Goal: Transaction & Acquisition: Book appointment/travel/reservation

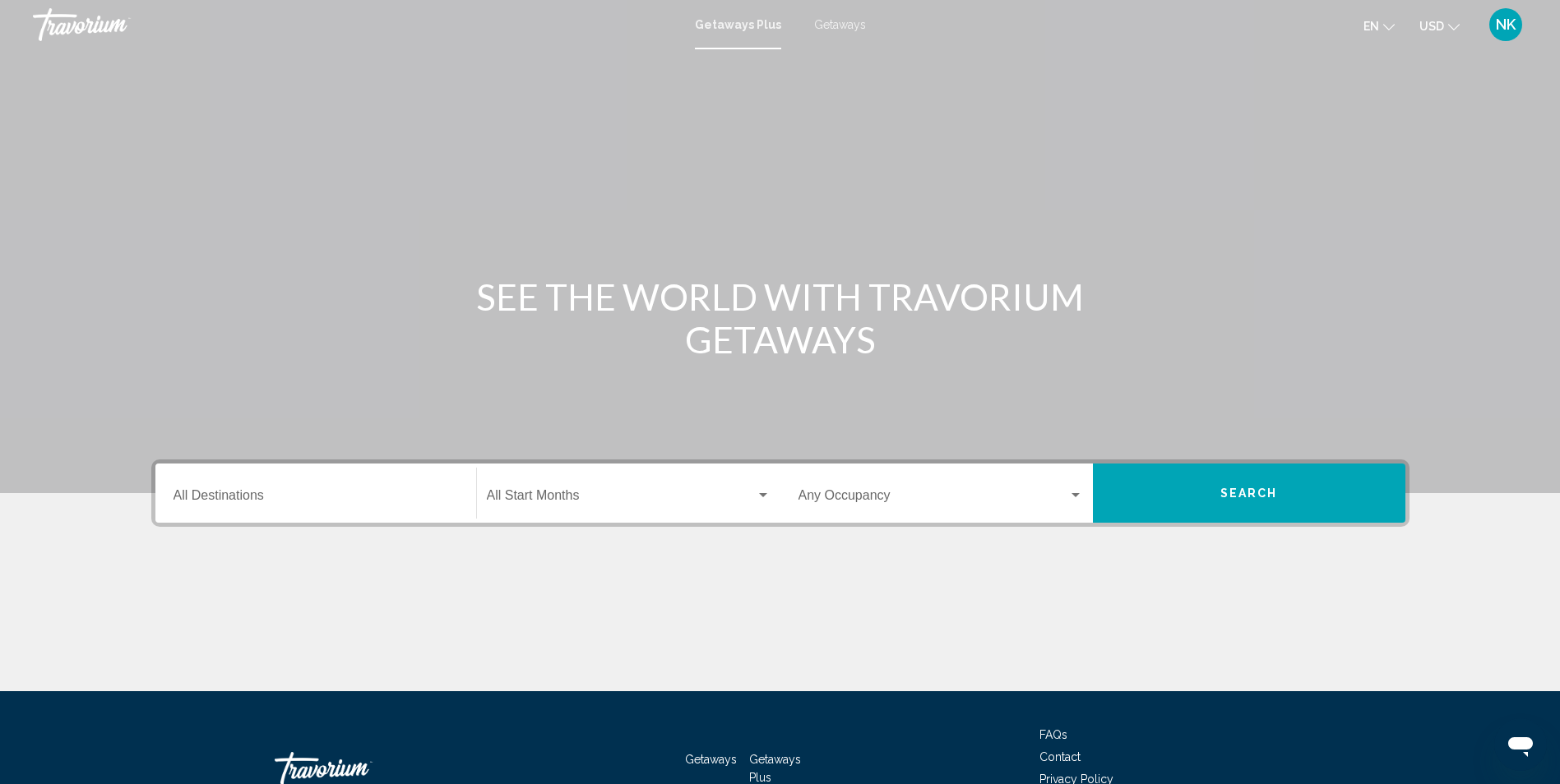
click at [302, 485] on div "Destination All Destinations" at bounding box center [316, 494] width 285 height 52
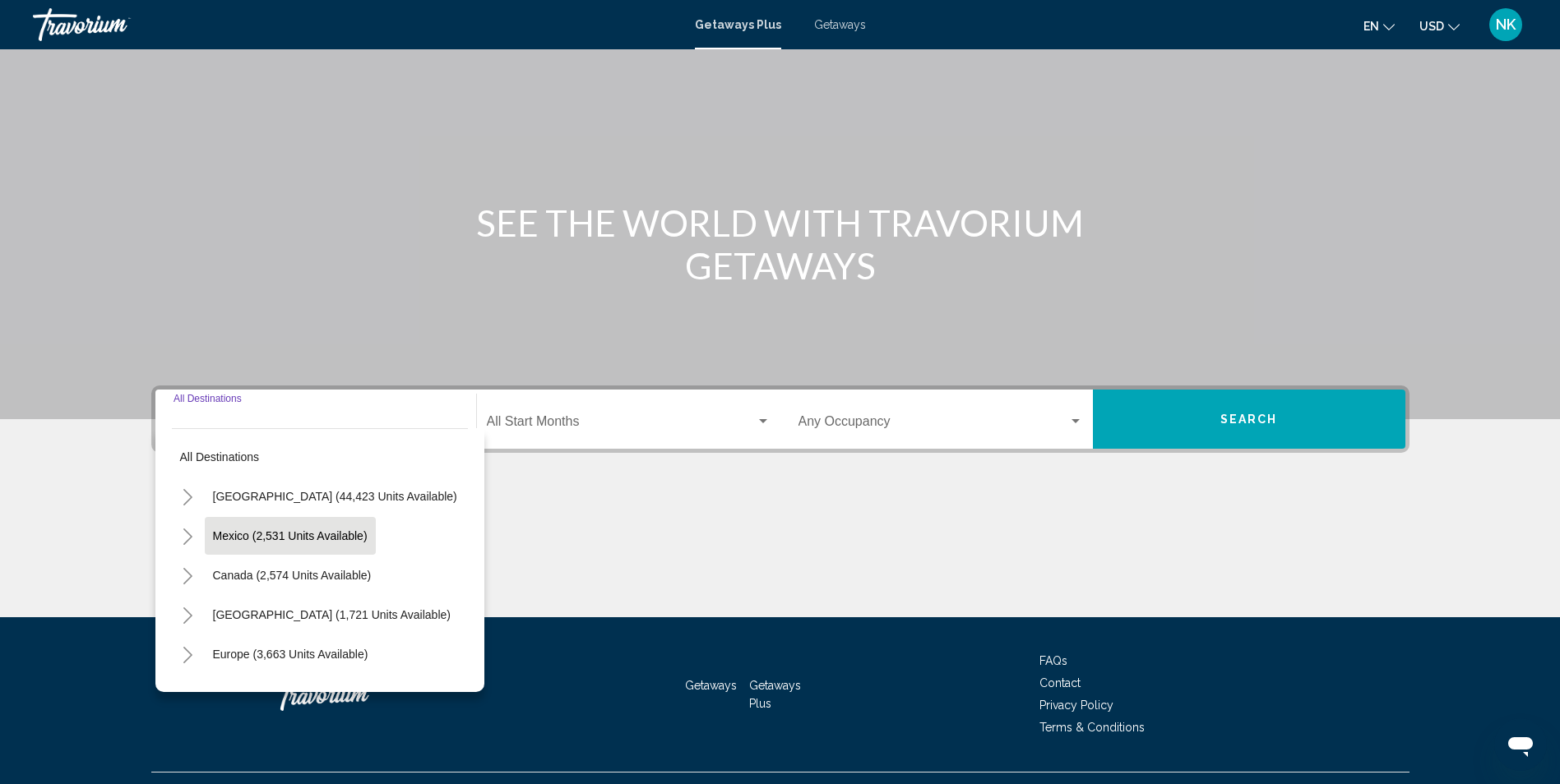
scroll to position [108, 0]
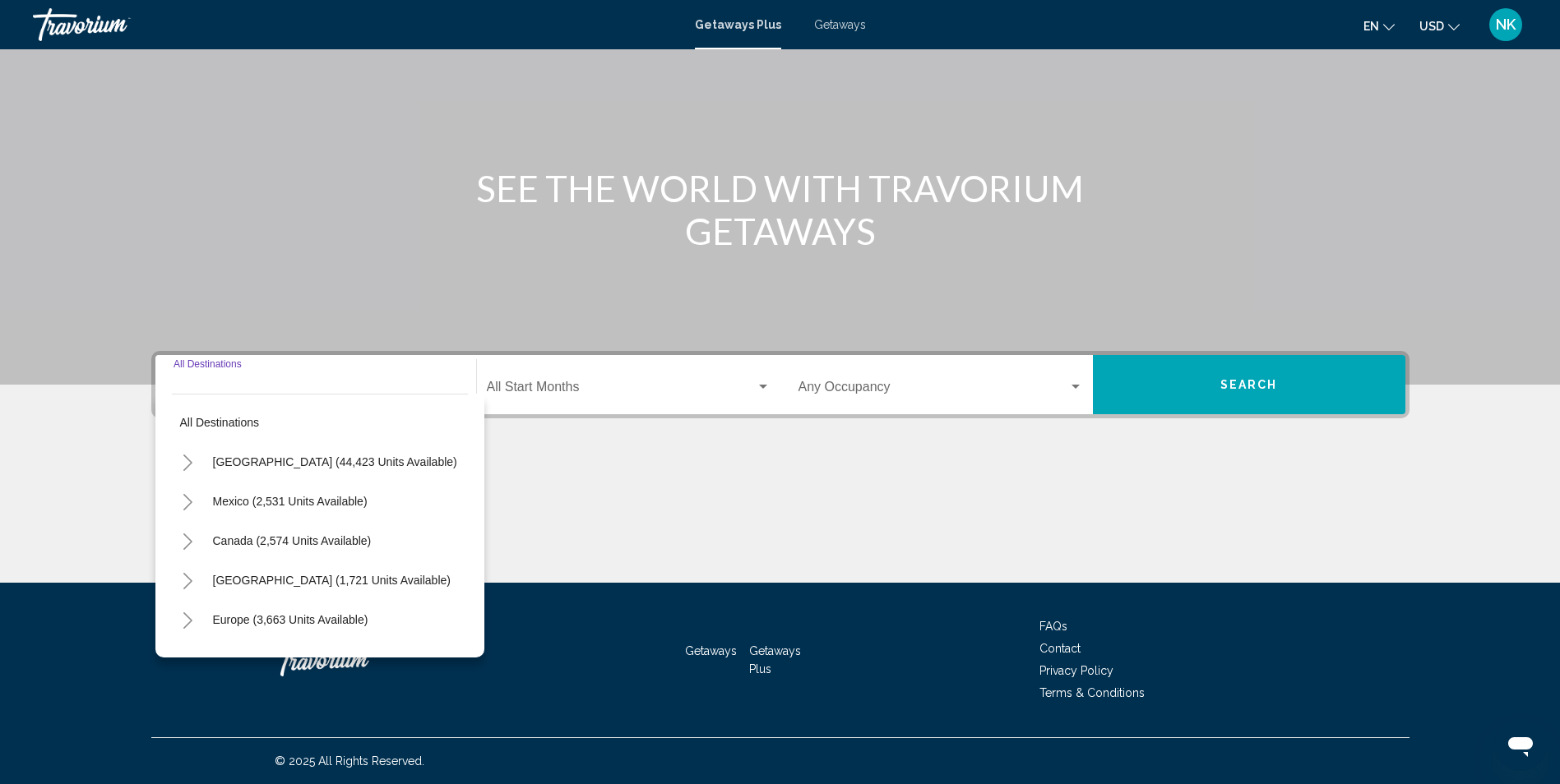
click at [184, 464] on icon "Toggle United States (44,423 units available)" at bounding box center [188, 463] width 12 height 17
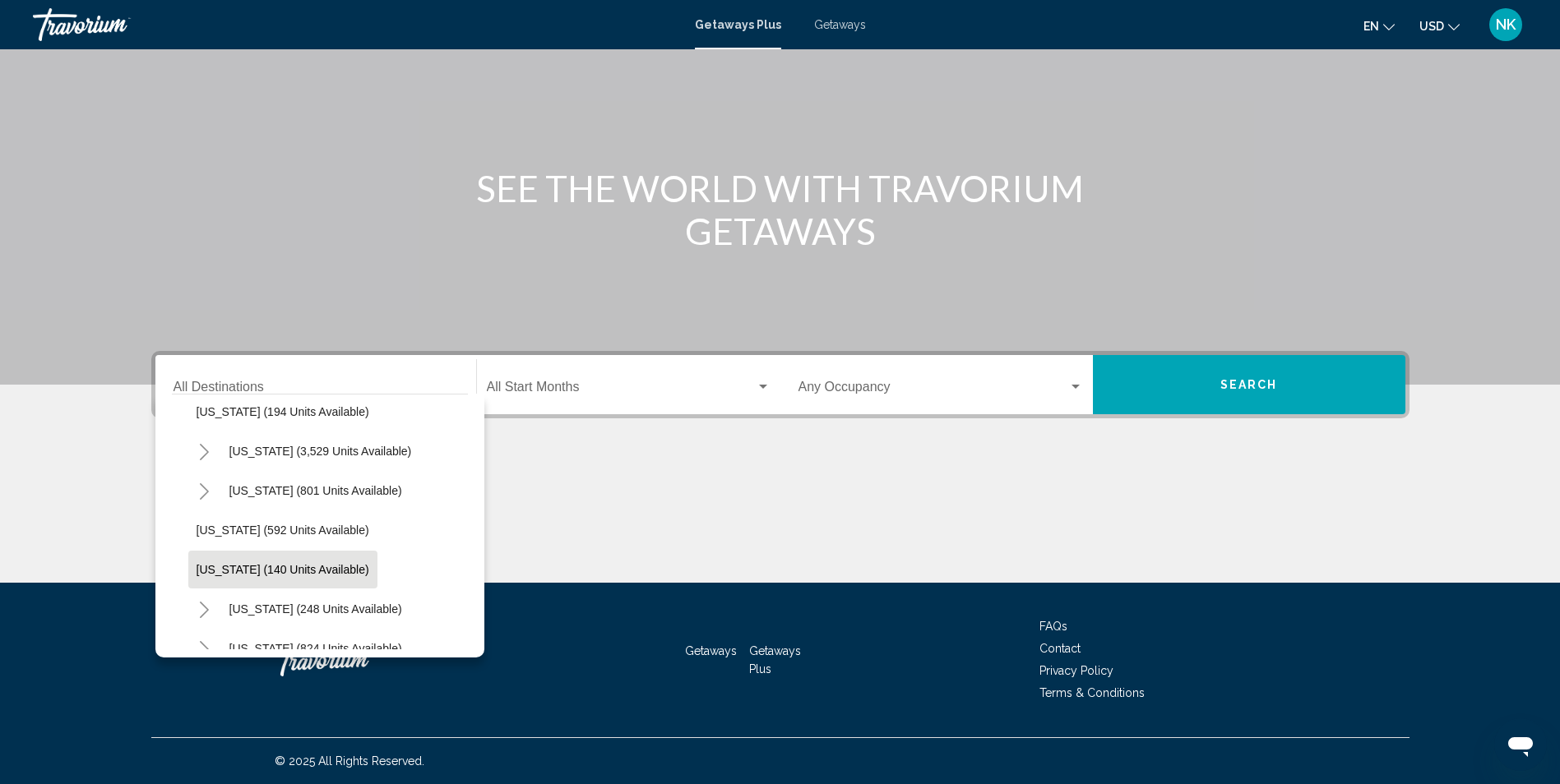
scroll to position [987, 0]
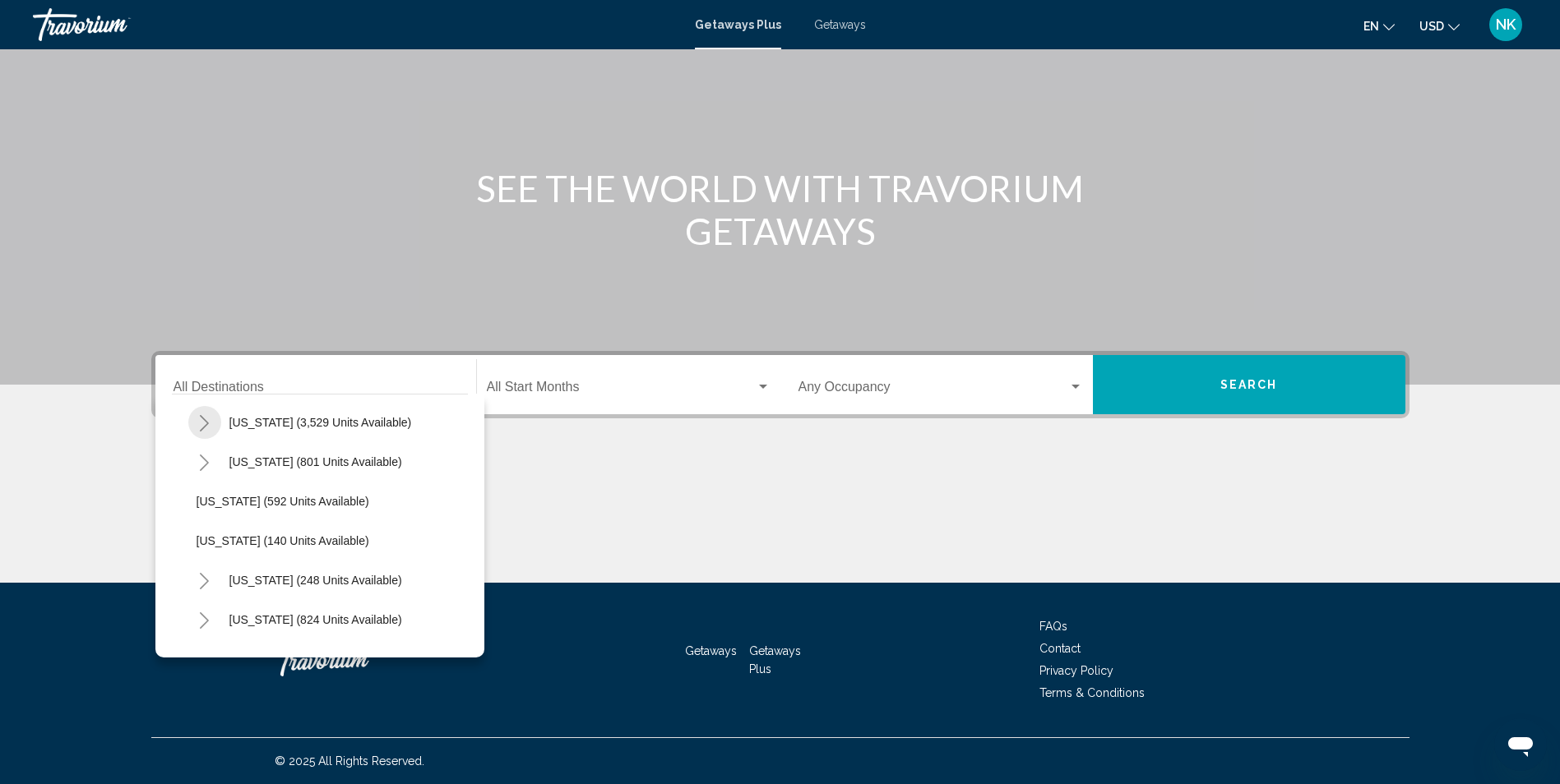
click at [209, 423] on icon "Toggle Nevada (3,529 units available)" at bounding box center [204, 423] width 12 height 17
click at [297, 546] on span "Other (2,129 units available)" at bounding box center [286, 541] width 147 height 13
type input "**********"
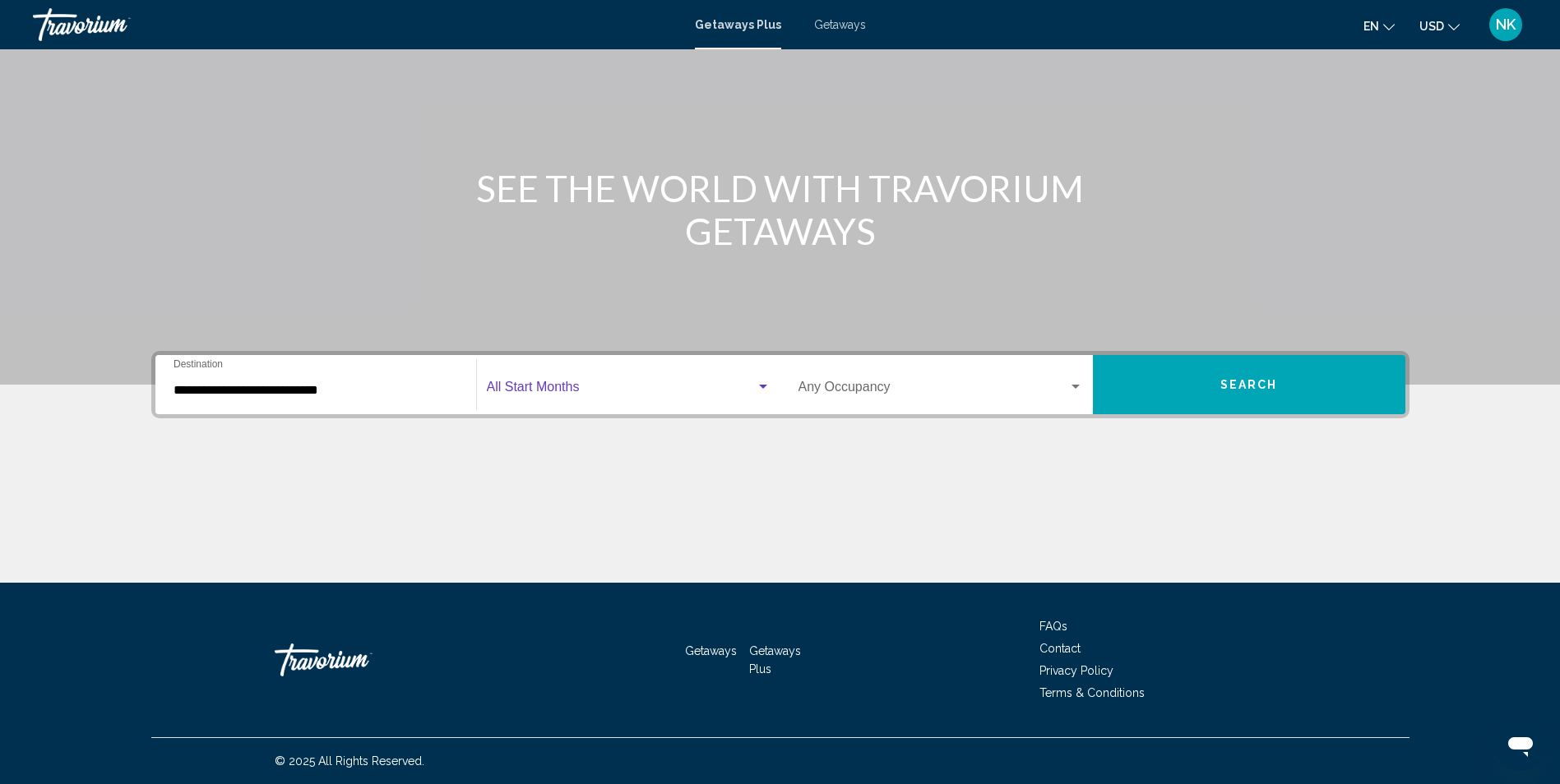
click at [761, 385] on div "Search widget" at bounding box center [763, 386] width 8 height 4
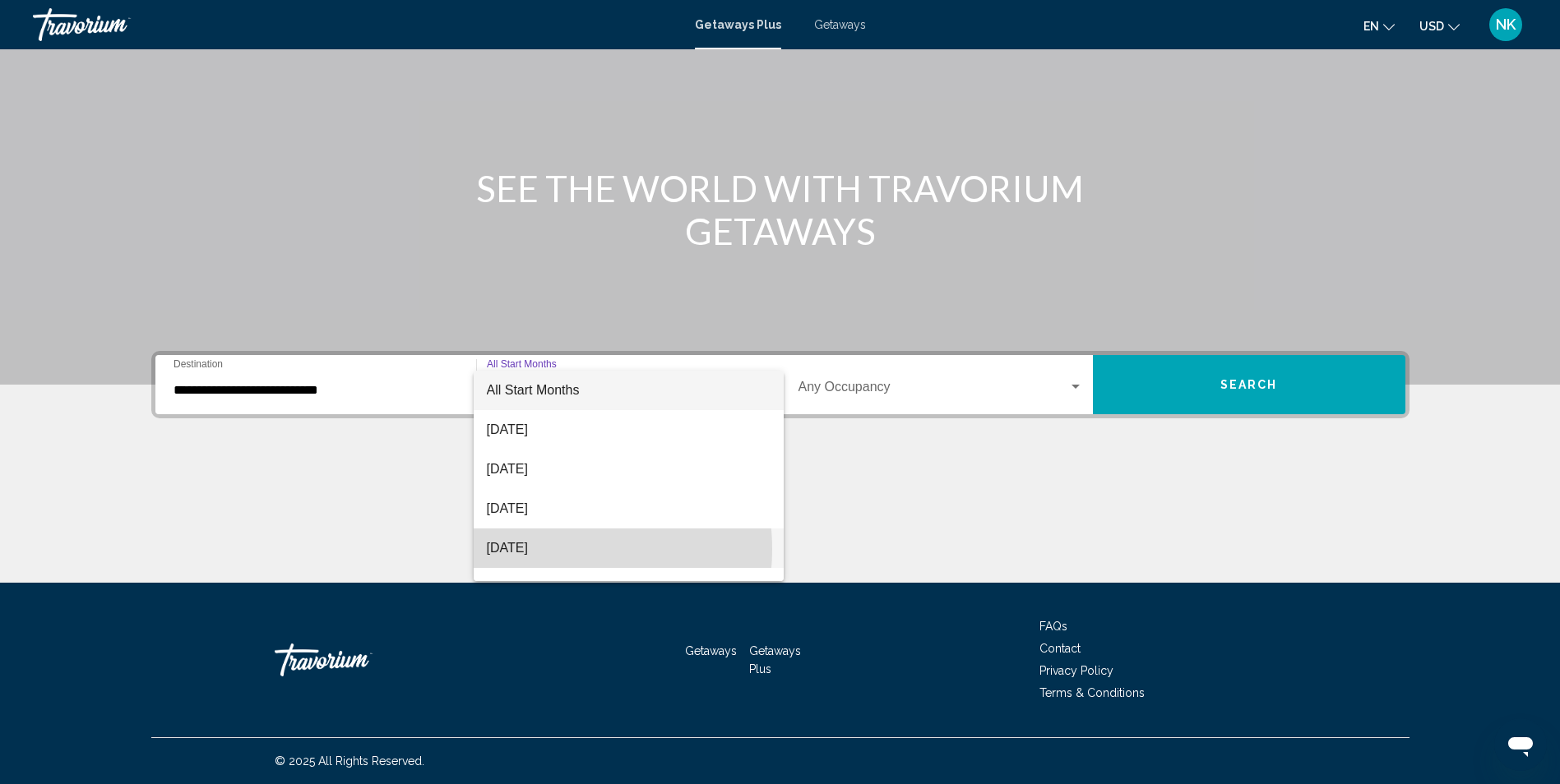
click at [549, 549] on span "[DATE]" at bounding box center [628, 548] width 284 height 40
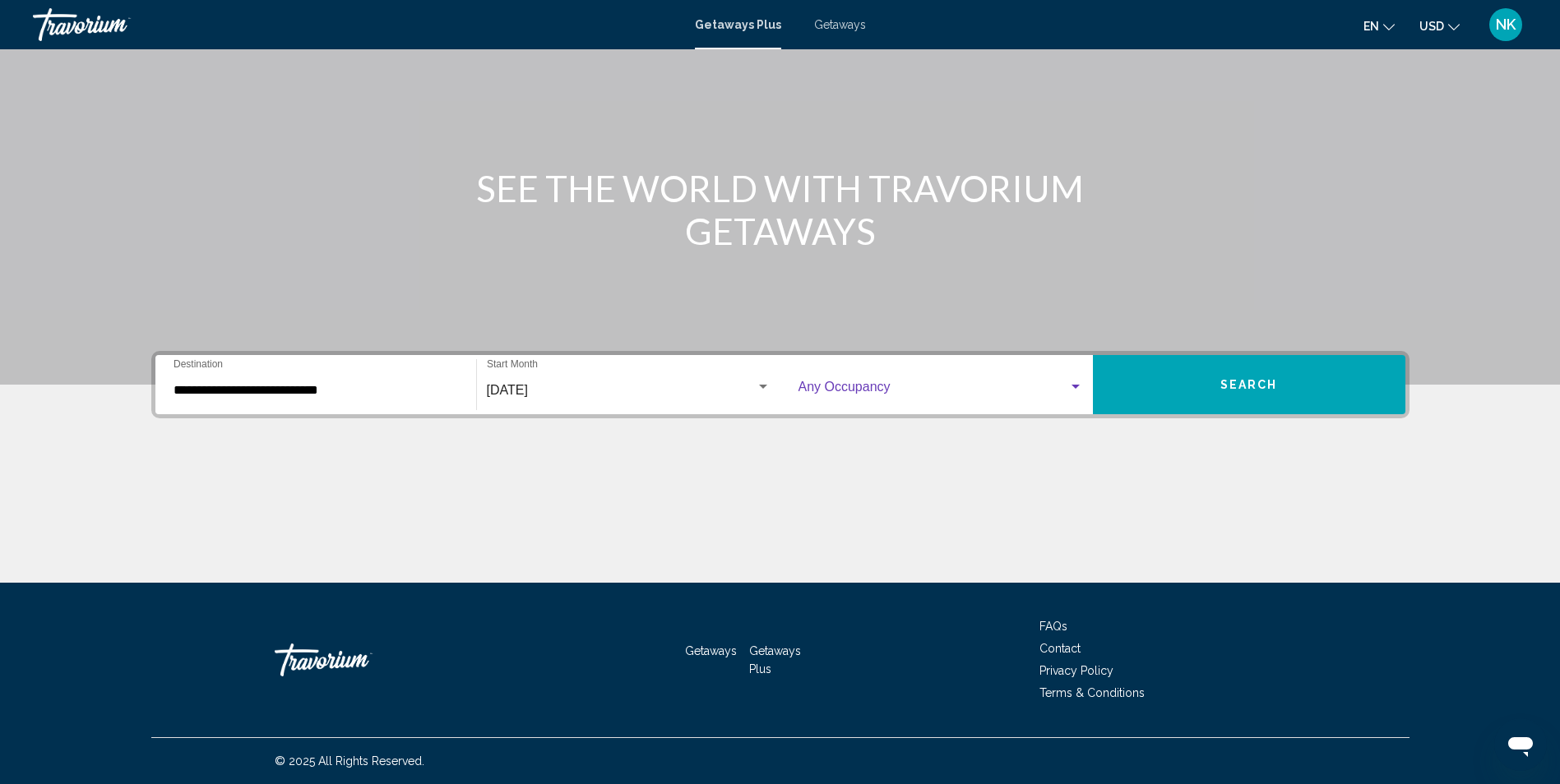
click at [1074, 385] on div "Search widget" at bounding box center [1075, 386] width 8 height 4
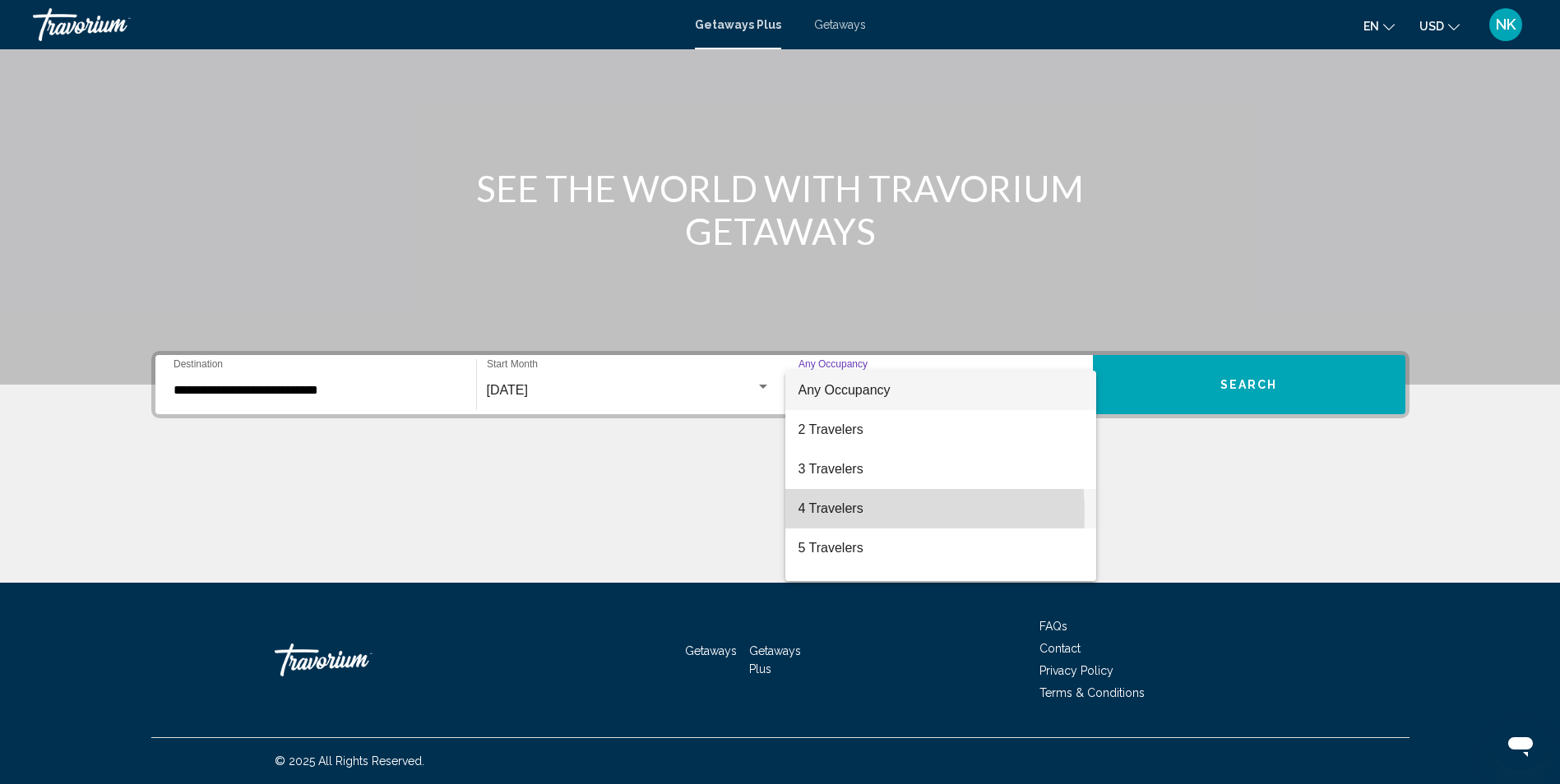
click at [839, 513] on span "4 Travelers" at bounding box center [940, 509] width 285 height 40
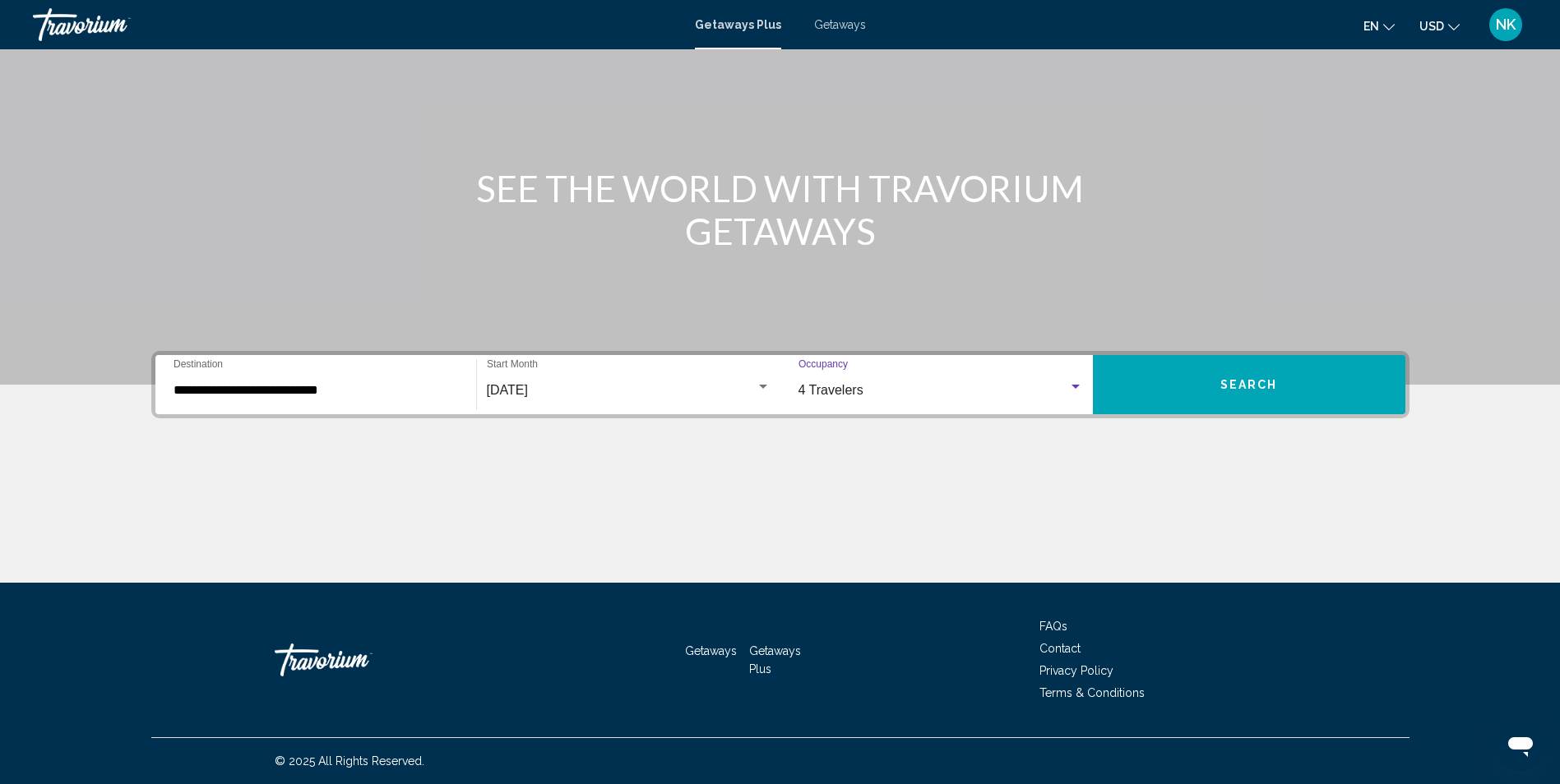
click at [1241, 386] on span "Search" at bounding box center [1249, 385] width 58 height 13
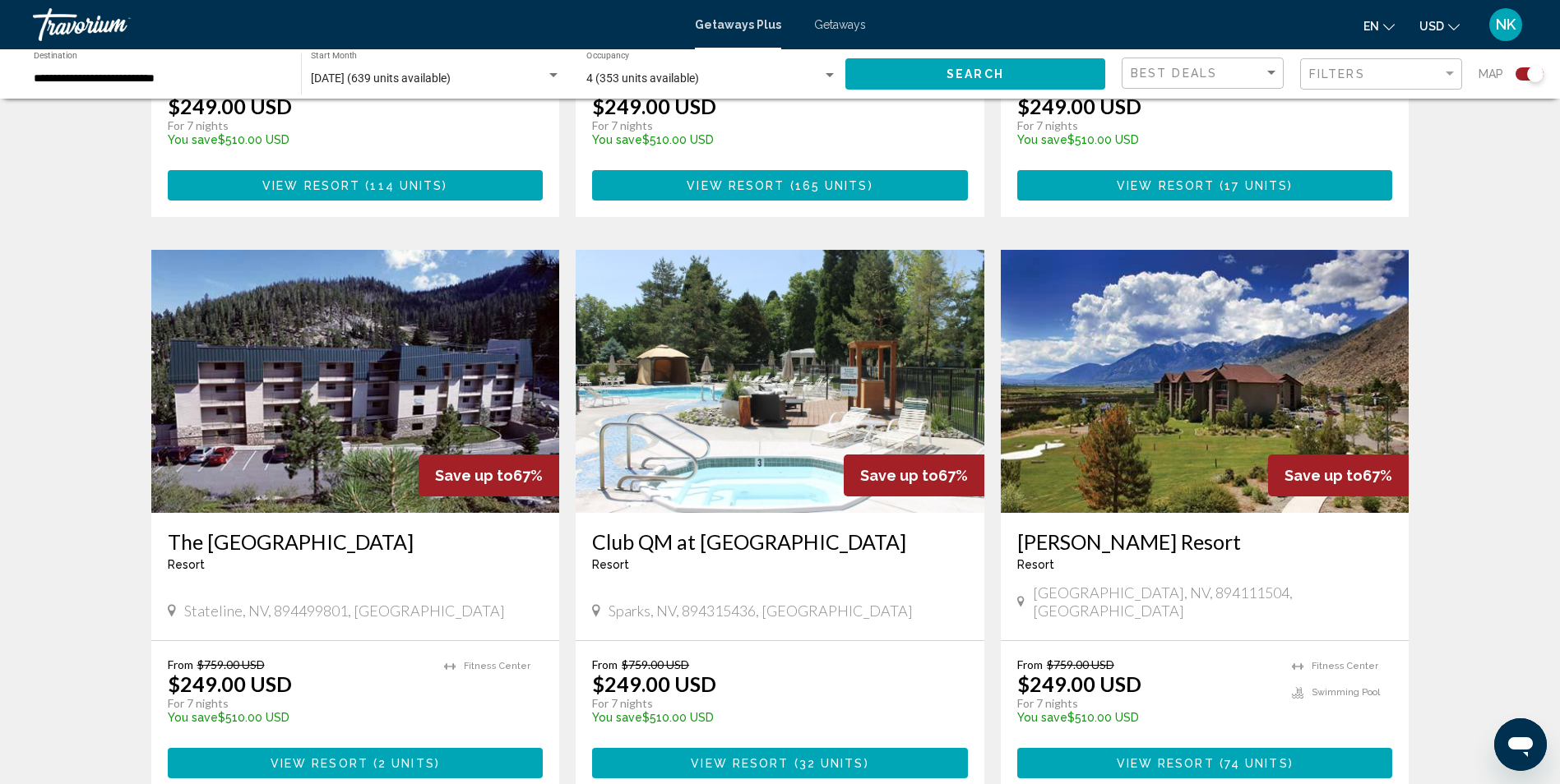
scroll to position [2220, 0]
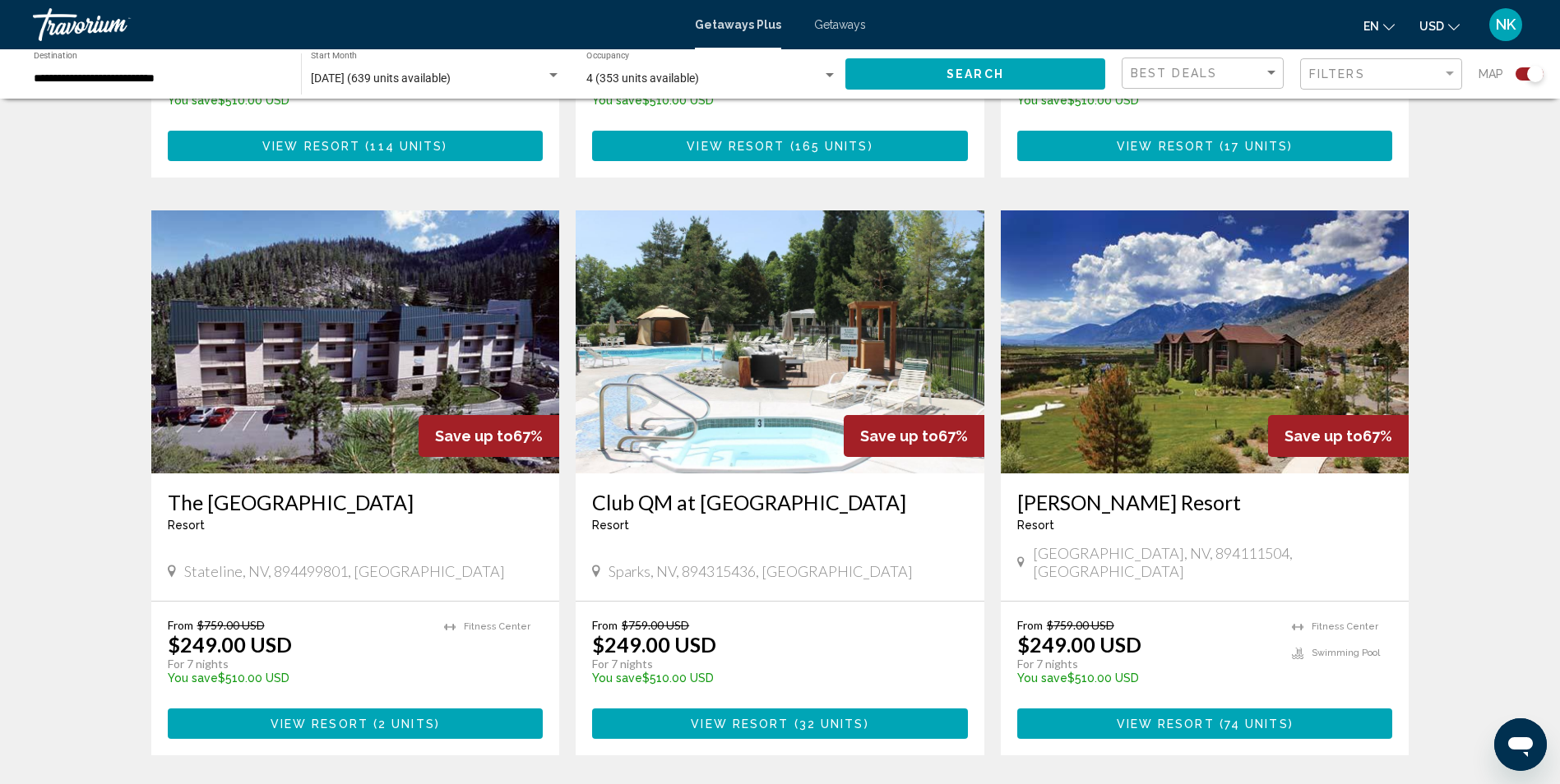
click at [731, 409] on img "Main content" at bounding box center [780, 342] width 409 height 263
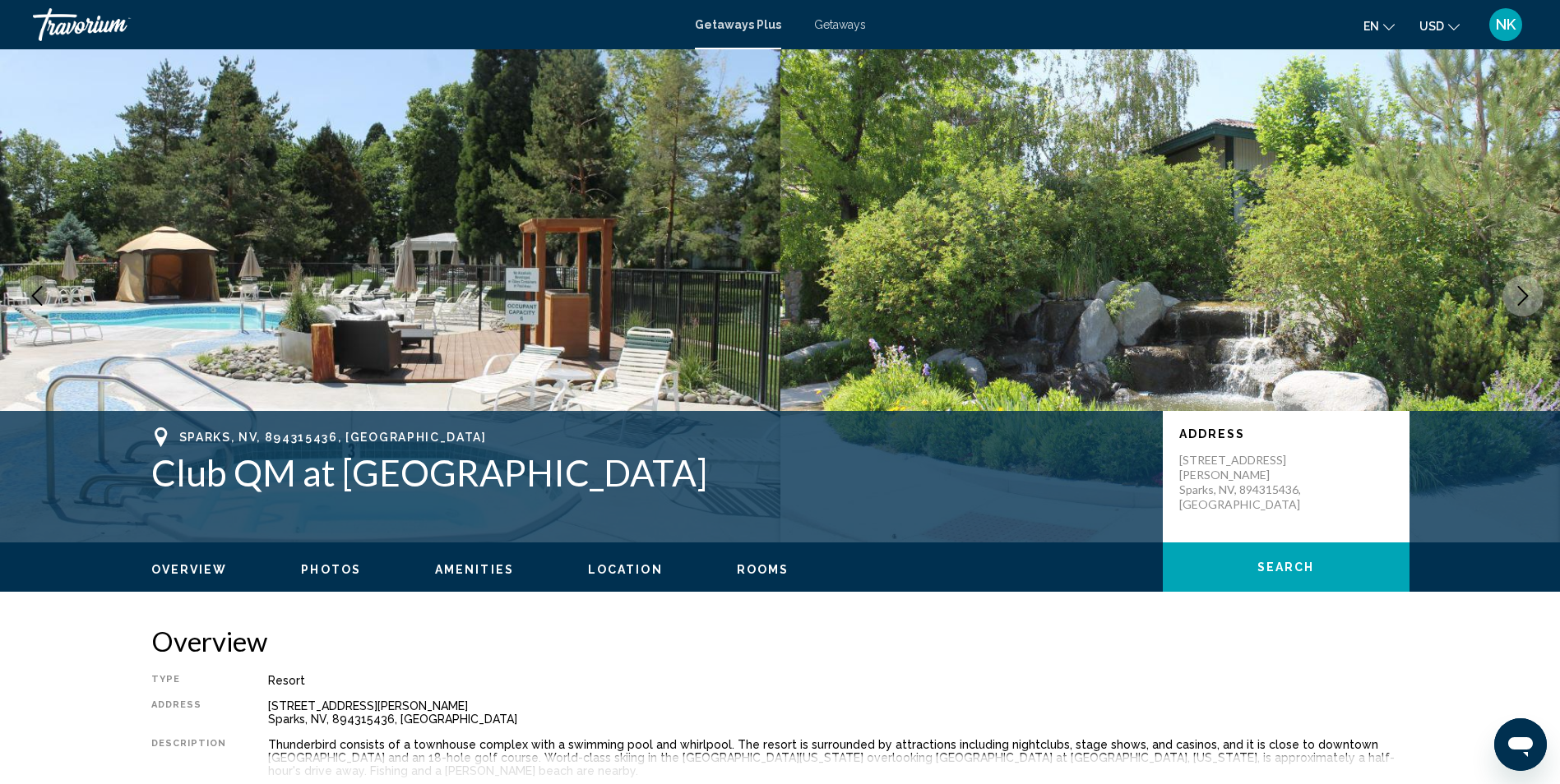
click at [1516, 298] on icon "Next image" at bounding box center [1523, 296] width 20 height 20
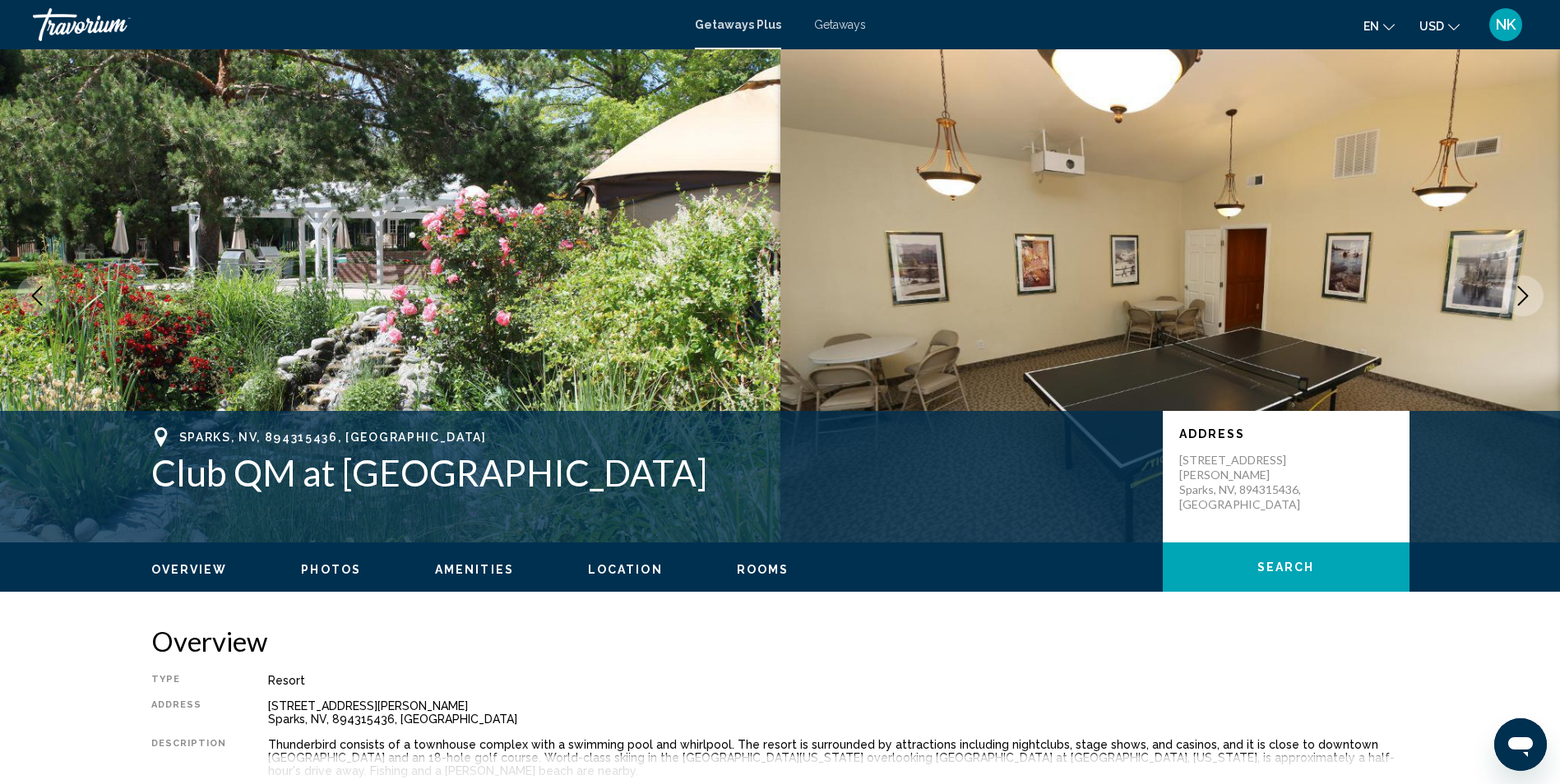
click at [1515, 297] on icon "Next image" at bounding box center [1523, 296] width 20 height 20
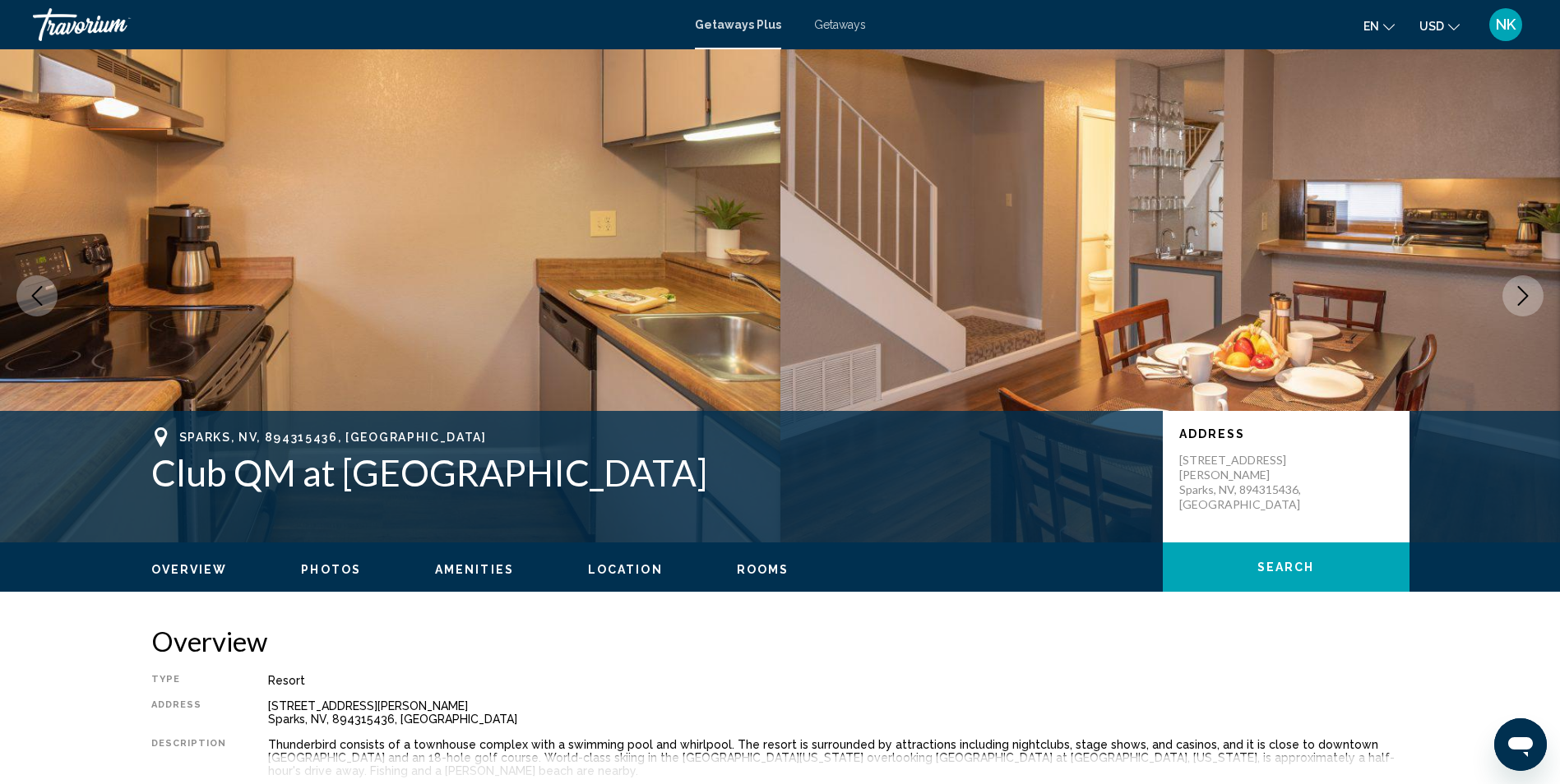
click at [1515, 295] on icon "Next image" at bounding box center [1523, 296] width 20 height 20
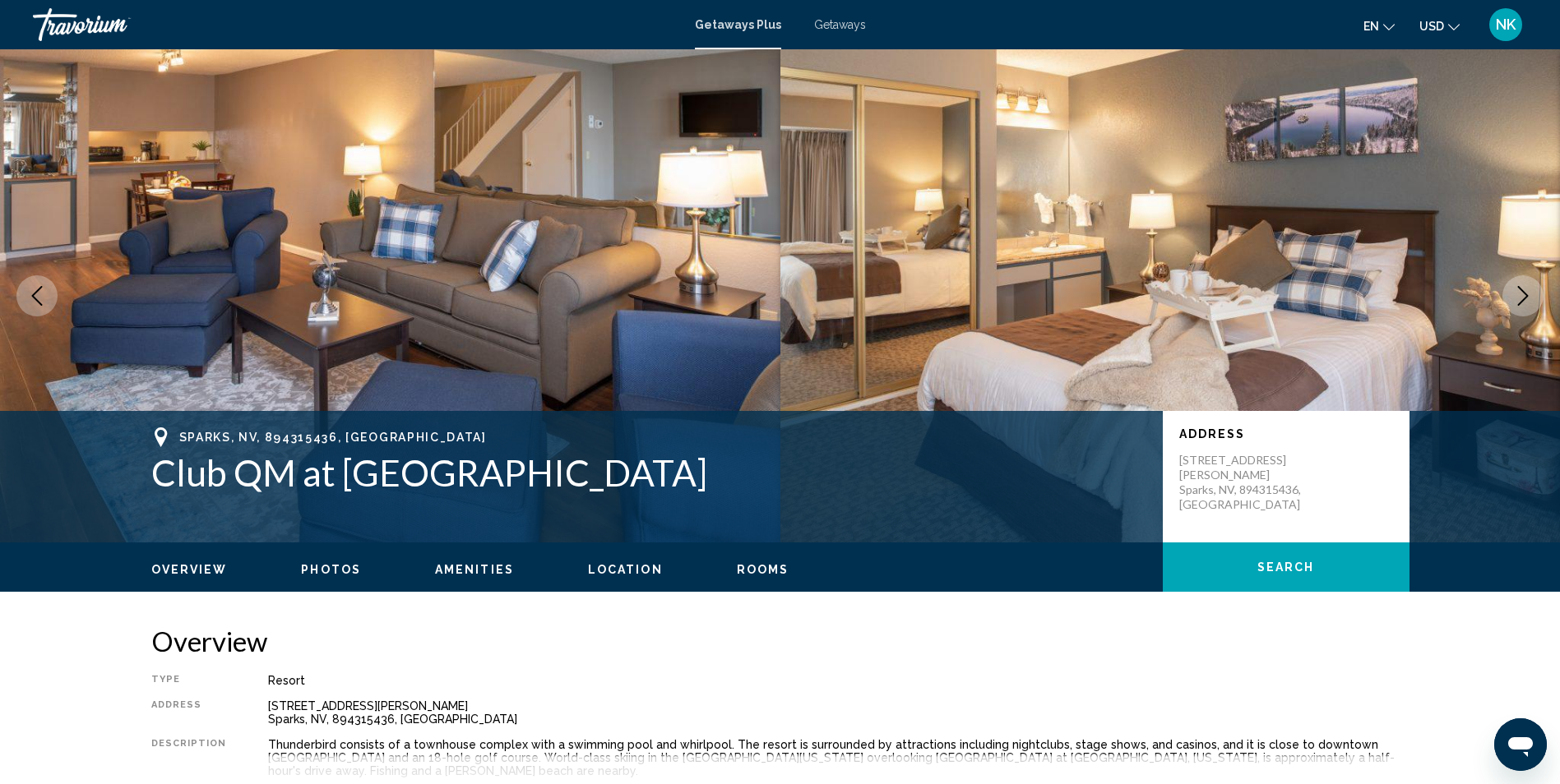
click at [1514, 295] on icon "Next image" at bounding box center [1523, 296] width 20 height 20
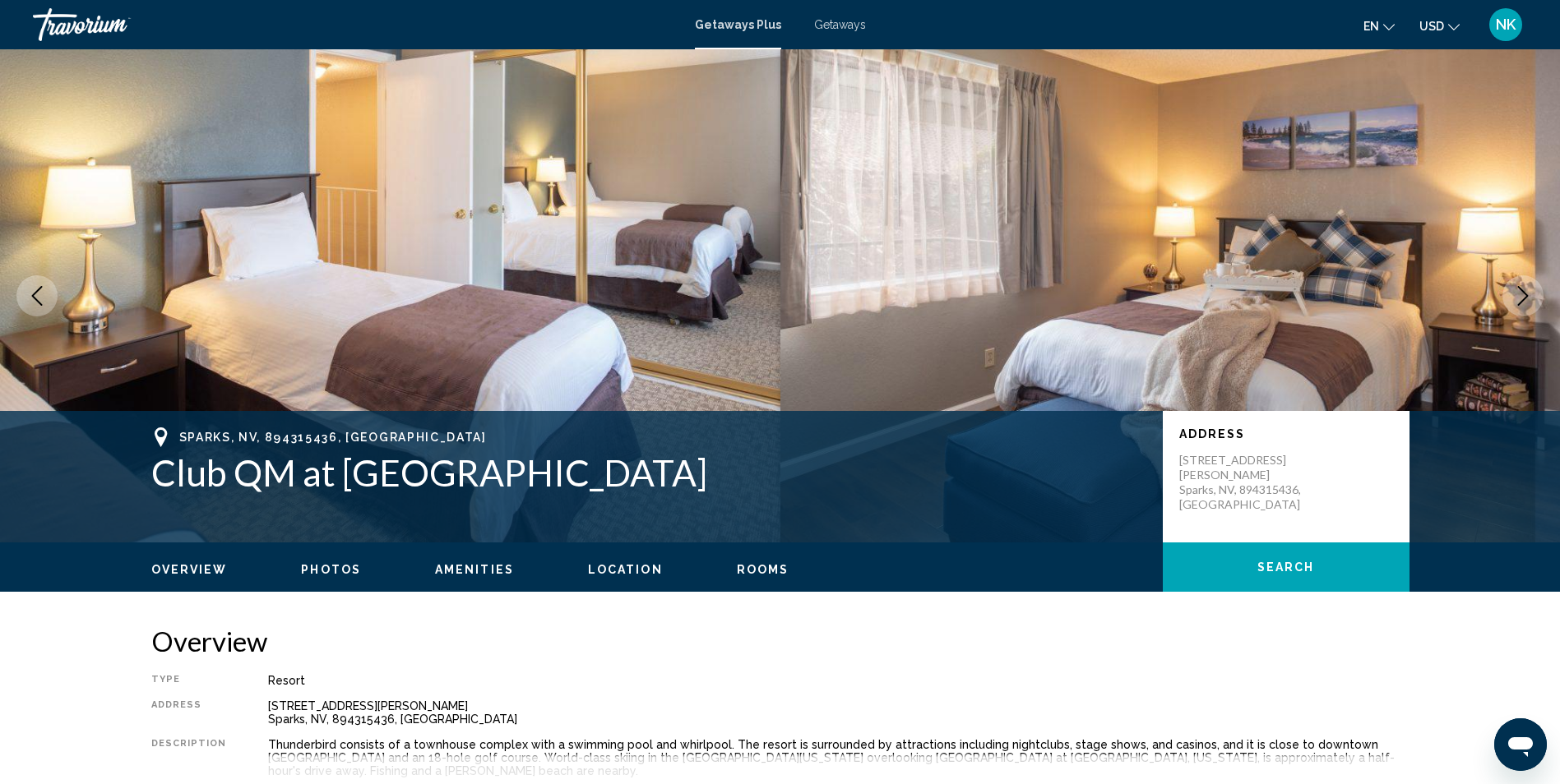
click at [1514, 295] on icon "Next image" at bounding box center [1523, 296] width 20 height 20
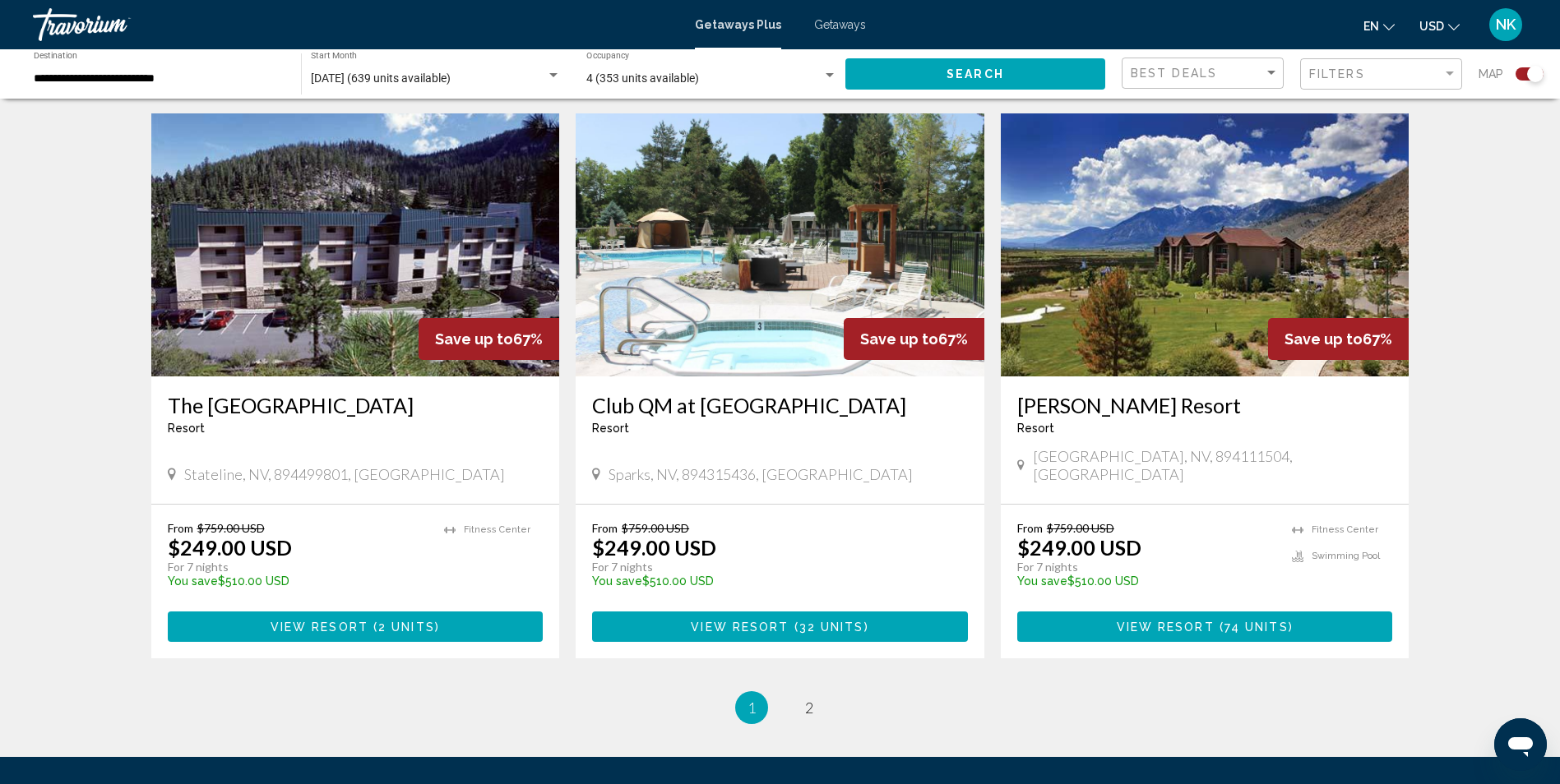
scroll to position [2455, 0]
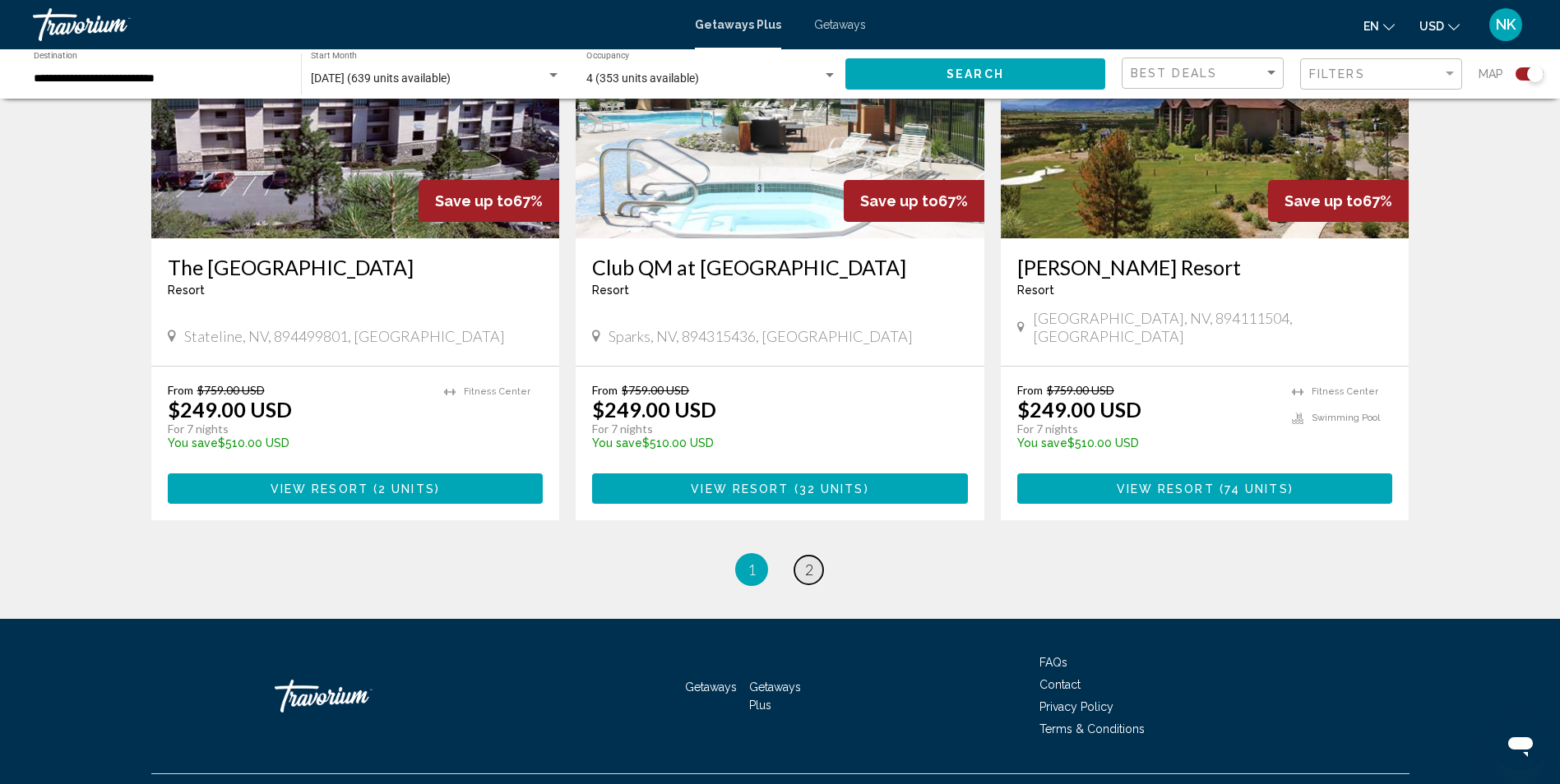
click at [811, 561] on span "2" at bounding box center [809, 570] width 8 height 18
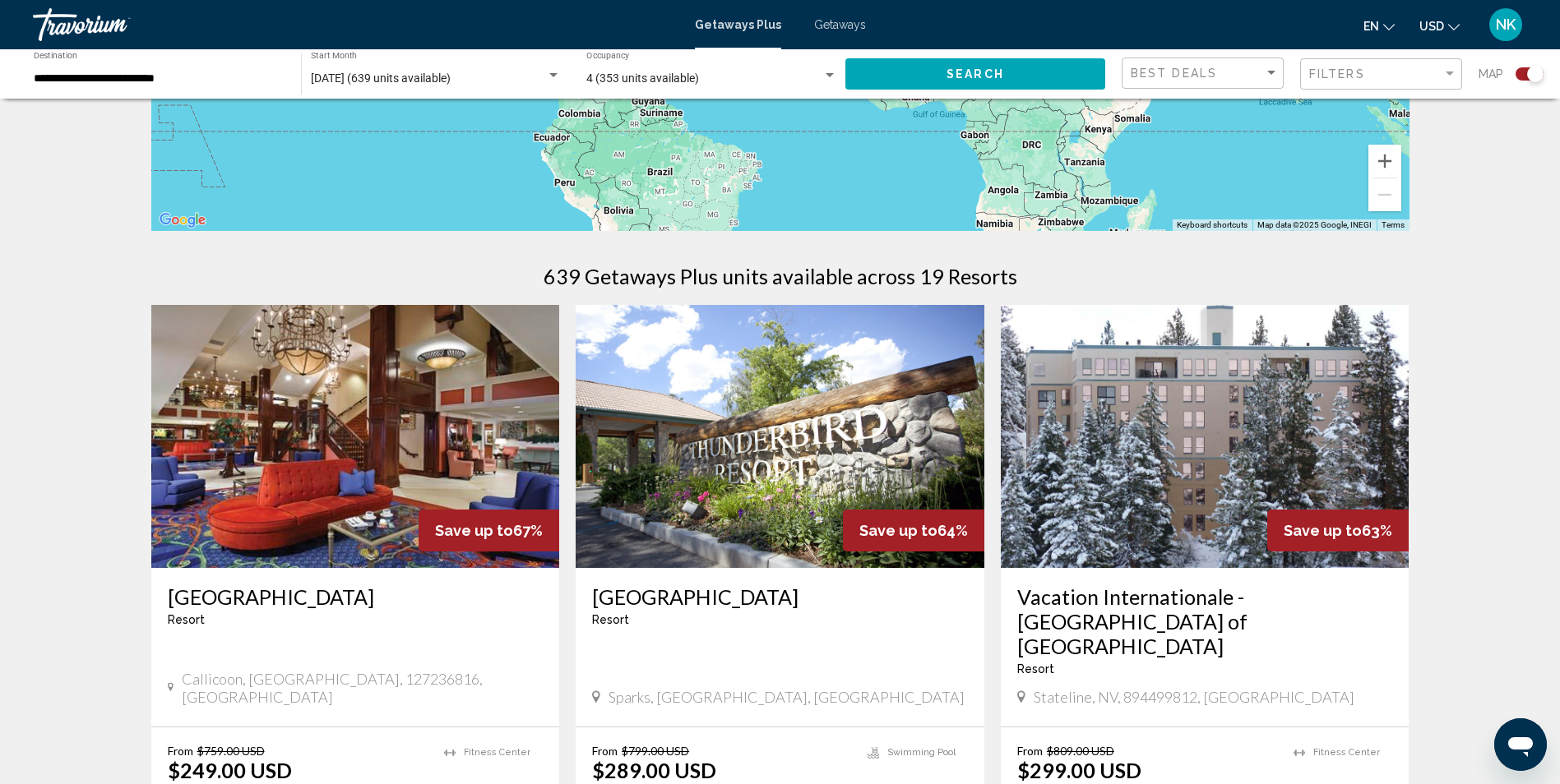
scroll to position [411, 0]
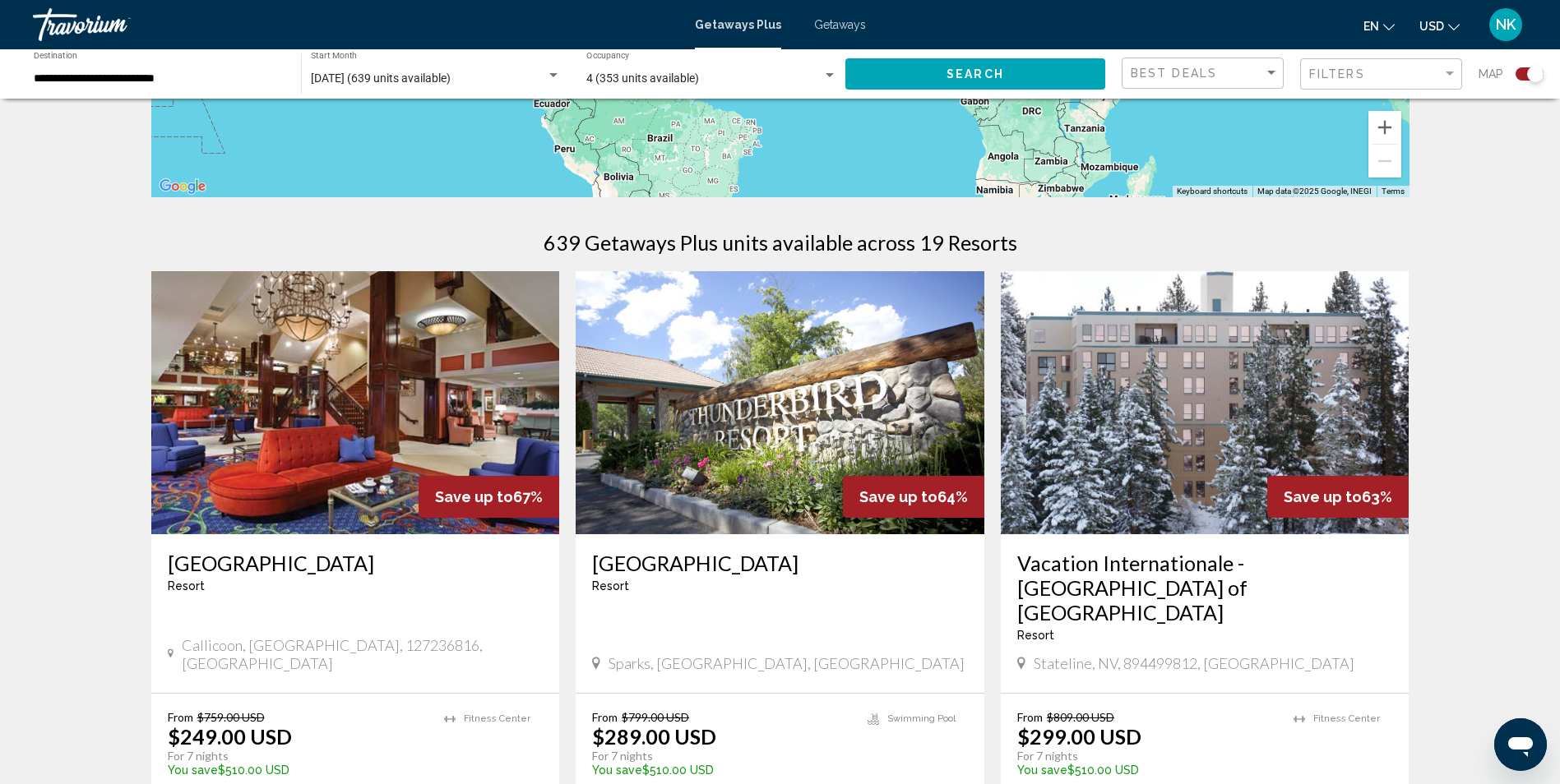
click at [697, 364] on img "Main content" at bounding box center [780, 403] width 409 height 263
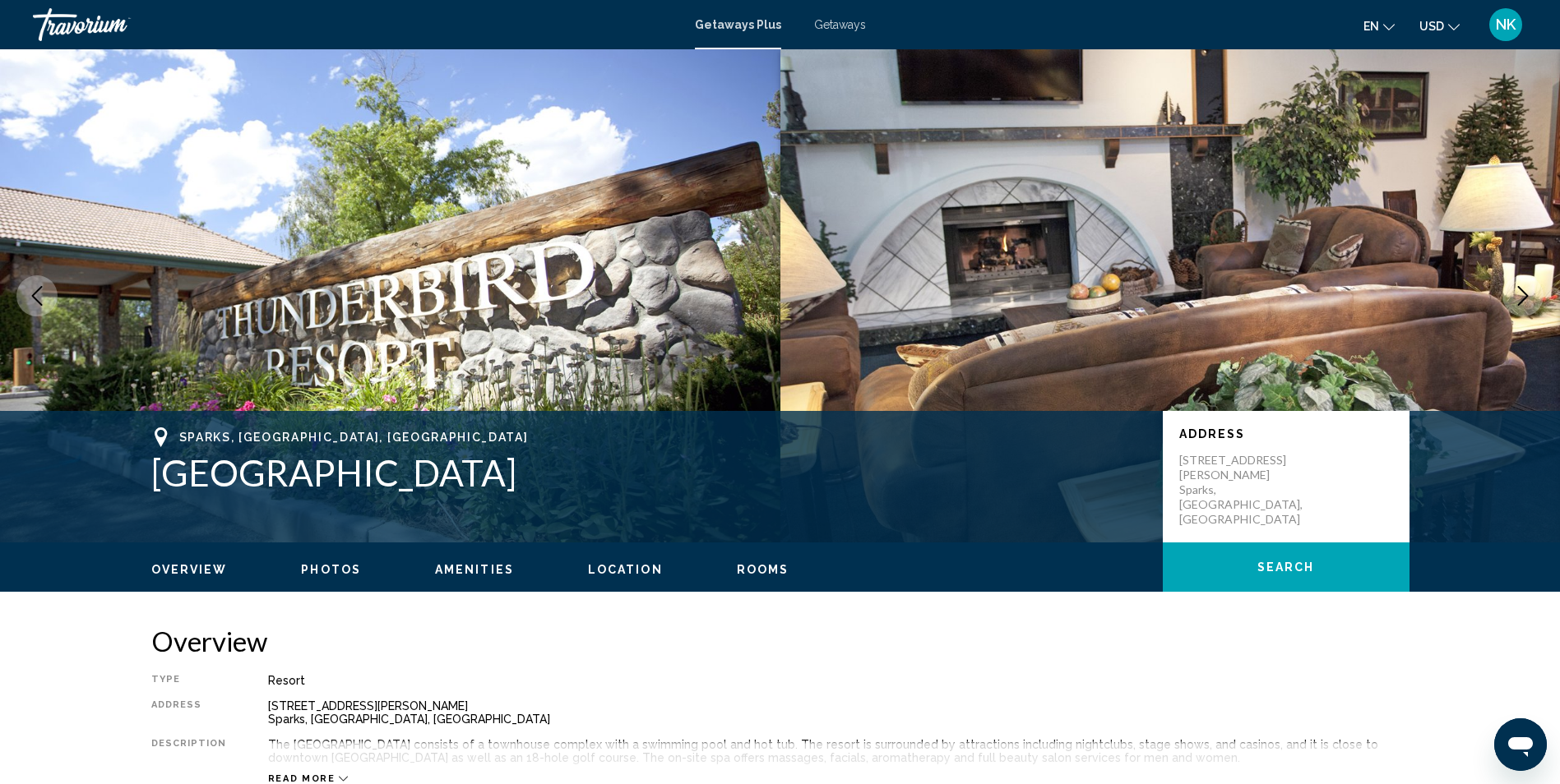
click at [1527, 289] on icon "Next image" at bounding box center [1523, 296] width 20 height 20
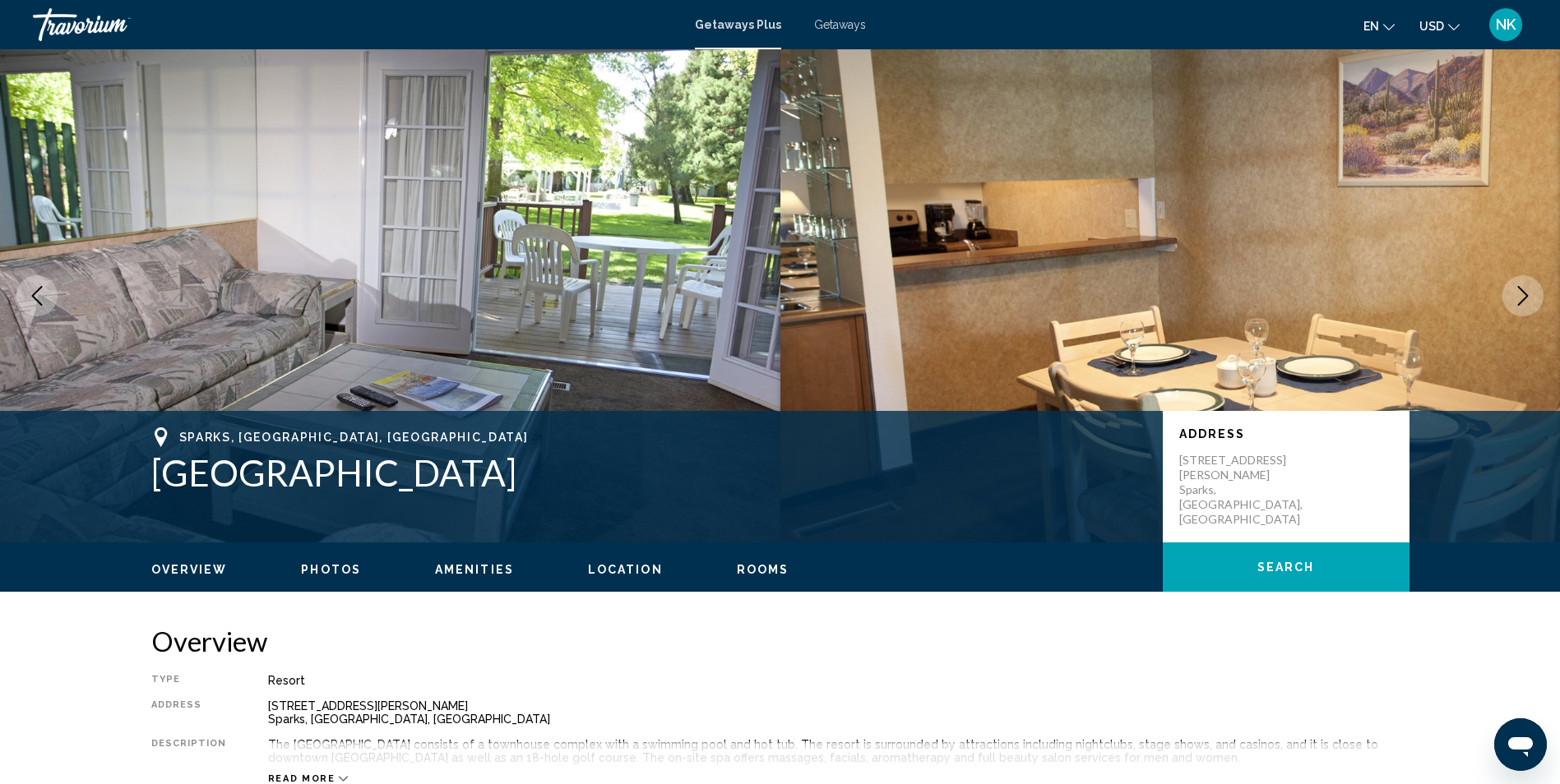
click at [1529, 290] on icon "Next image" at bounding box center [1523, 296] width 20 height 20
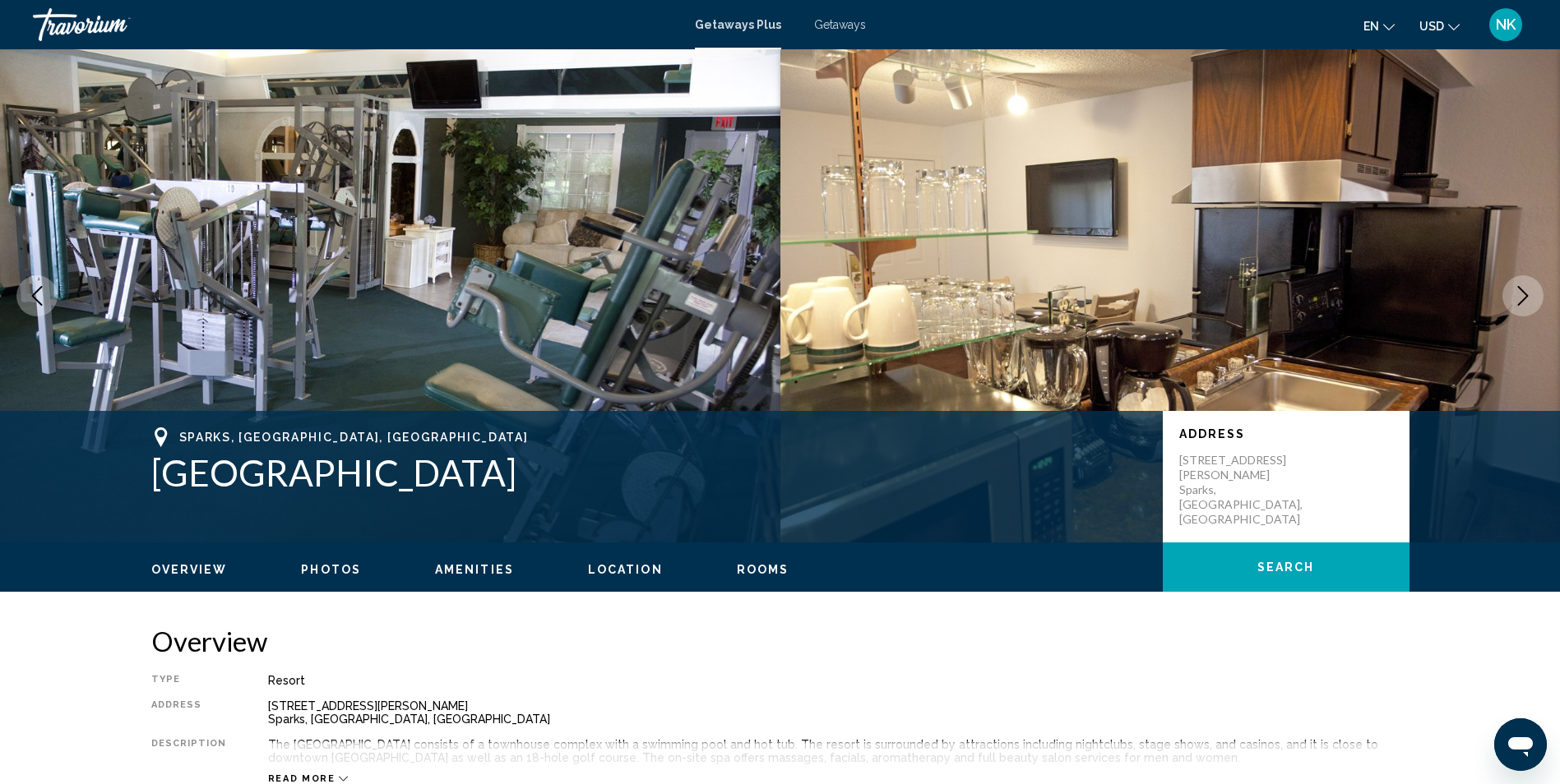
click at [1528, 289] on icon "Next image" at bounding box center [1523, 296] width 20 height 20
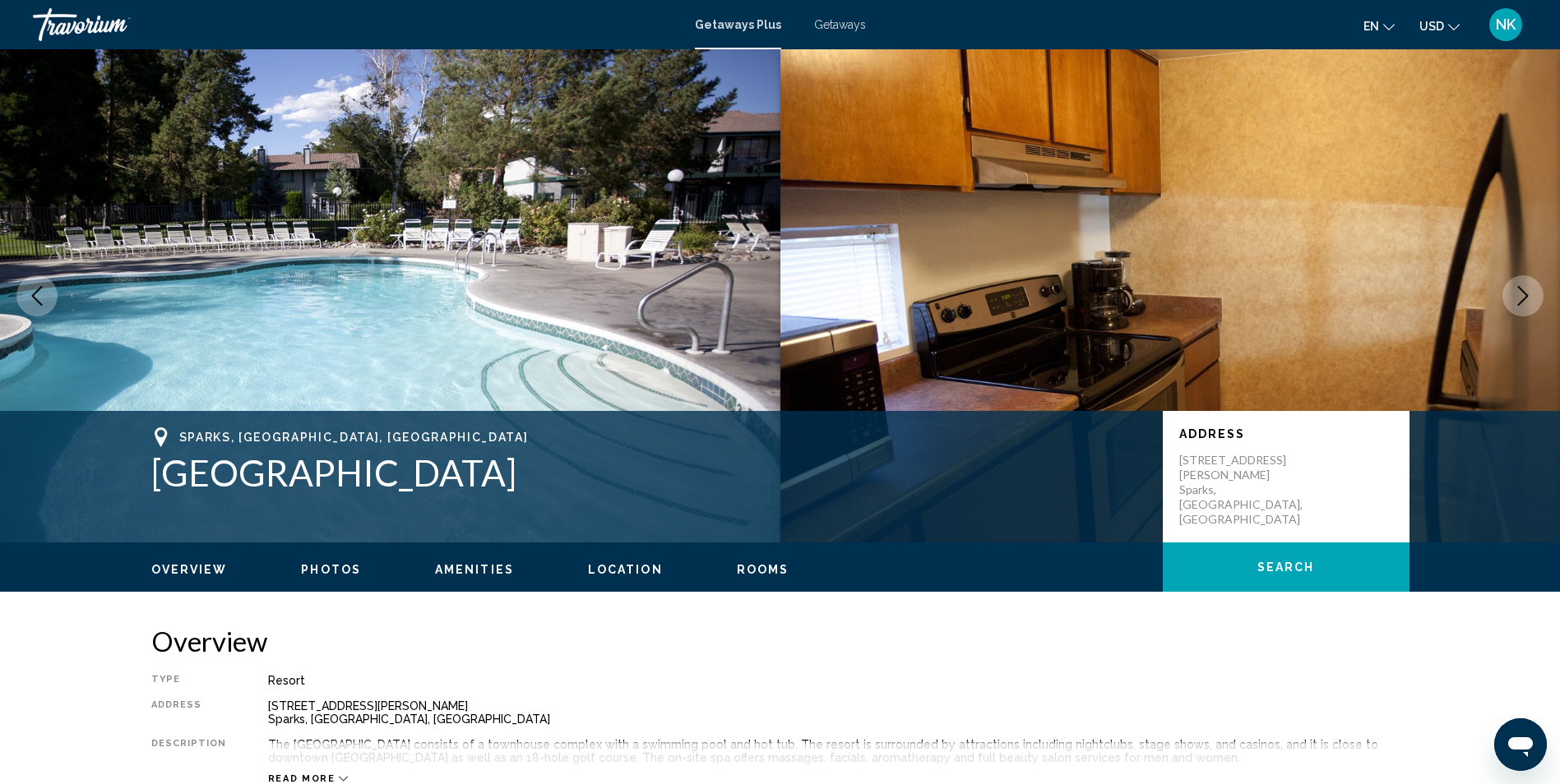
click at [1529, 290] on icon "Next image" at bounding box center [1523, 296] width 20 height 20
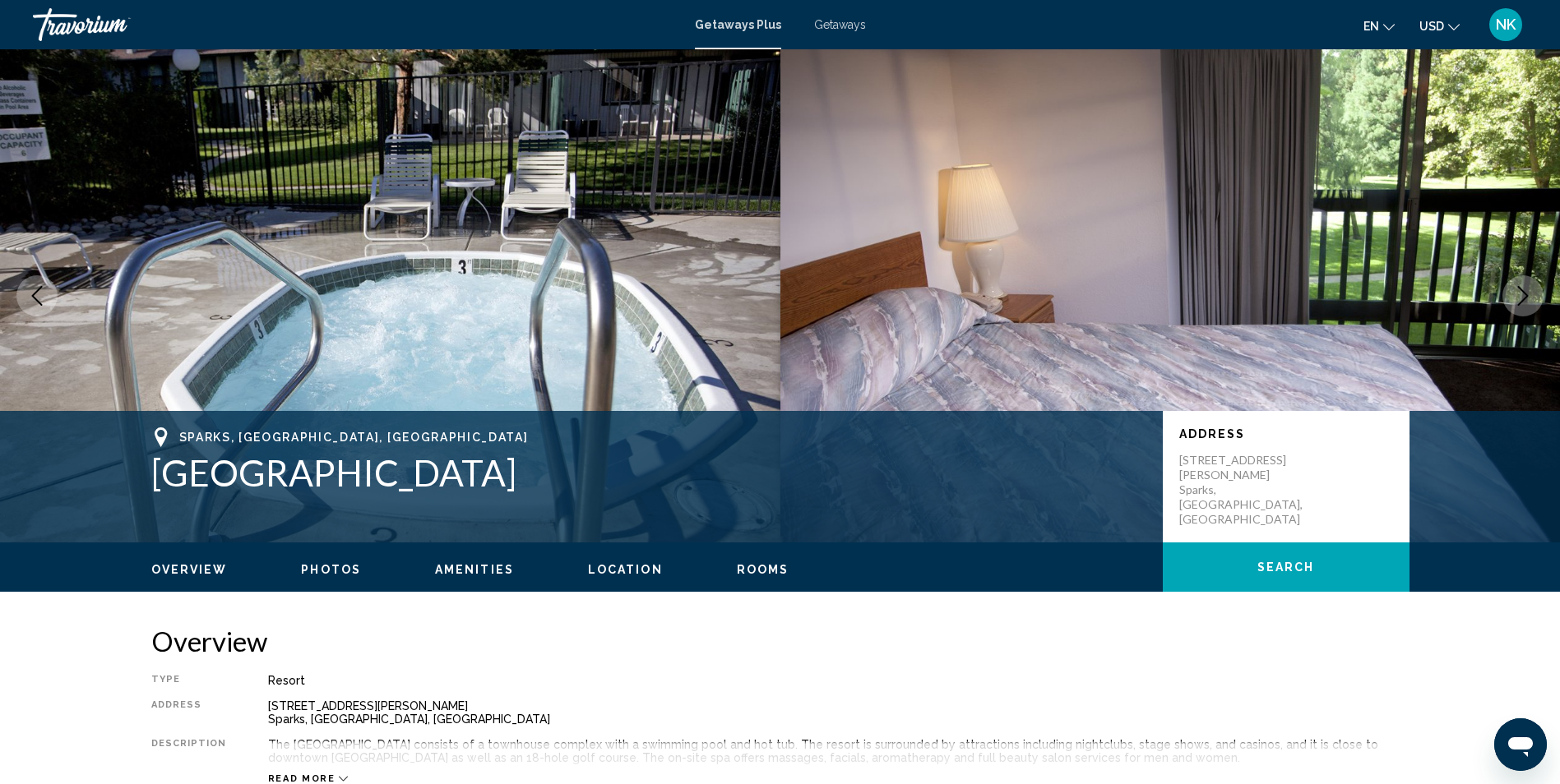
click at [1528, 290] on icon "Next image" at bounding box center [1523, 296] width 20 height 20
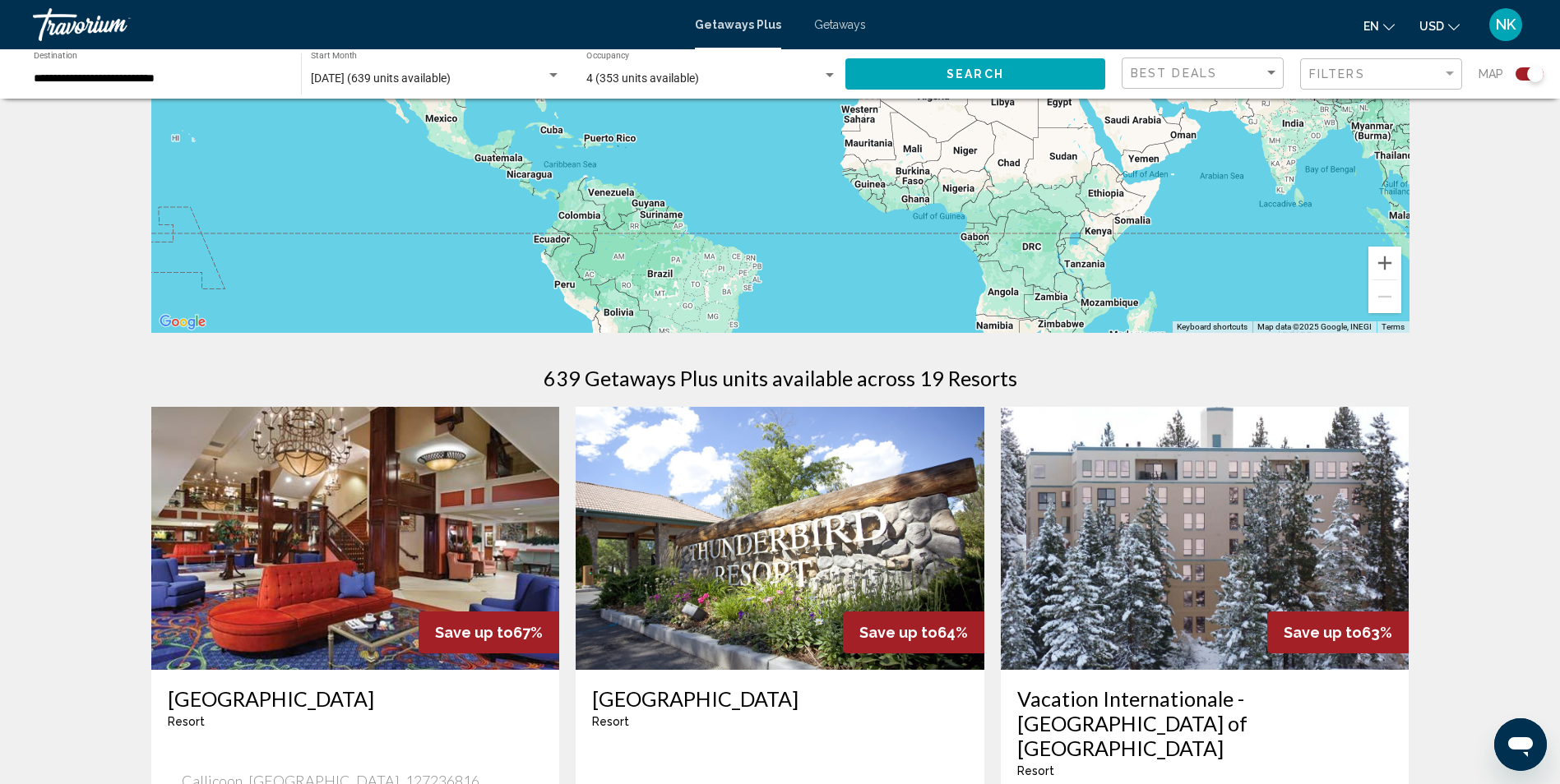
scroll to position [246, 0]
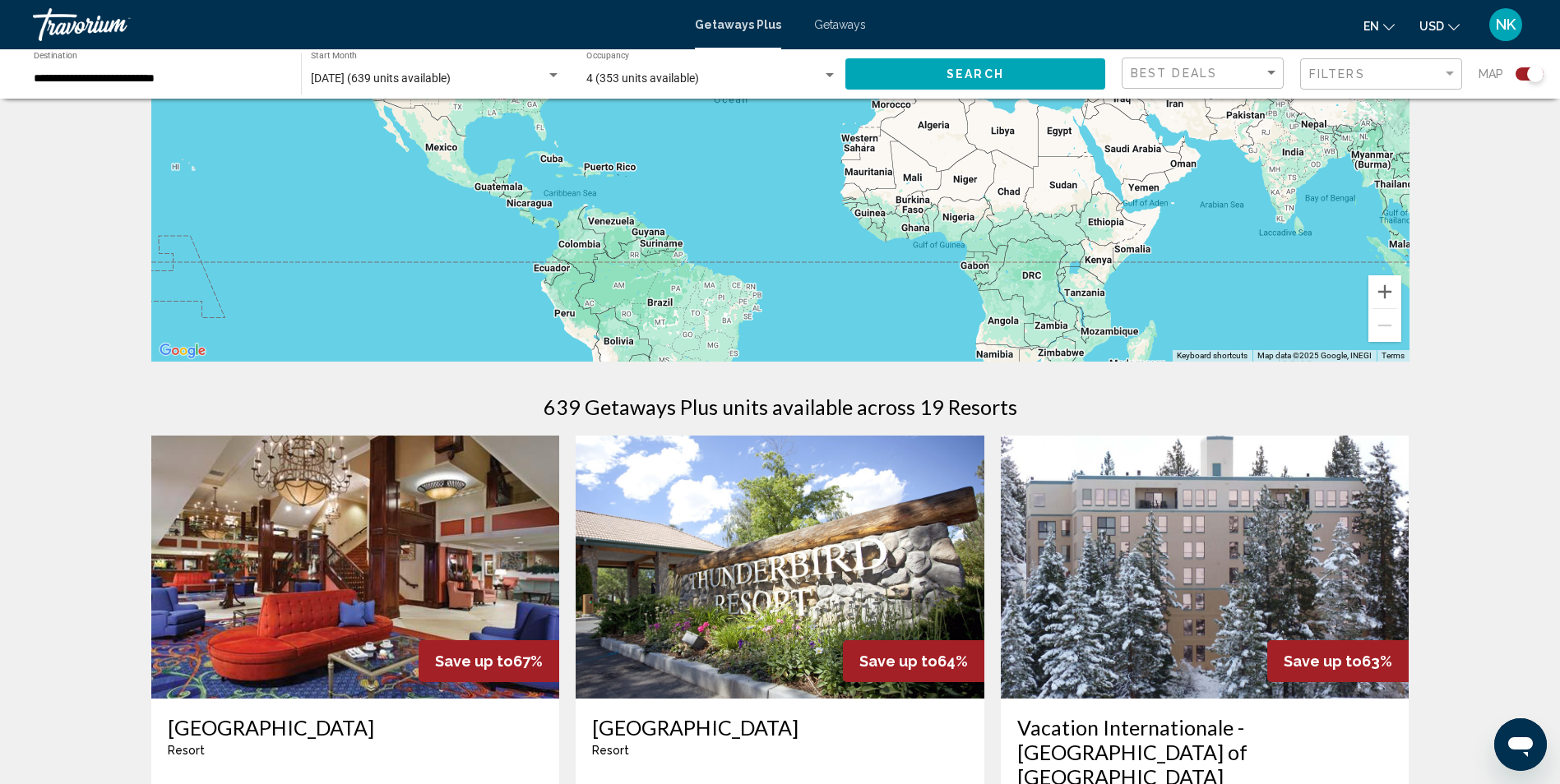
click at [1277, 586] on img "Main content" at bounding box center [1205, 567] width 409 height 263
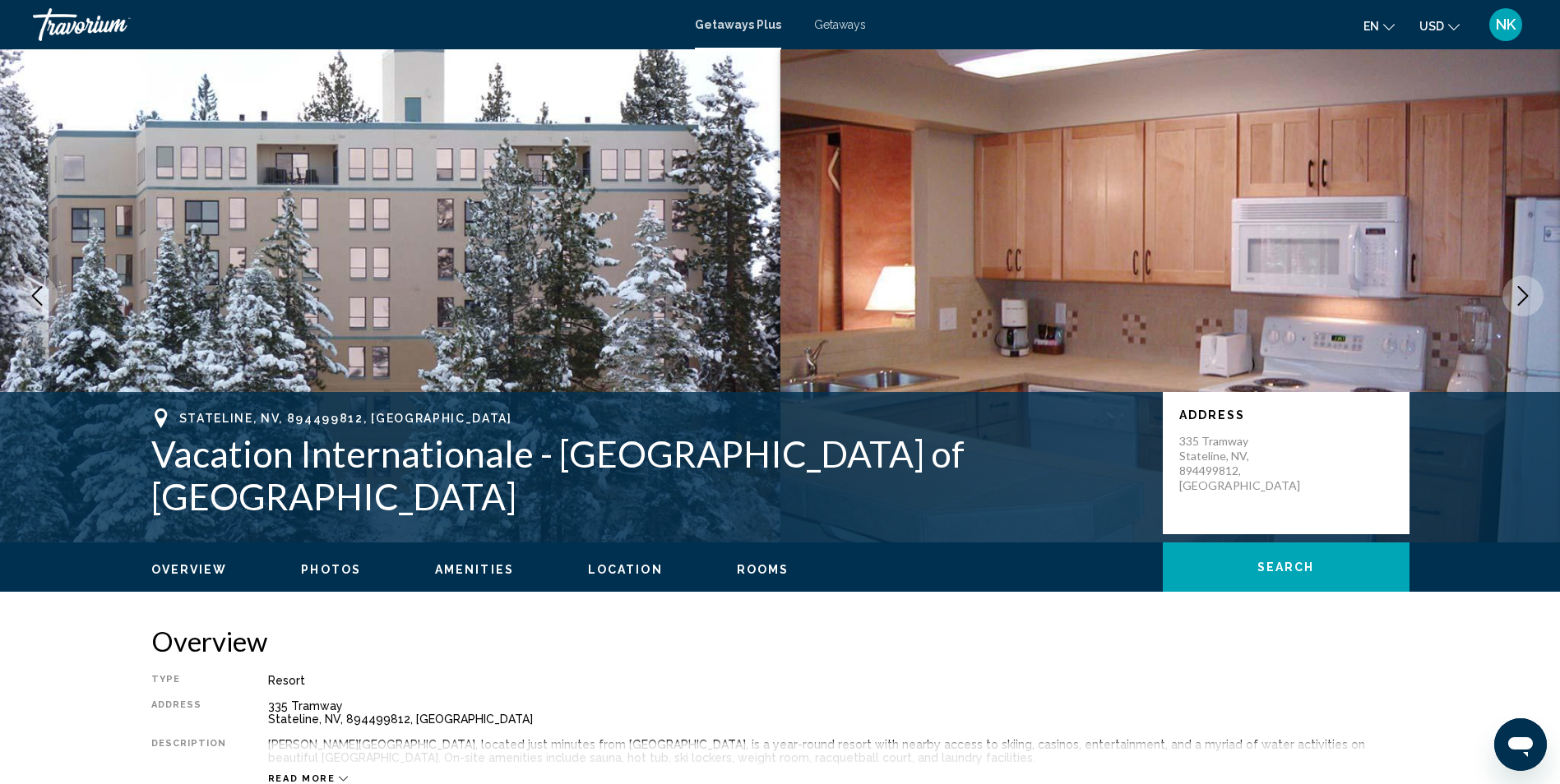
click at [1527, 297] on icon "Next image" at bounding box center [1523, 296] width 11 height 20
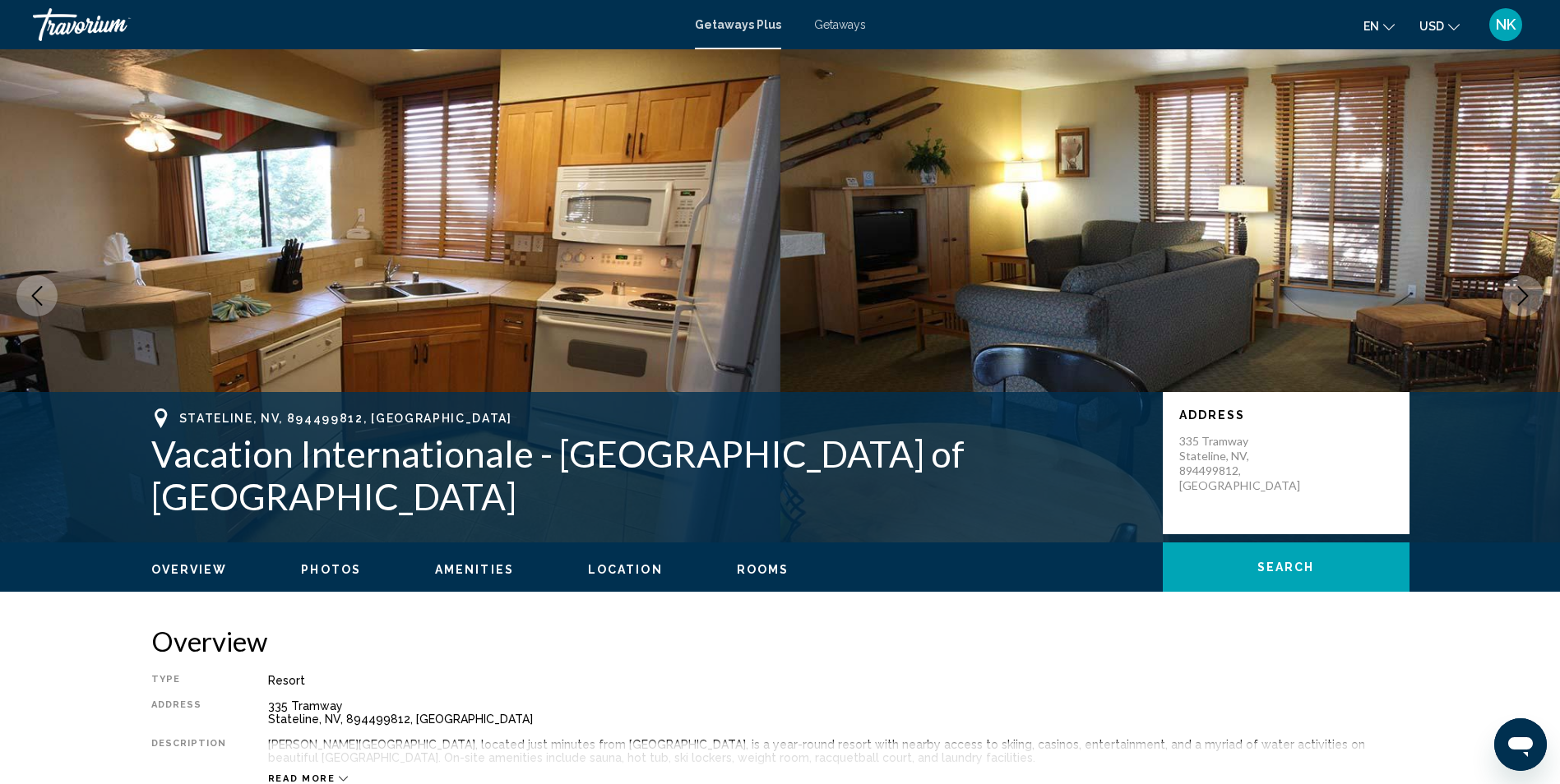
click at [1527, 297] on icon "Next image" at bounding box center [1523, 296] width 11 height 20
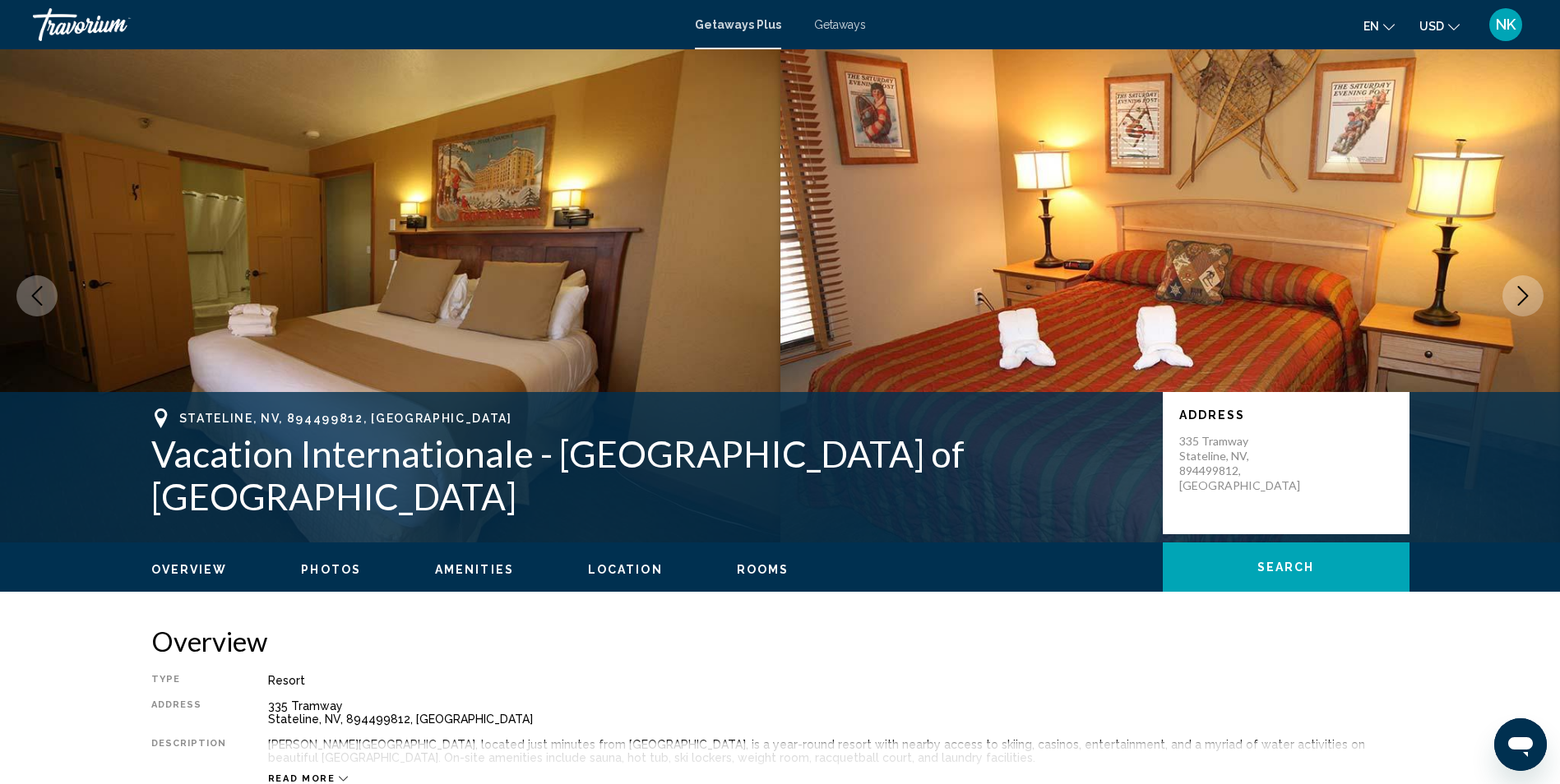
click at [1528, 297] on icon "Next image" at bounding box center [1523, 296] width 20 height 20
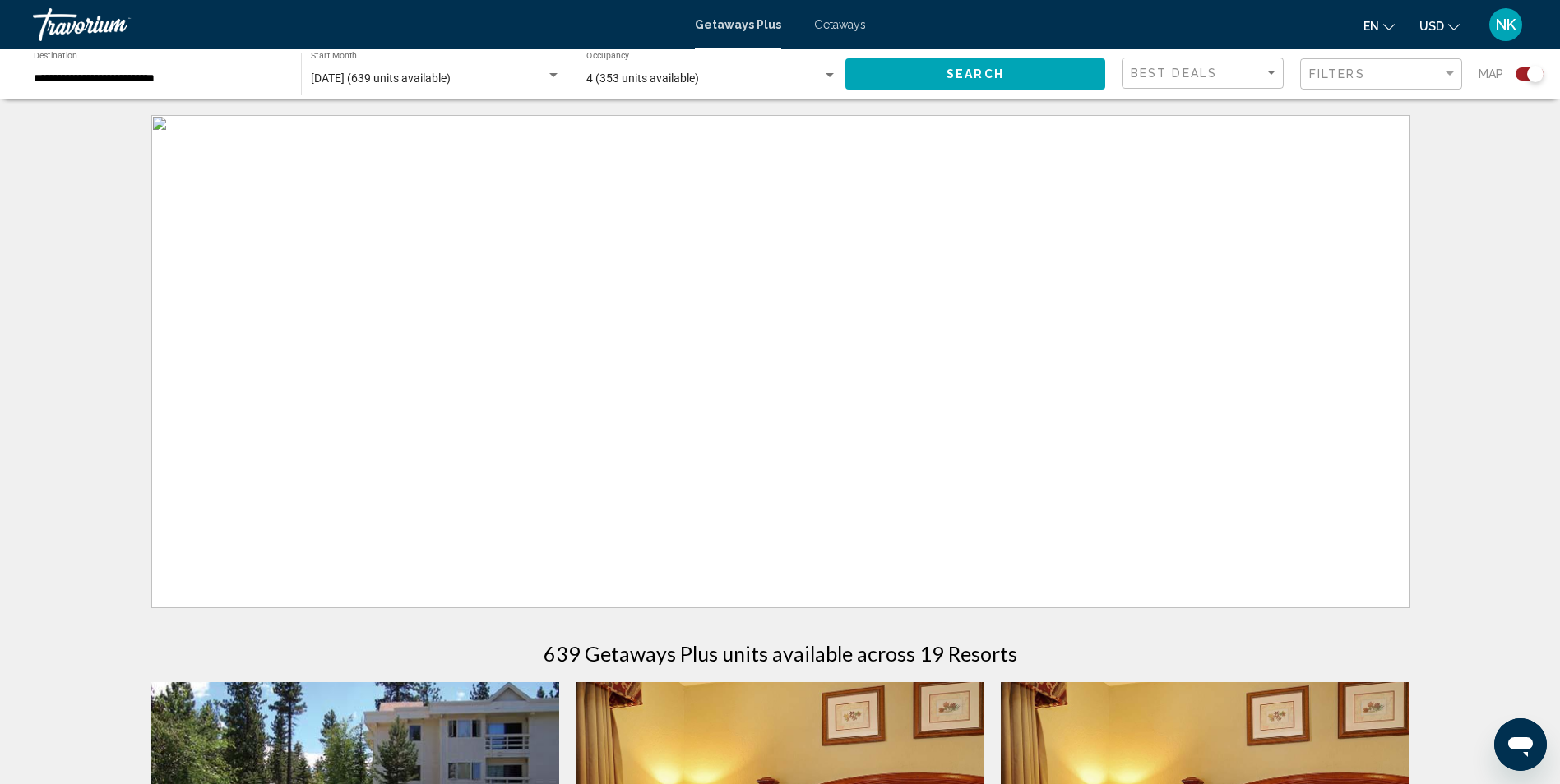
click at [554, 74] on div "Search widget" at bounding box center [553, 74] width 8 height 4
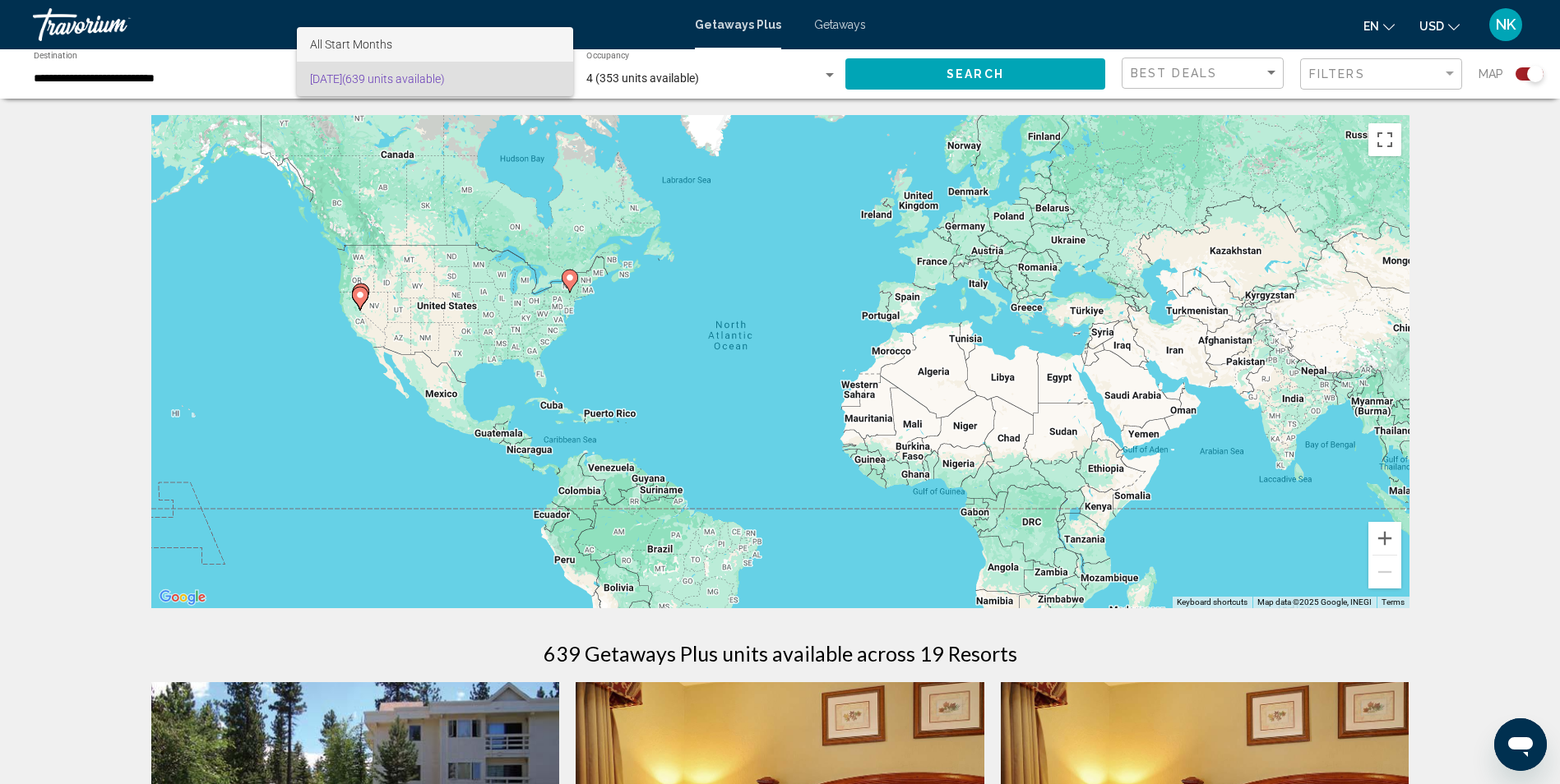
click at [353, 41] on span "All Start Months" at bounding box center [351, 45] width 82 height 13
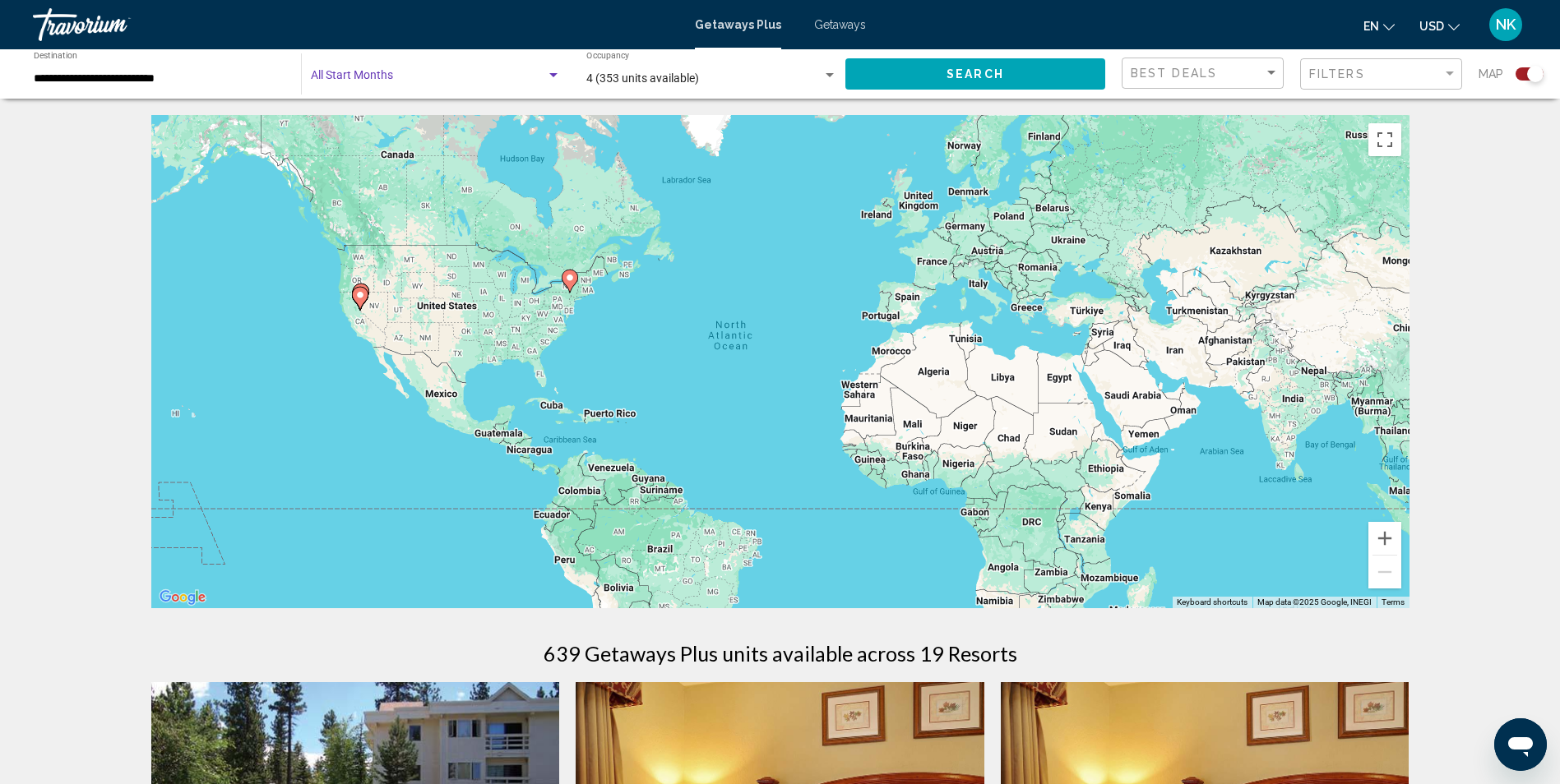
click at [904, 73] on button "Search" at bounding box center [975, 74] width 260 height 31
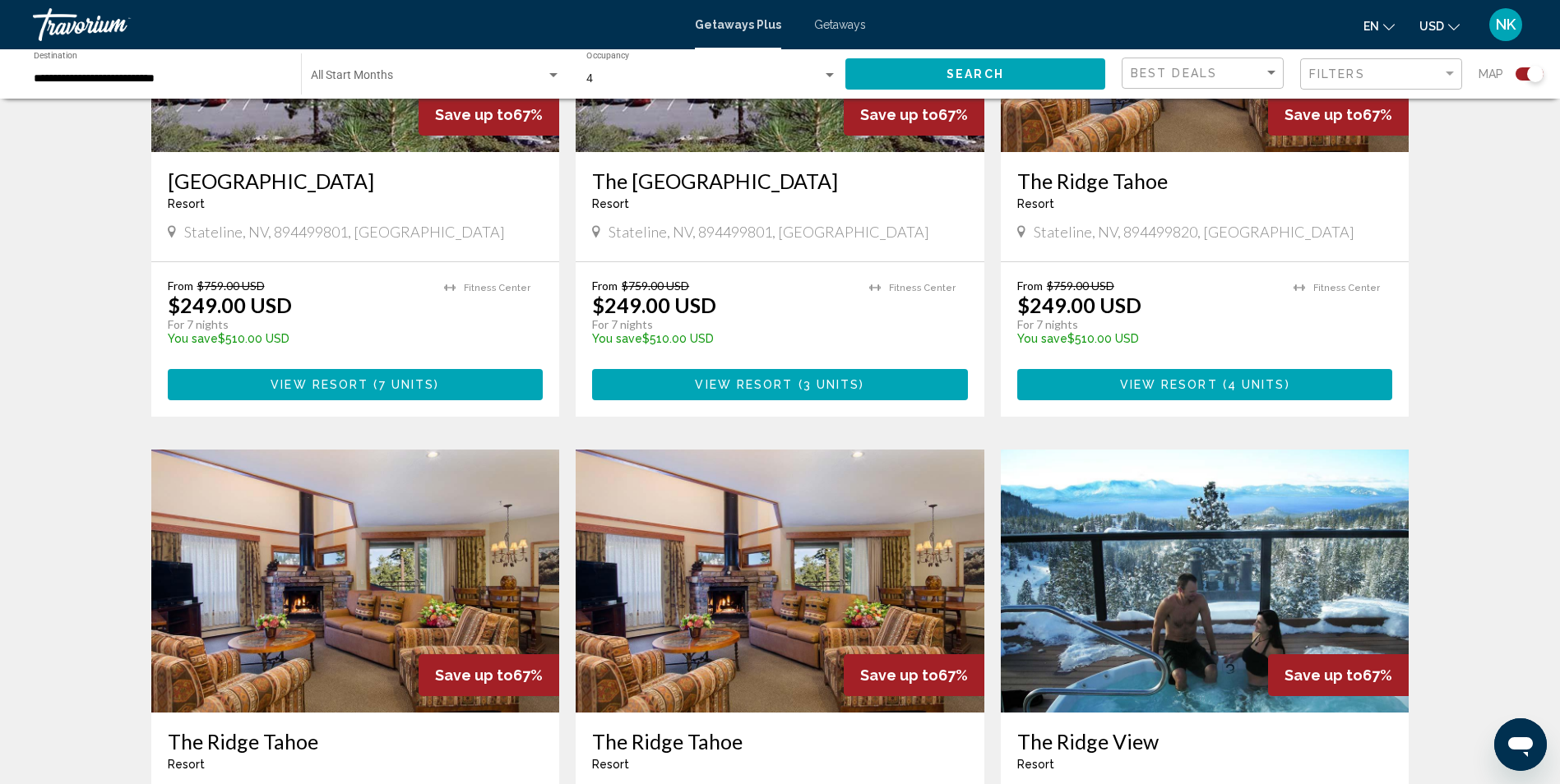
scroll to position [1480, 0]
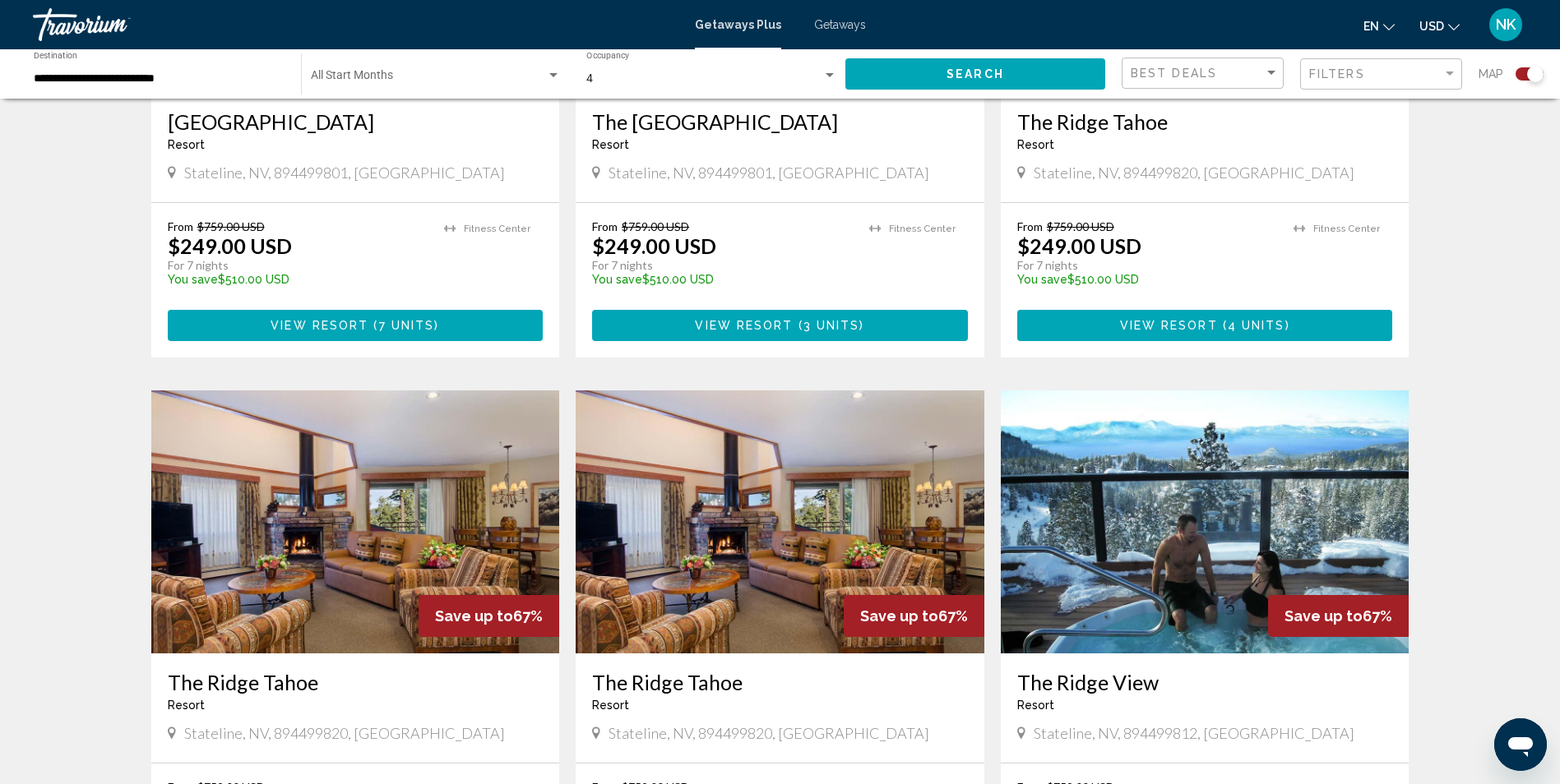
click at [1260, 523] on img "Main content" at bounding box center [1205, 522] width 409 height 263
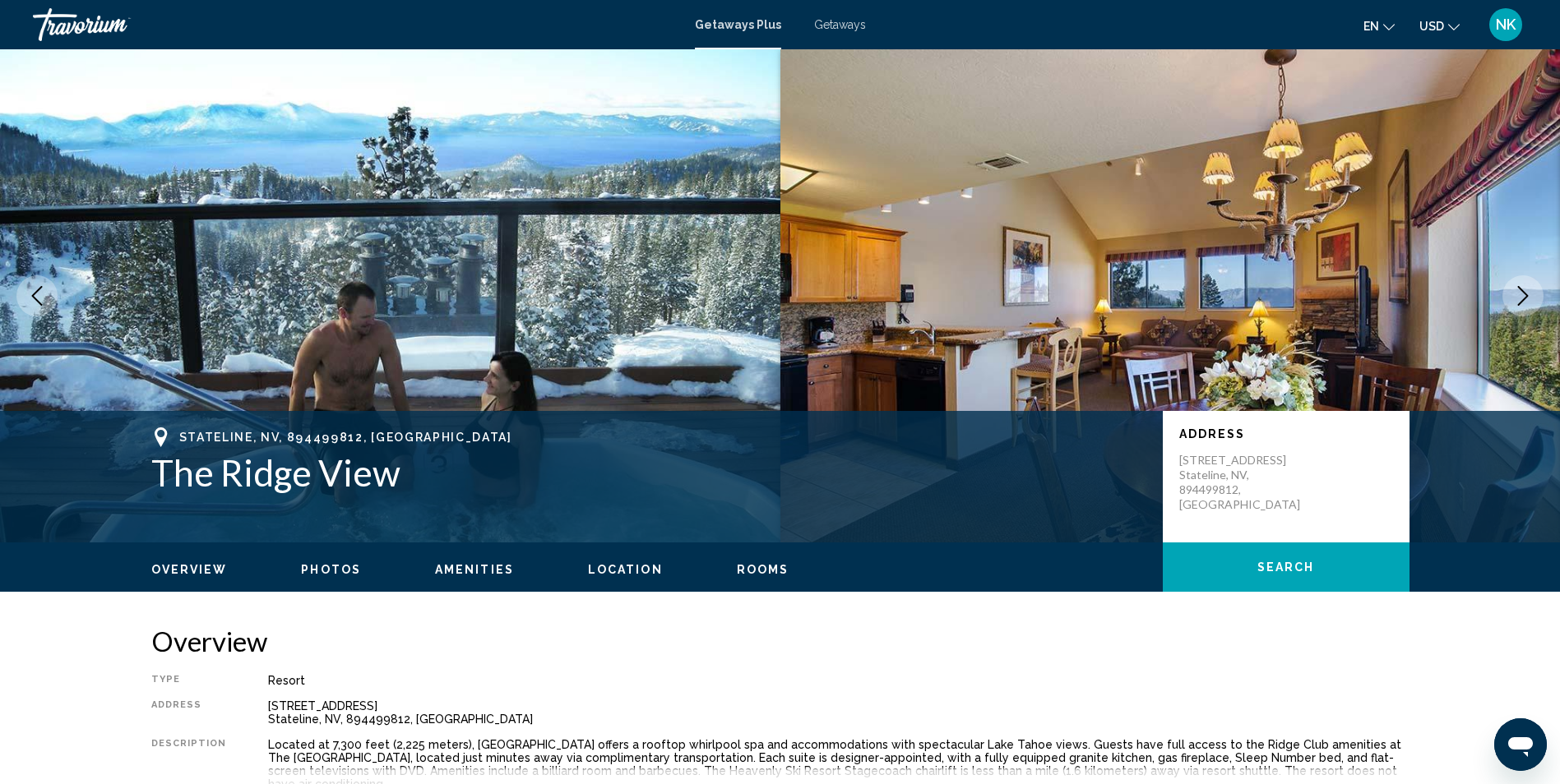
click at [1525, 292] on icon "Next image" at bounding box center [1523, 296] width 20 height 20
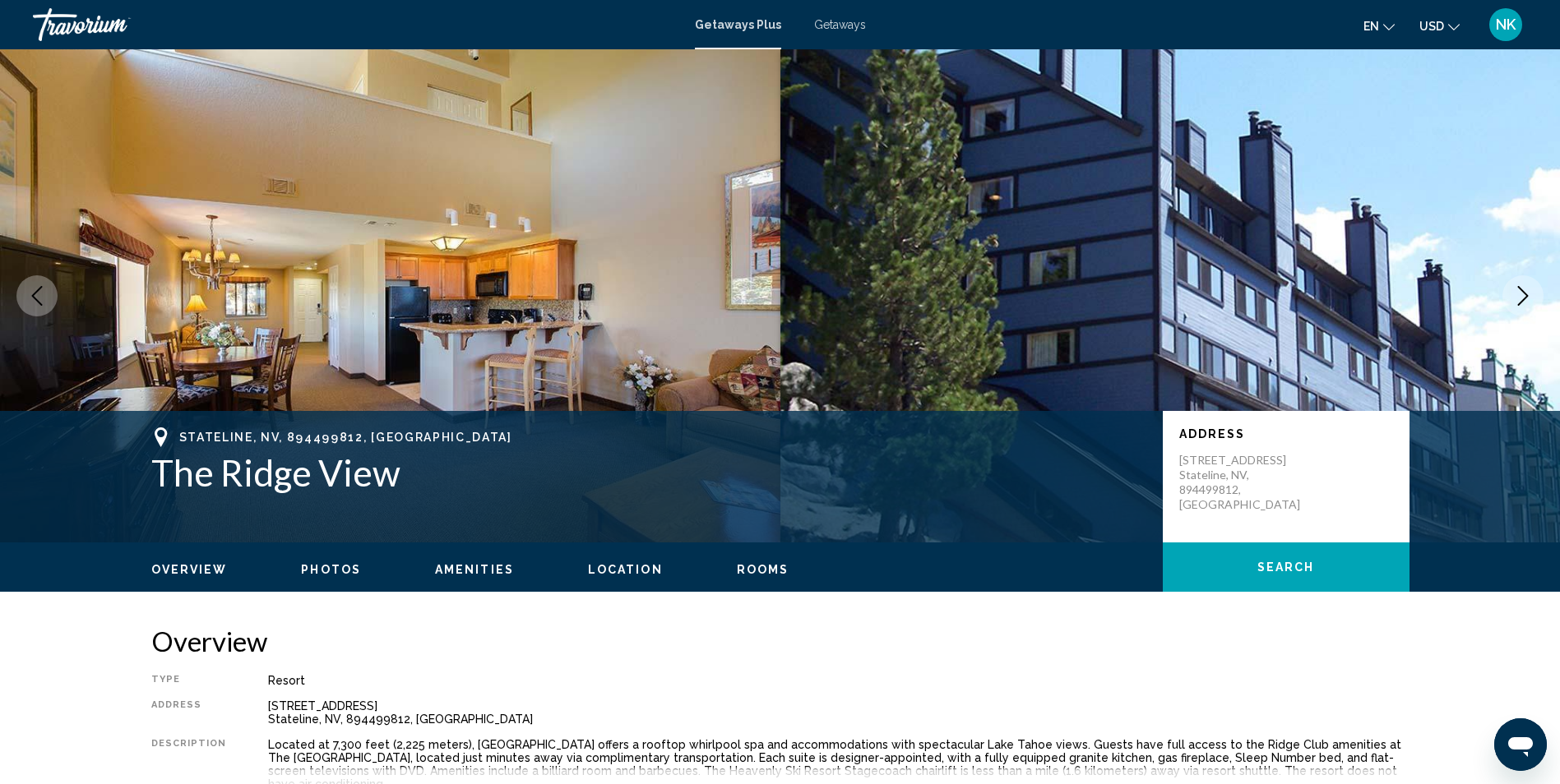
click at [1525, 293] on icon "Next image" at bounding box center [1523, 296] width 20 height 20
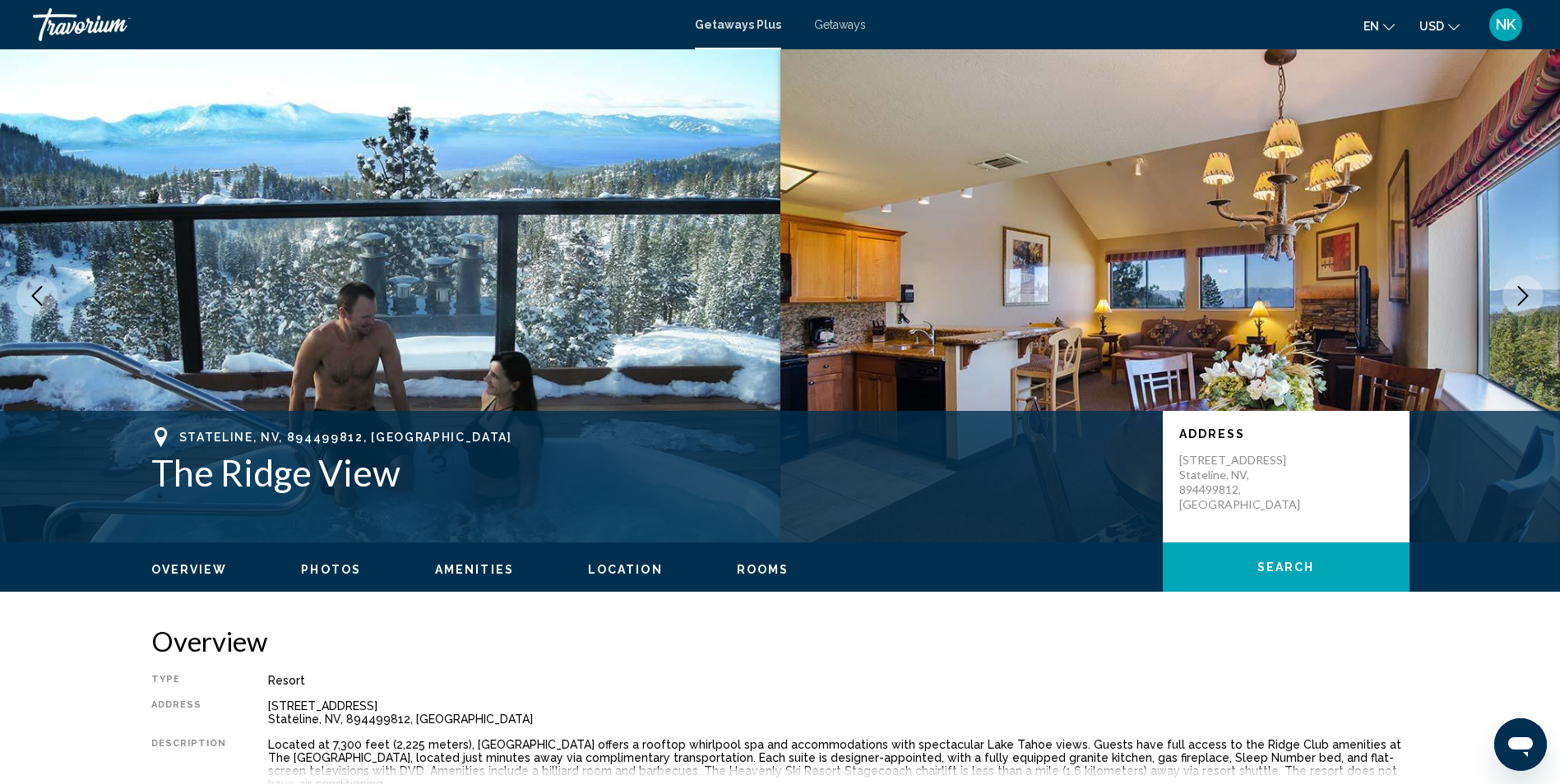
click at [1531, 302] on button "Next image" at bounding box center [1523, 296] width 41 height 41
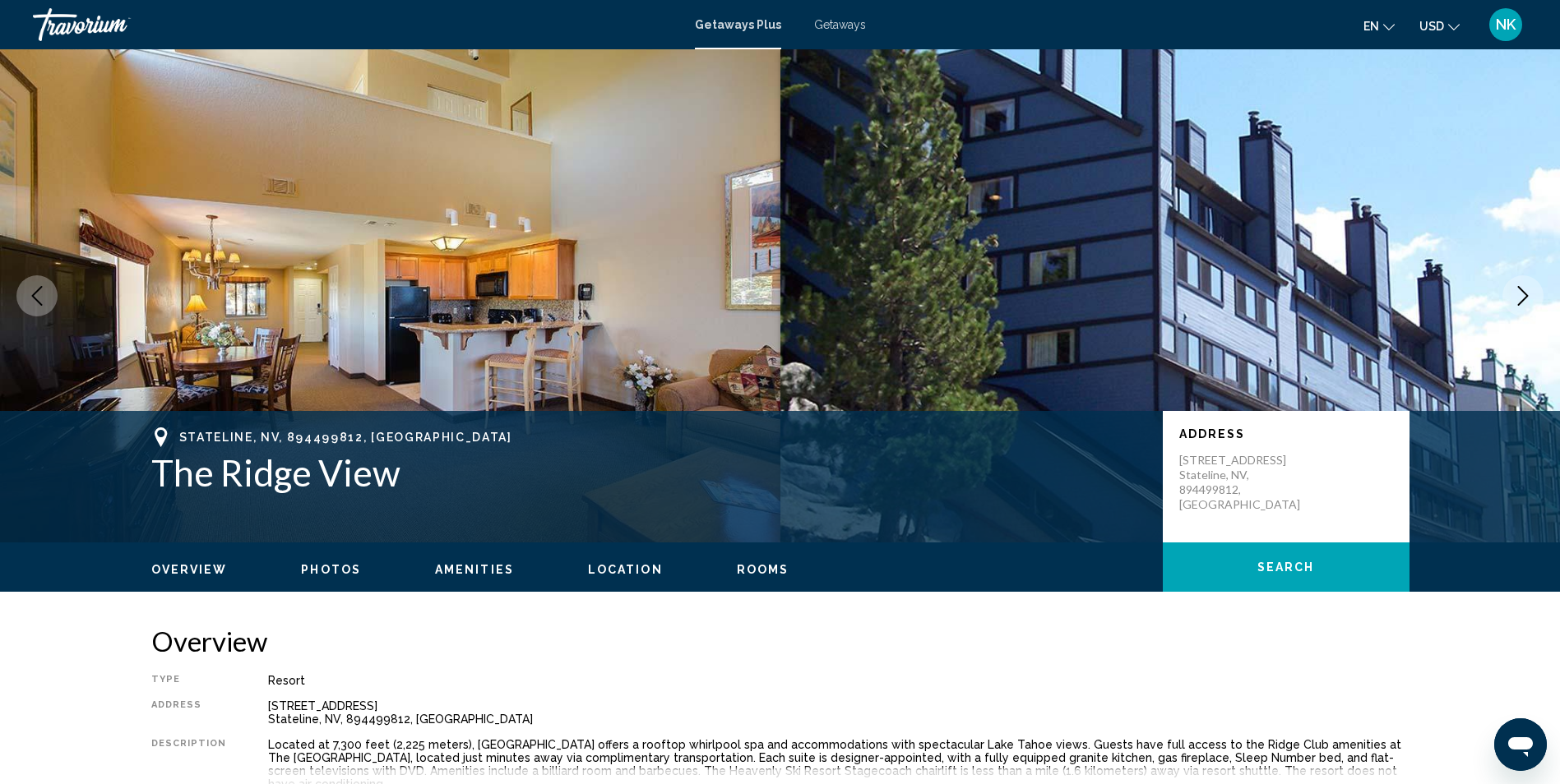
click at [1531, 302] on icon "Next image" at bounding box center [1523, 296] width 20 height 20
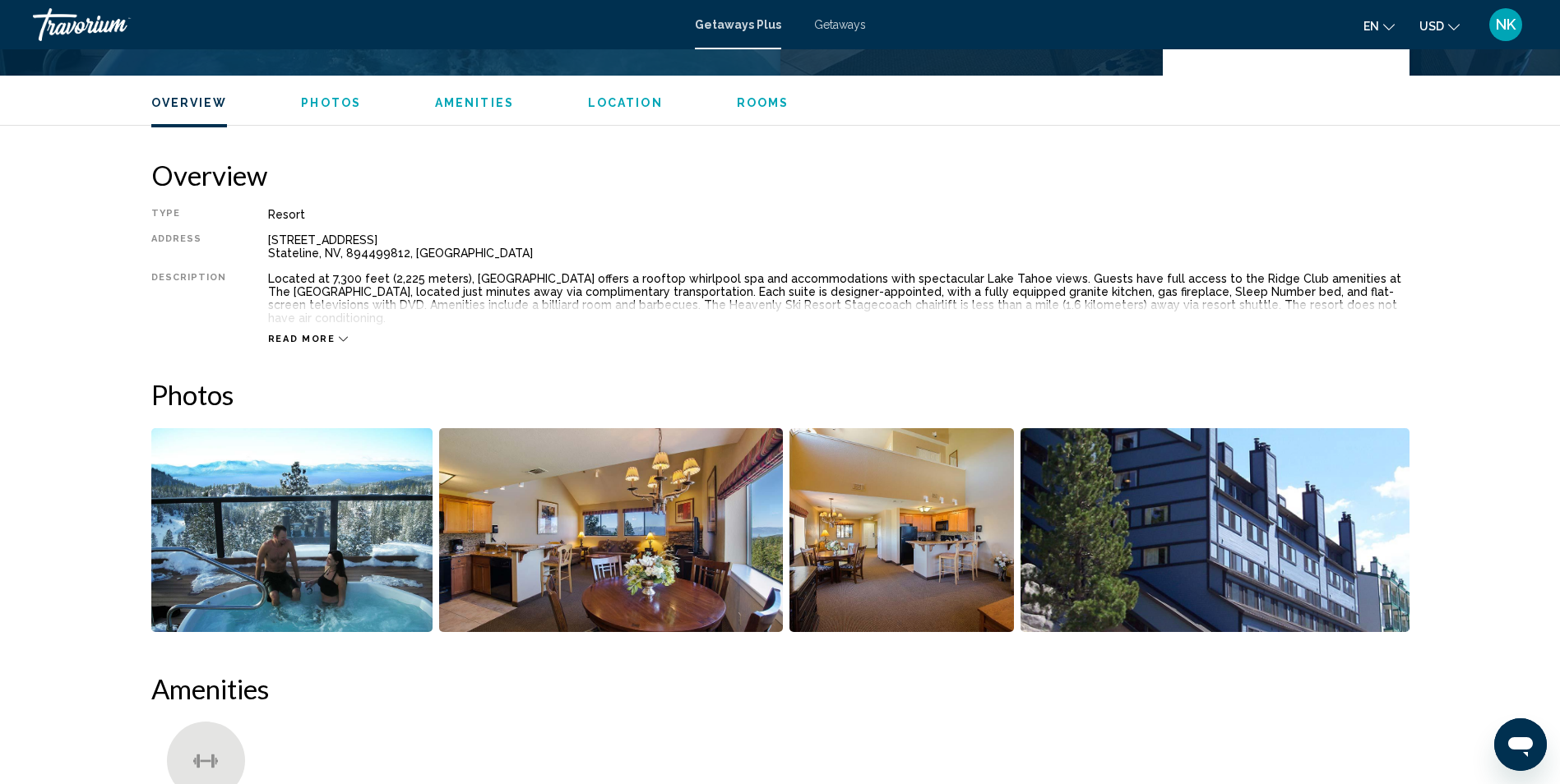
scroll to position [493, 0]
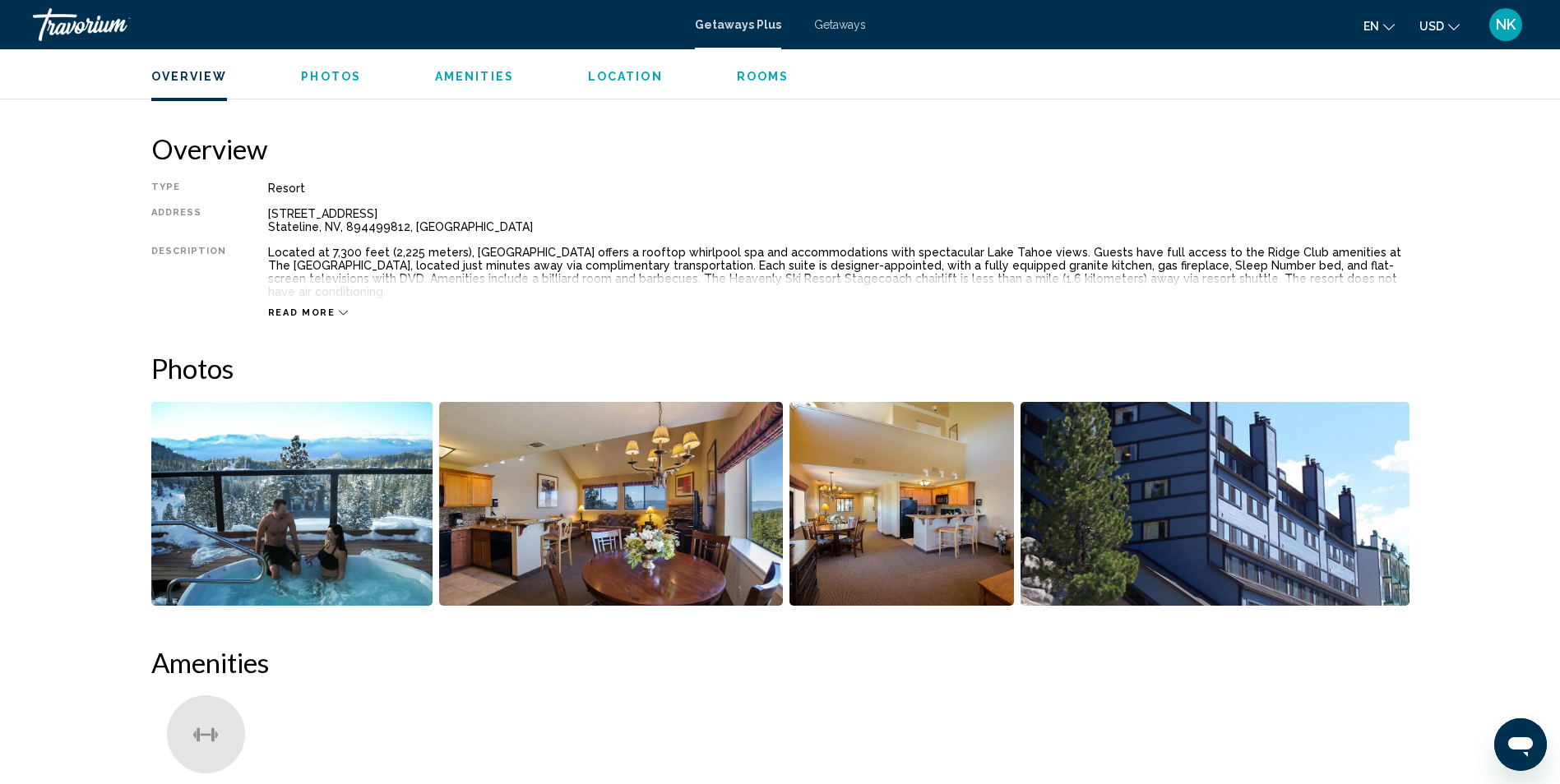
click at [564, 496] on img "Open full-screen image slider" at bounding box center [611, 504] width 344 height 204
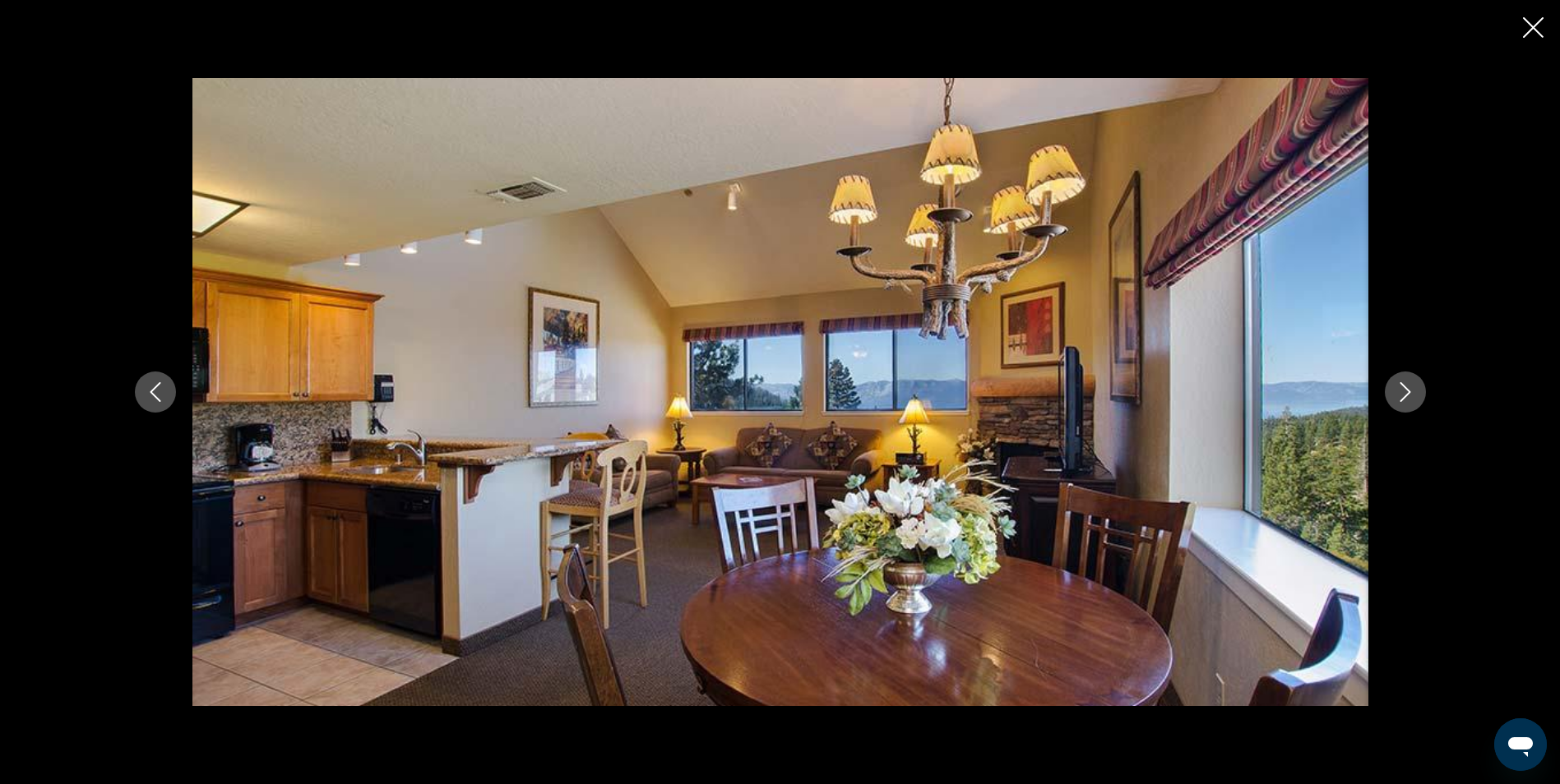
click at [1404, 394] on icon "Next image" at bounding box center [1405, 392] width 20 height 20
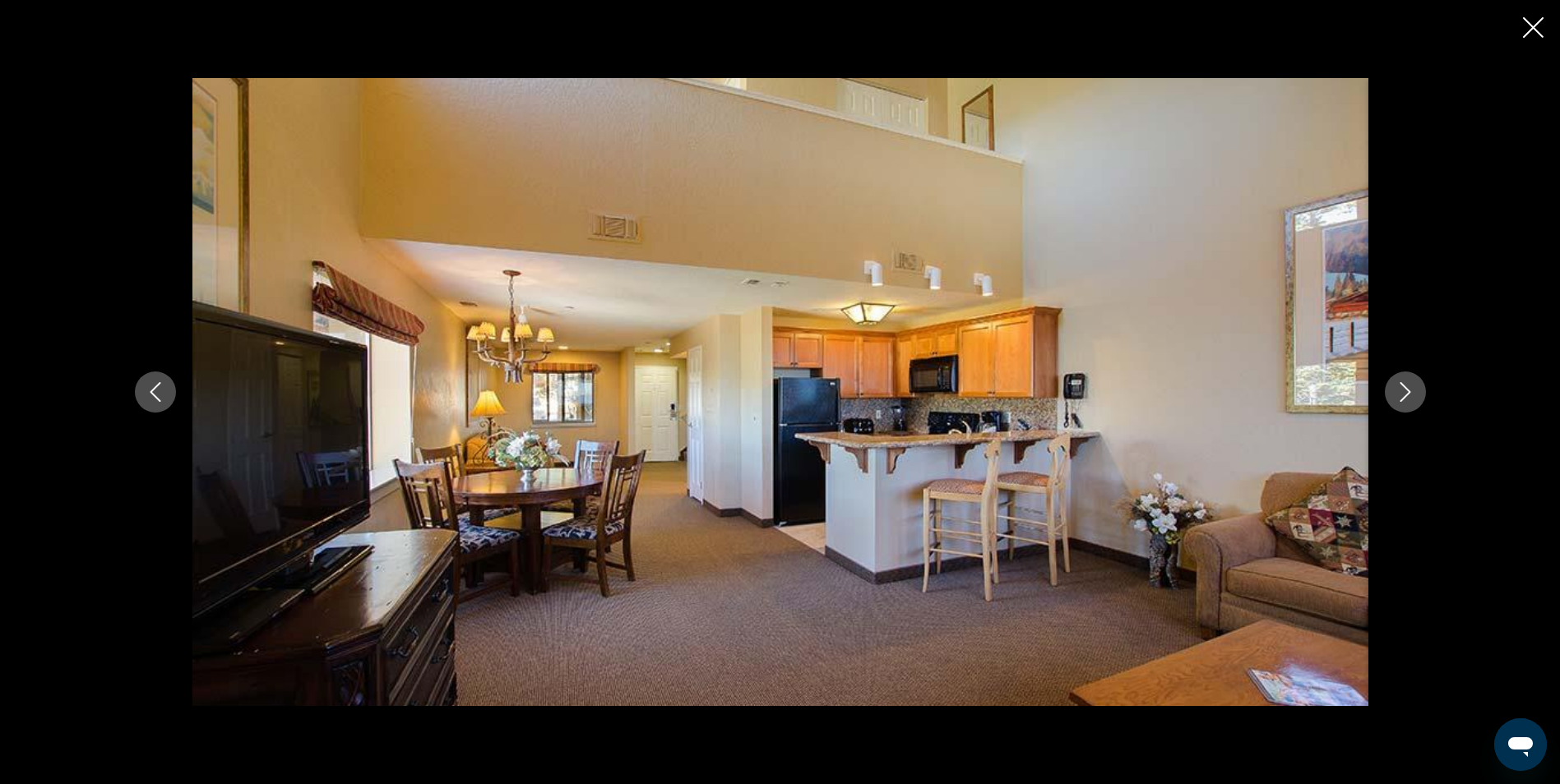
click at [1404, 393] on icon "Next image" at bounding box center [1405, 392] width 20 height 20
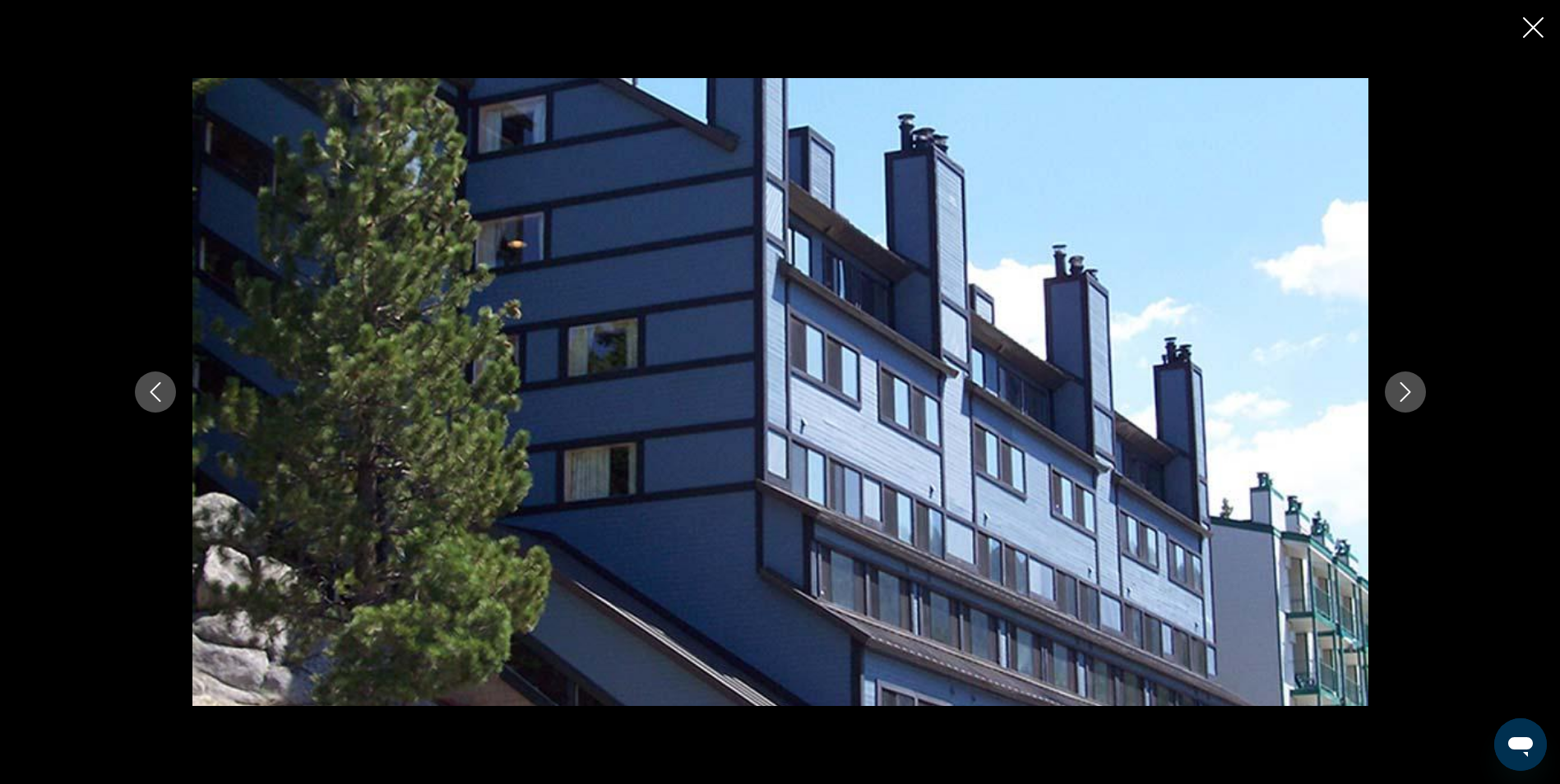
click at [1400, 393] on icon "Next image" at bounding box center [1405, 392] width 20 height 20
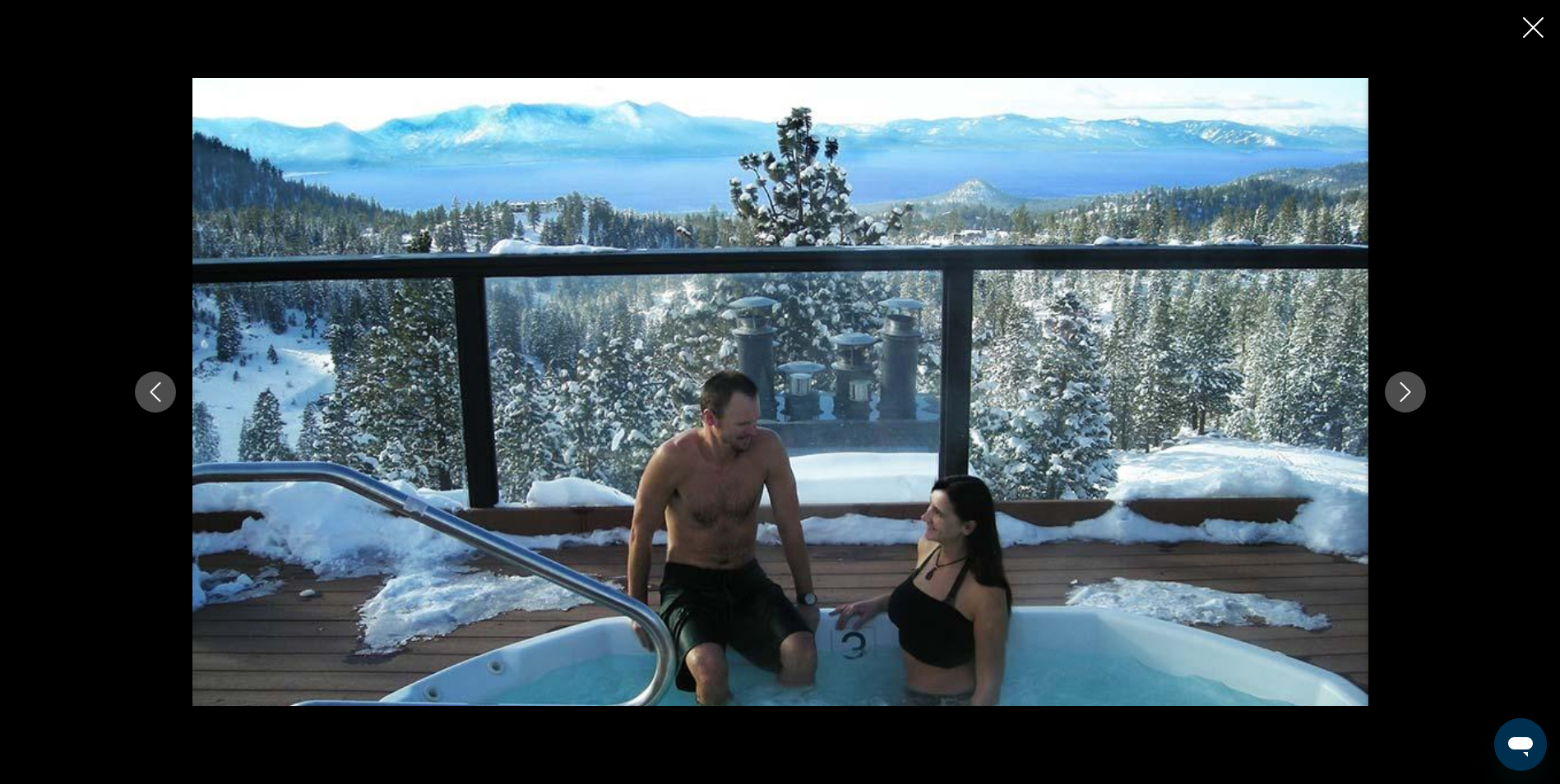
click at [1529, 23] on icon "Close slideshow" at bounding box center [1533, 27] width 21 height 21
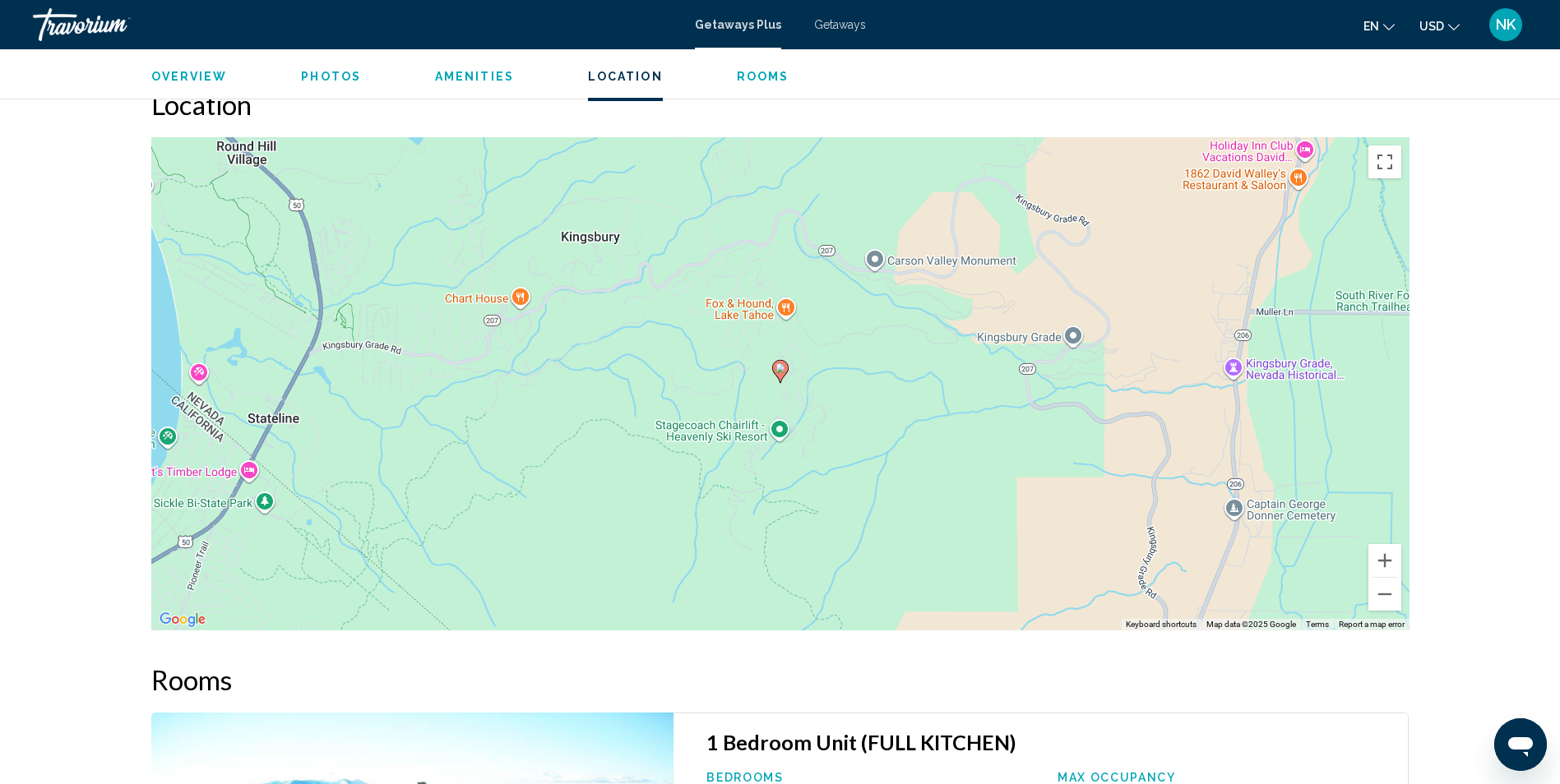
scroll to position [1809, 0]
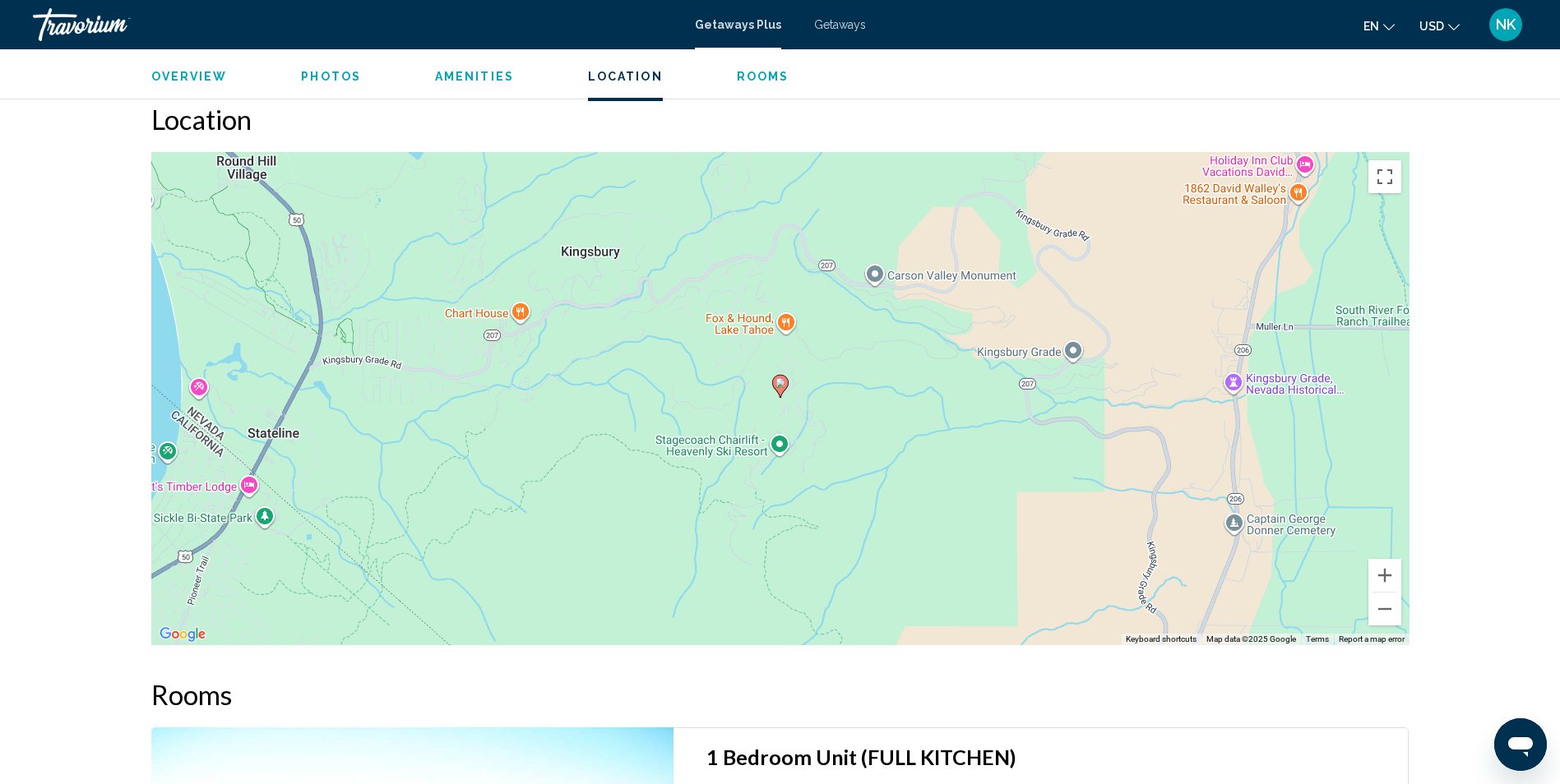
click at [744, 78] on span "Rooms" at bounding box center [763, 76] width 53 height 13
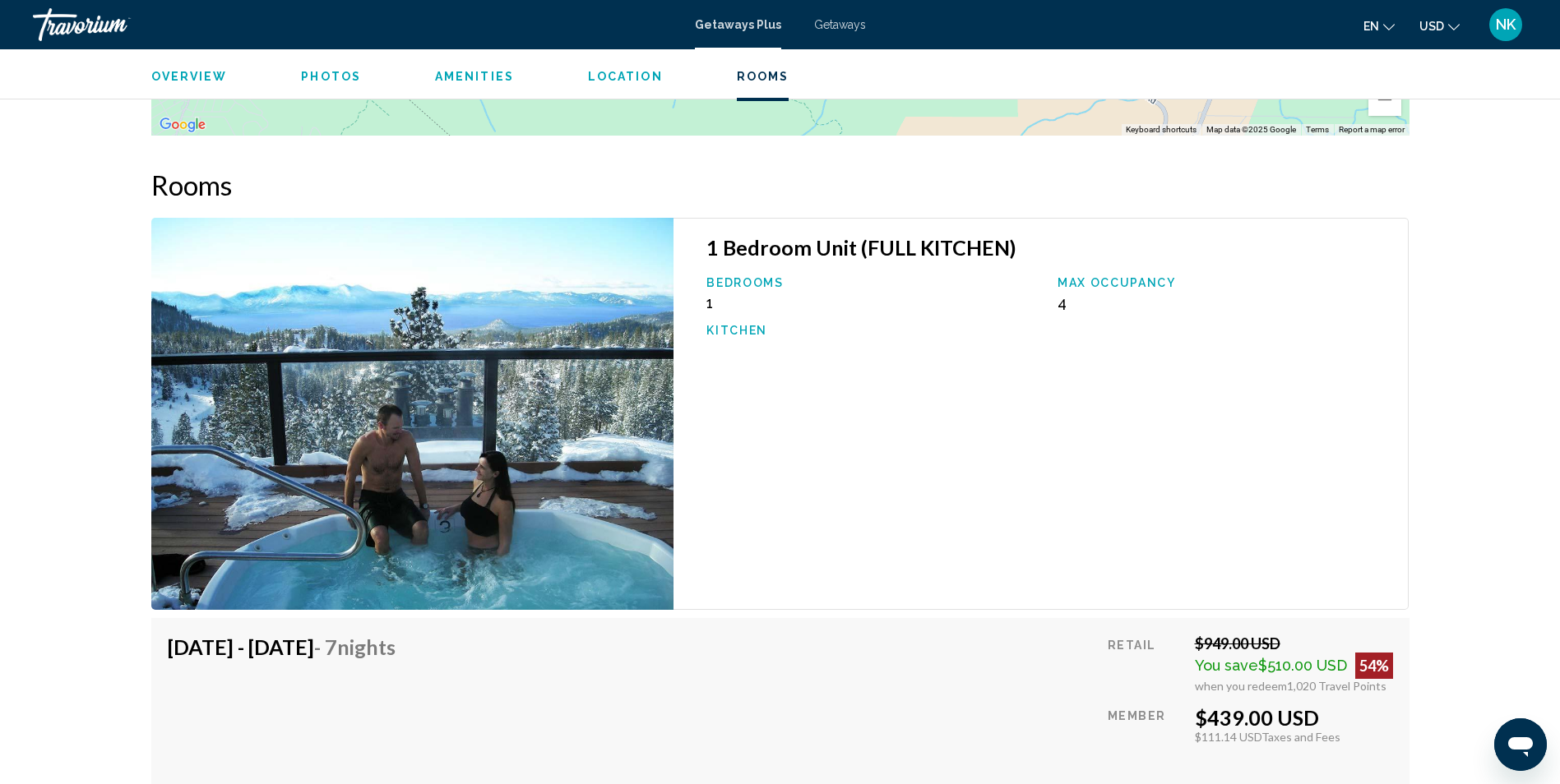
scroll to position [2357, 0]
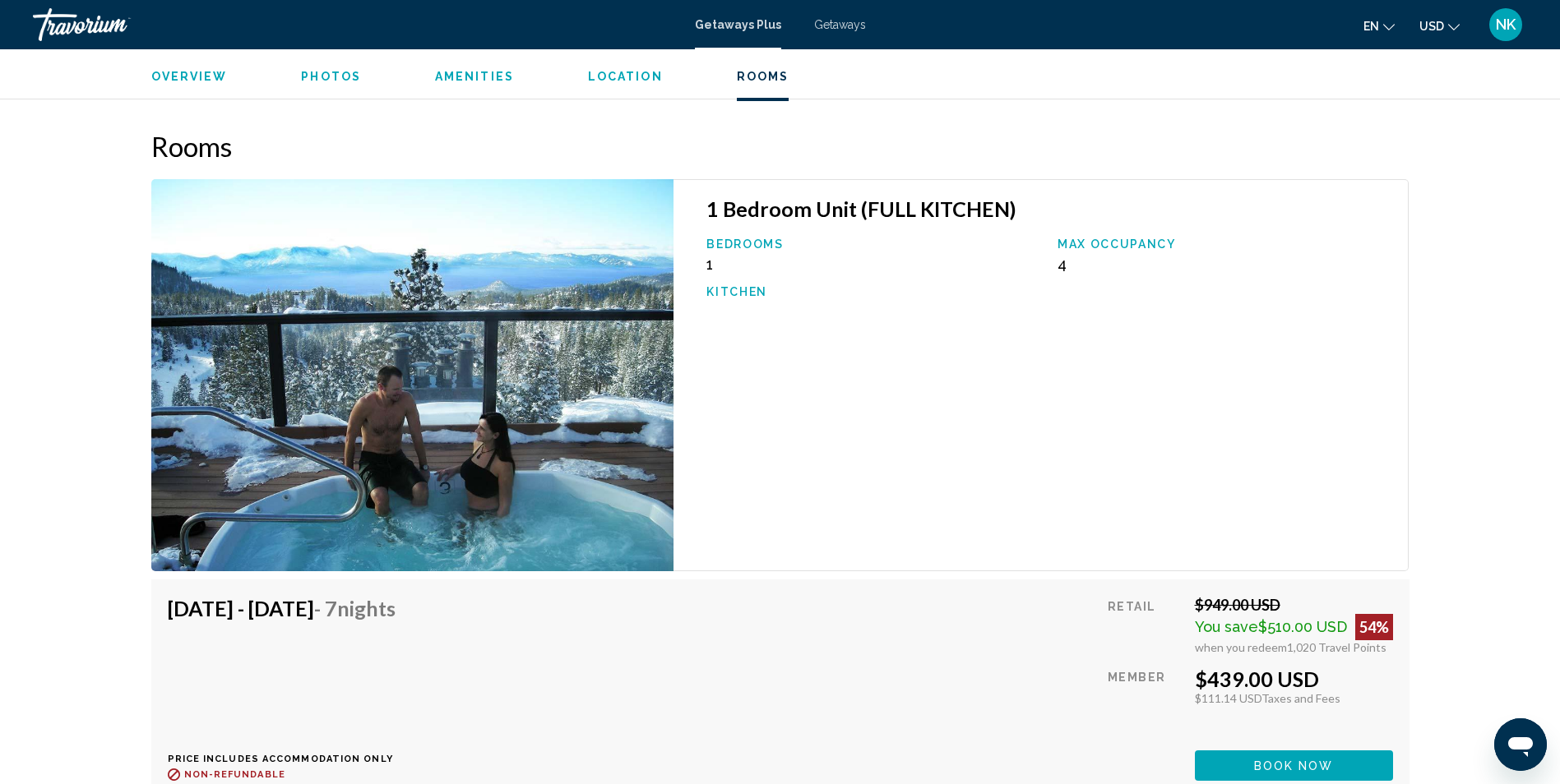
click at [746, 78] on span "Rooms" at bounding box center [763, 76] width 53 height 13
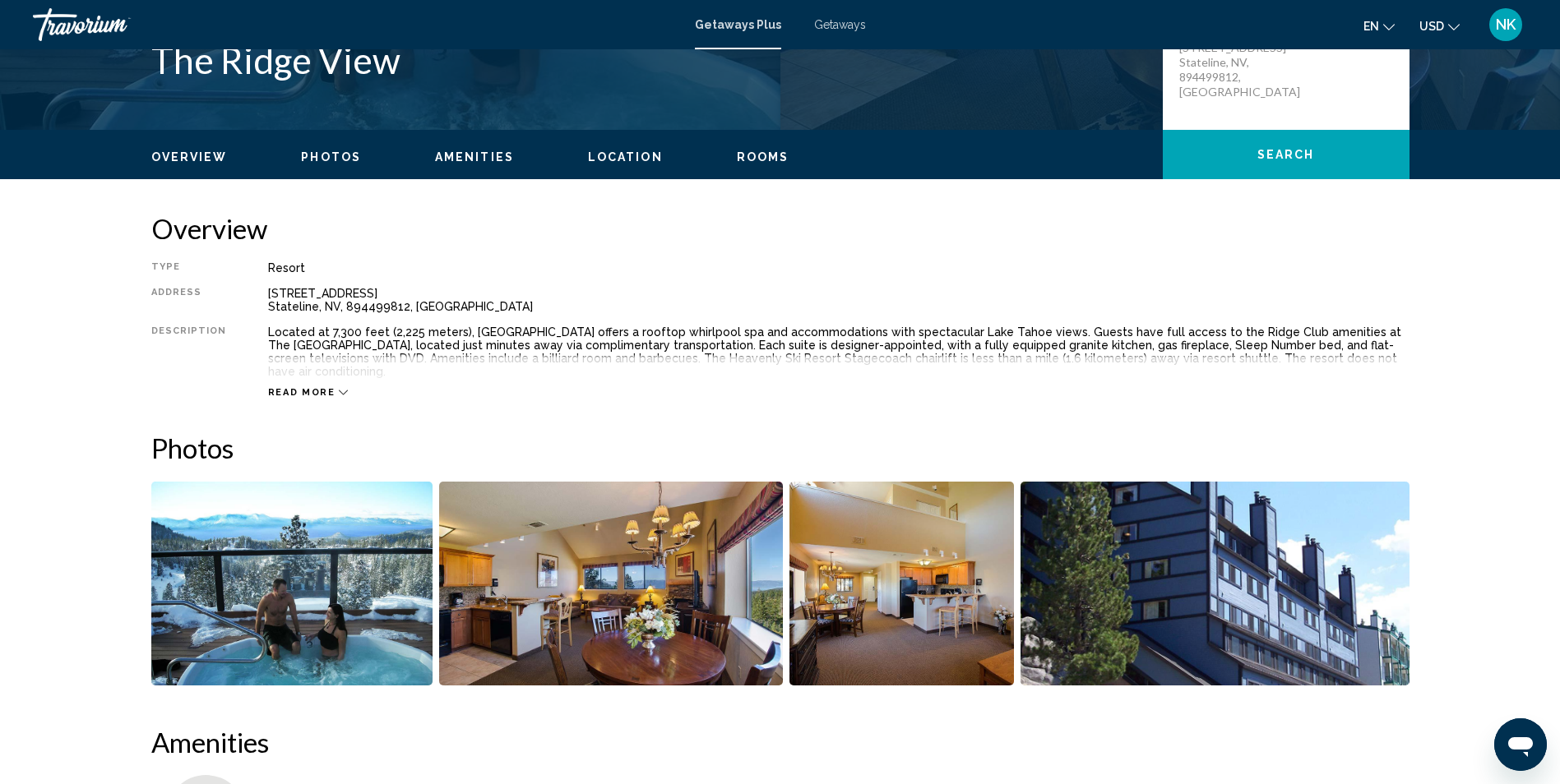
scroll to position [384, 0]
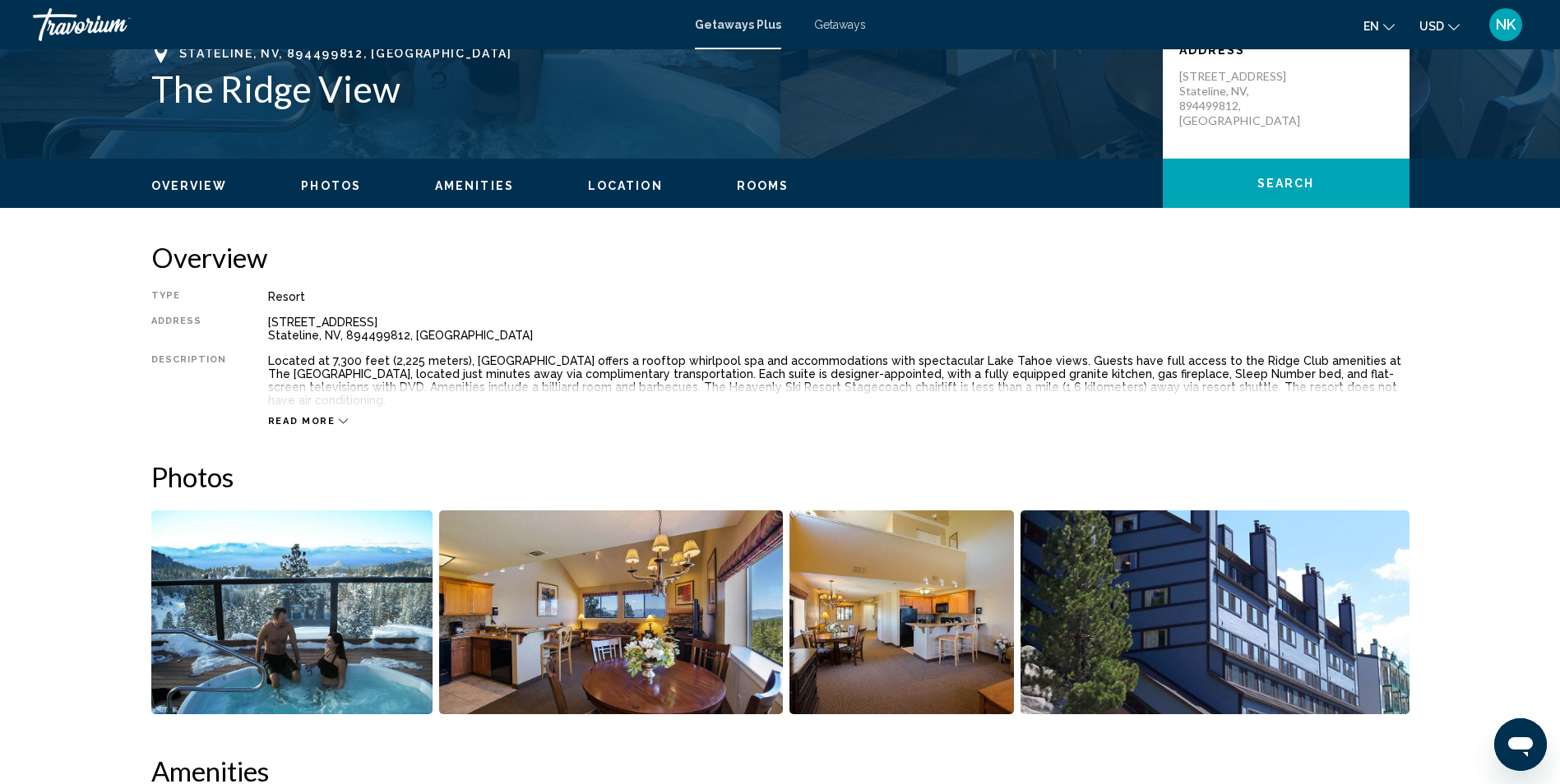
click at [312, 416] on span "Read more" at bounding box center [302, 421] width 68 height 11
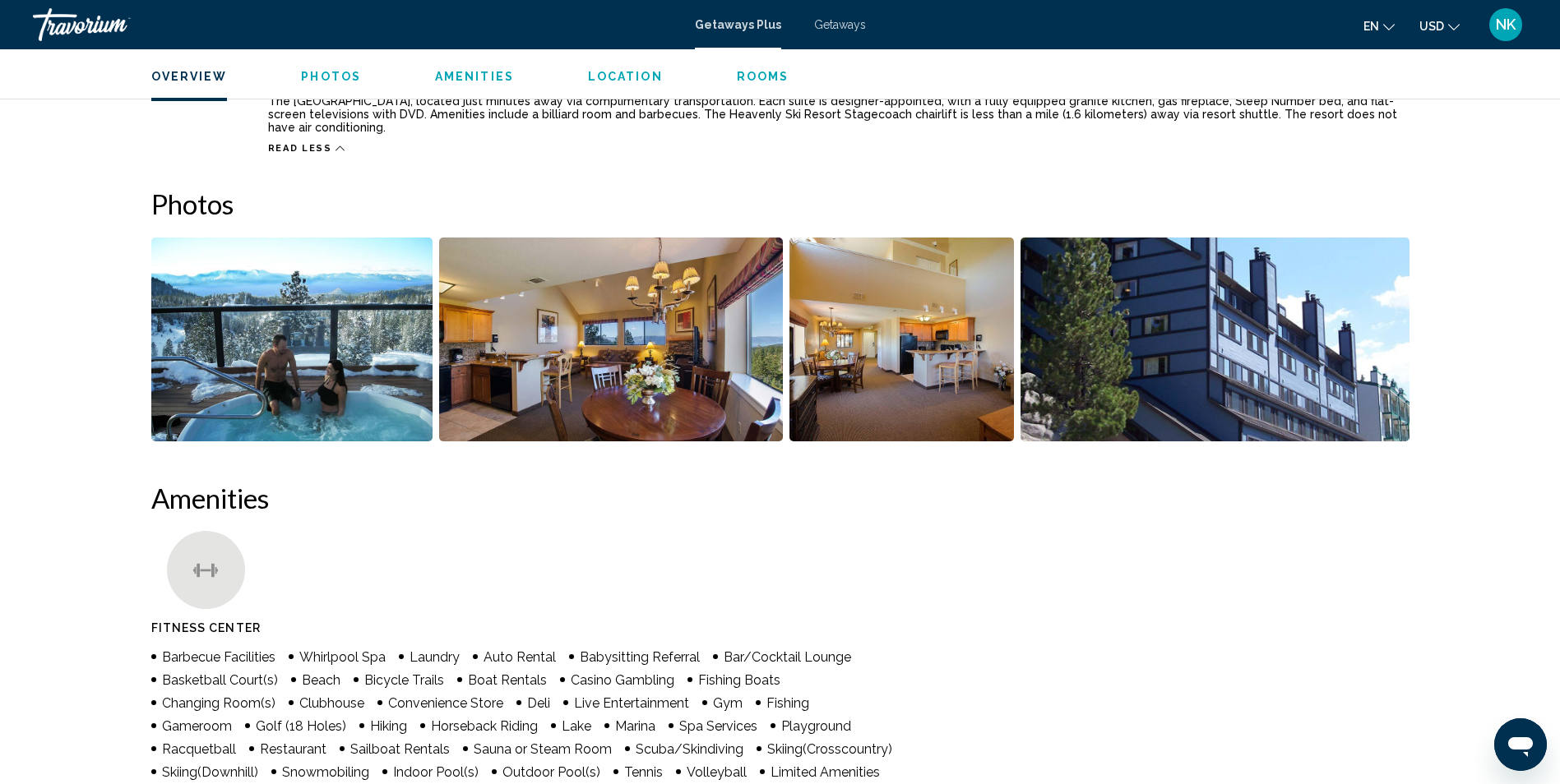
scroll to position [302, 0]
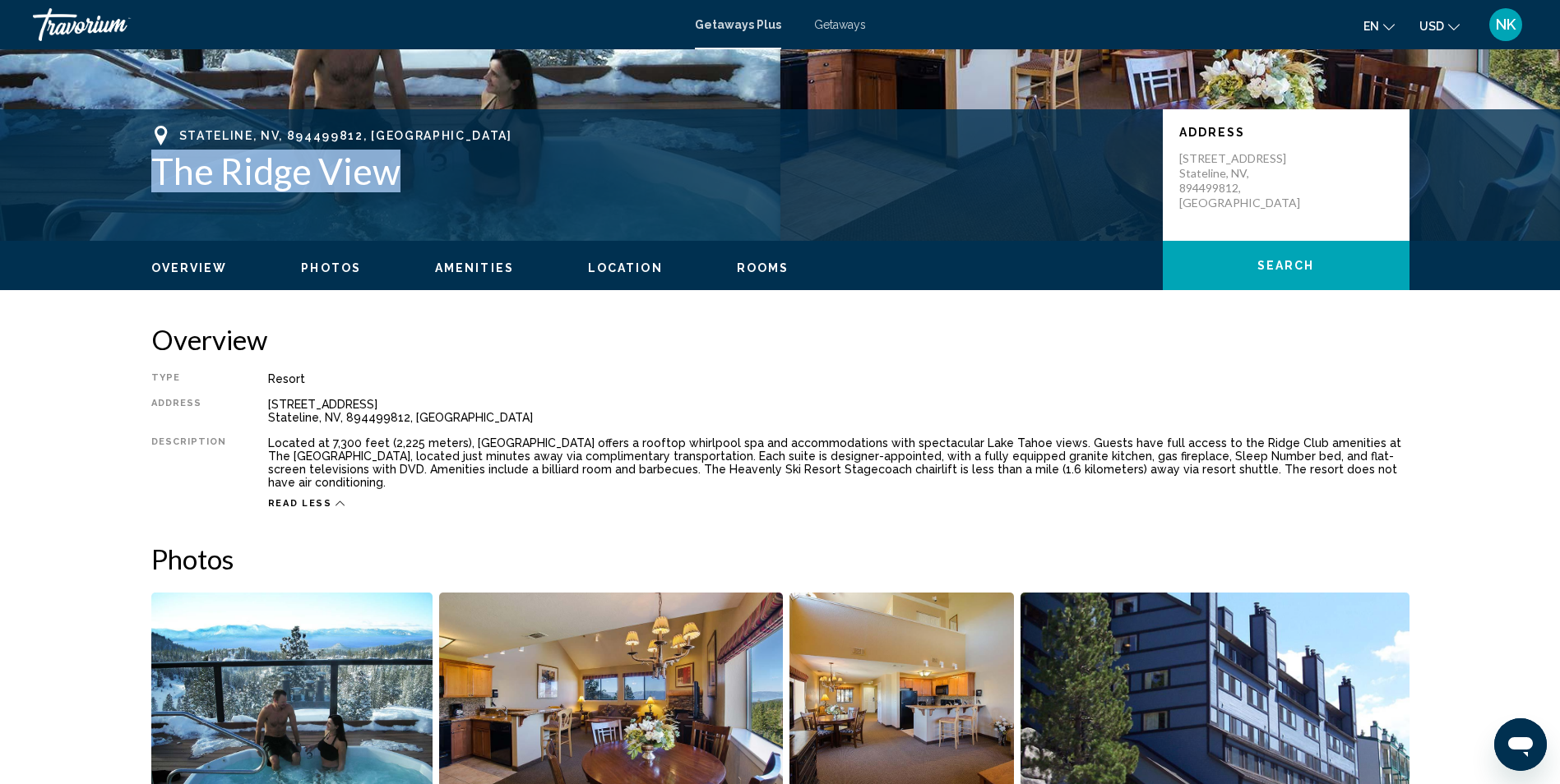
drag, startPoint x: 410, startPoint y: 170, endPoint x: 130, endPoint y: 168, distance: 280.0
click at [130, 168] on div "Stateline, NV, 894499812, USA The Ridge View Address 311 Tramway Drive Statelin…" at bounding box center [780, 174] width 1323 height 98
drag, startPoint x: 130, startPoint y: 168, endPoint x: 199, endPoint y: 170, distance: 69.0
copy h1 "The Ridge View"
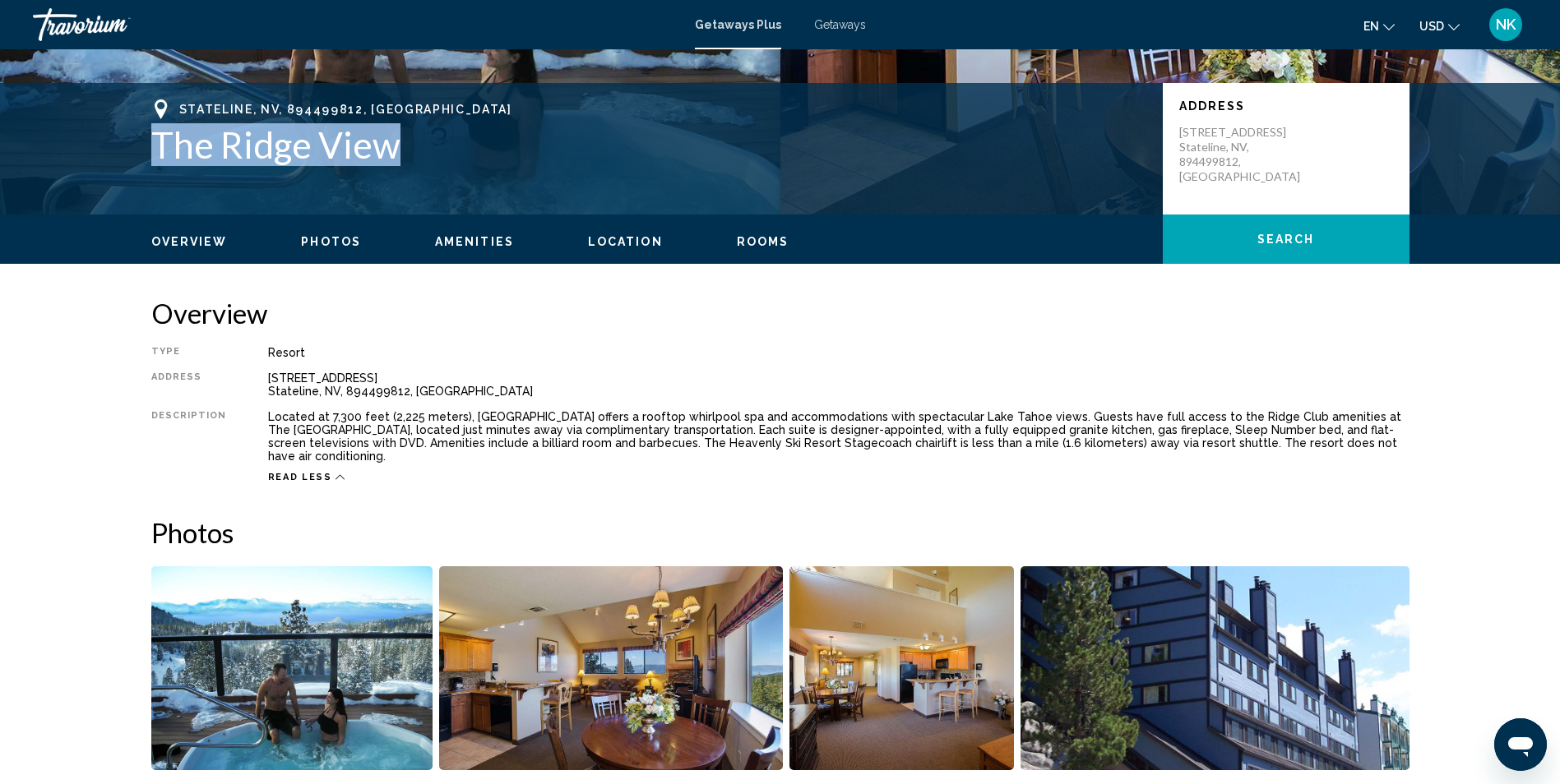
scroll to position [329, 0]
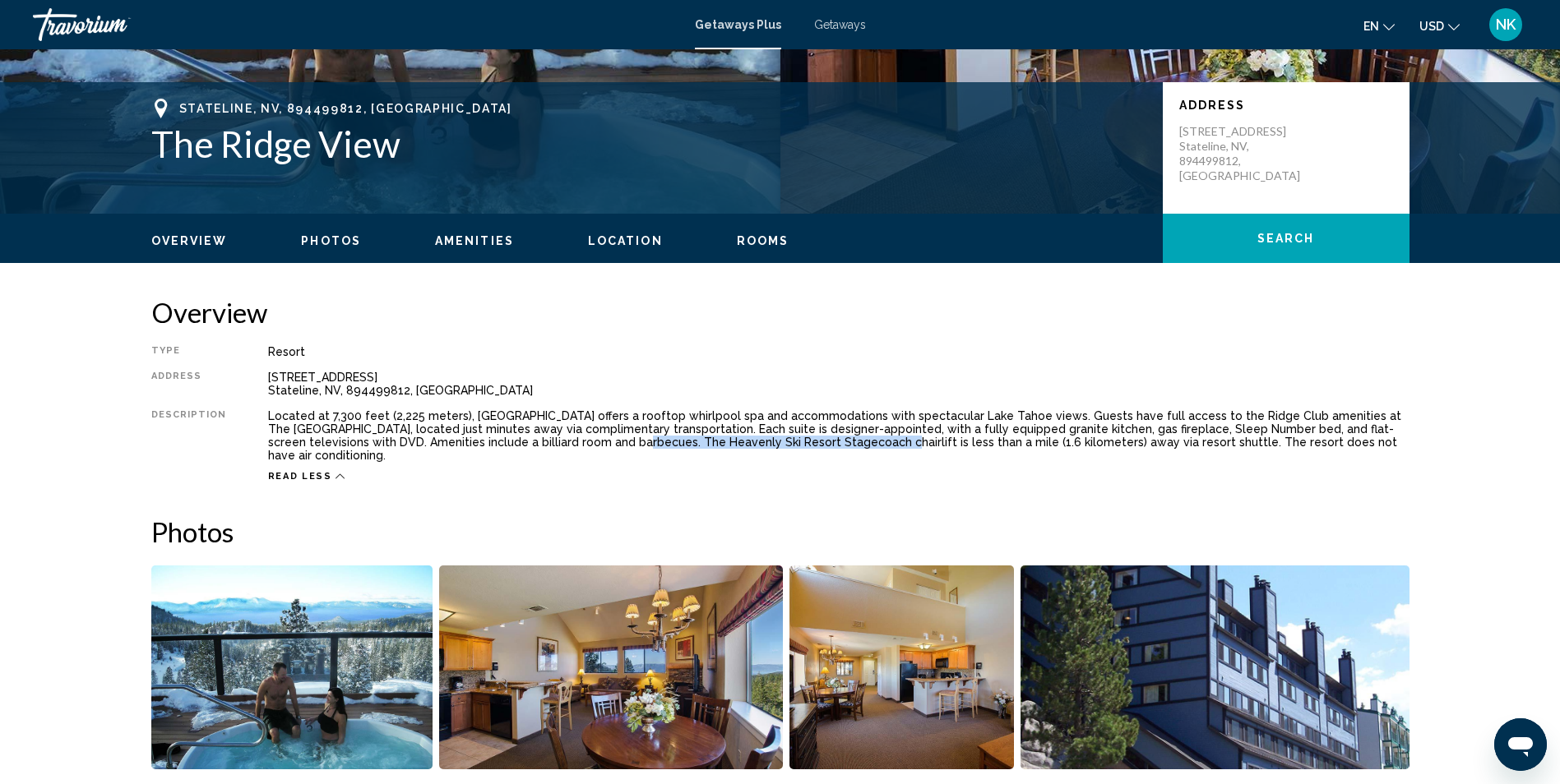
drag, startPoint x: 471, startPoint y: 442, endPoint x: 713, endPoint y: 442, distance: 242.0
click at [713, 442] on div "Located at 7,300 feet (2,225 meters), The Ridge View offers a rooftop whirlpool…" at bounding box center [839, 436] width 1141 height 53
drag, startPoint x: 713, startPoint y: 442, endPoint x: 703, endPoint y: 439, distance: 10.4
copy div "The Heavenly Ski Resort Stagecoach chairlift"
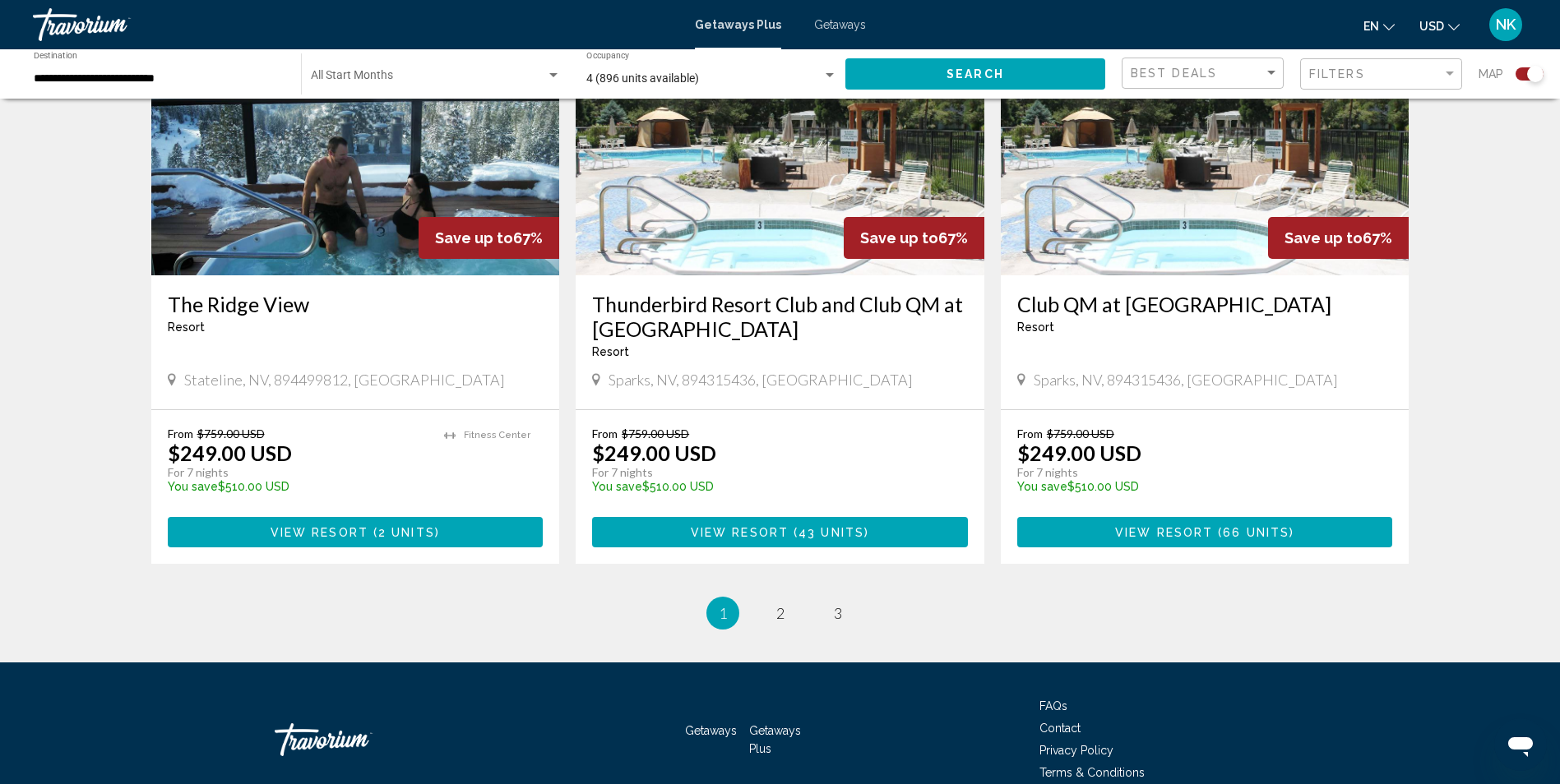
scroll to position [2479, 0]
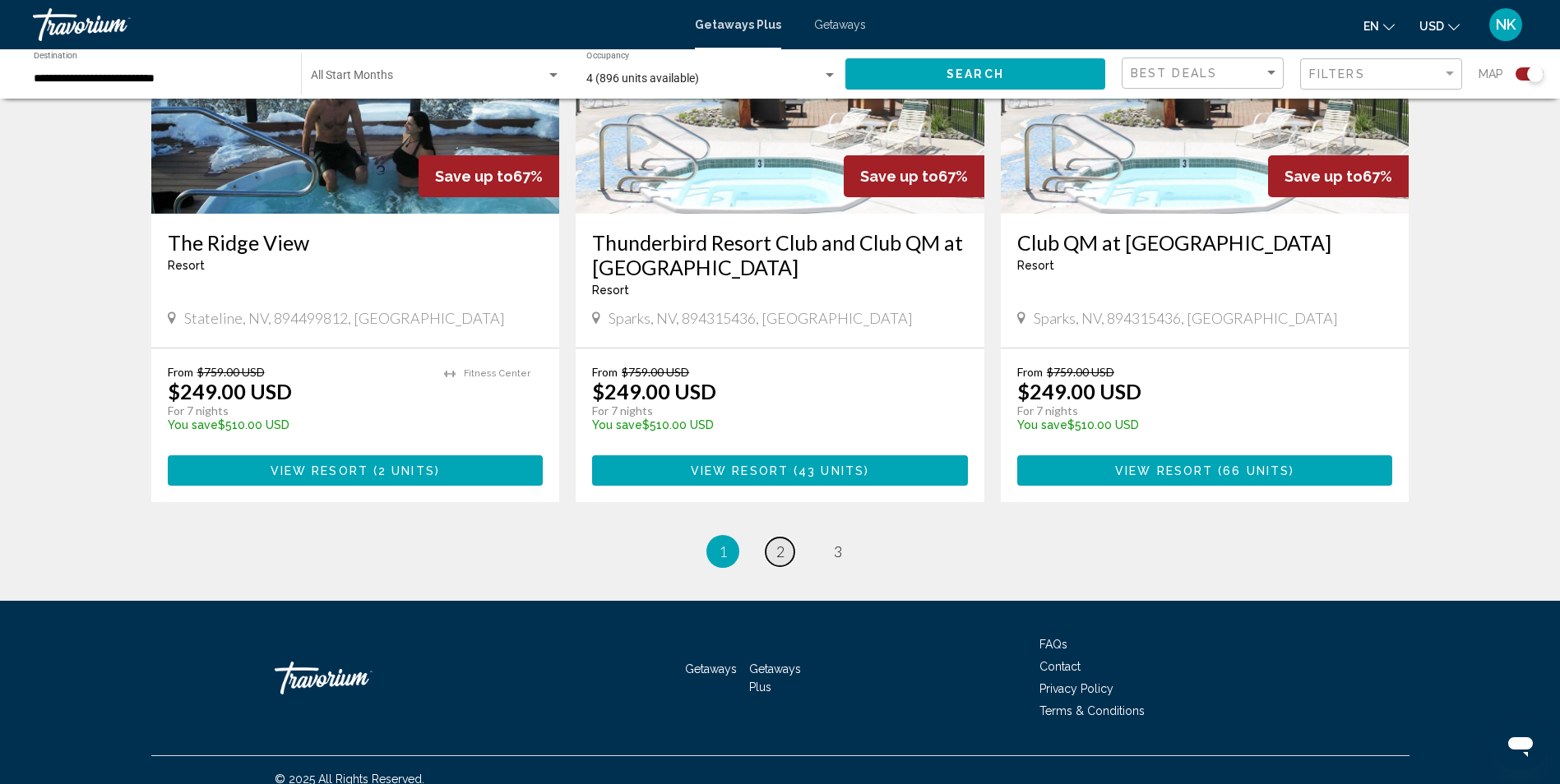
click at [778, 543] on span "2" at bounding box center [780, 552] width 8 height 18
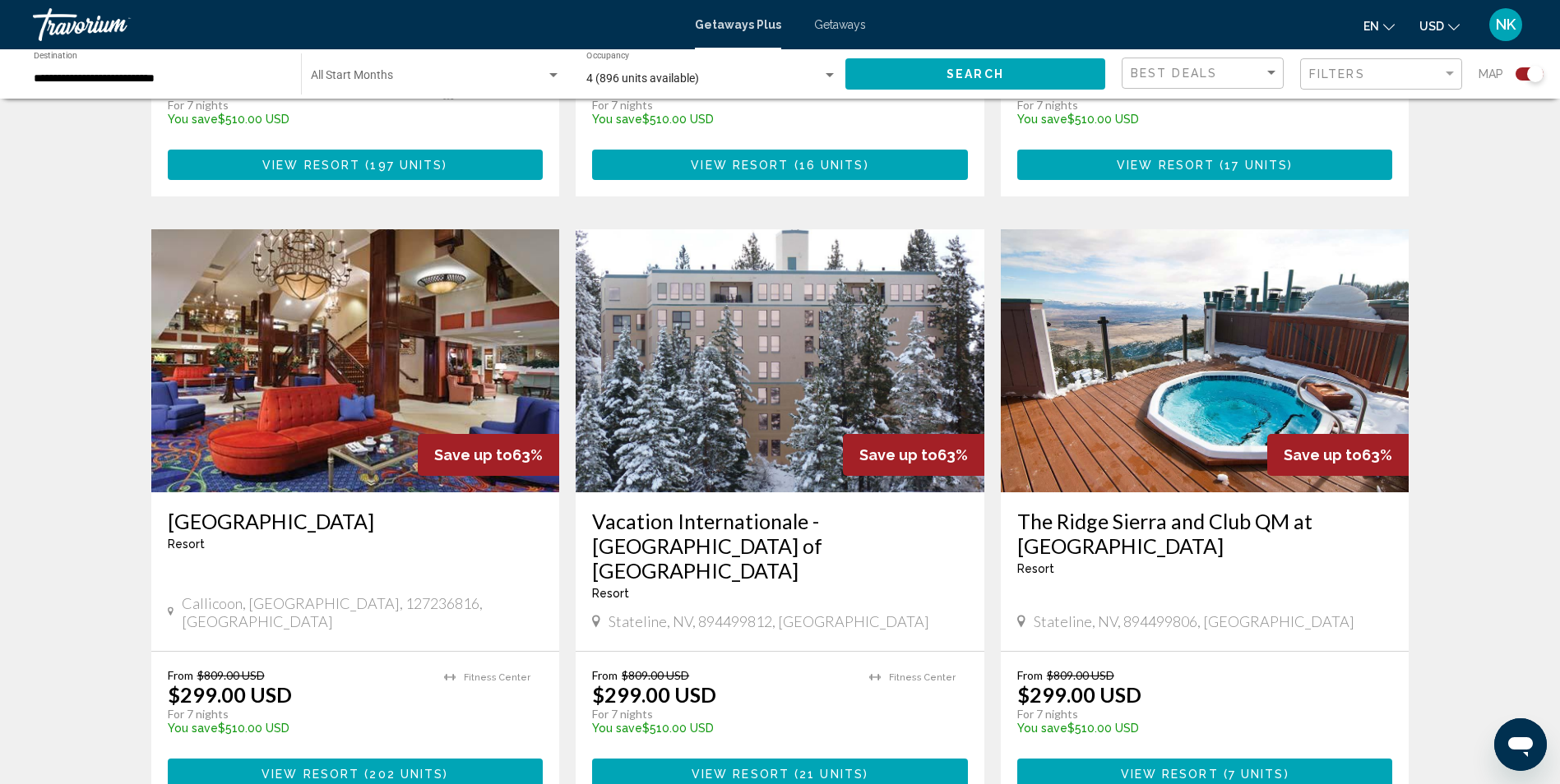
scroll to position [1068, 0]
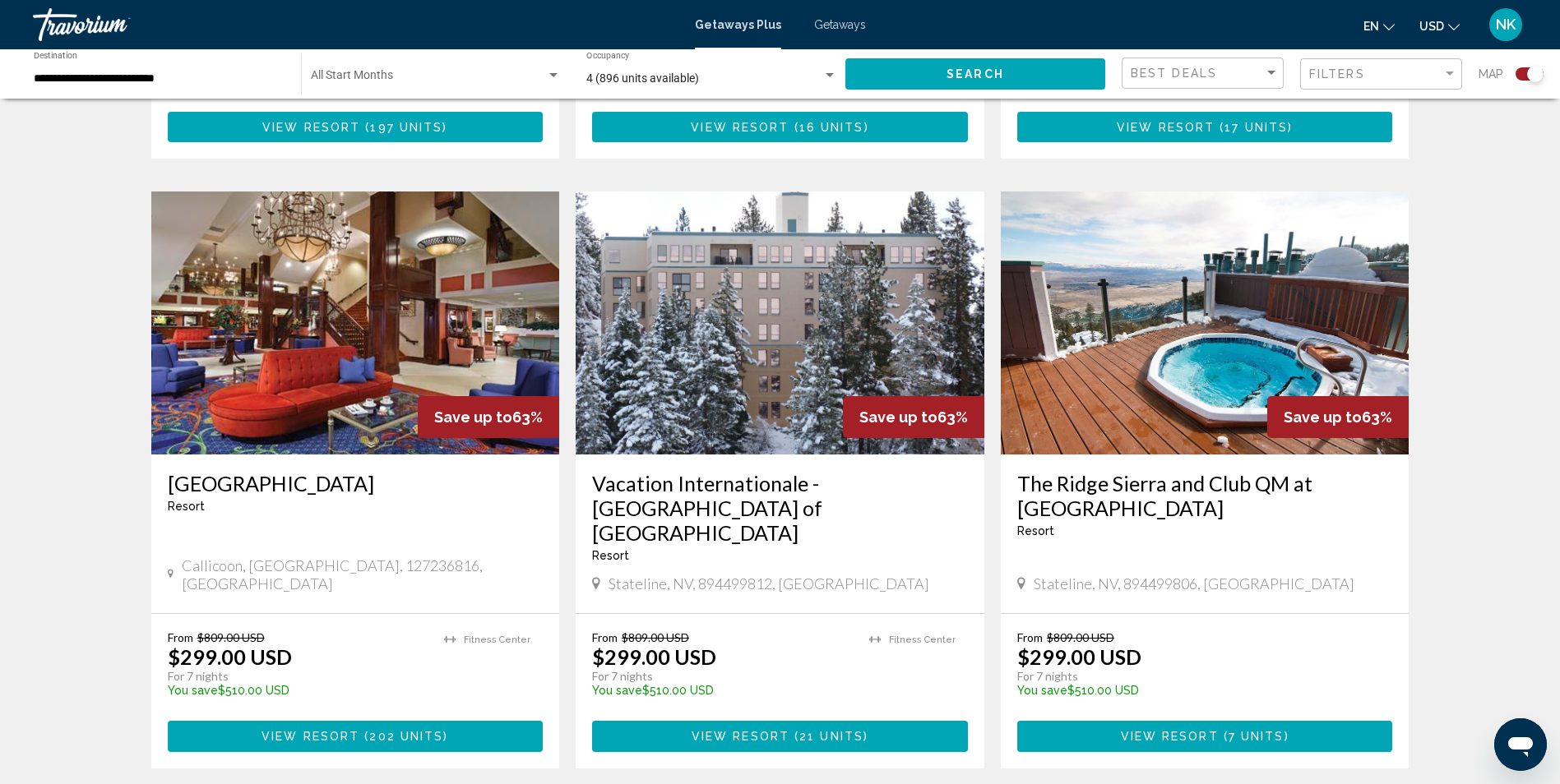
click at [342, 347] on img "Main content" at bounding box center [356, 323] width 409 height 263
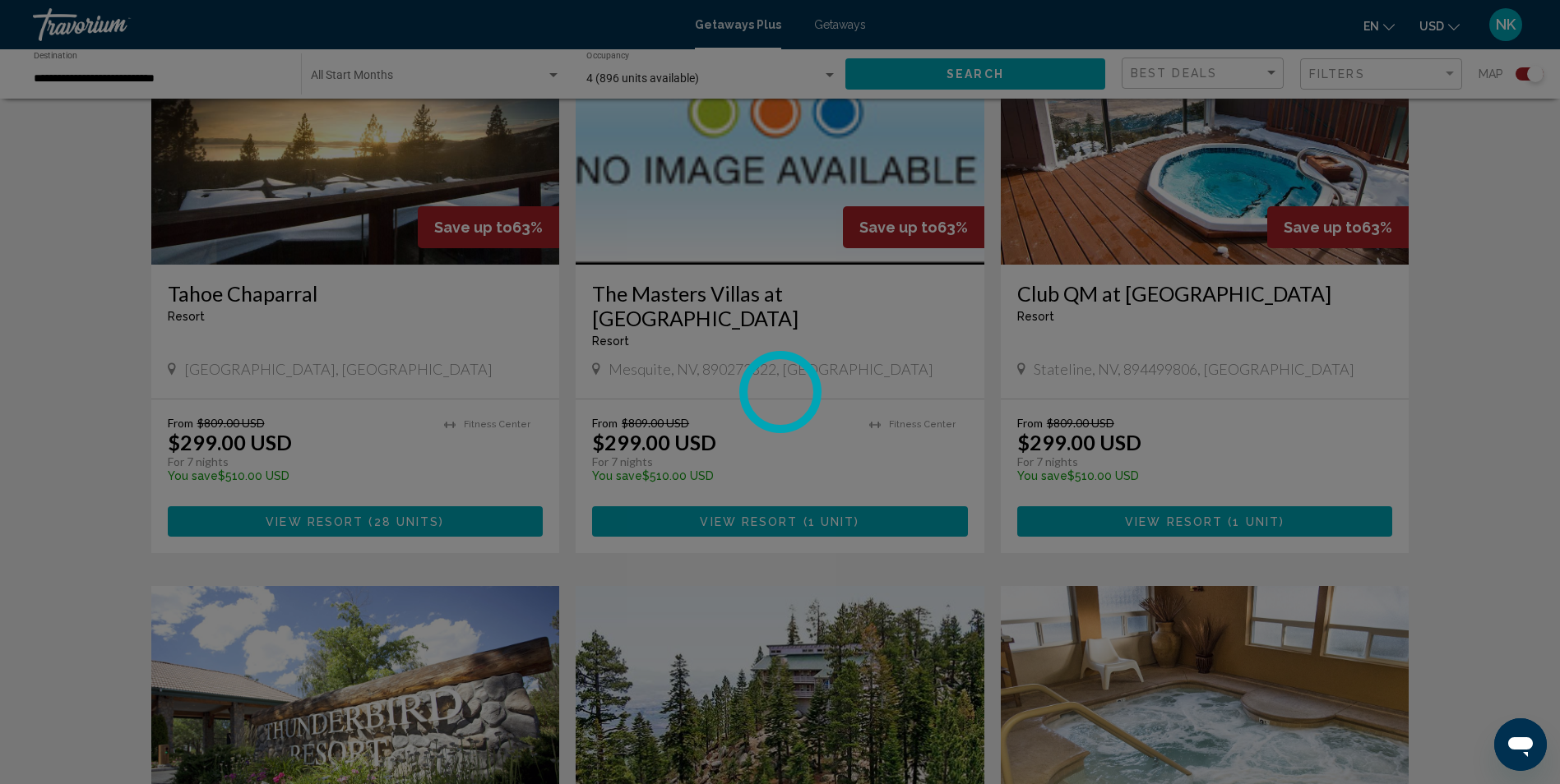
scroll to position [2055, 0]
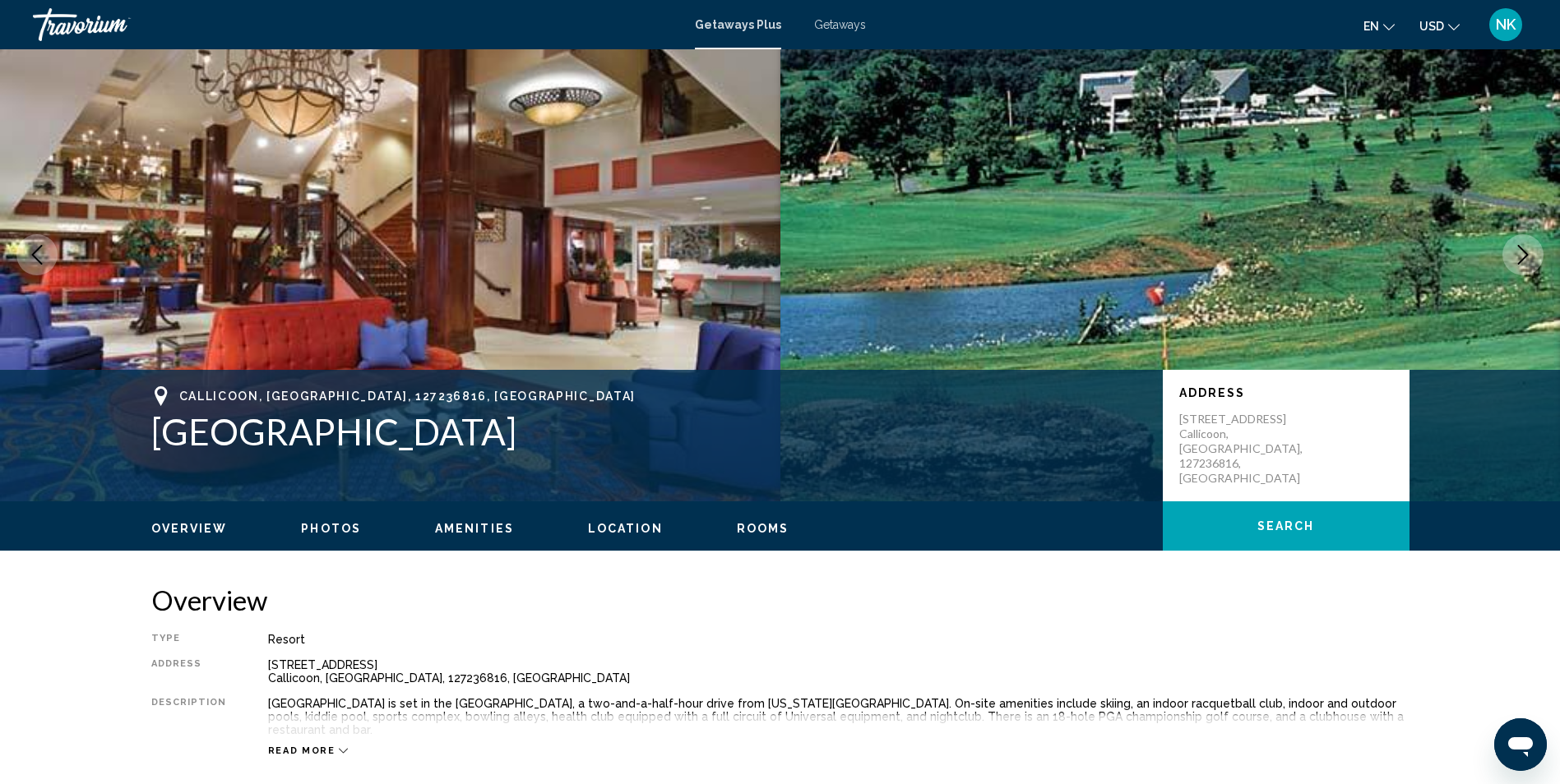
scroll to position [82, 0]
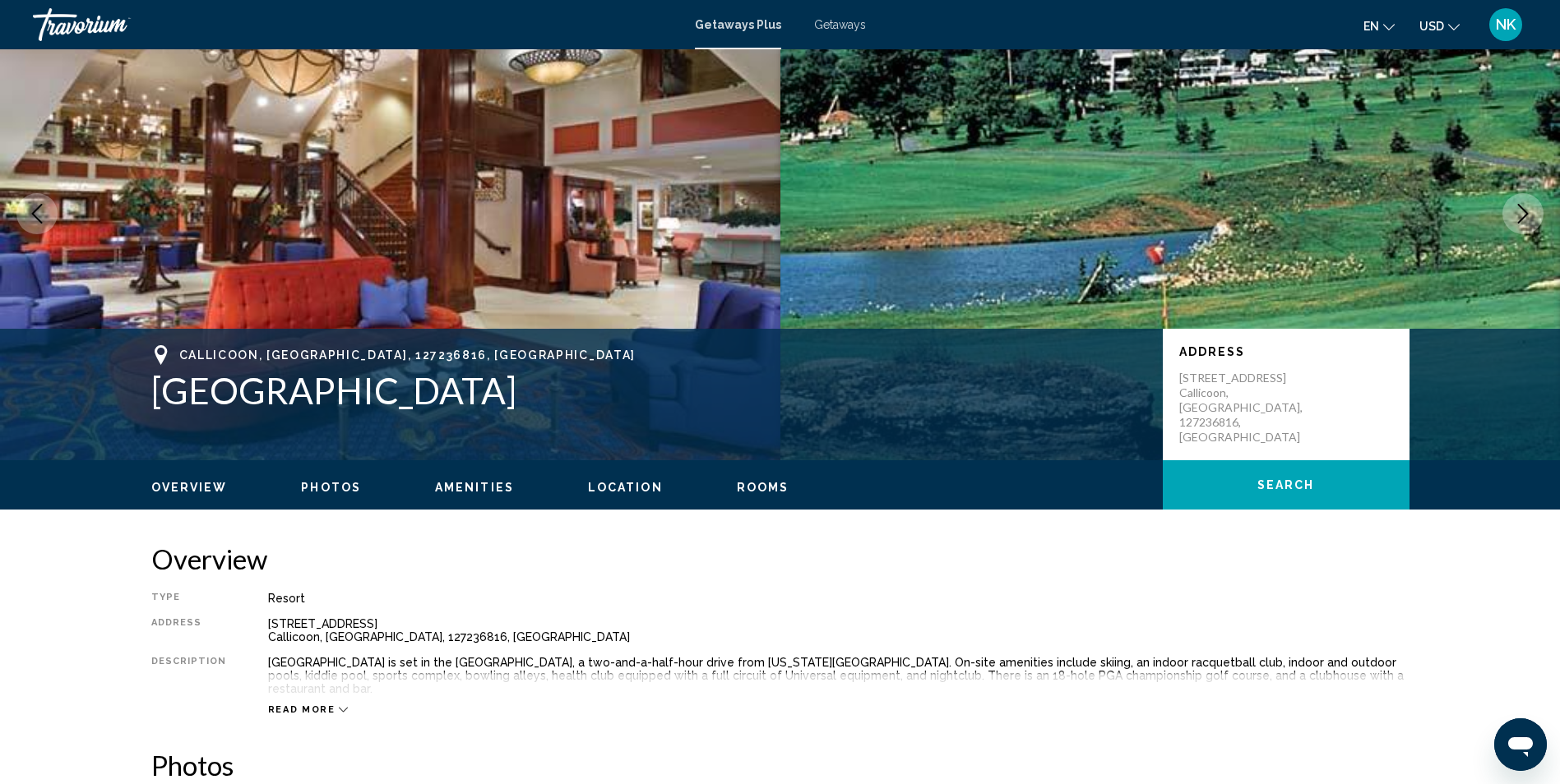
click at [339, 705] on icon "Main content" at bounding box center [343, 710] width 9 height 9
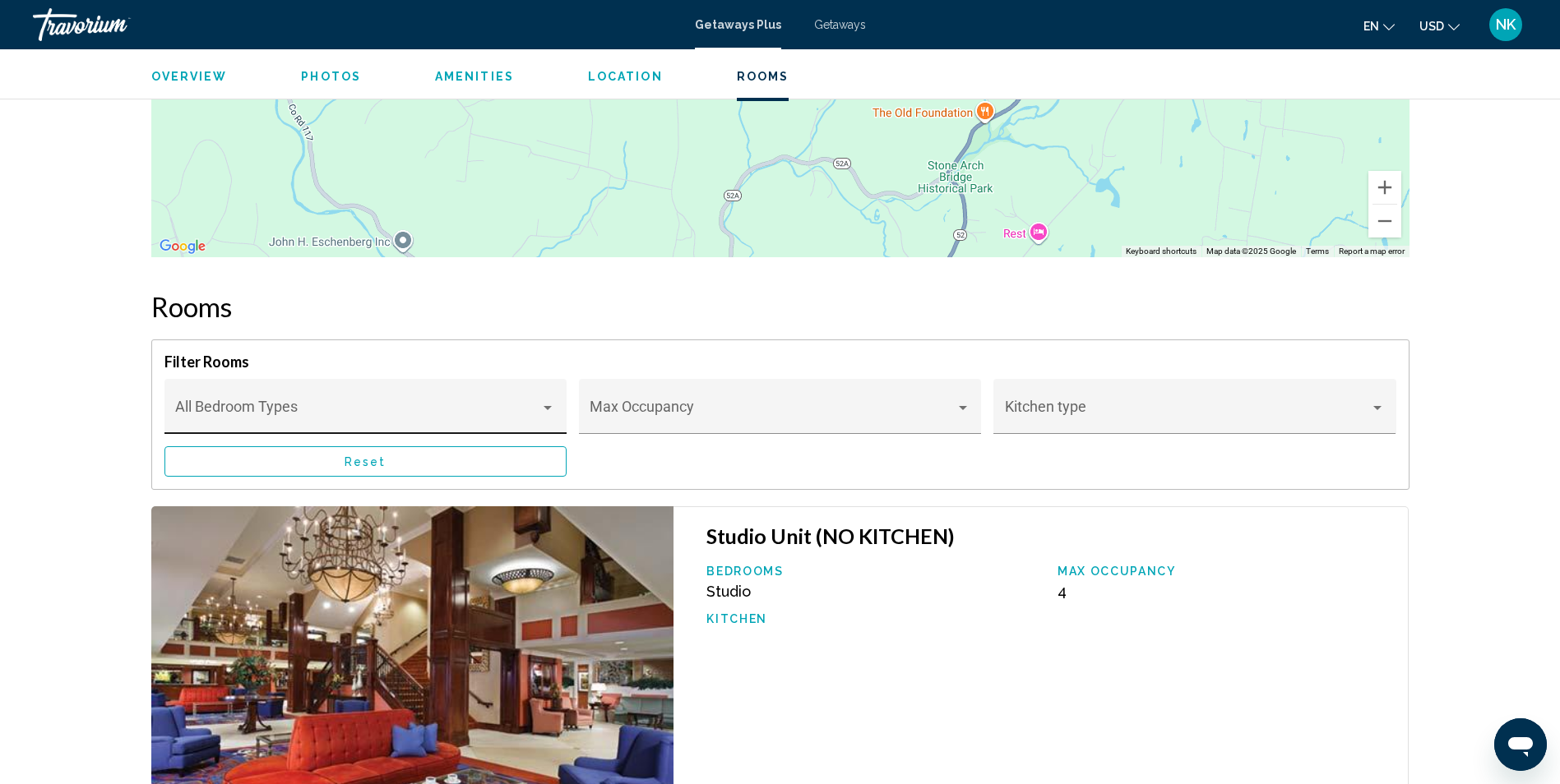
scroll to position [2302, 0]
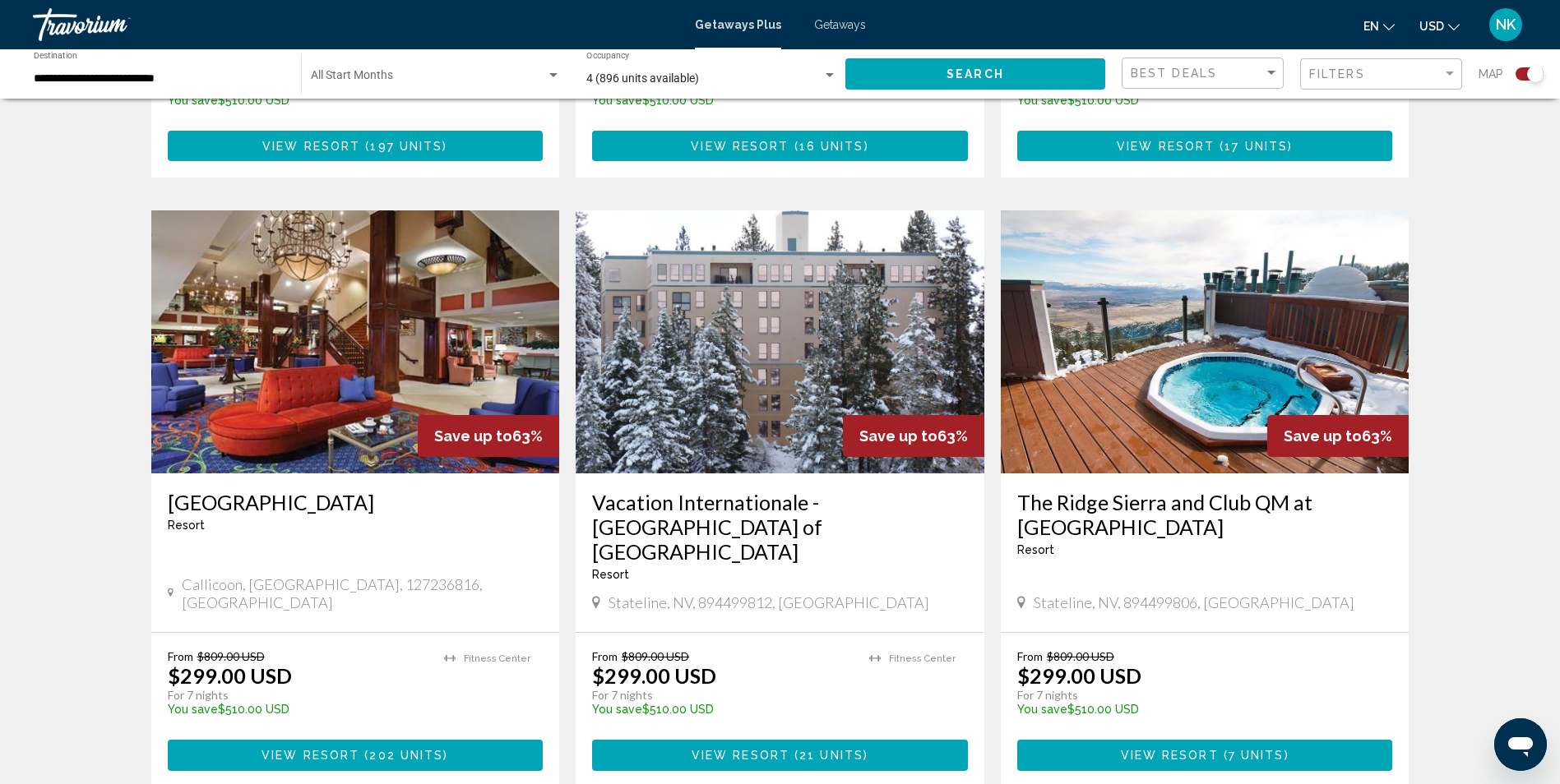
scroll to position [1068, 0]
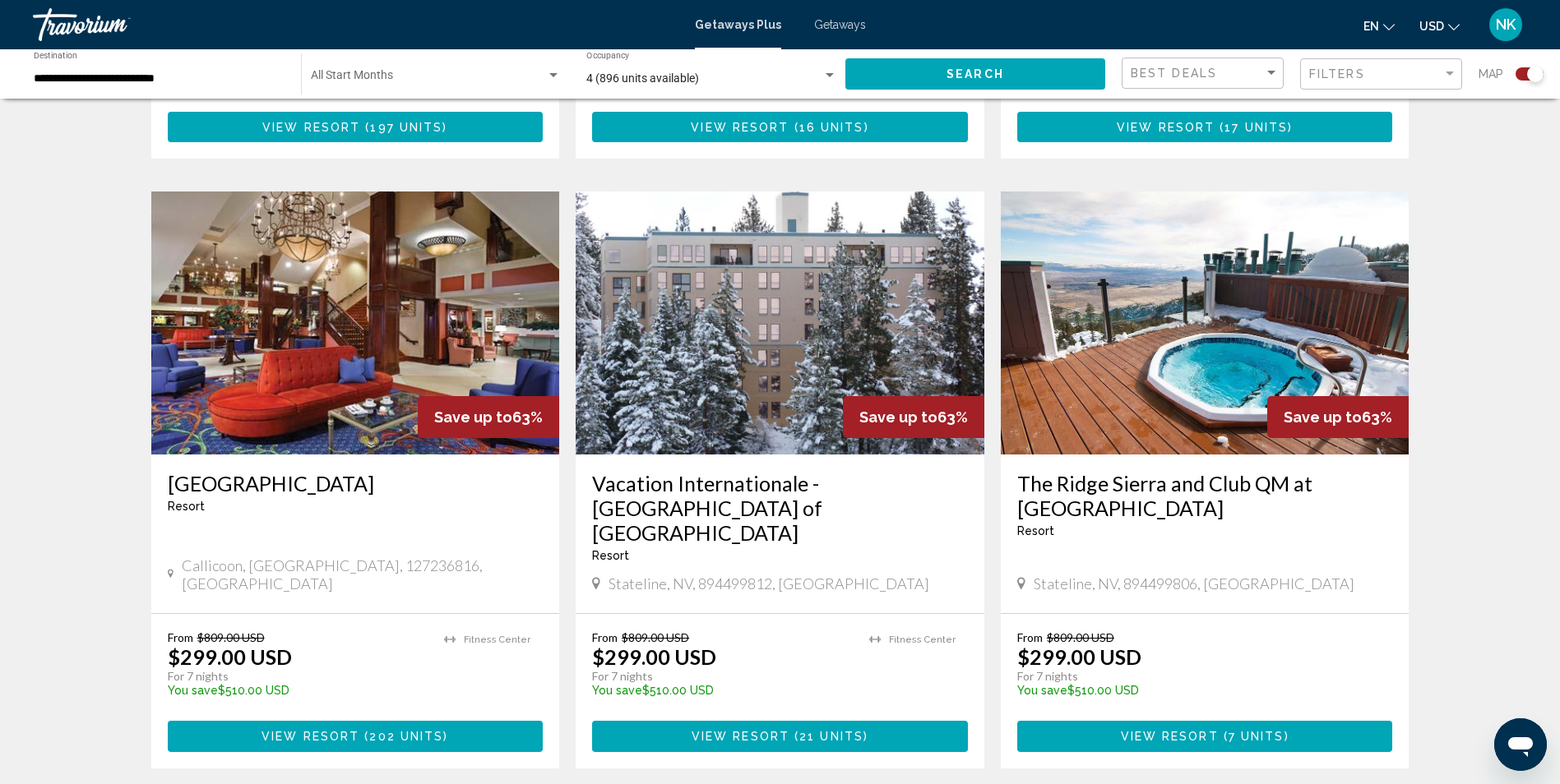
click at [703, 355] on img "Main content" at bounding box center [780, 323] width 409 height 263
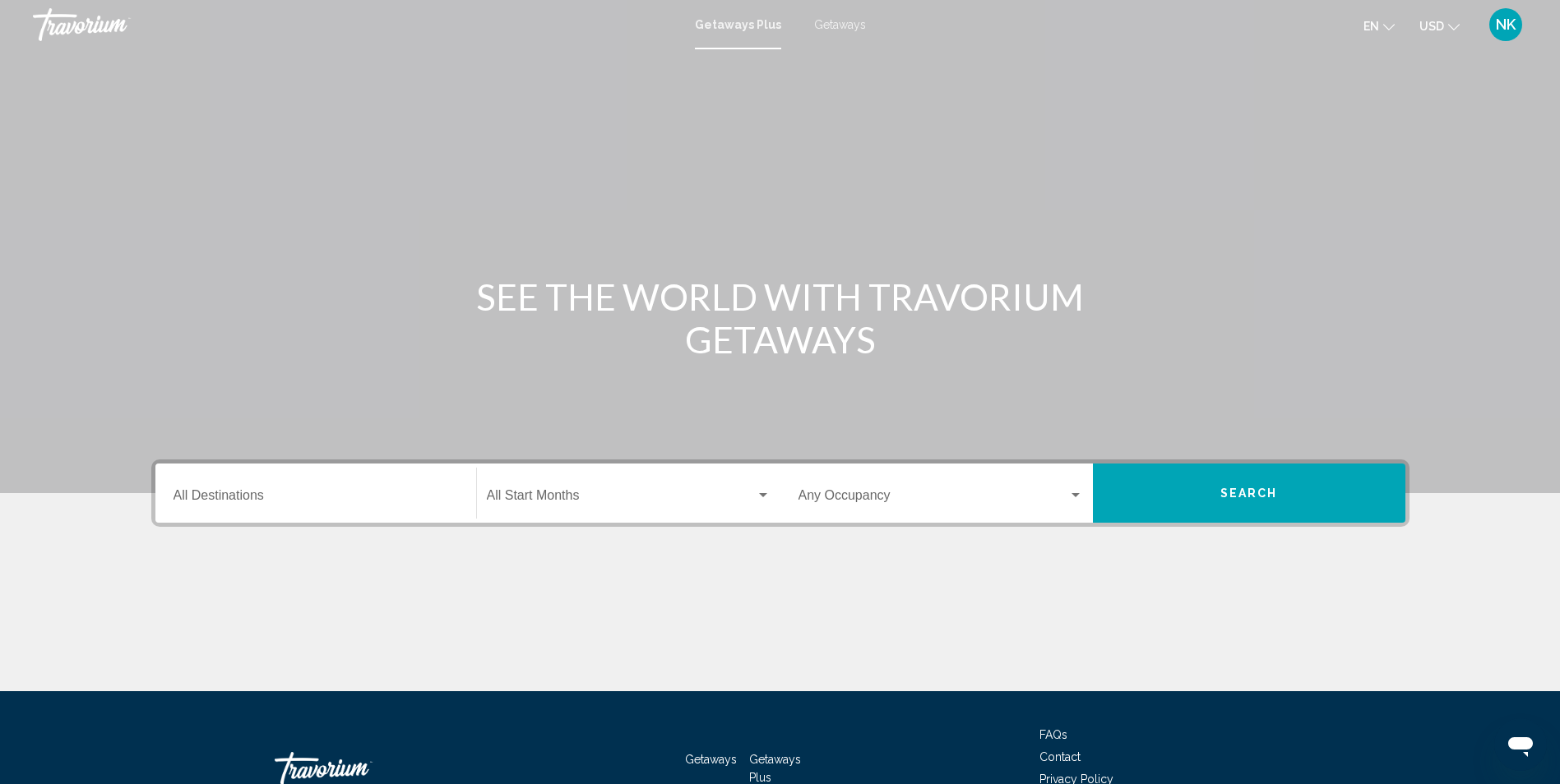
click at [223, 493] on input "Destination All Destinations" at bounding box center [316, 499] width 285 height 15
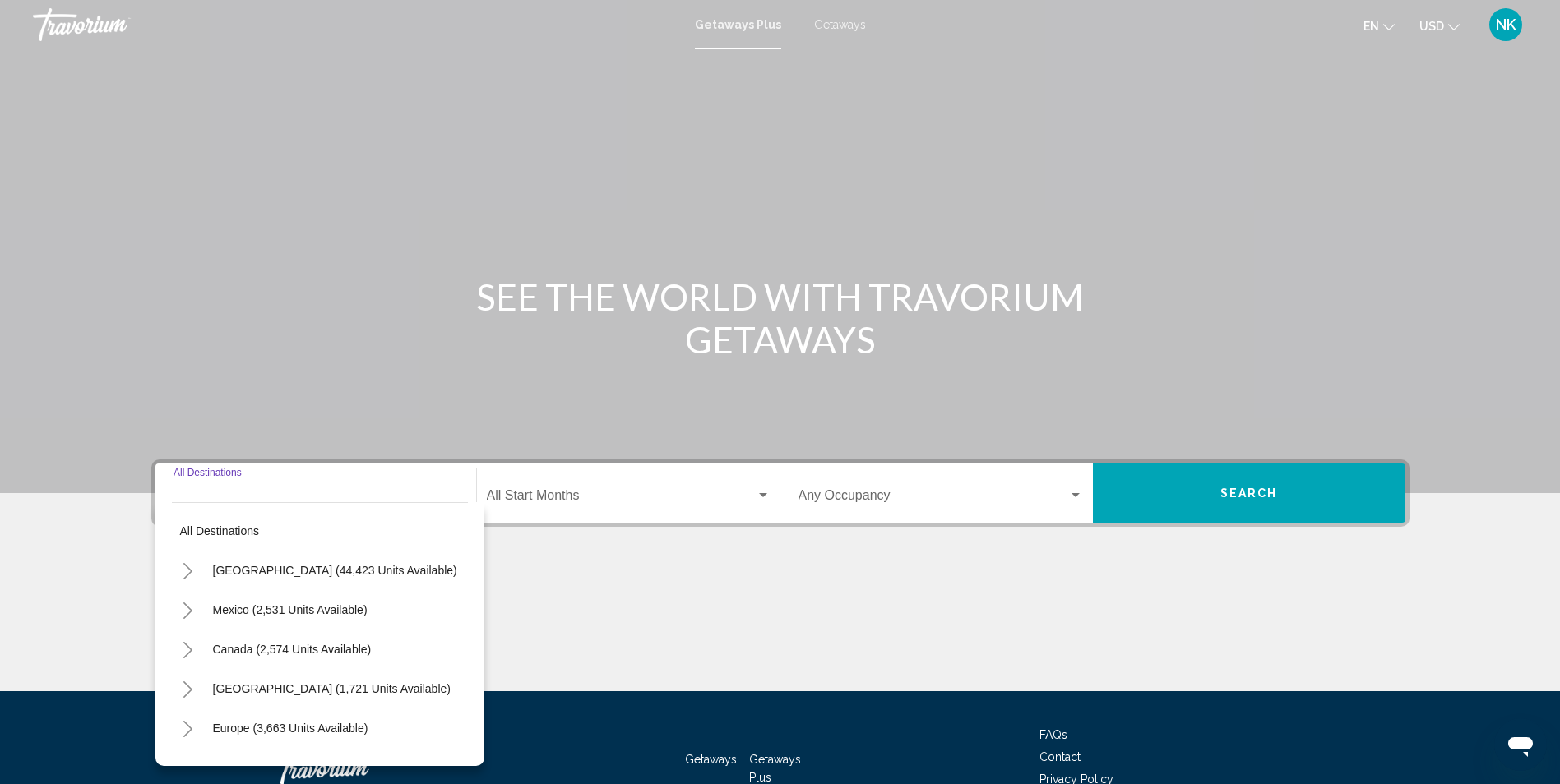
scroll to position [108, 0]
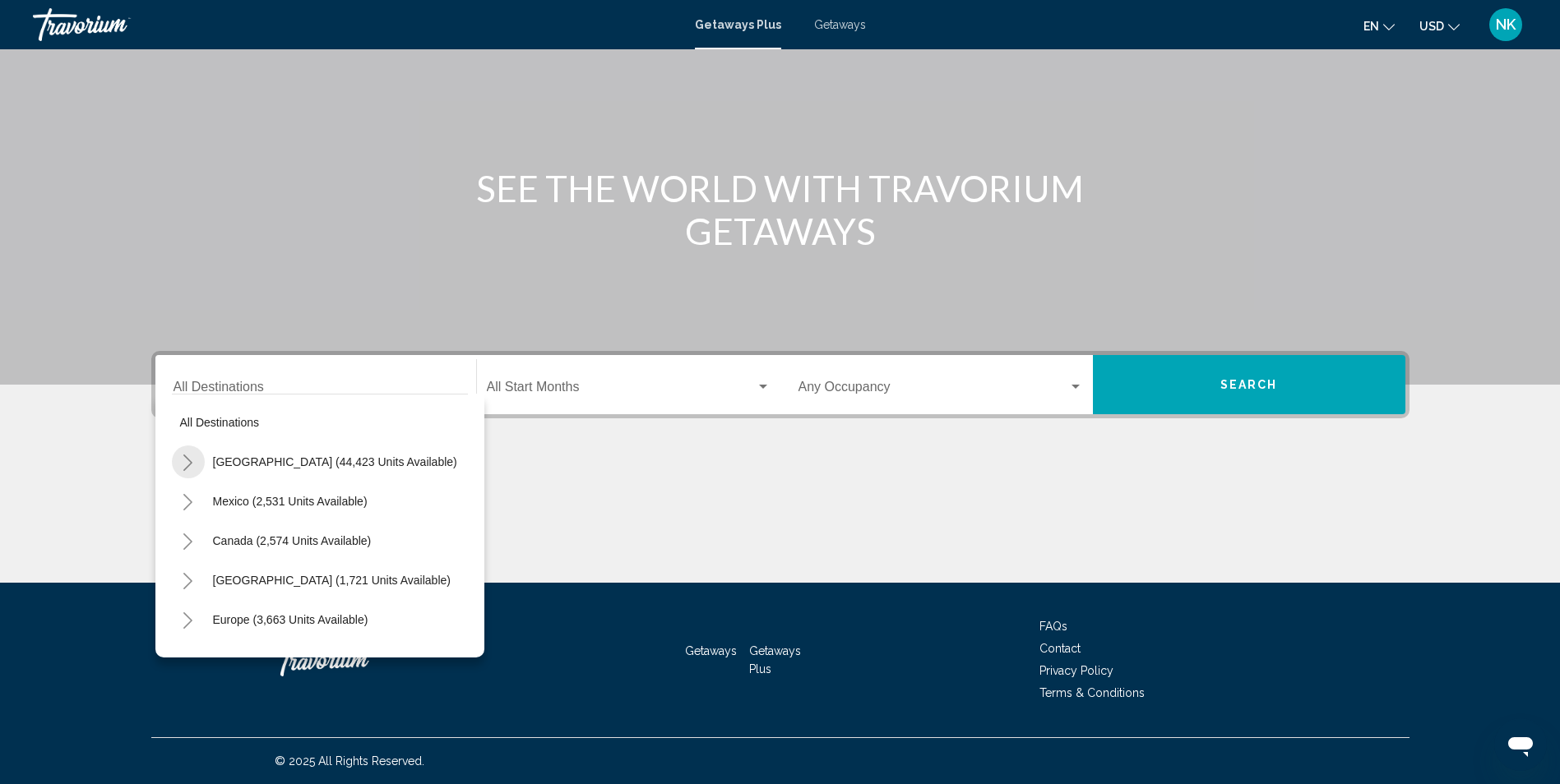
click at [185, 457] on icon "Toggle United States (44,423 units available)" at bounding box center [188, 463] width 9 height 17
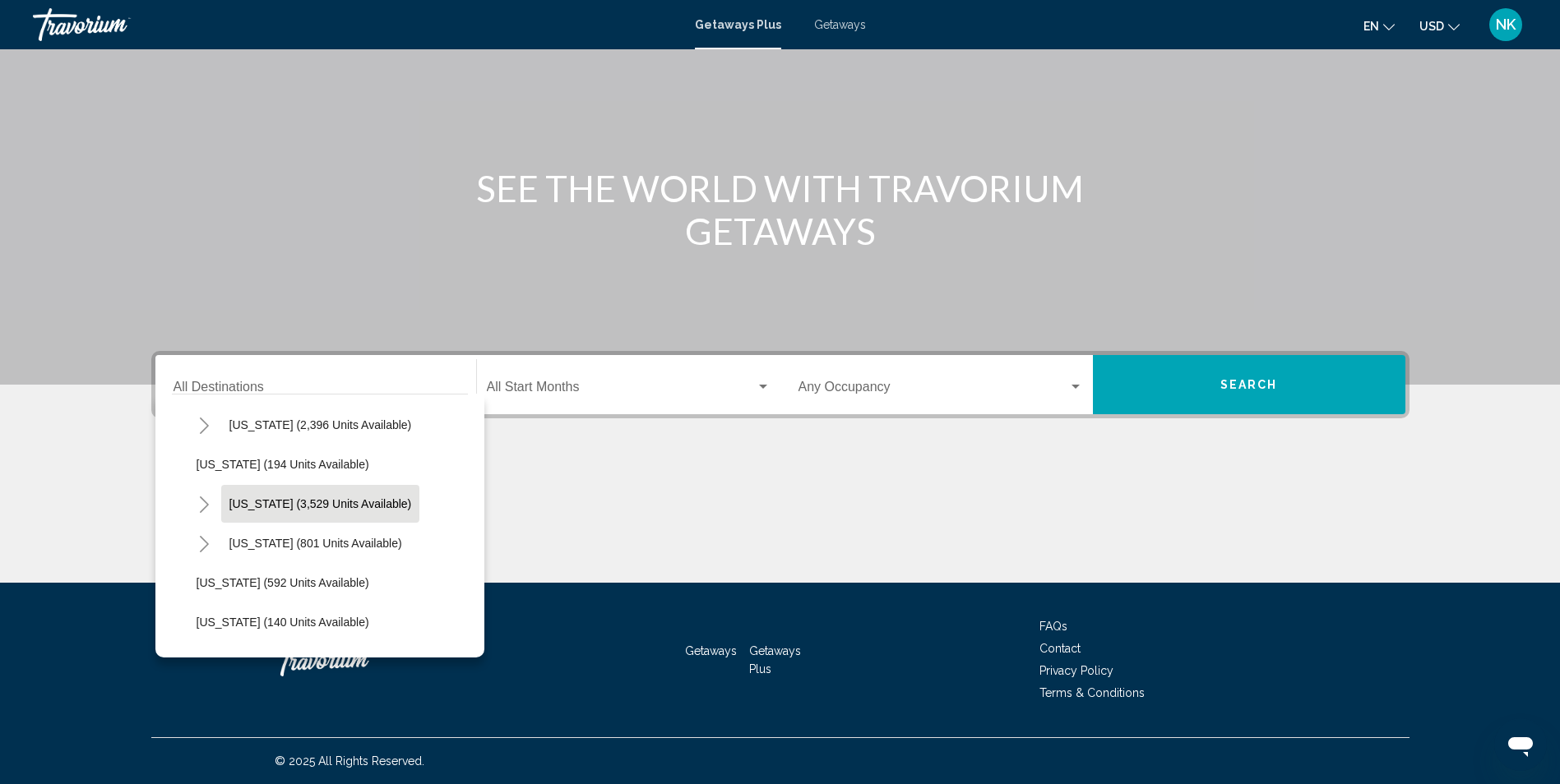
scroll to position [904, 0]
click at [207, 506] on icon "Toggle Nevada (3,529 units available)" at bounding box center [204, 505] width 12 height 17
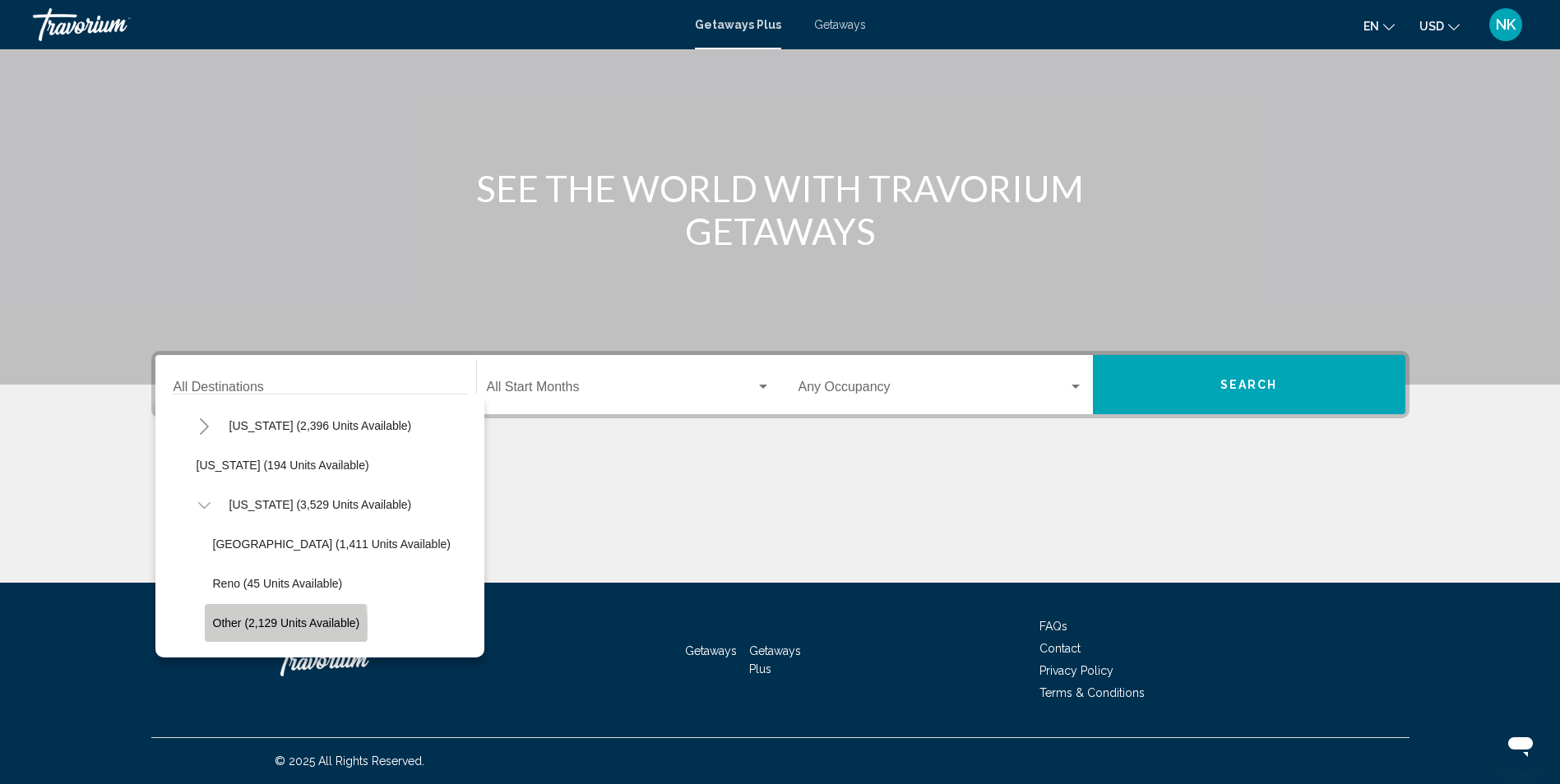
click at [237, 627] on span "Other (2,129 units available)" at bounding box center [286, 624] width 147 height 13
type input "**********"
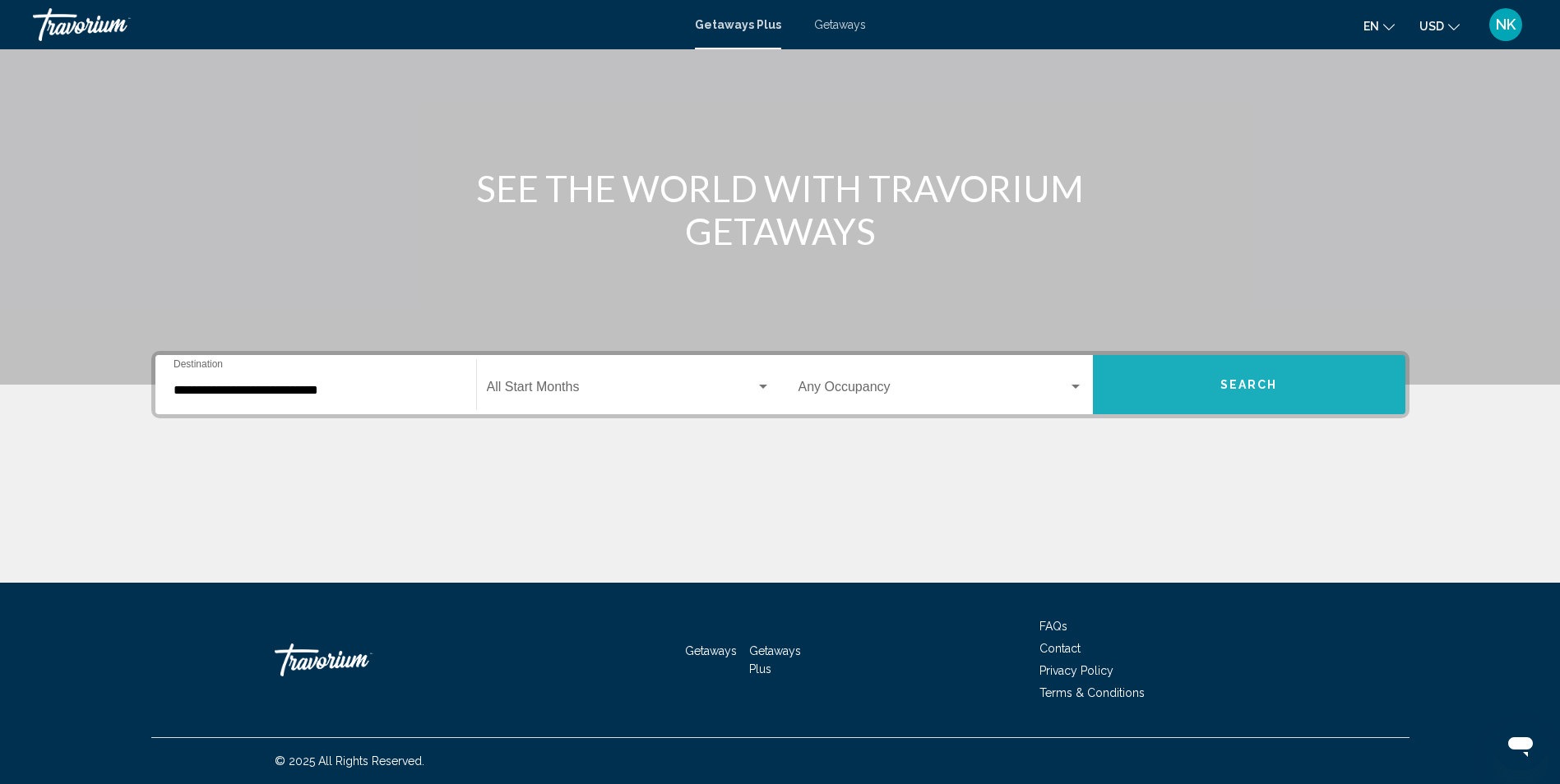
click at [1309, 385] on button "Search" at bounding box center [1249, 385] width 313 height 60
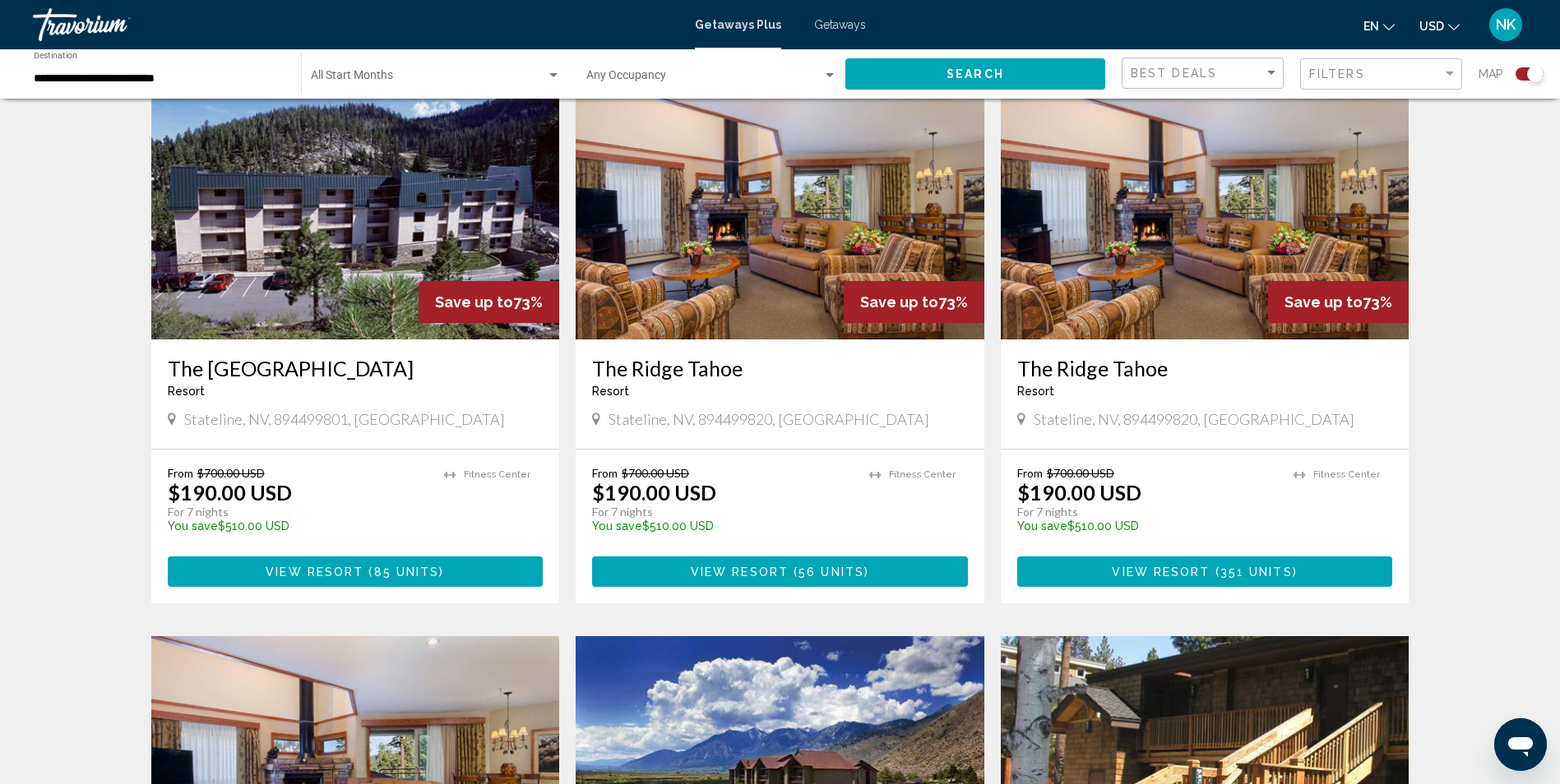
scroll to position [822, 0]
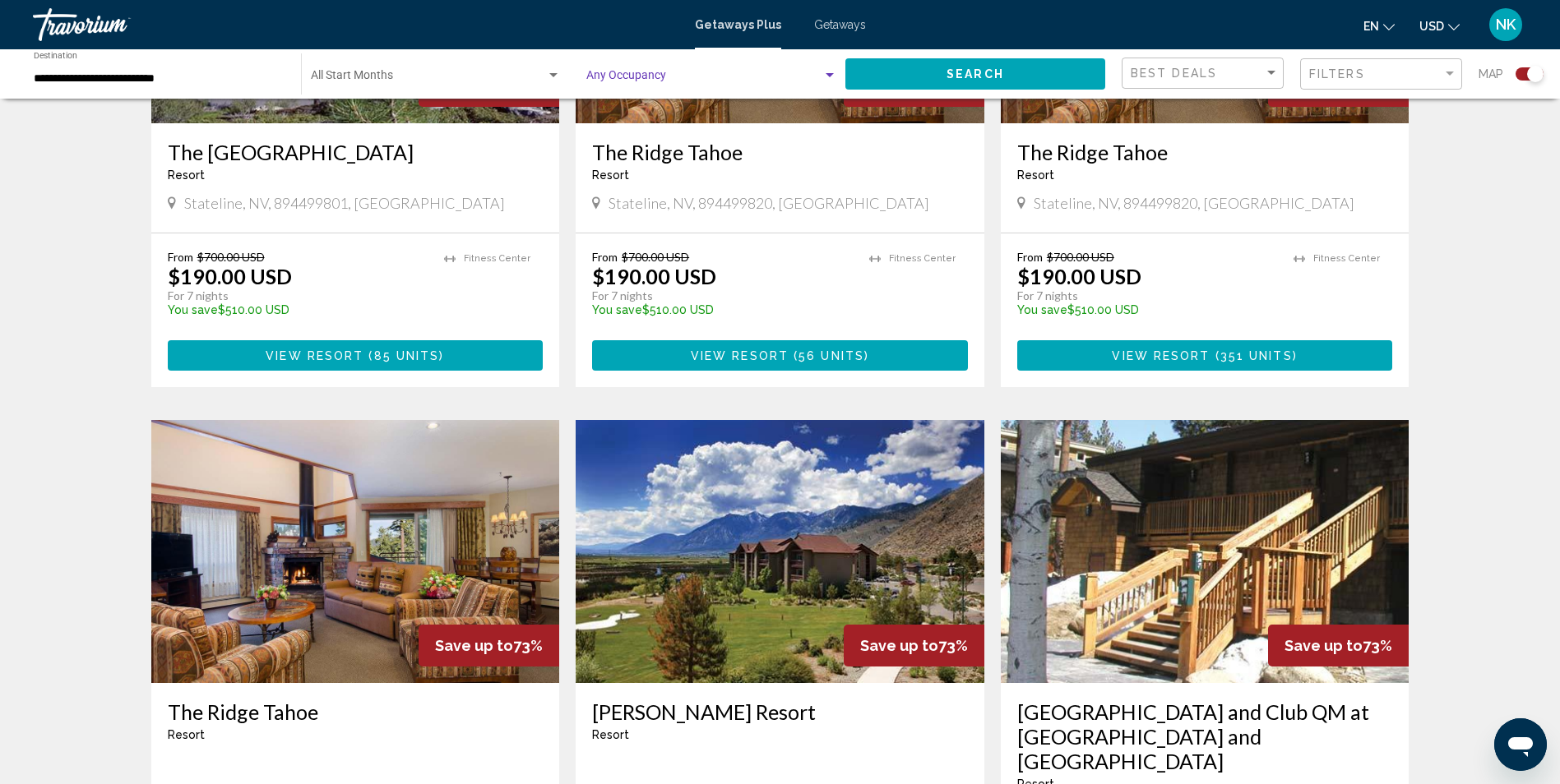
click at [809, 73] on span "Search widget" at bounding box center [704, 79] width 236 height 13
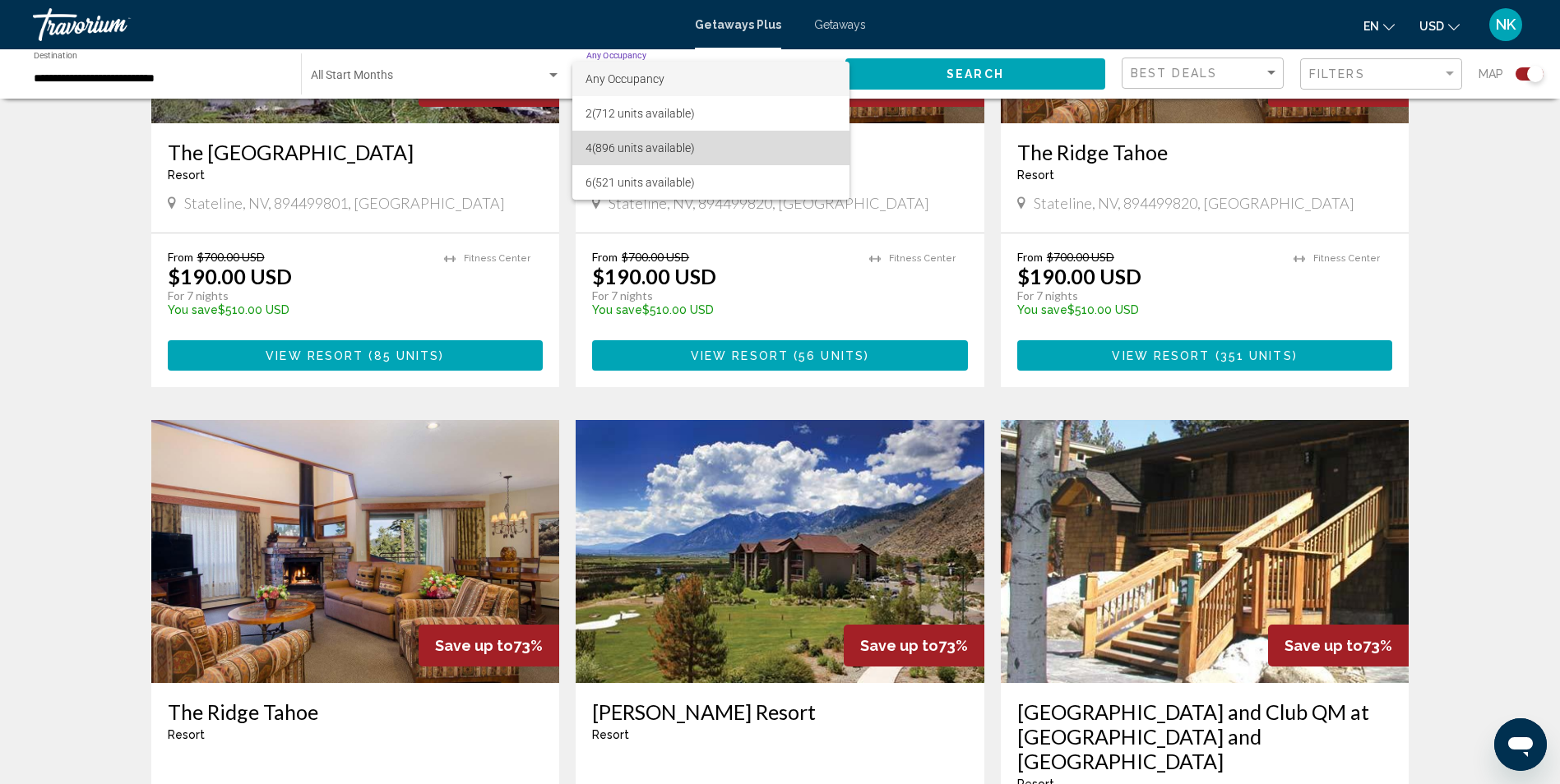
click at [629, 150] on span "4 (896 units available)" at bounding box center [711, 148] width 251 height 35
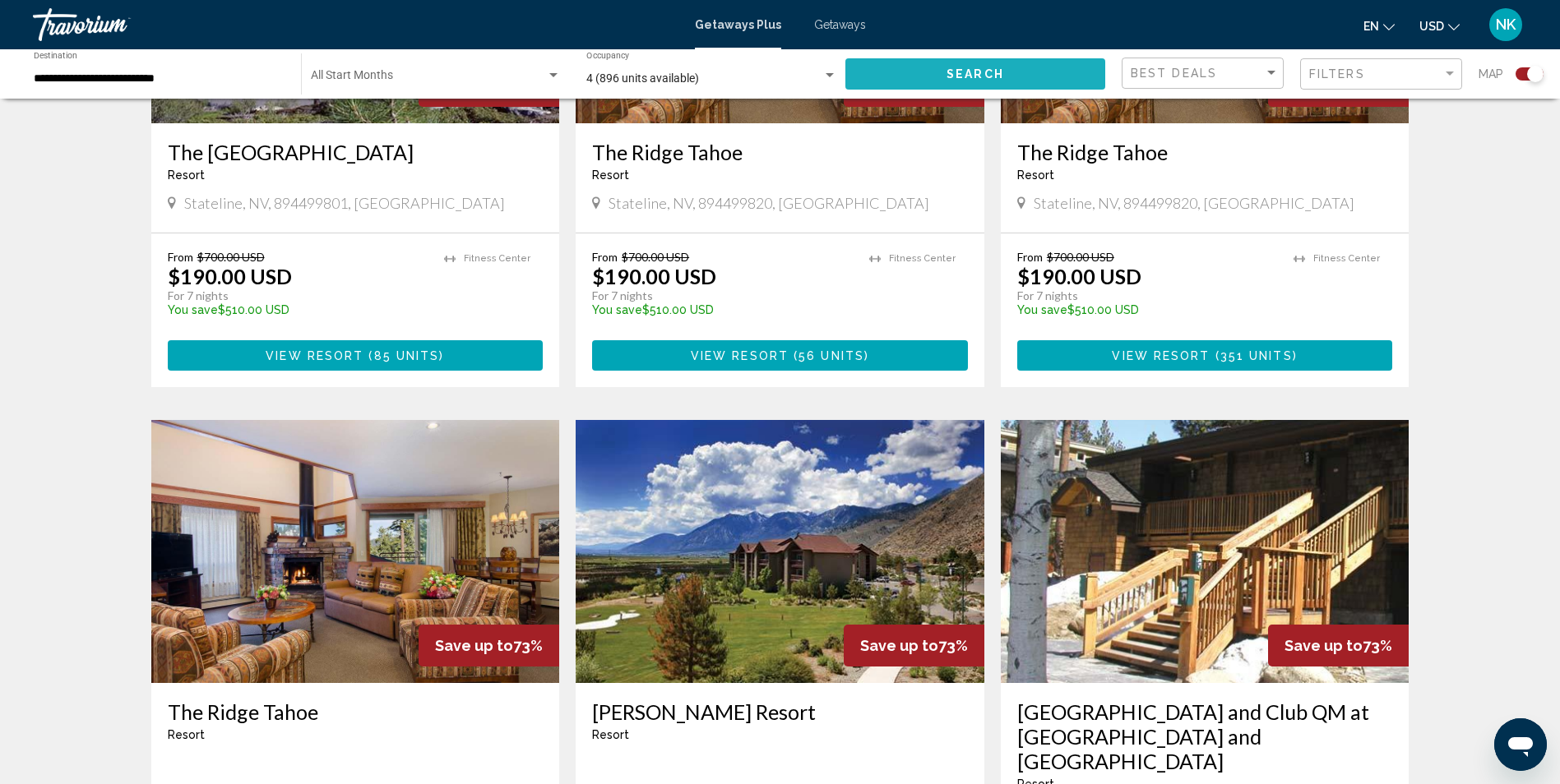
click at [984, 69] on span "Search" at bounding box center [975, 75] width 58 height 13
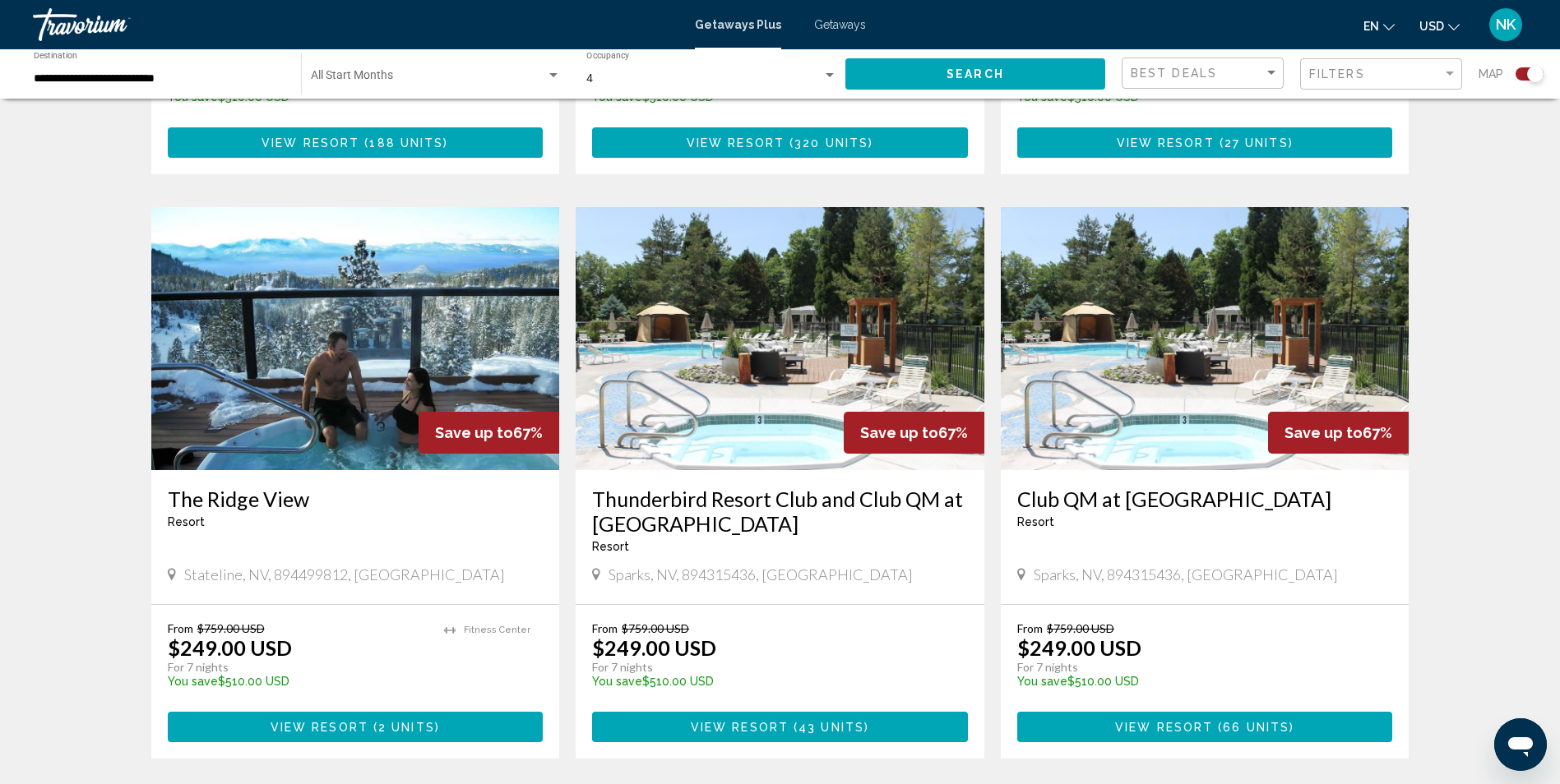
scroll to position [2302, 0]
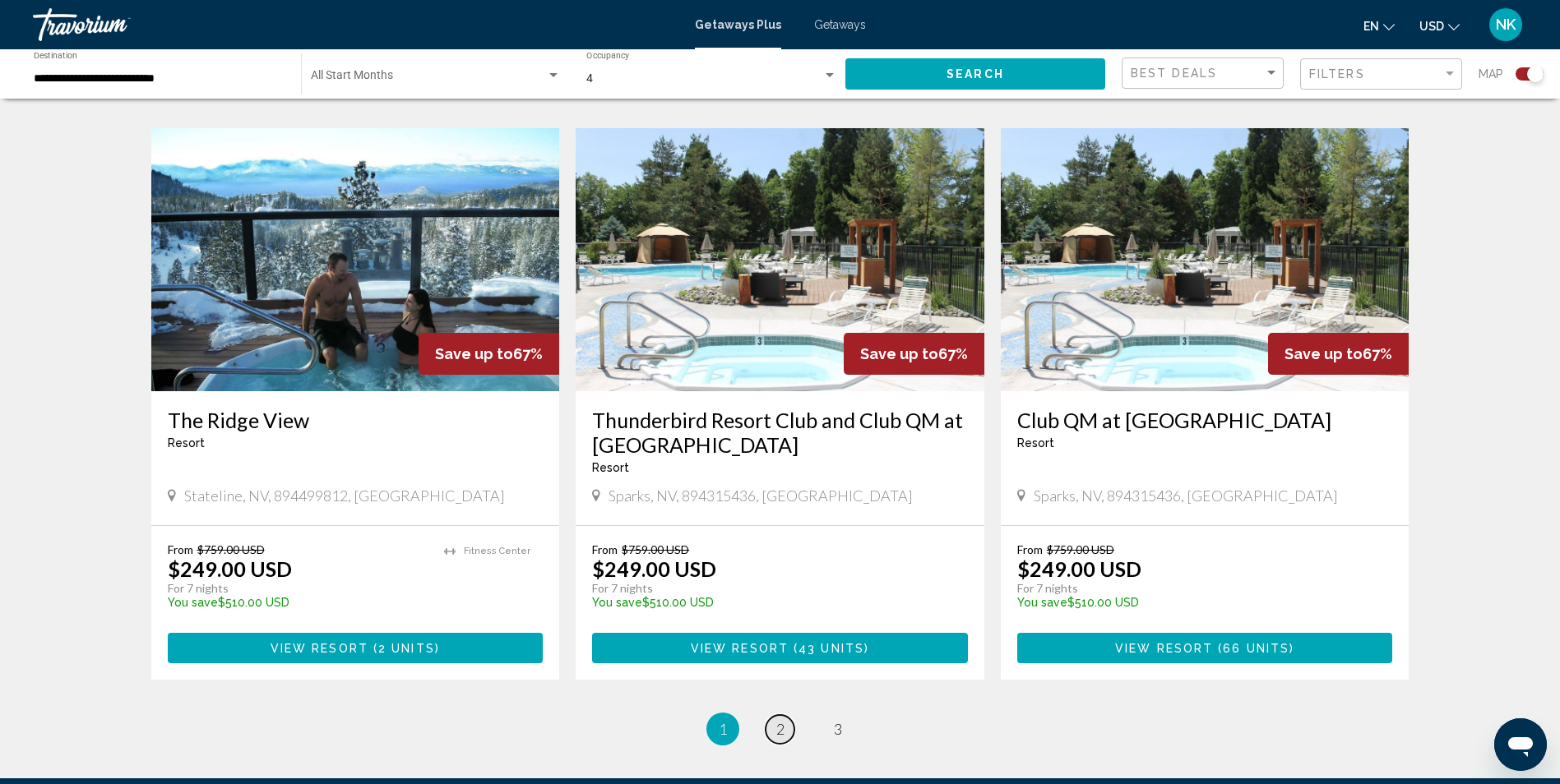
click at [773, 715] on link "page 2" at bounding box center [779, 729] width 29 height 29
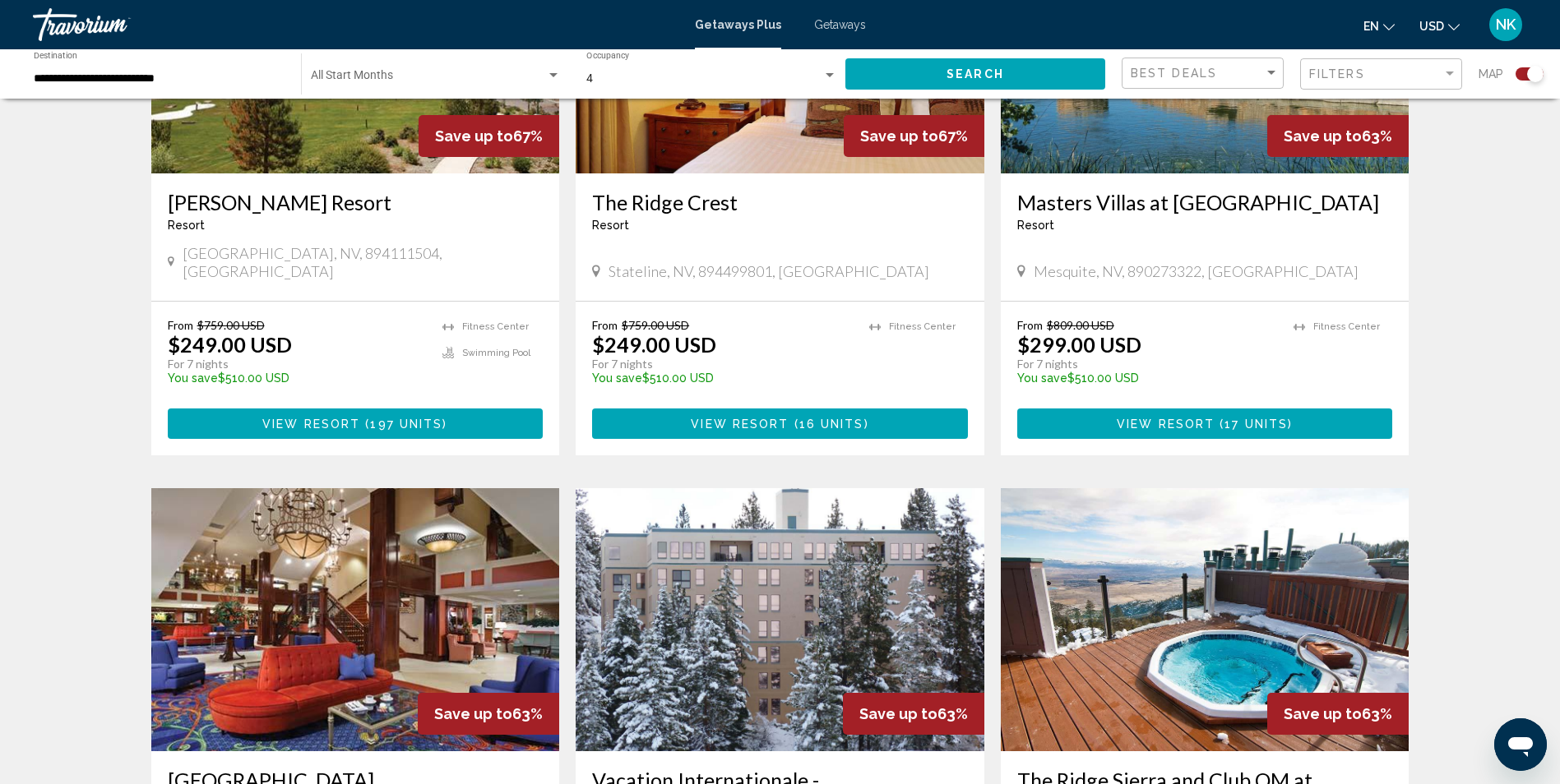
scroll to position [822, 0]
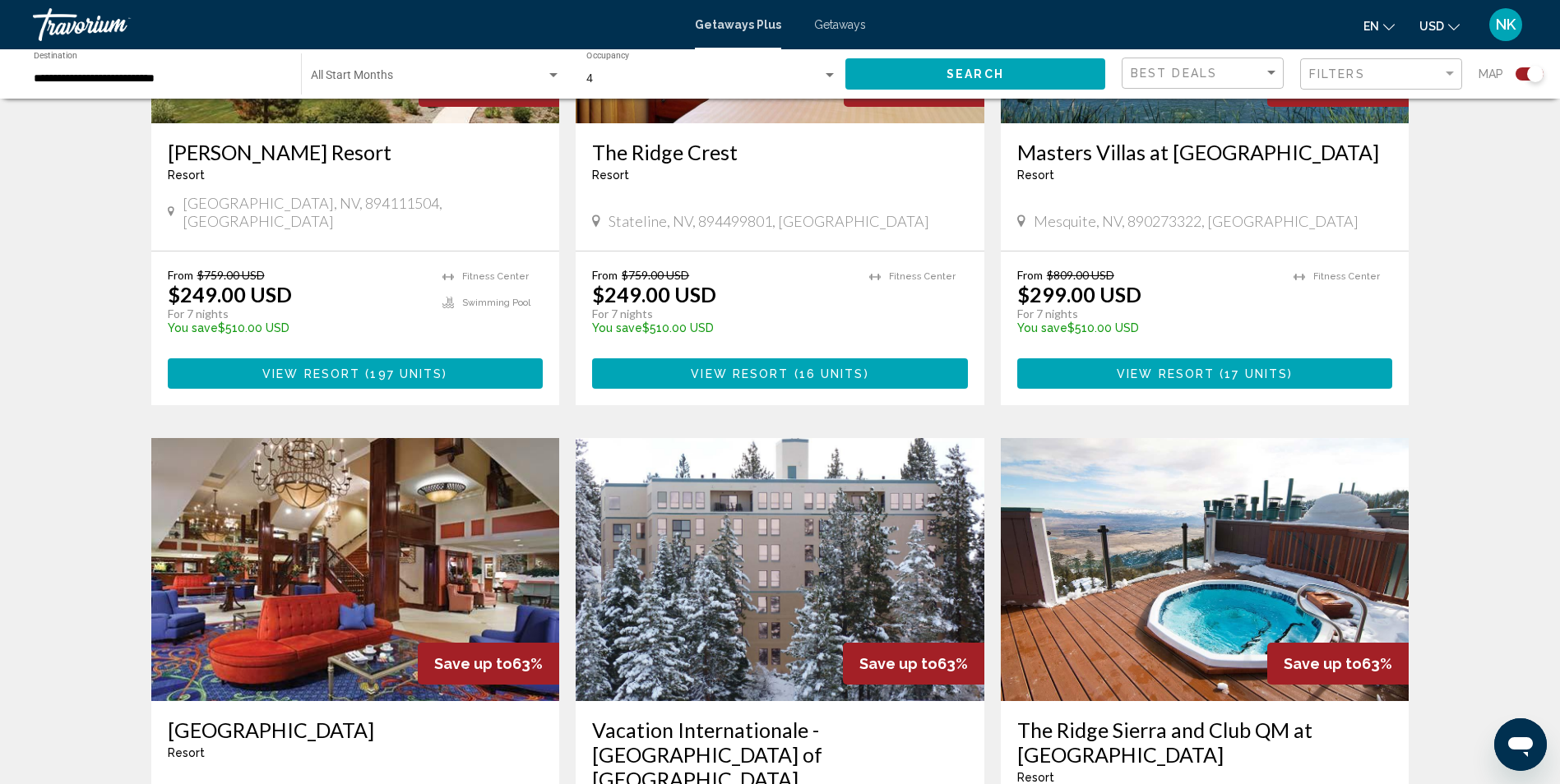
click at [709, 528] on img "Main content" at bounding box center [780, 570] width 409 height 263
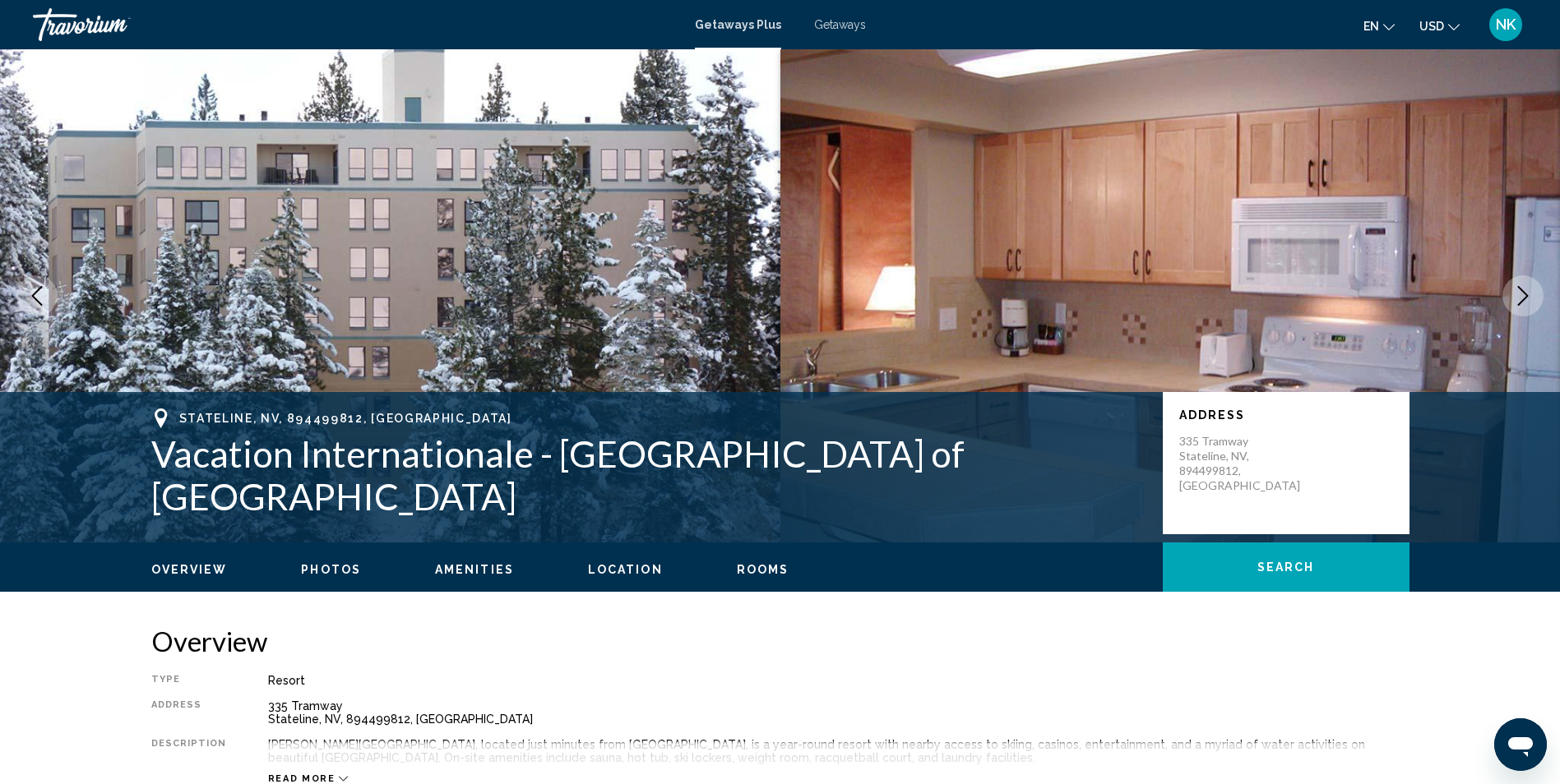
click at [1533, 299] on button "Next image" at bounding box center [1523, 296] width 41 height 41
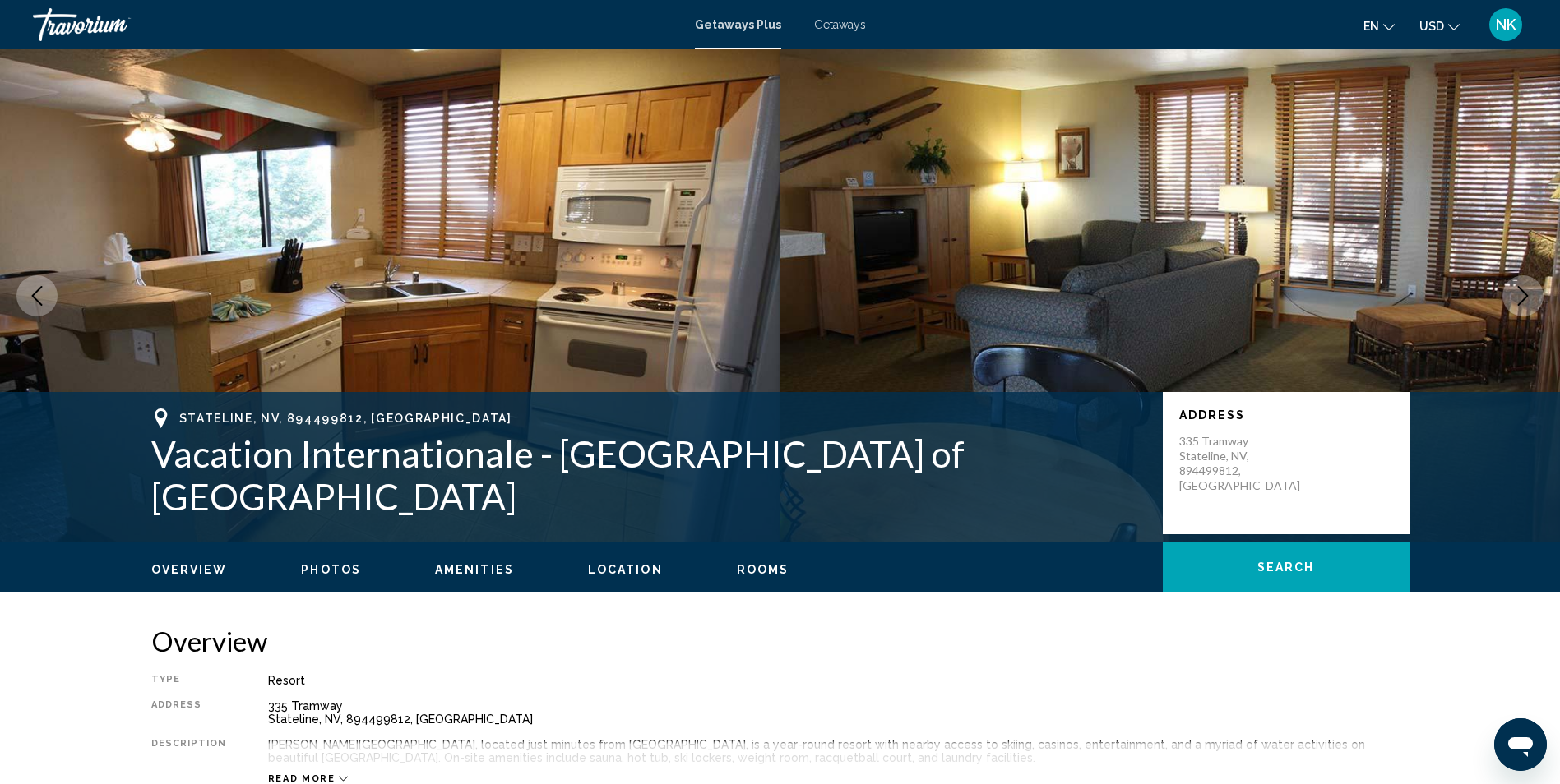
click at [1531, 299] on icon "Next image" at bounding box center [1523, 296] width 20 height 20
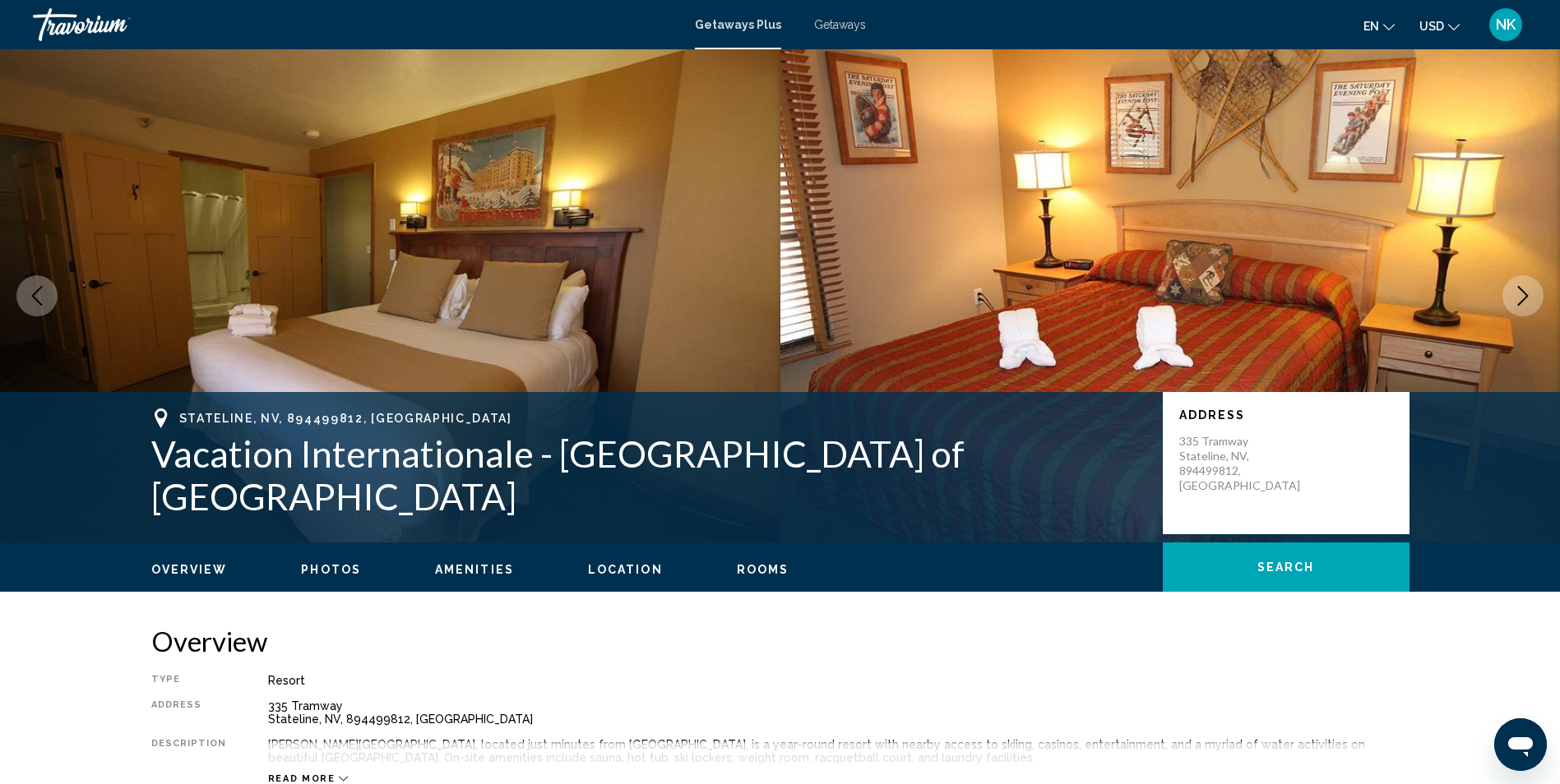
click at [1531, 299] on icon "Next image" at bounding box center [1523, 296] width 20 height 20
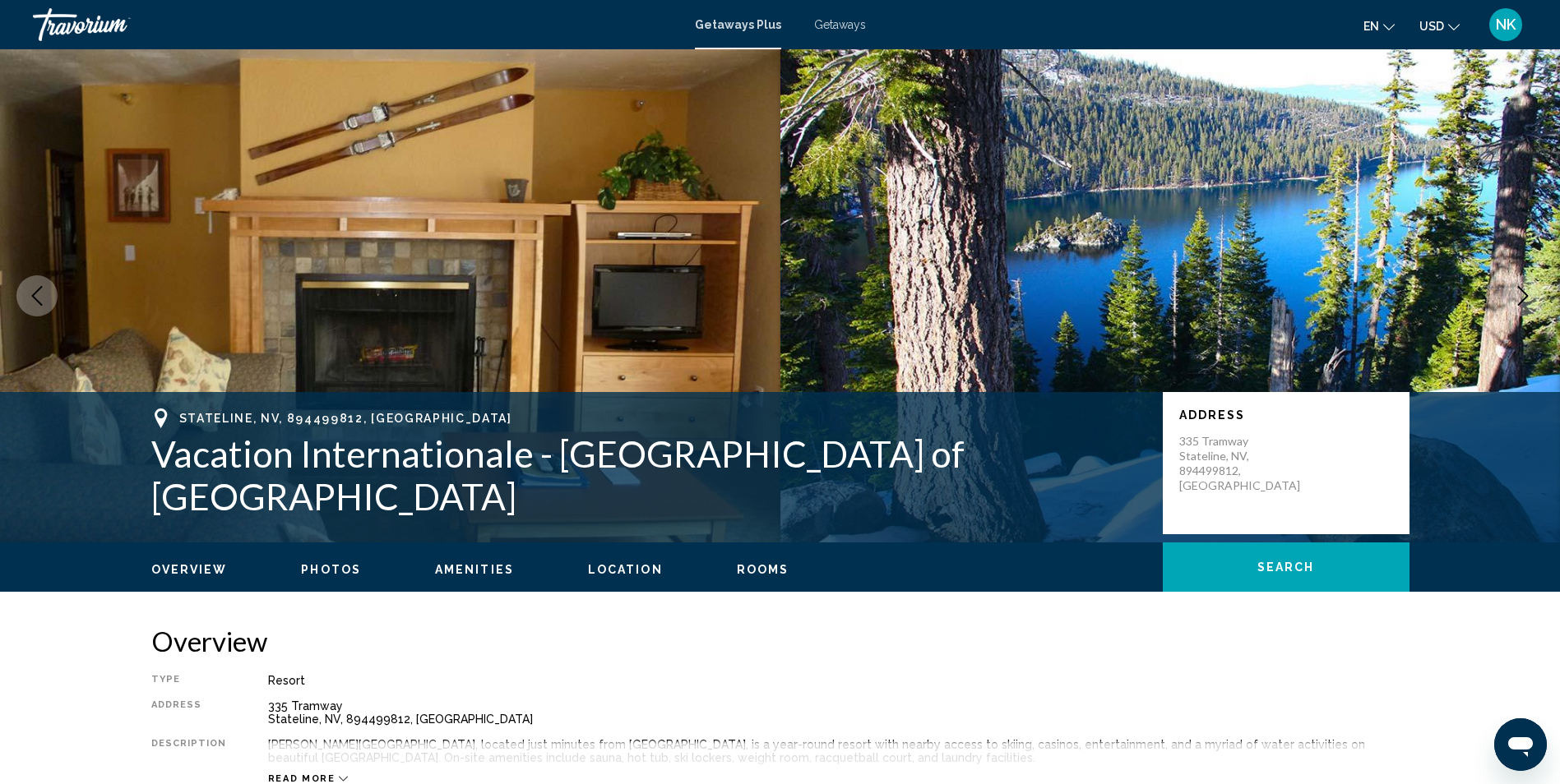
click at [1532, 299] on icon "Next image" at bounding box center [1523, 296] width 20 height 20
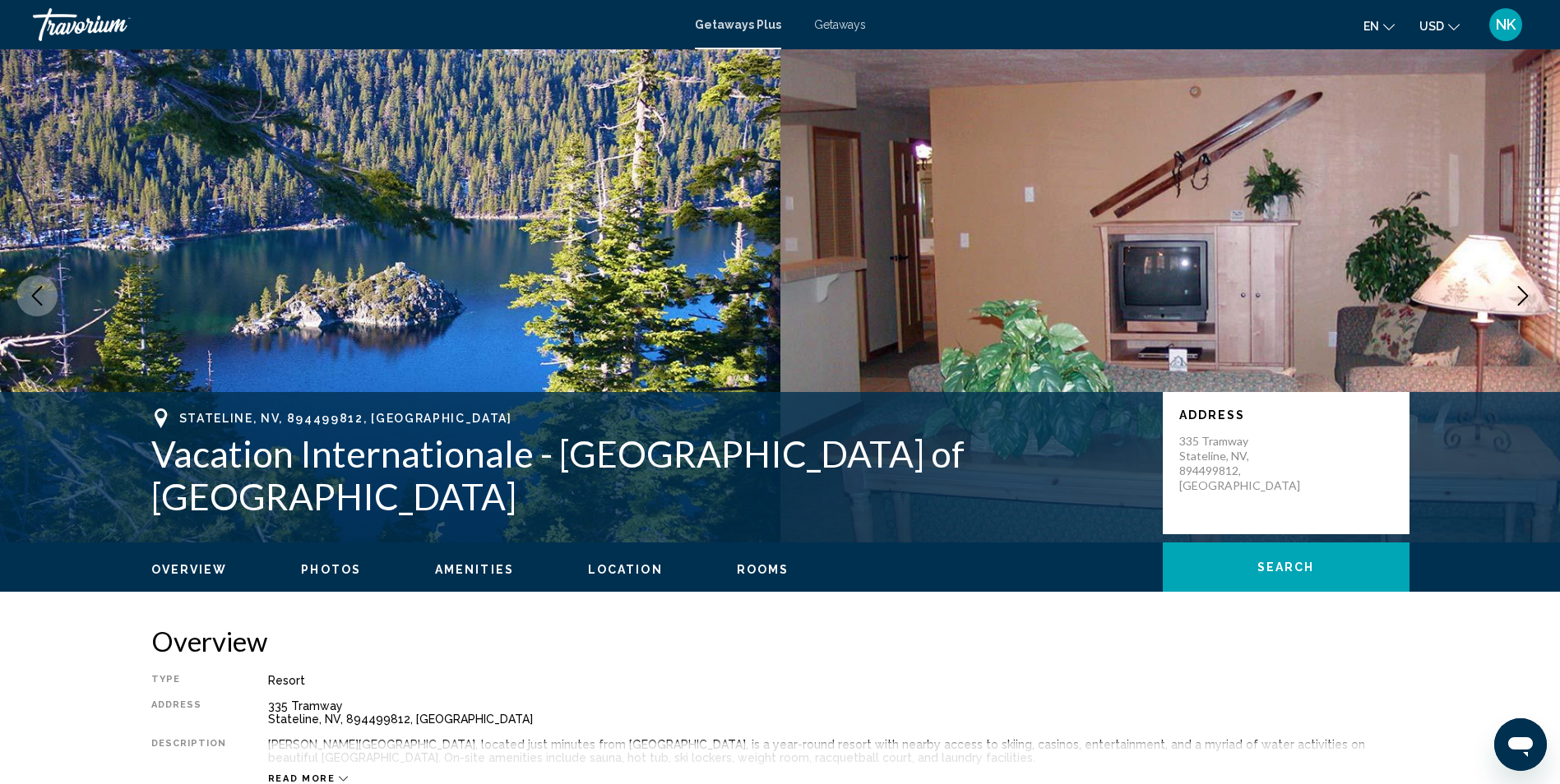
click at [1531, 299] on icon "Next image" at bounding box center [1523, 296] width 20 height 20
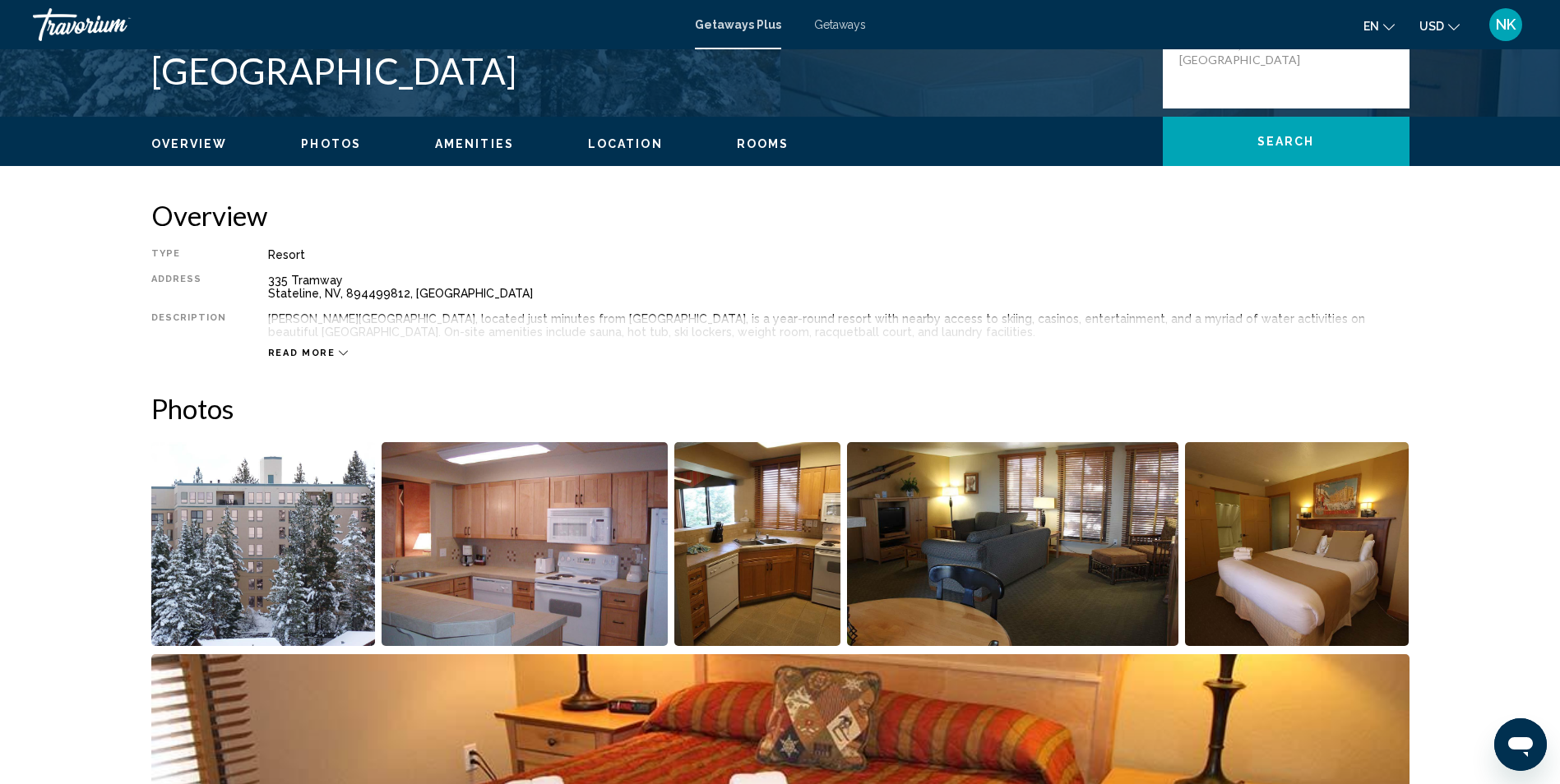
scroll to position [411, 0]
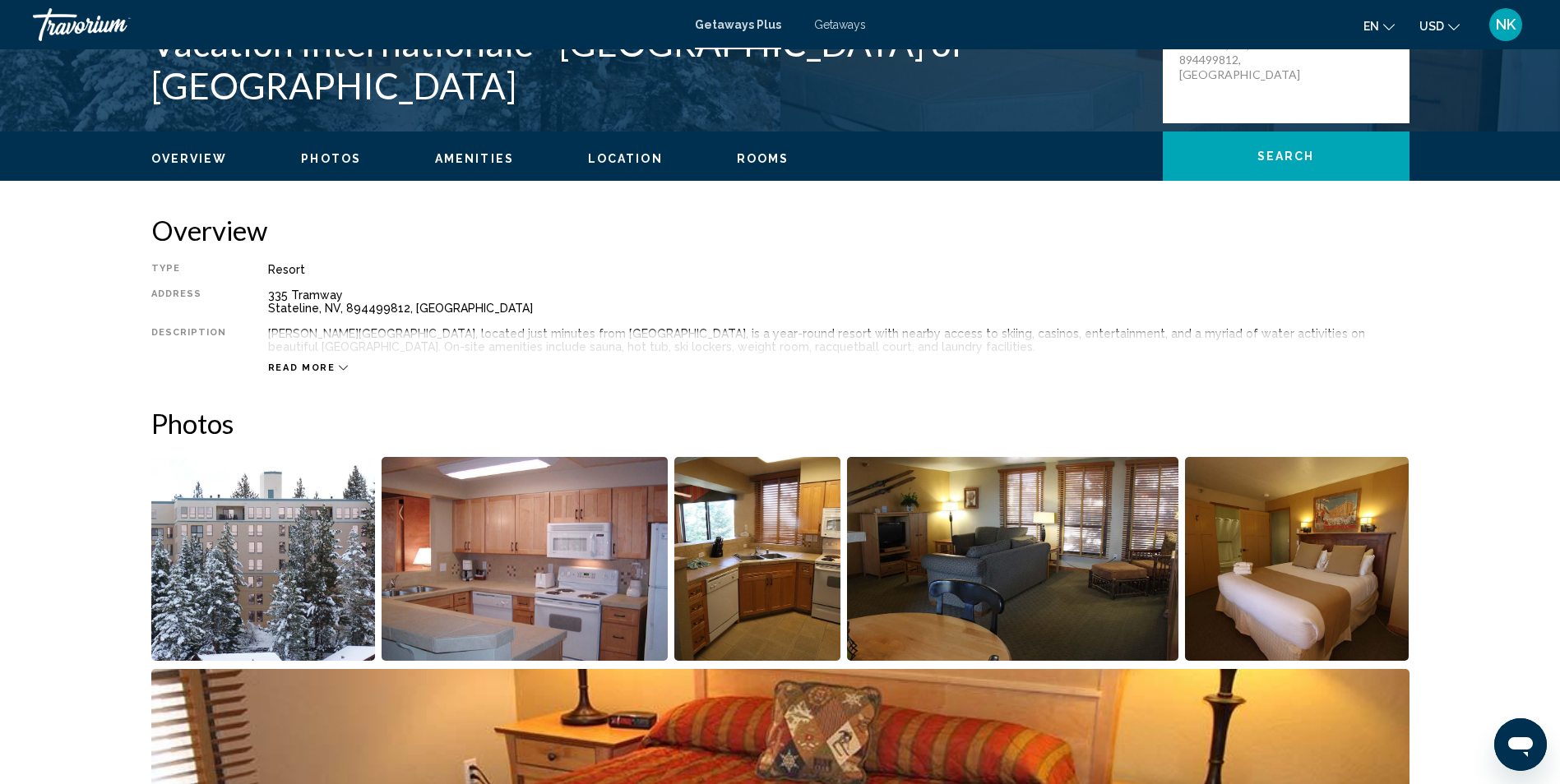
click at [292, 361] on button "Read more" at bounding box center [308, 367] width 80 height 12
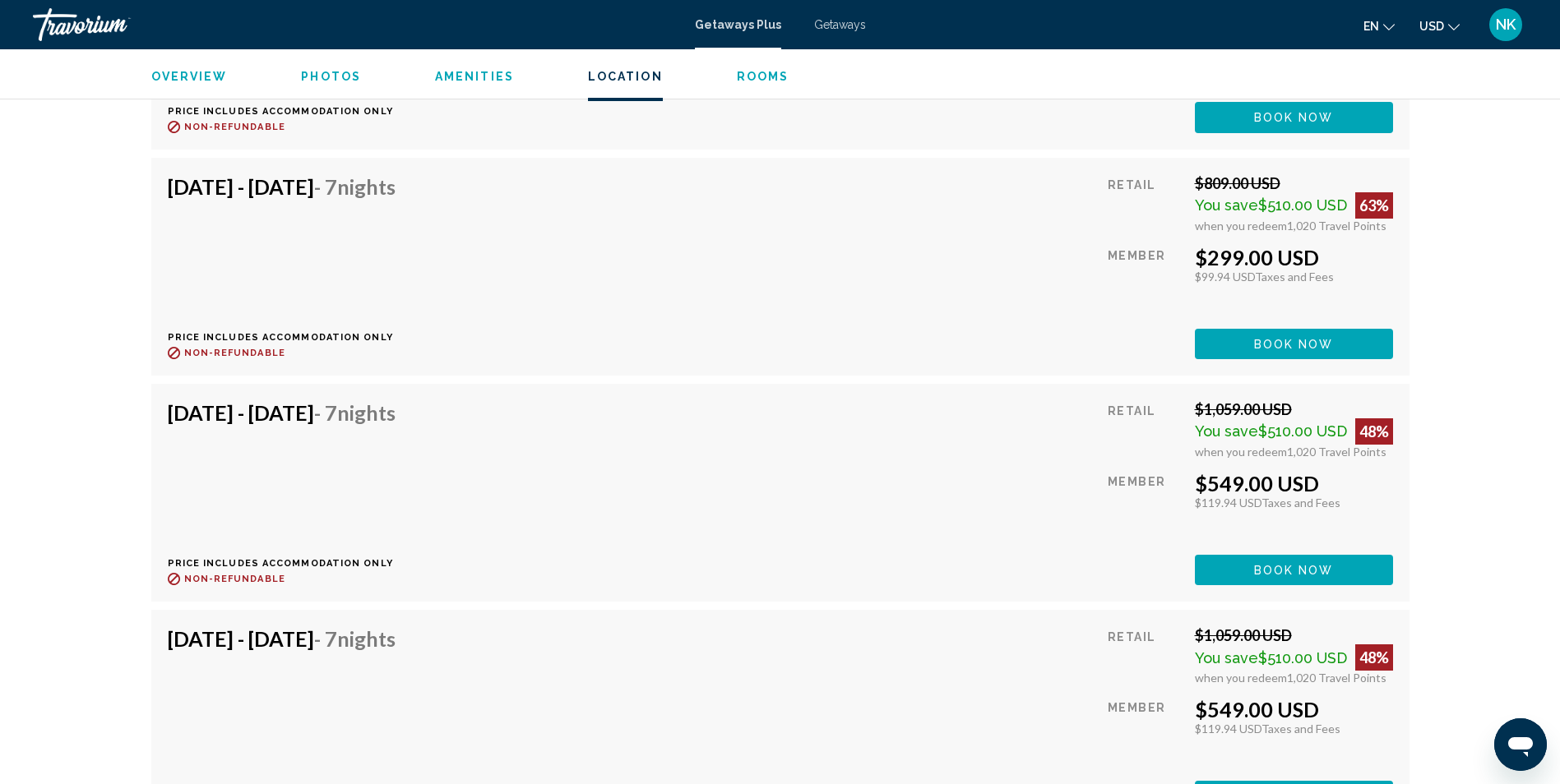
scroll to position [3371, 0]
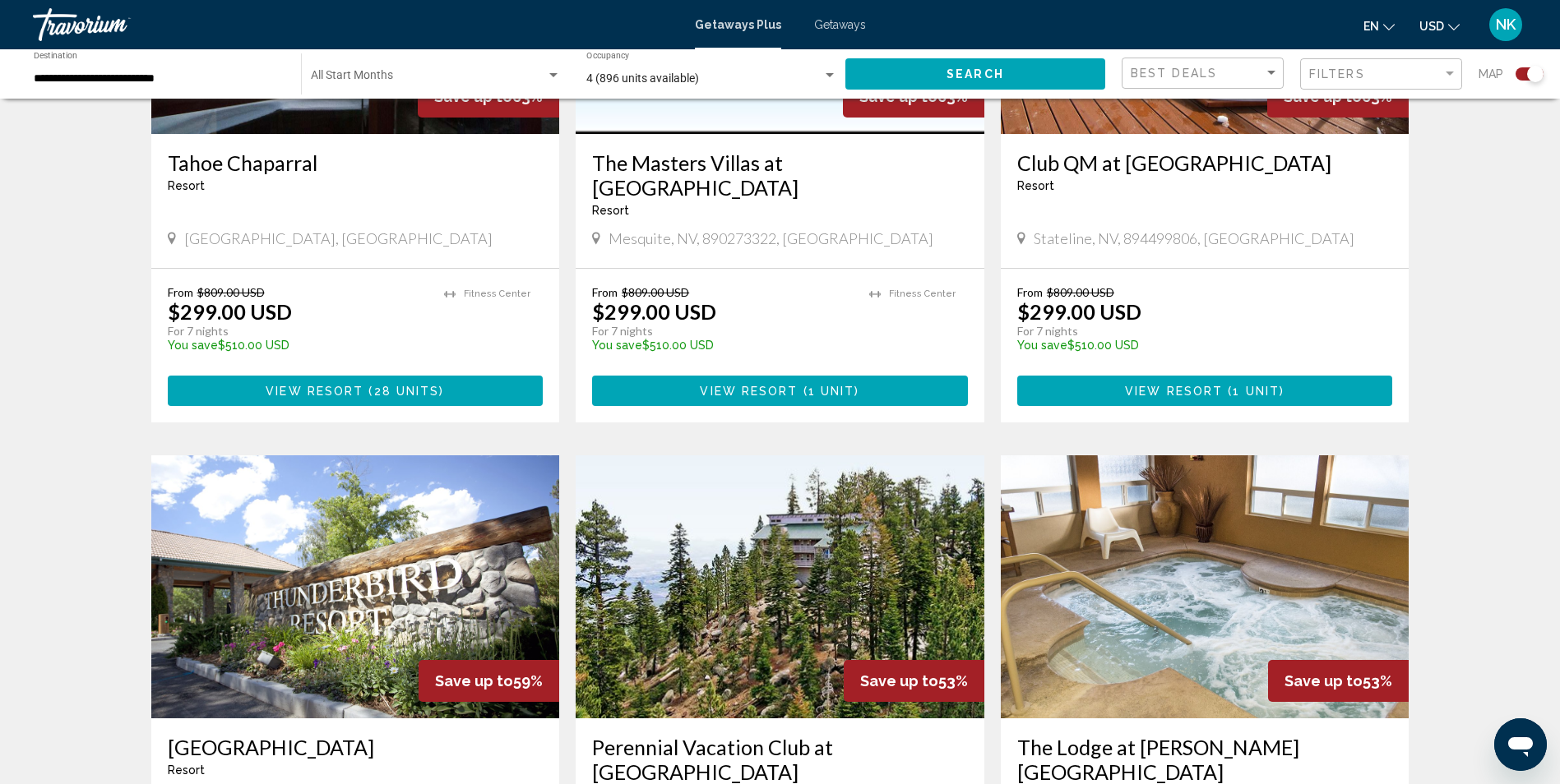
scroll to position [2220, 0]
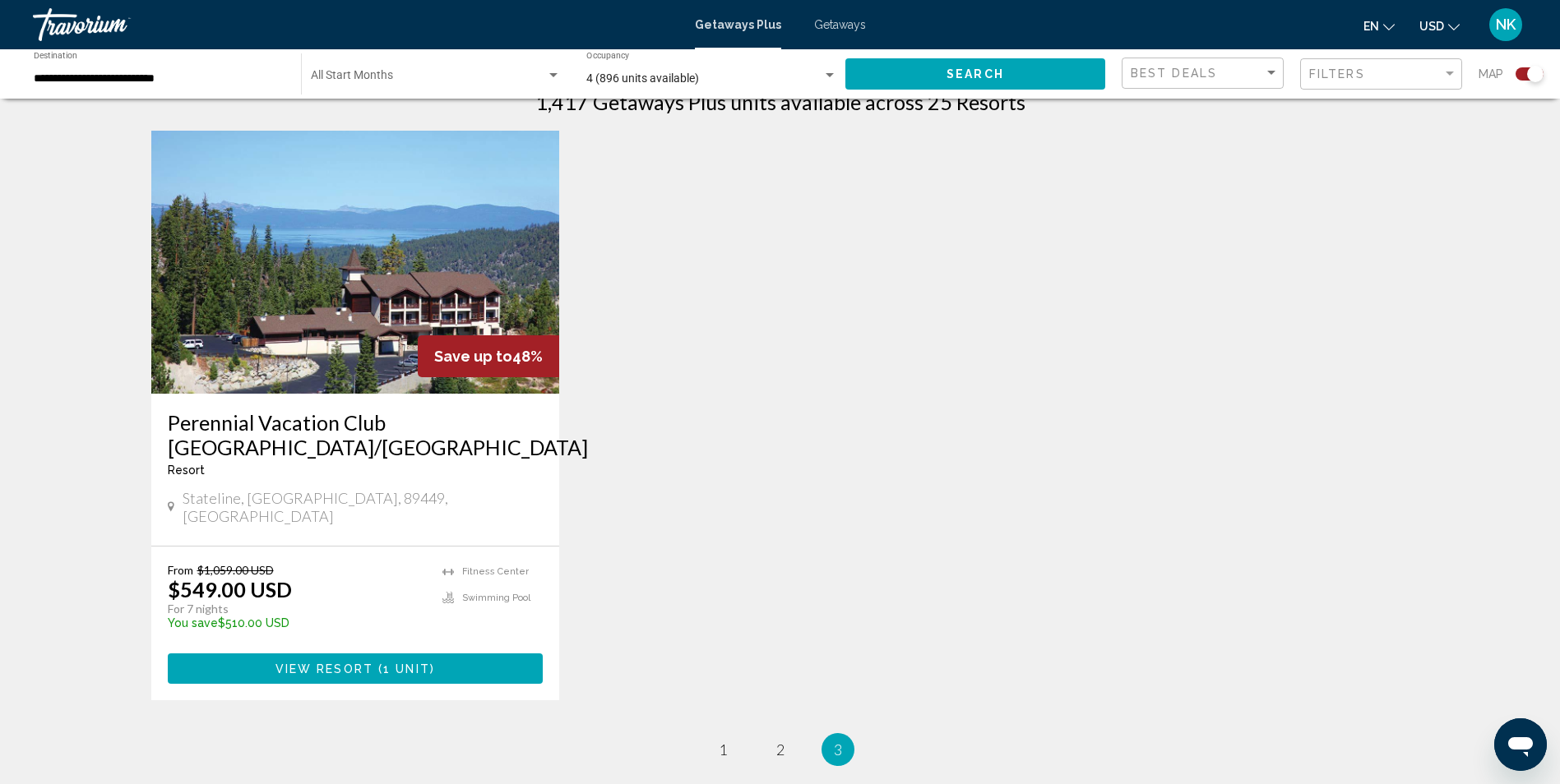
scroll to position [750, 0]
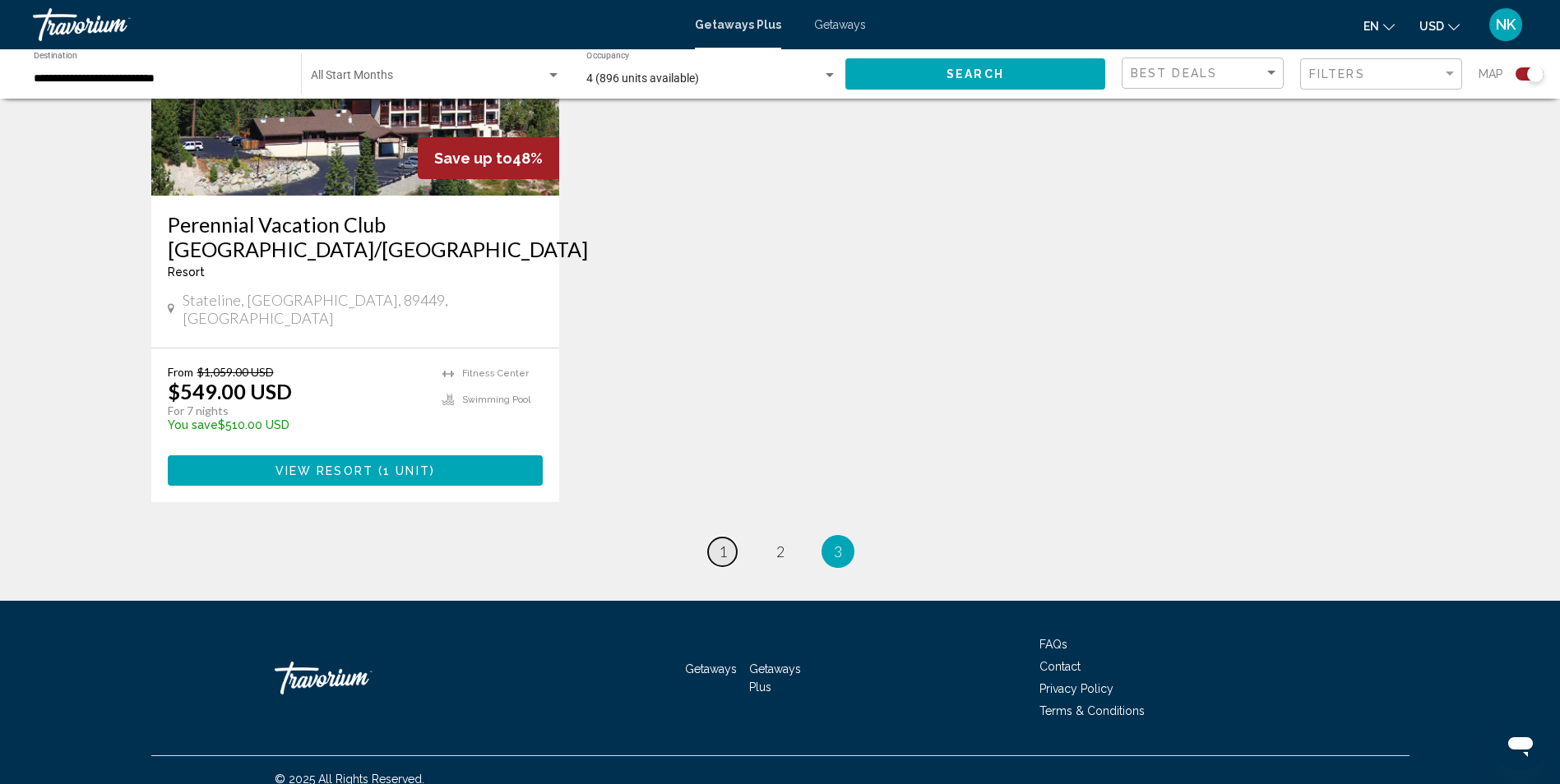
click at [722, 543] on span "1" at bounding box center [723, 552] width 8 height 18
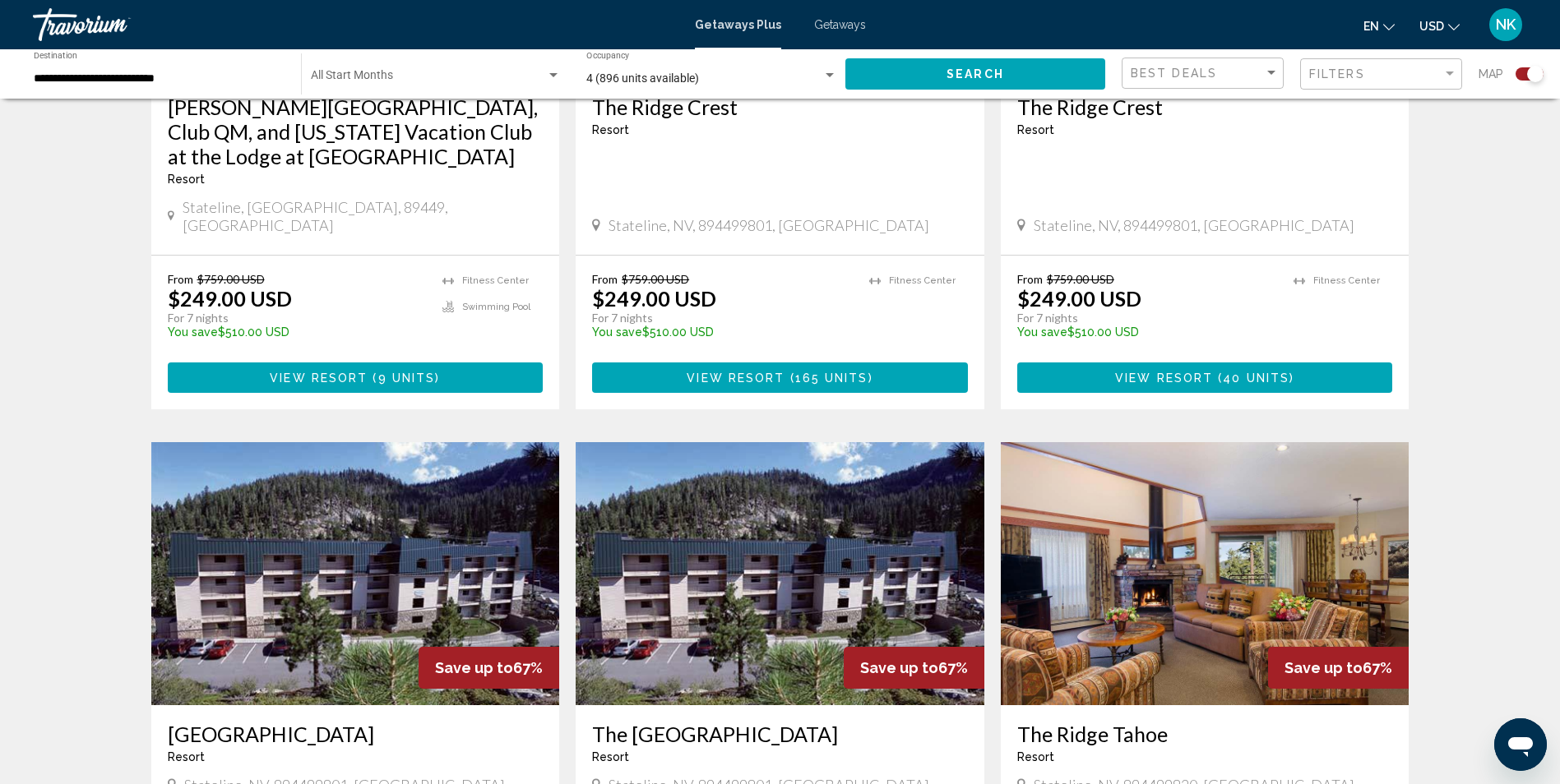
scroll to position [904, 0]
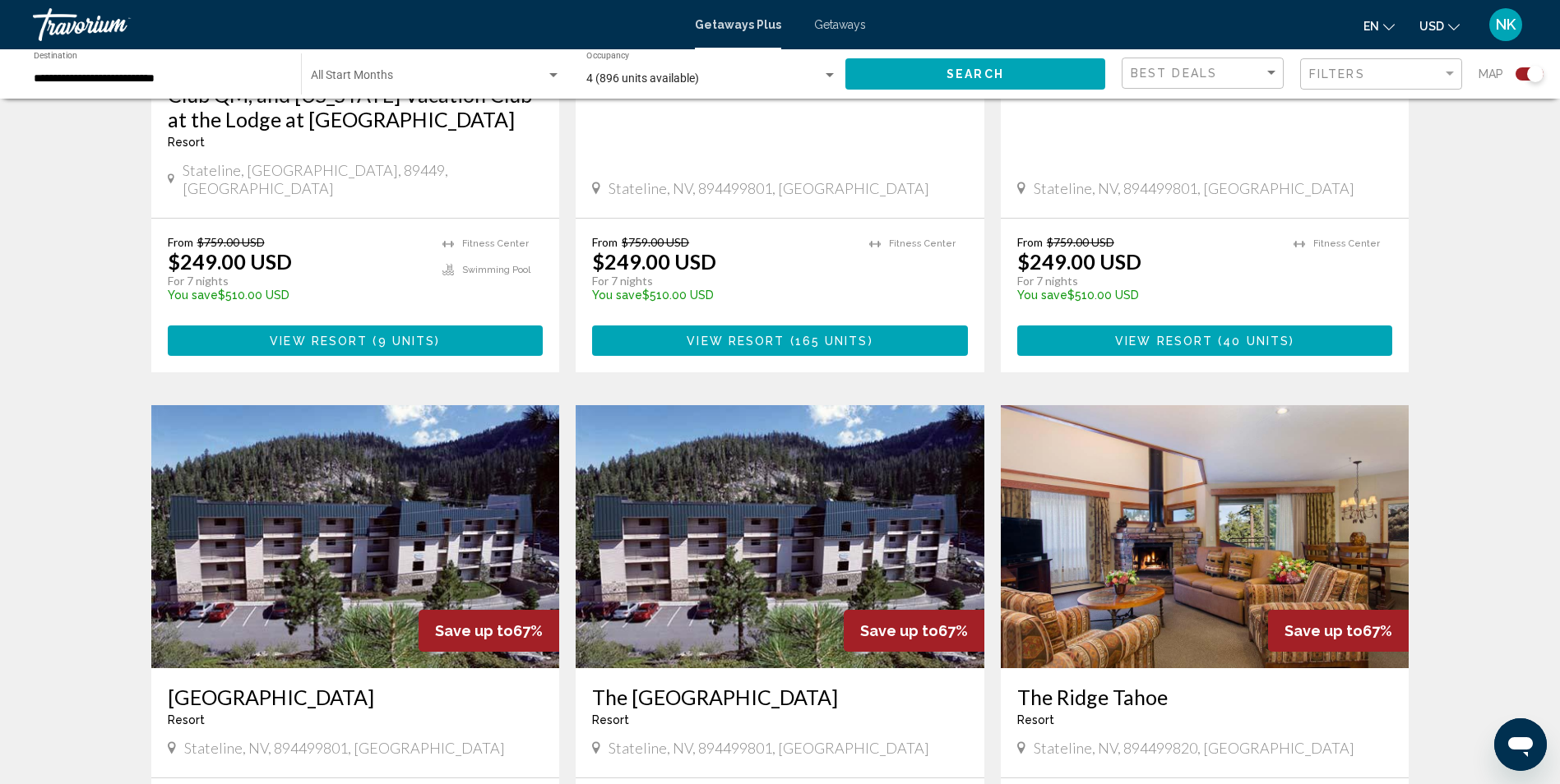
click at [316, 525] on img "Main content" at bounding box center [356, 537] width 409 height 263
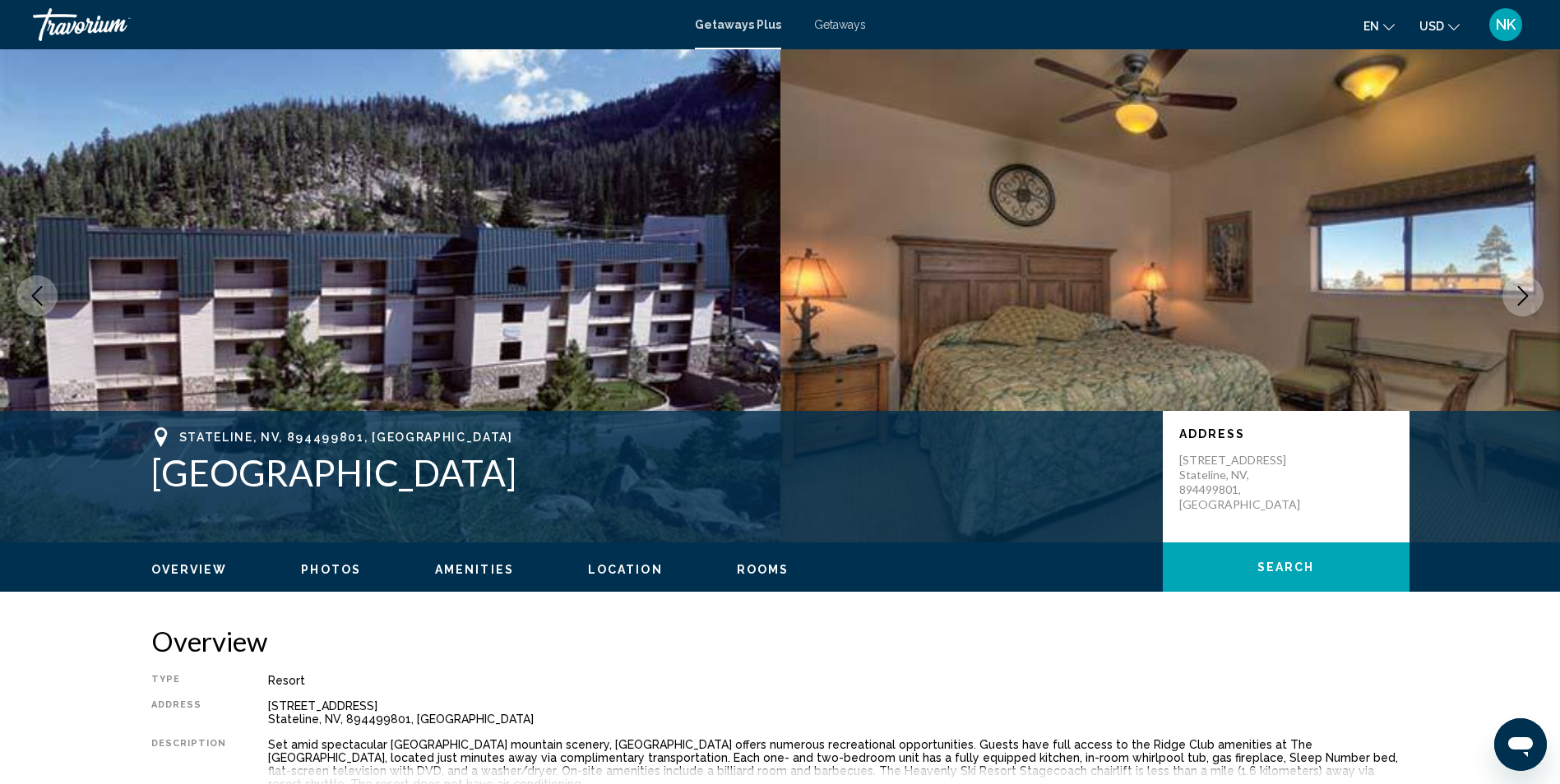
click at [1517, 301] on icon "Next image" at bounding box center [1523, 296] width 20 height 20
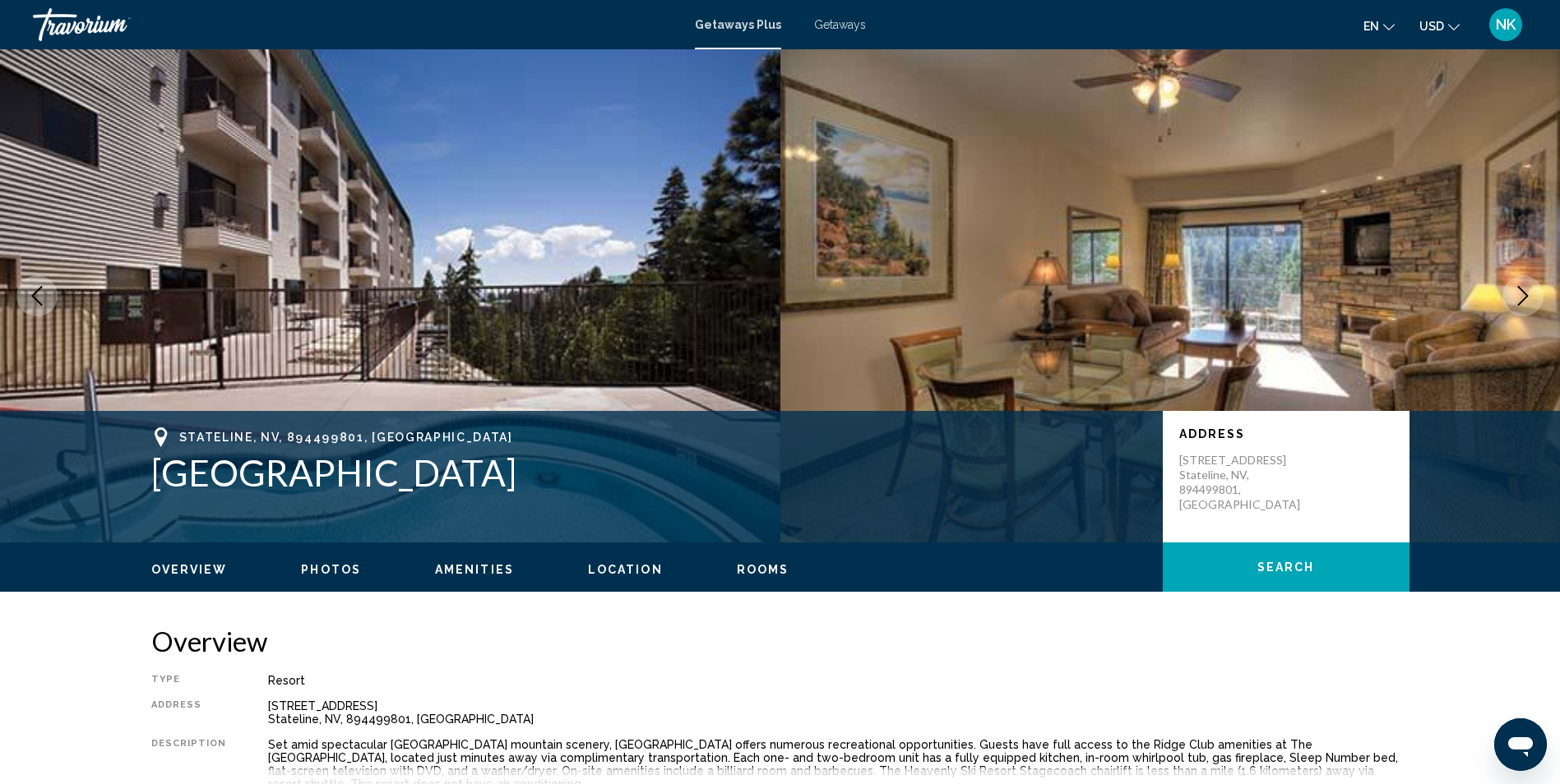
click at [1515, 300] on icon "Next image" at bounding box center [1523, 296] width 20 height 20
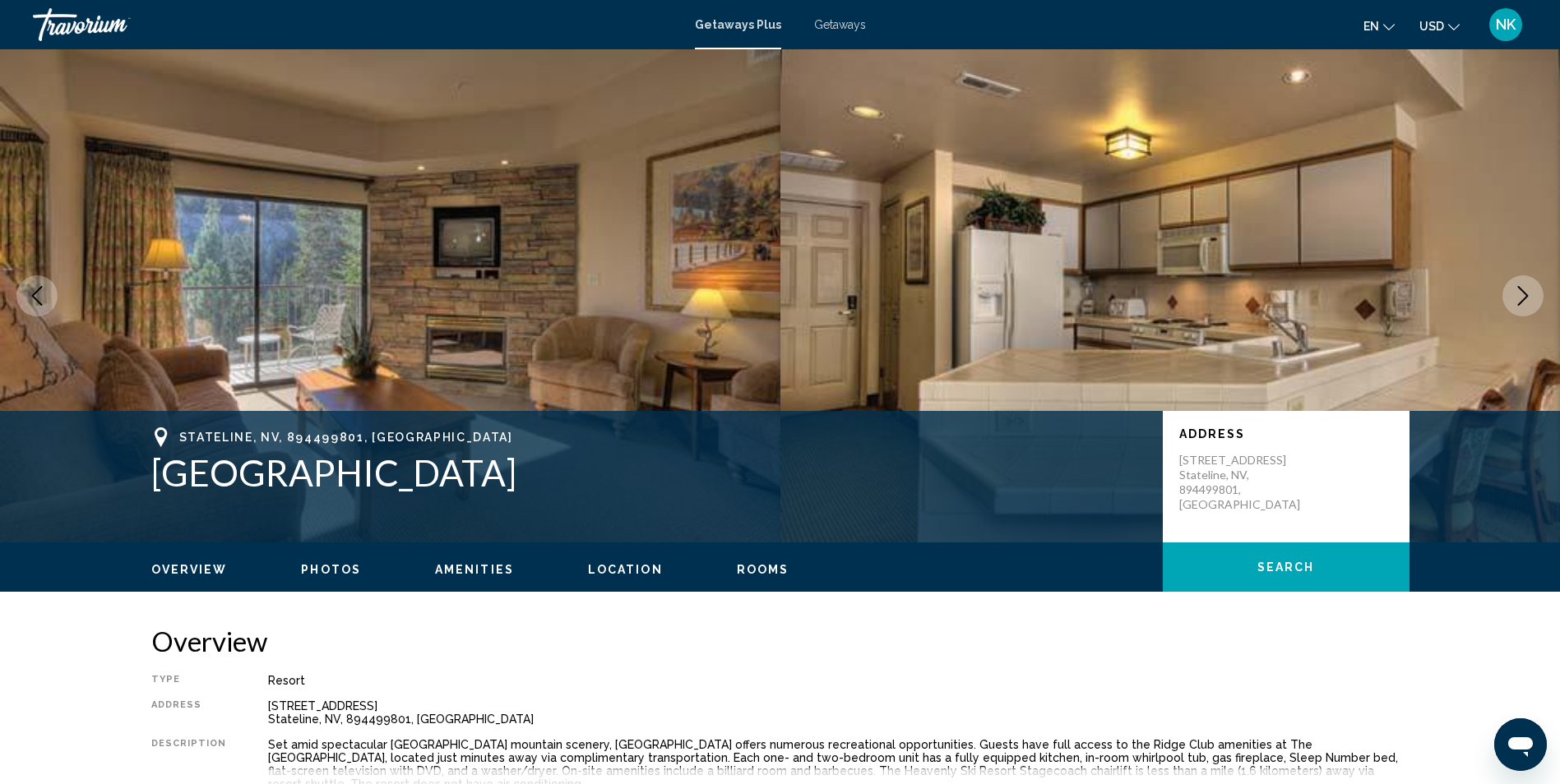
click at [1510, 300] on button "Next image" at bounding box center [1523, 296] width 41 height 41
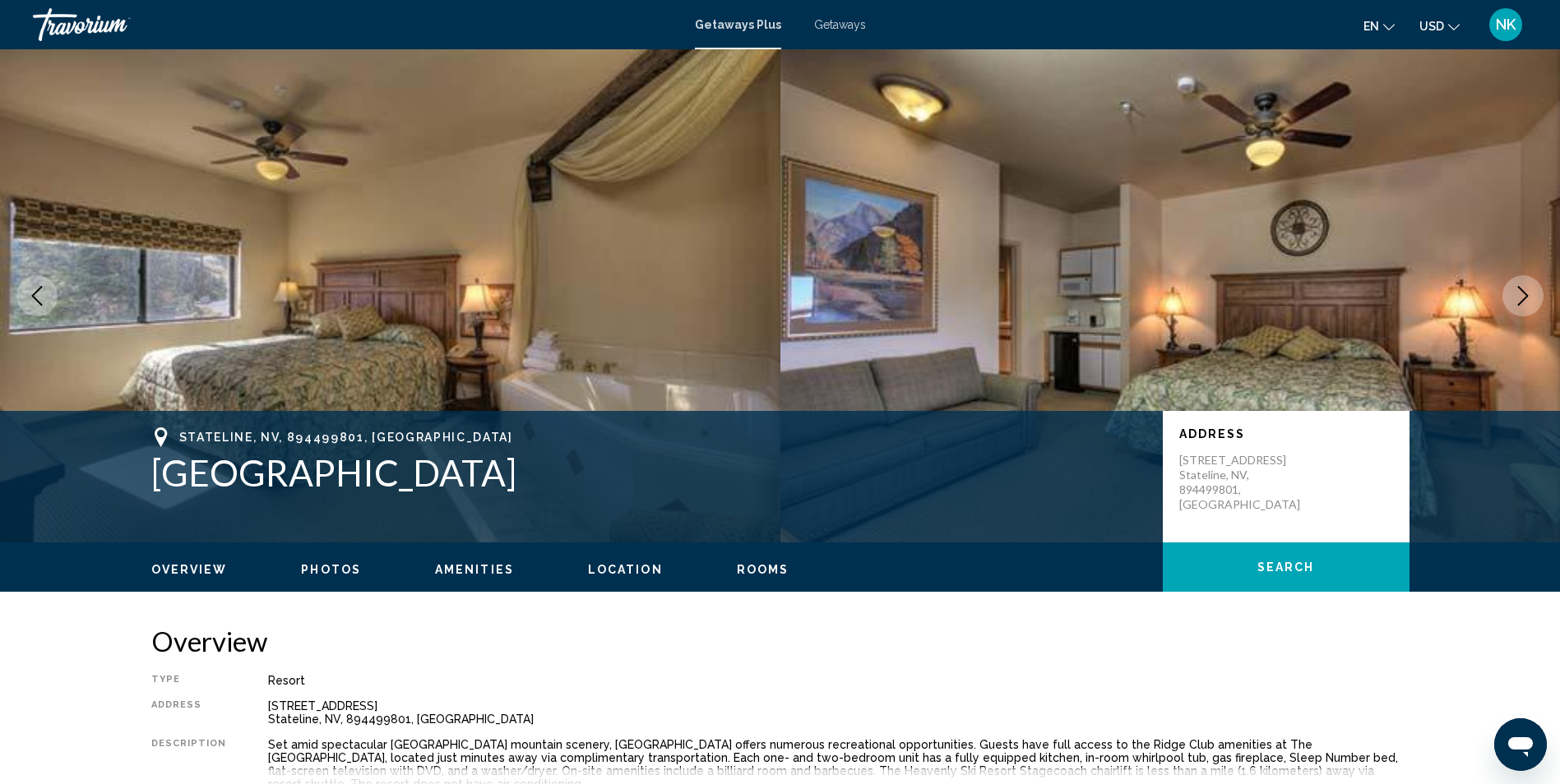
click at [1511, 300] on button "Next image" at bounding box center [1523, 296] width 41 height 41
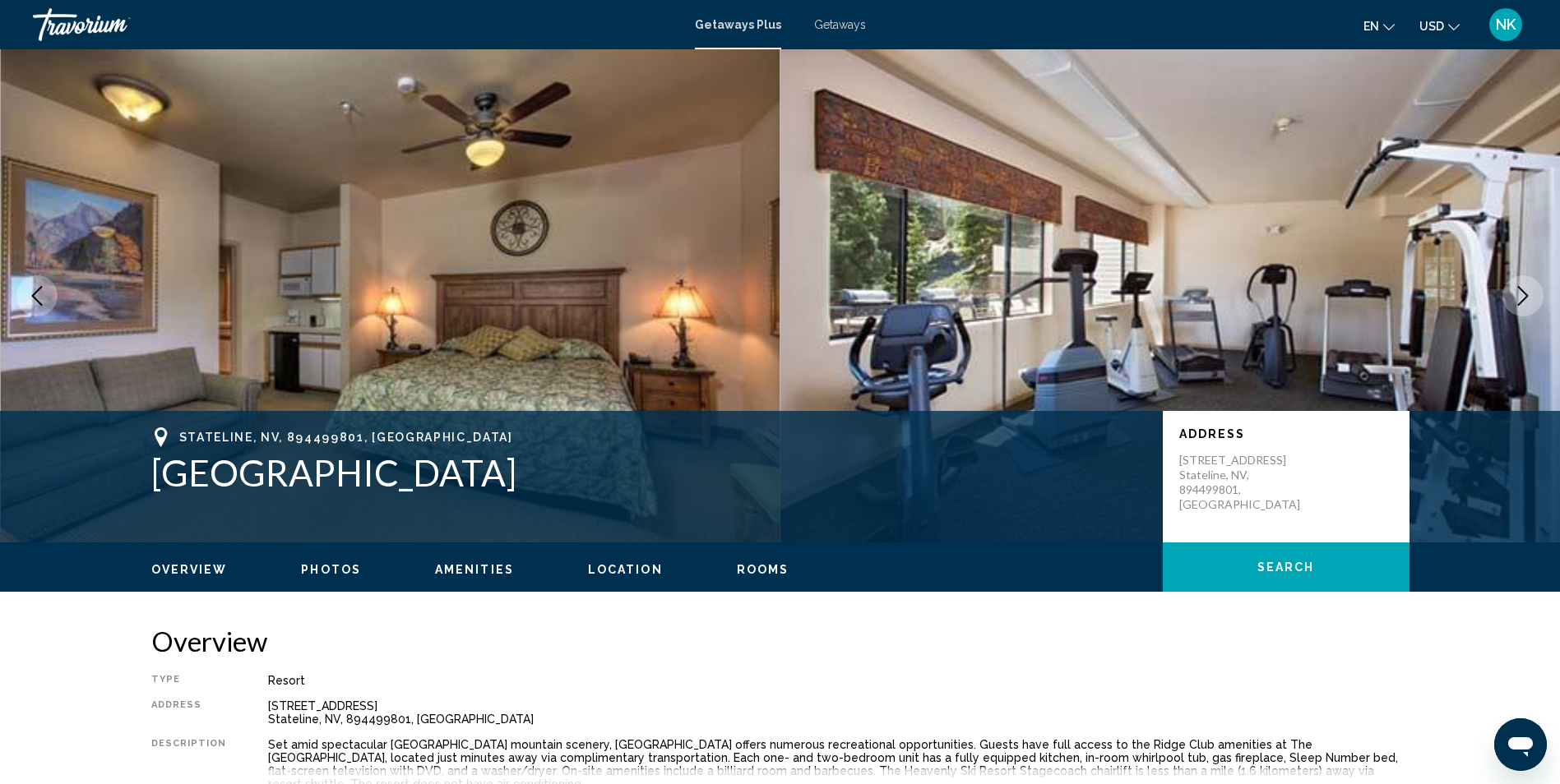
click at [1510, 300] on button "Next image" at bounding box center [1523, 296] width 41 height 41
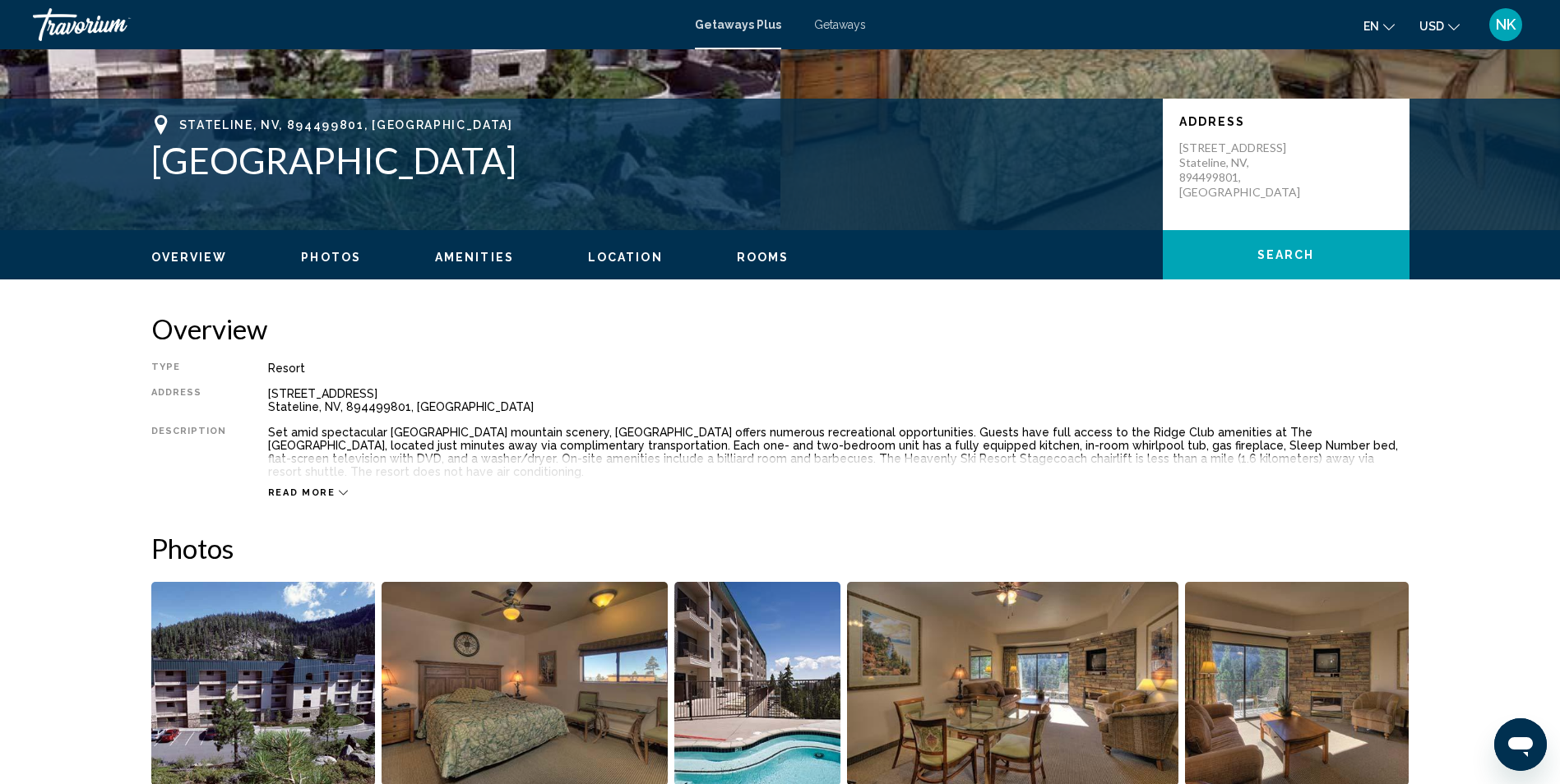
scroll to position [411, 0]
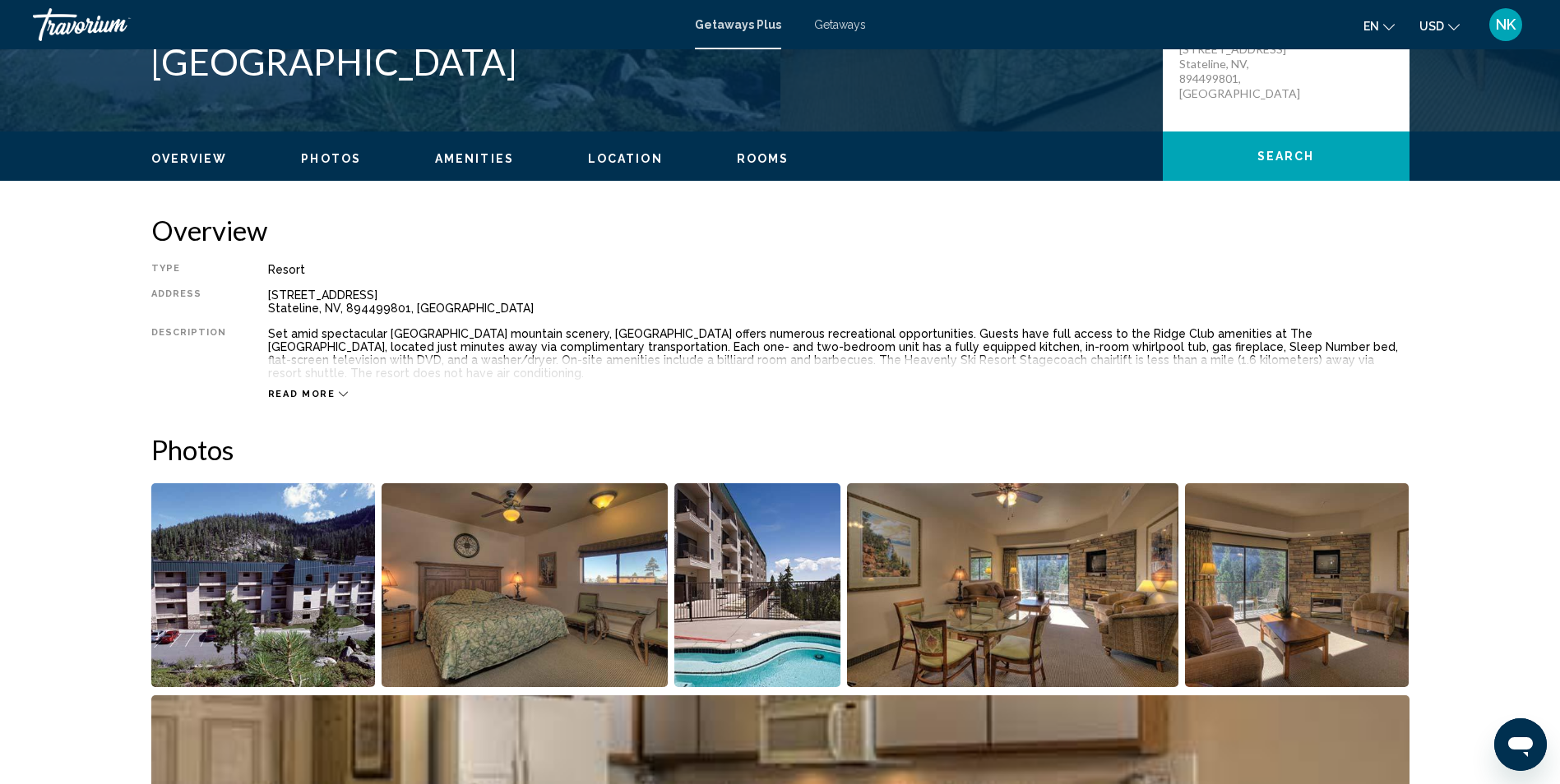
click at [294, 389] on span "Read more" at bounding box center [302, 394] width 68 height 11
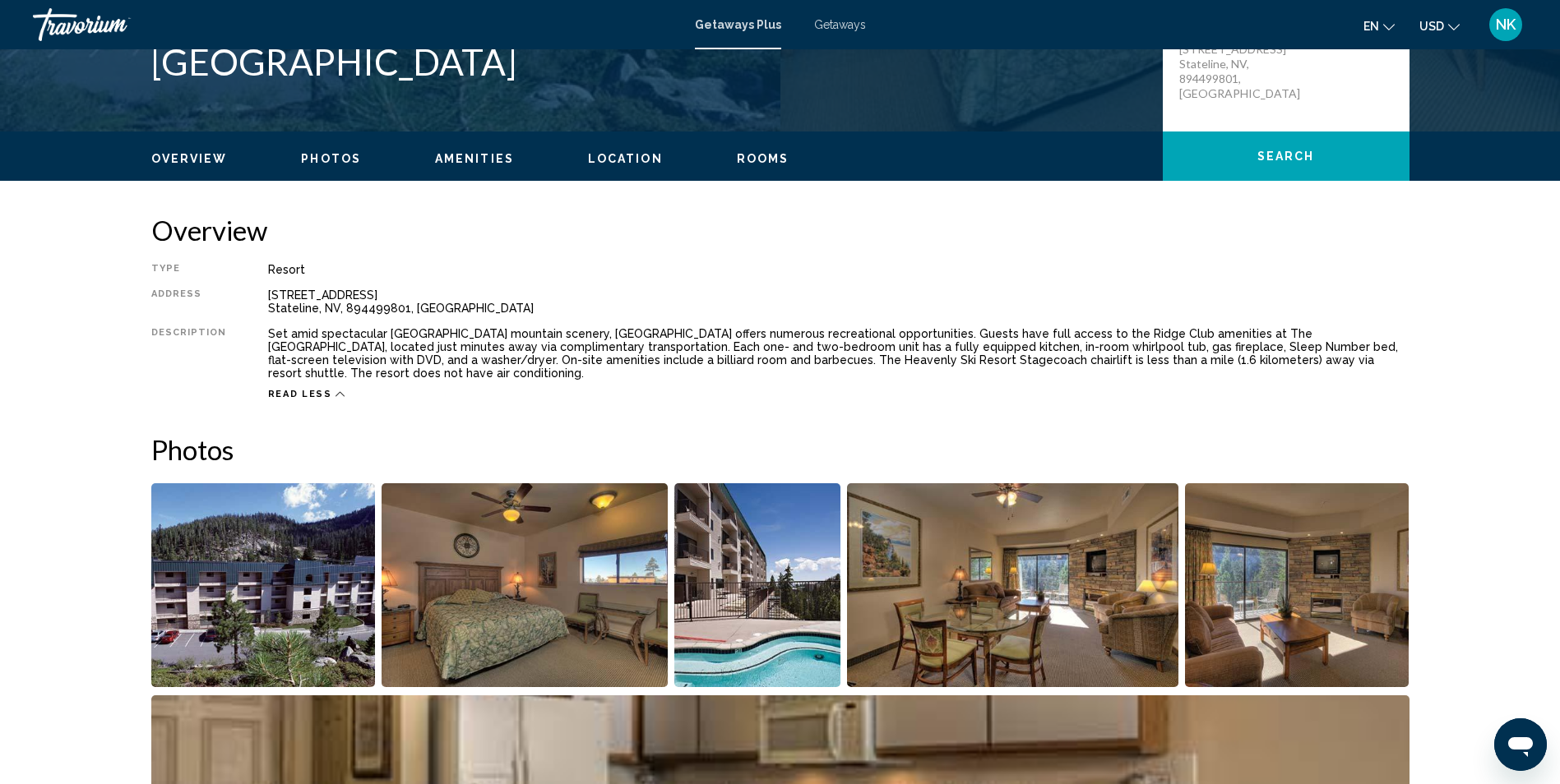
click at [760, 608] on img "Open full-screen image slider" at bounding box center [758, 585] width 167 height 204
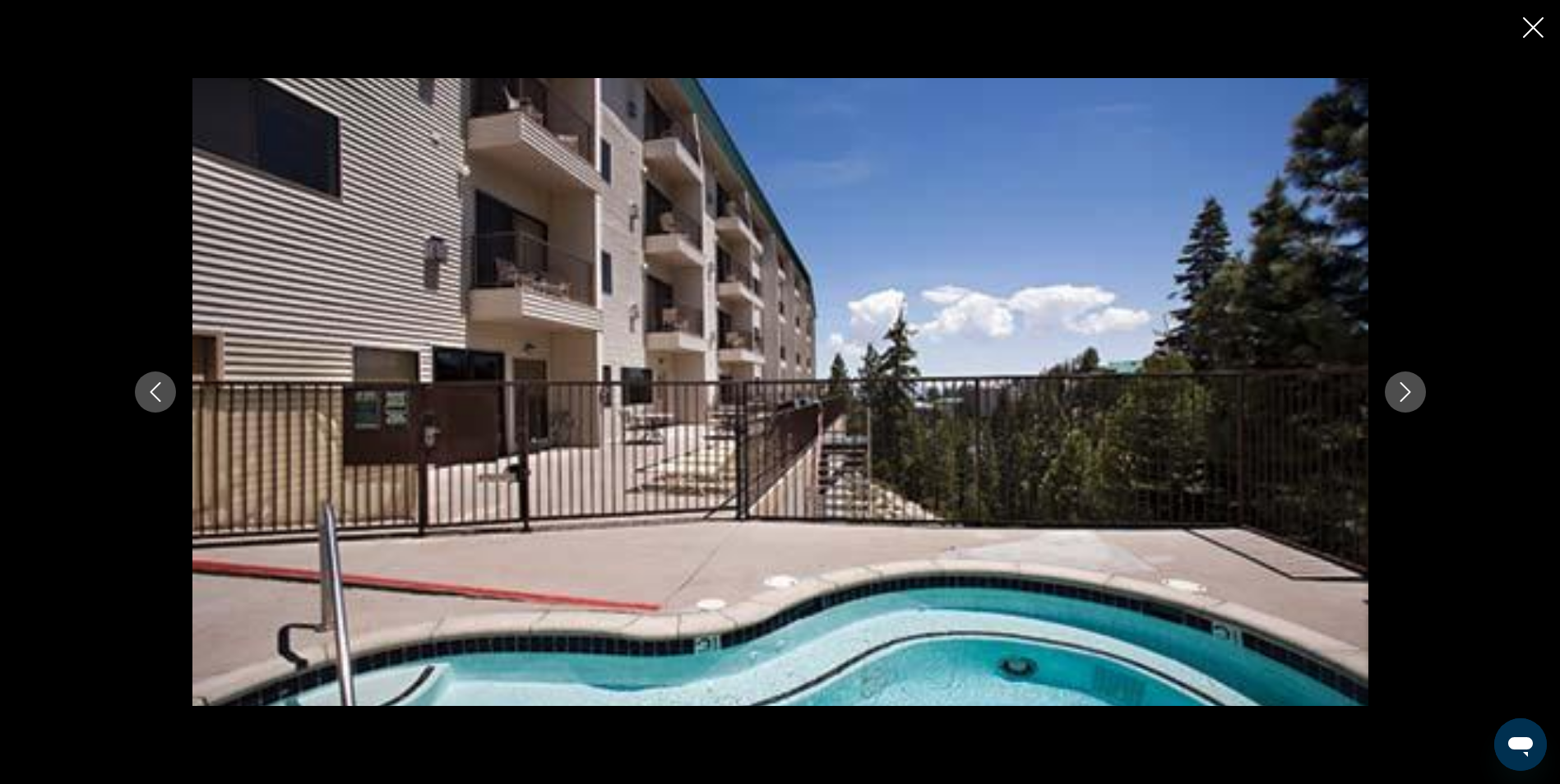
click at [1431, 390] on div "Main content" at bounding box center [780, 391] width 1323 height 627
click at [1408, 396] on icon "Next image" at bounding box center [1405, 392] width 20 height 20
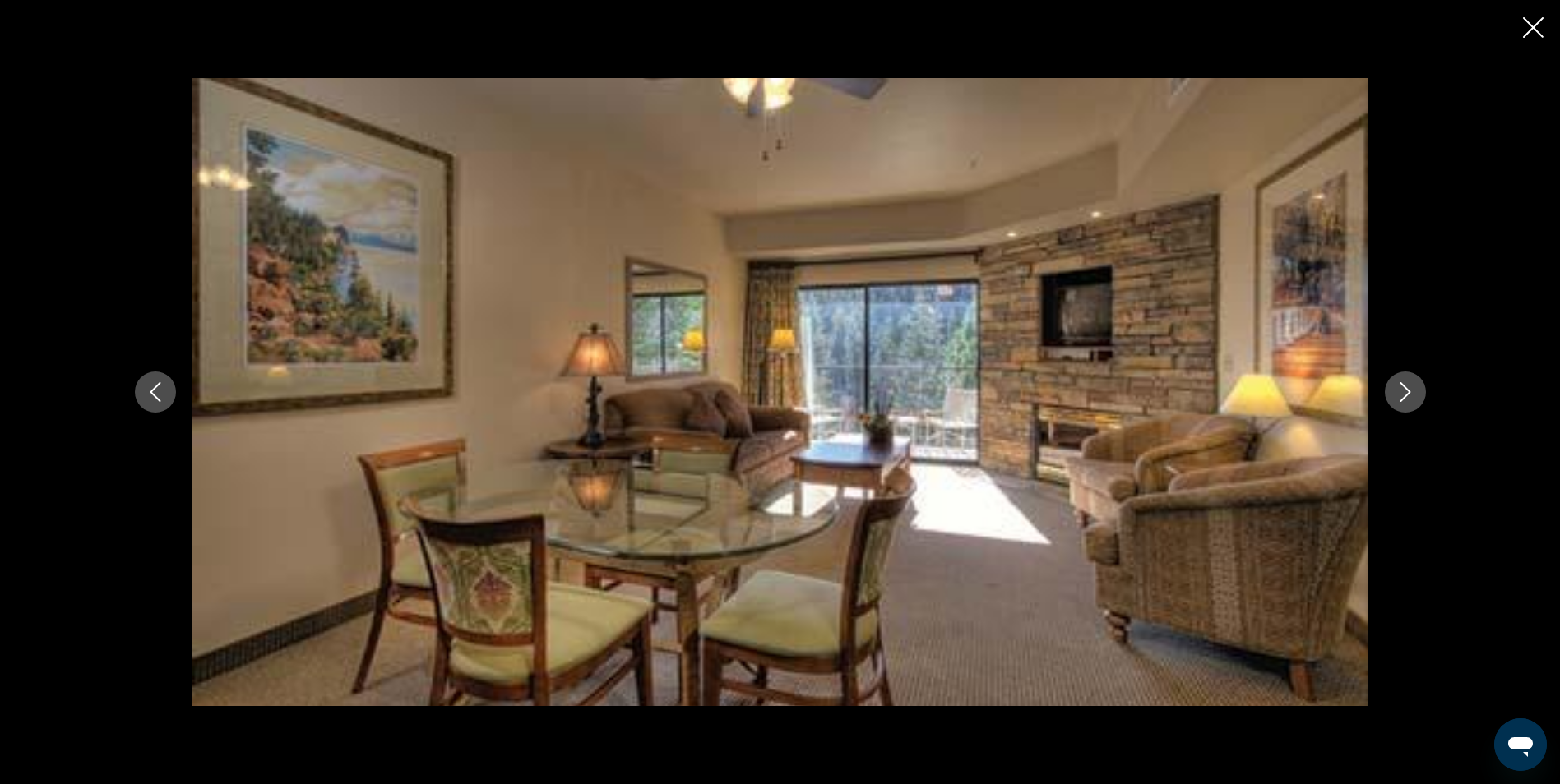
click at [1408, 397] on icon "Next image" at bounding box center [1405, 392] width 20 height 20
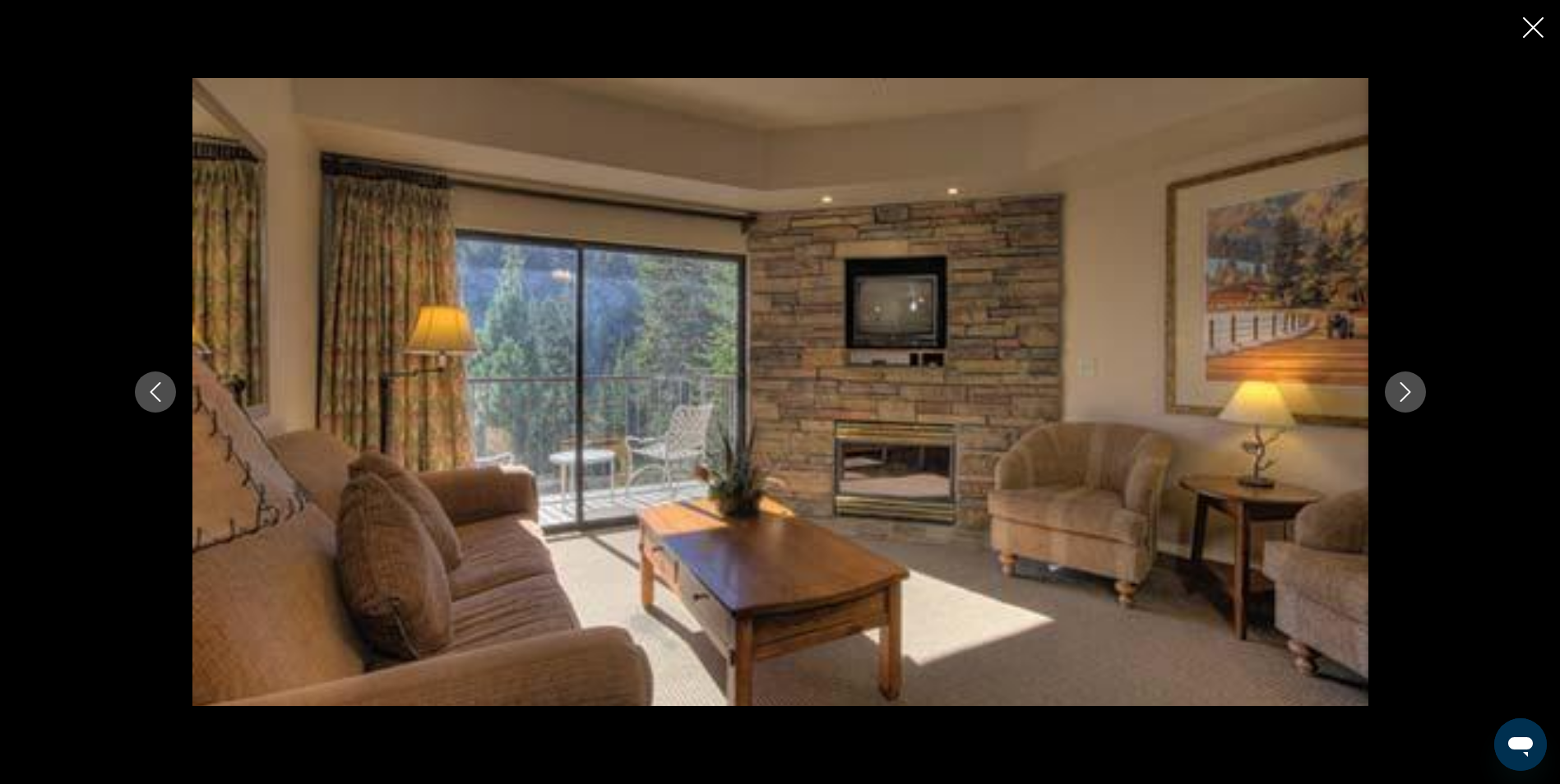
click at [1409, 397] on icon "Next image" at bounding box center [1405, 392] width 20 height 20
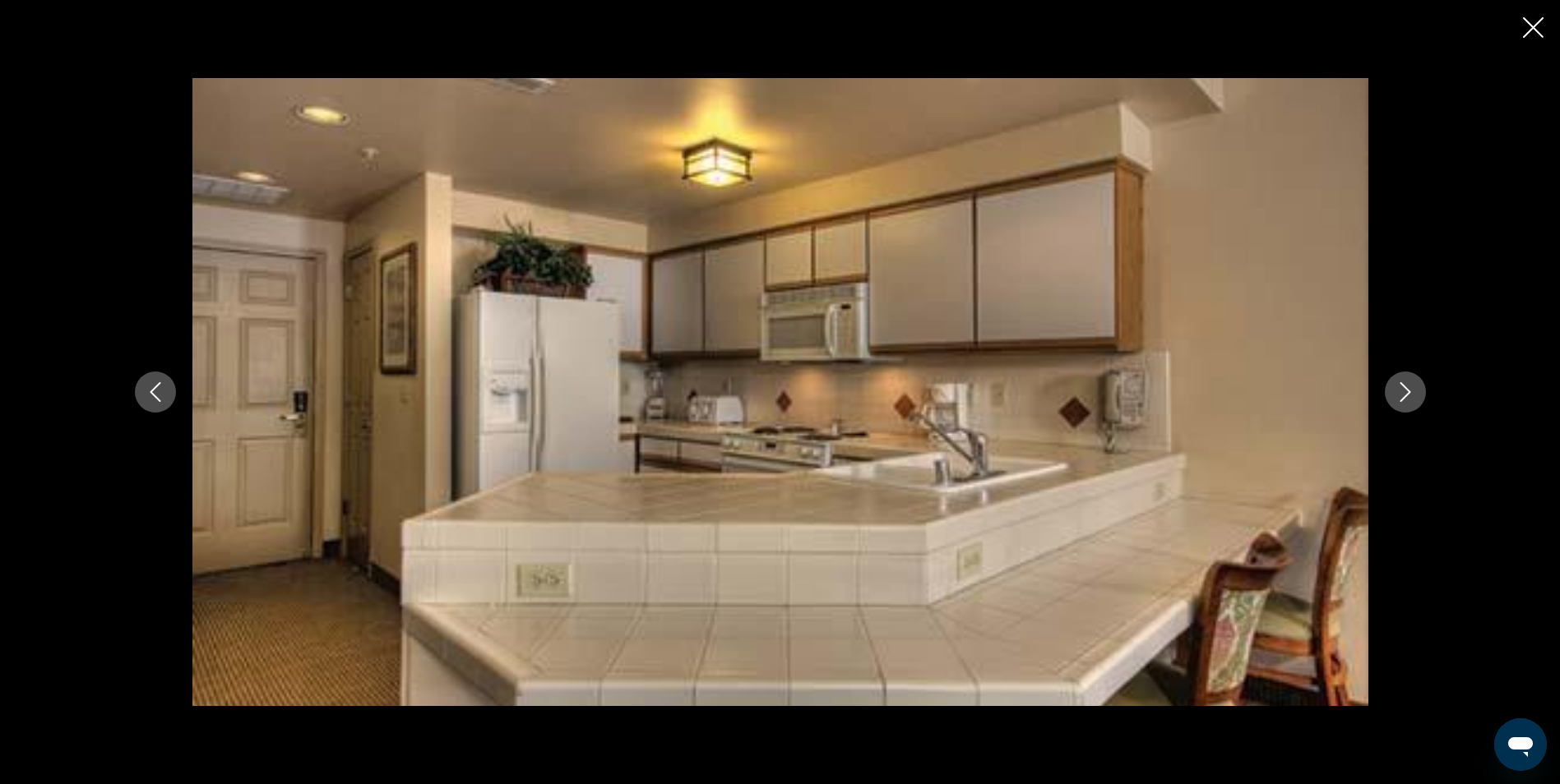
click at [1408, 396] on icon "Next image" at bounding box center [1405, 392] width 20 height 20
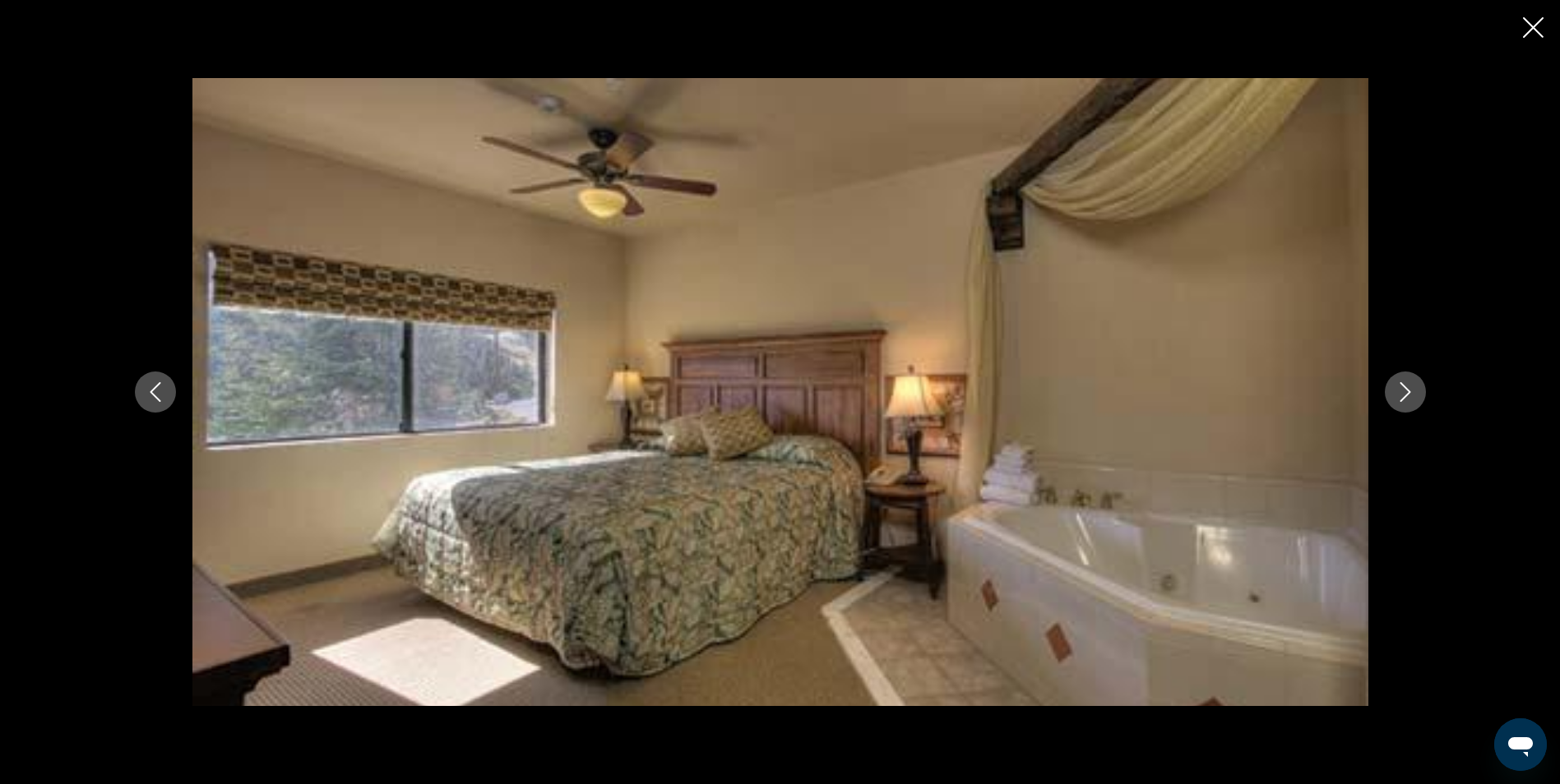
click at [1408, 397] on icon "Next image" at bounding box center [1405, 392] width 20 height 20
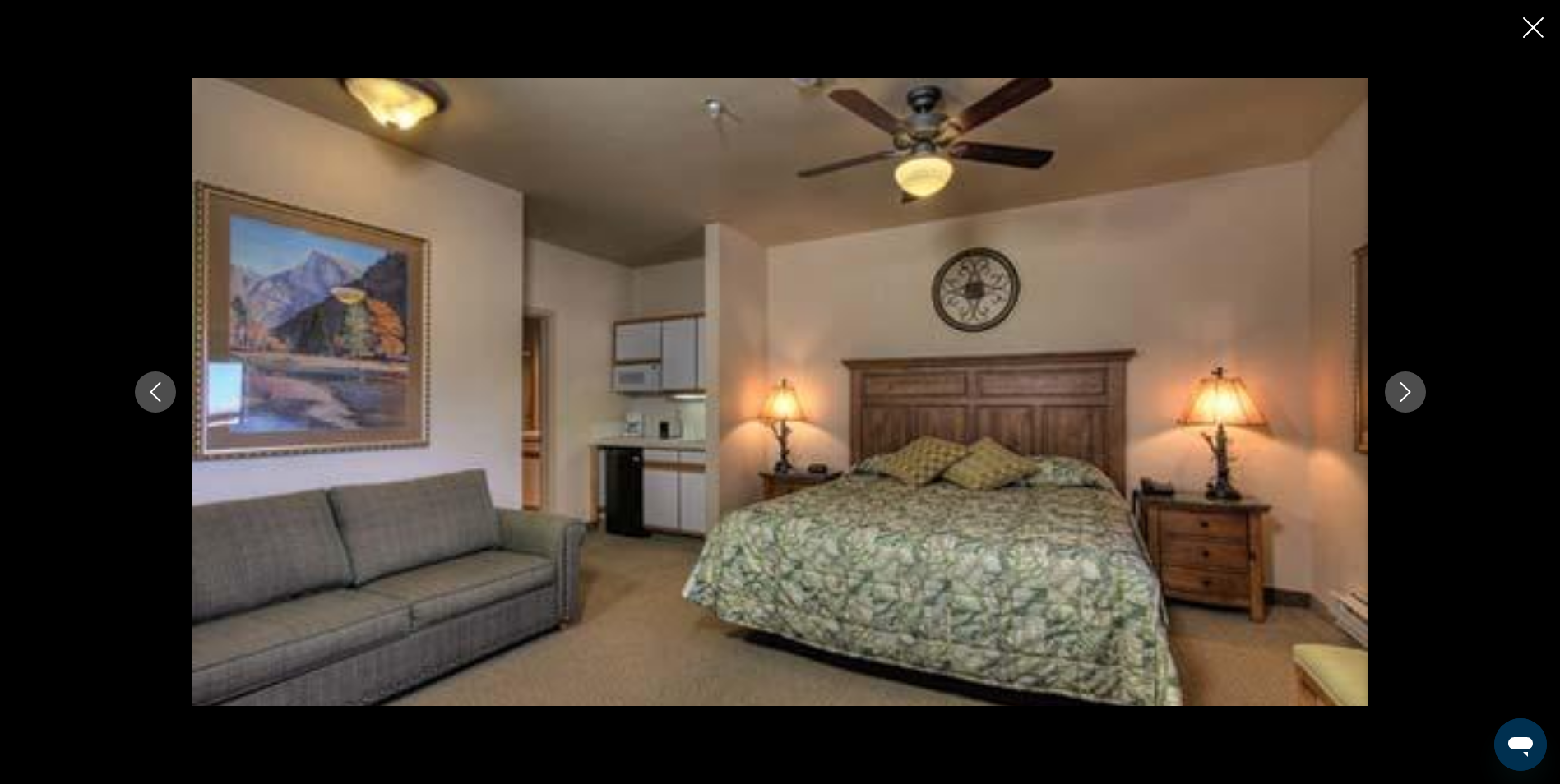
click at [1526, 22] on icon "Close slideshow" at bounding box center [1533, 27] width 21 height 21
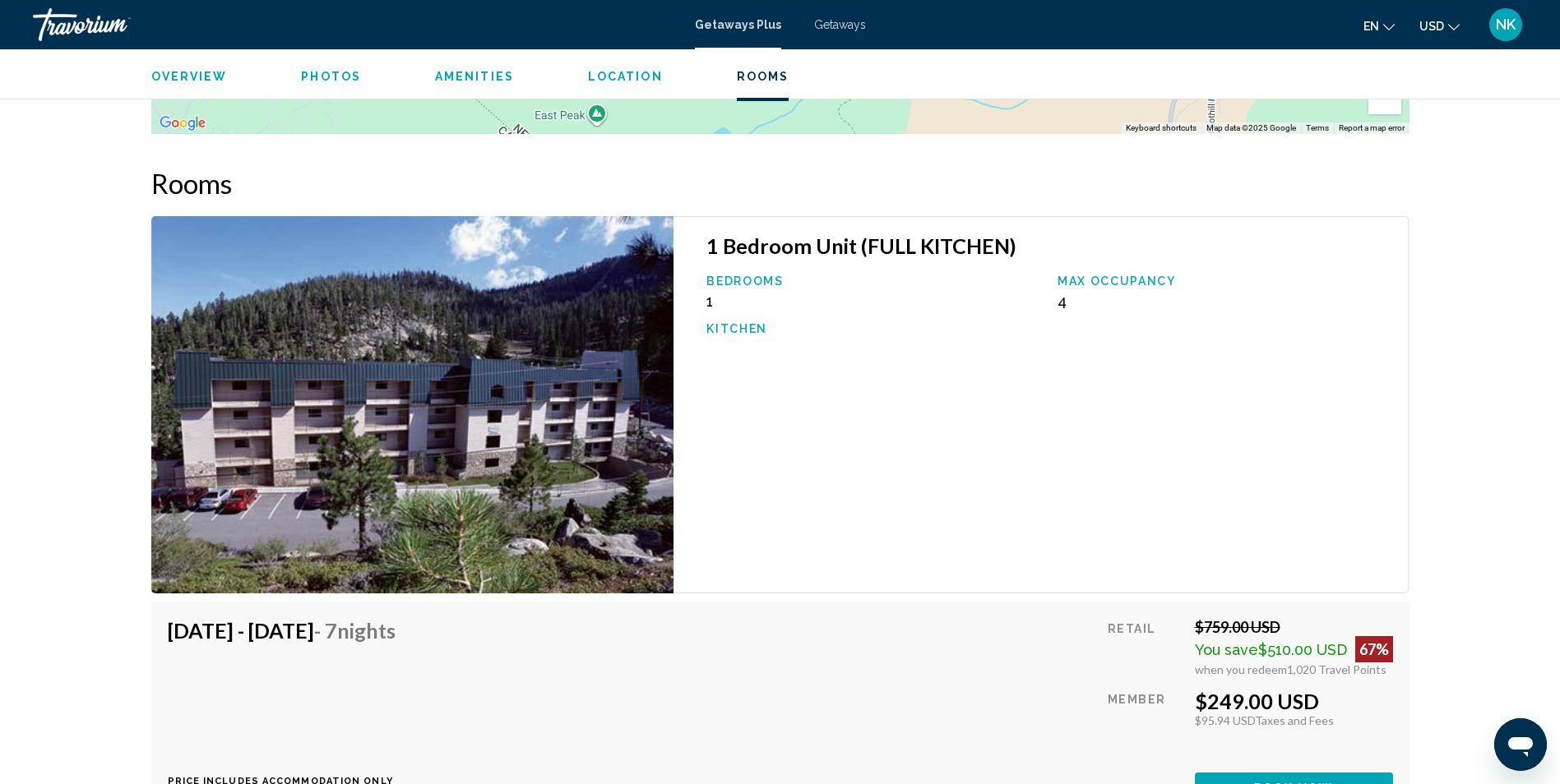
scroll to position [2364, 0]
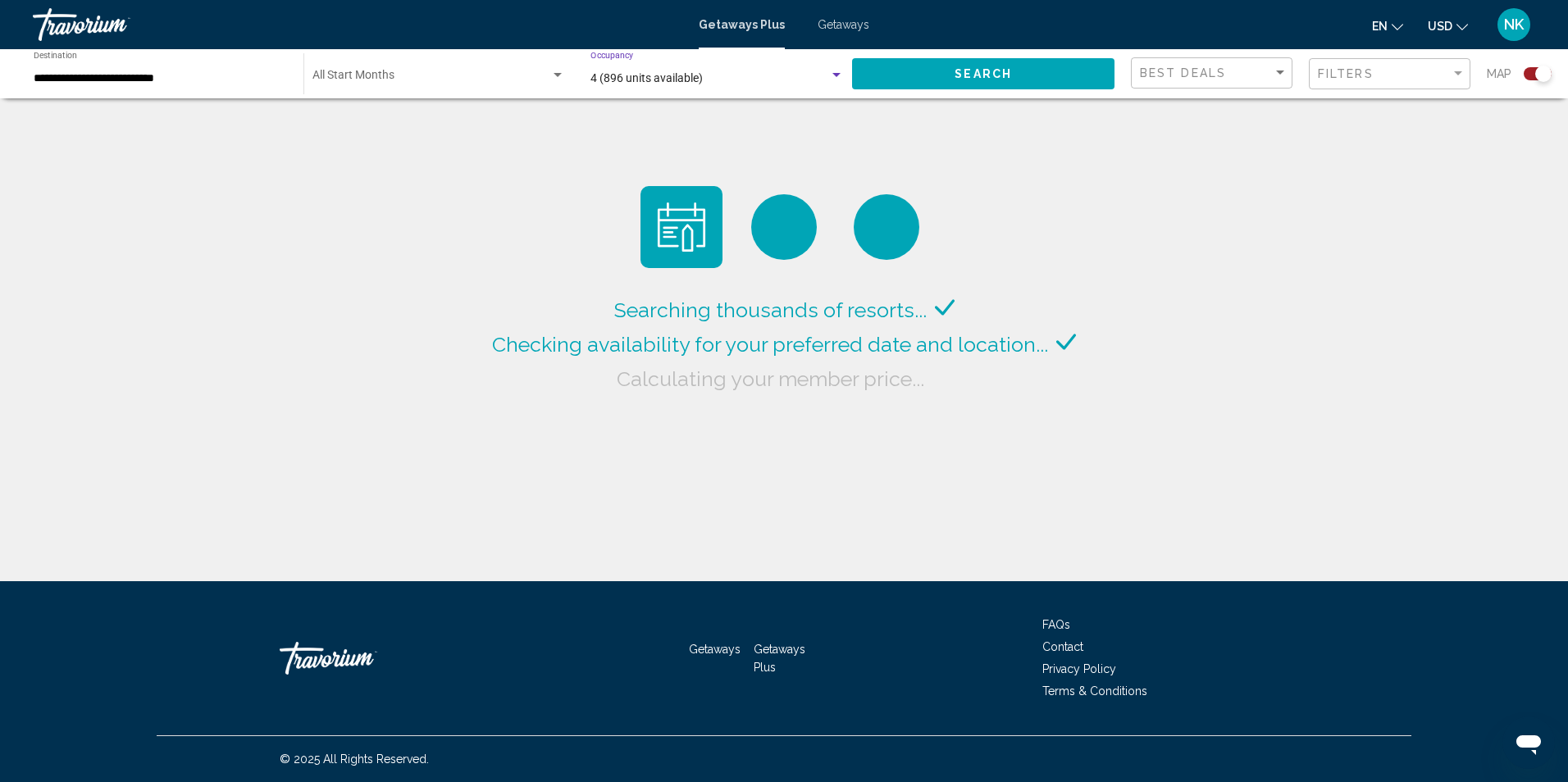
click at [837, 75] on div "Search widget" at bounding box center [836, 74] width 8 height 4
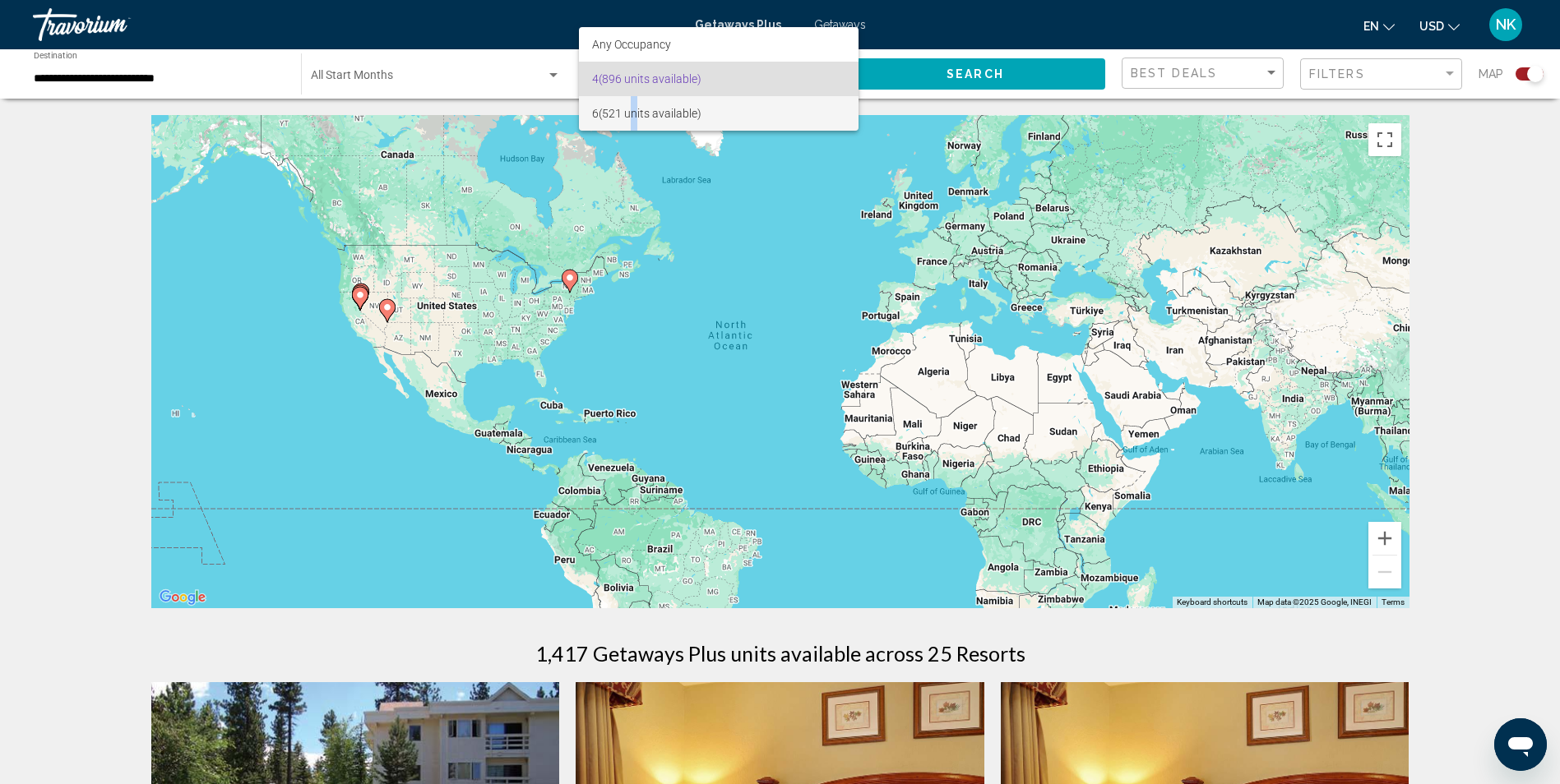
click at [636, 115] on span "6 (521 units available)" at bounding box center [719, 113] width 254 height 35
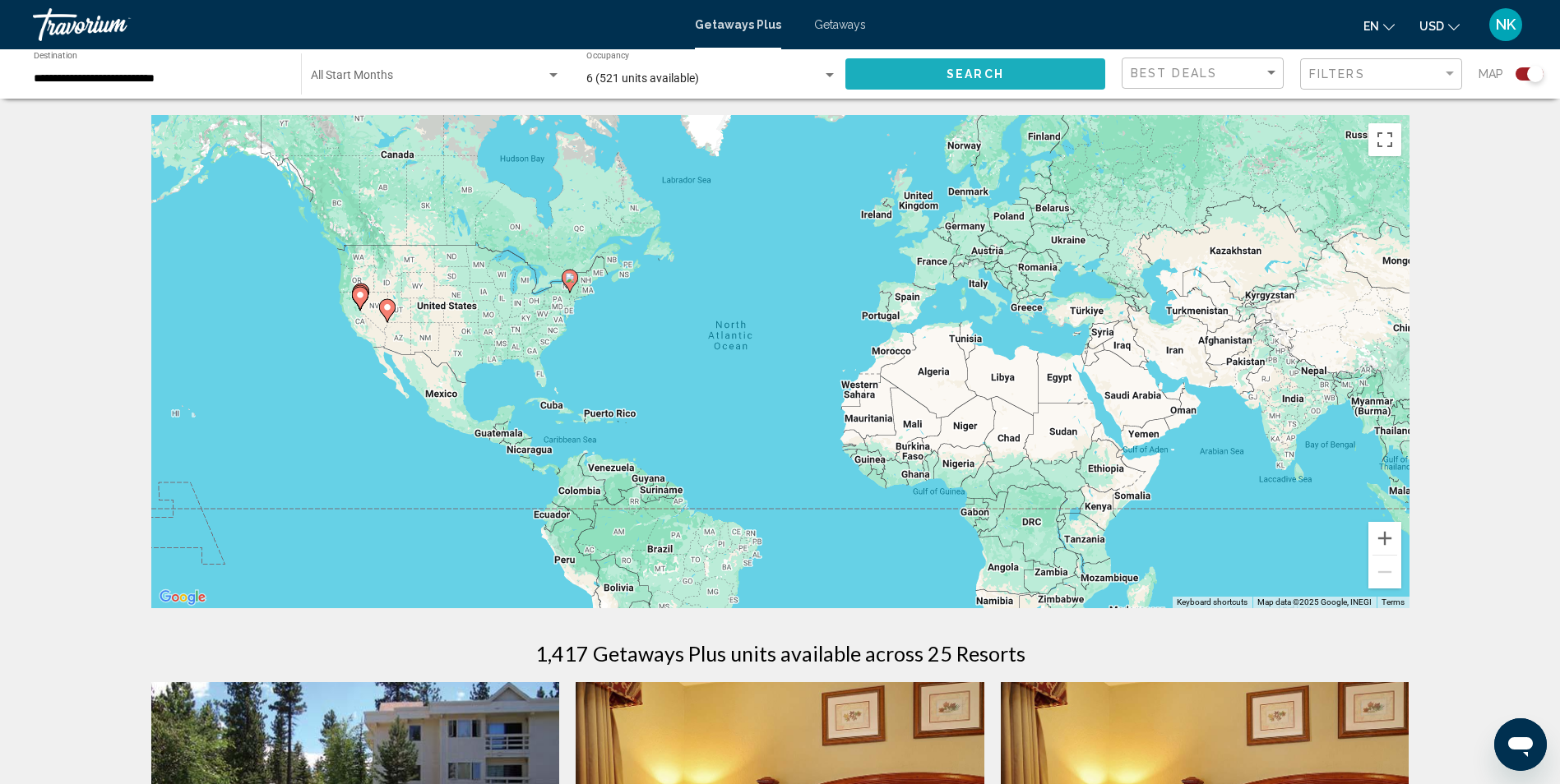
click at [976, 75] on span "Search" at bounding box center [975, 75] width 58 height 13
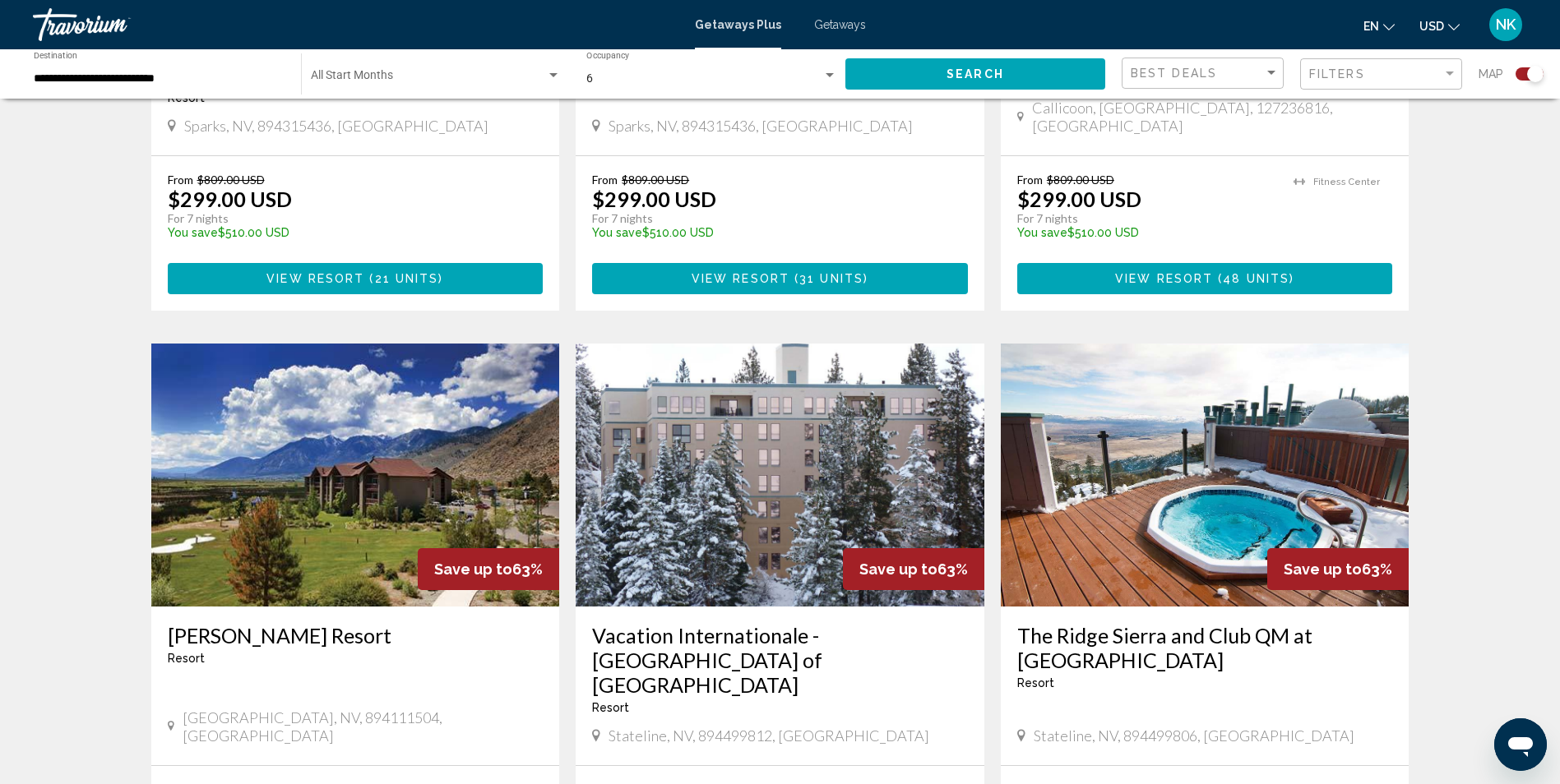
scroll to position [1480, 0]
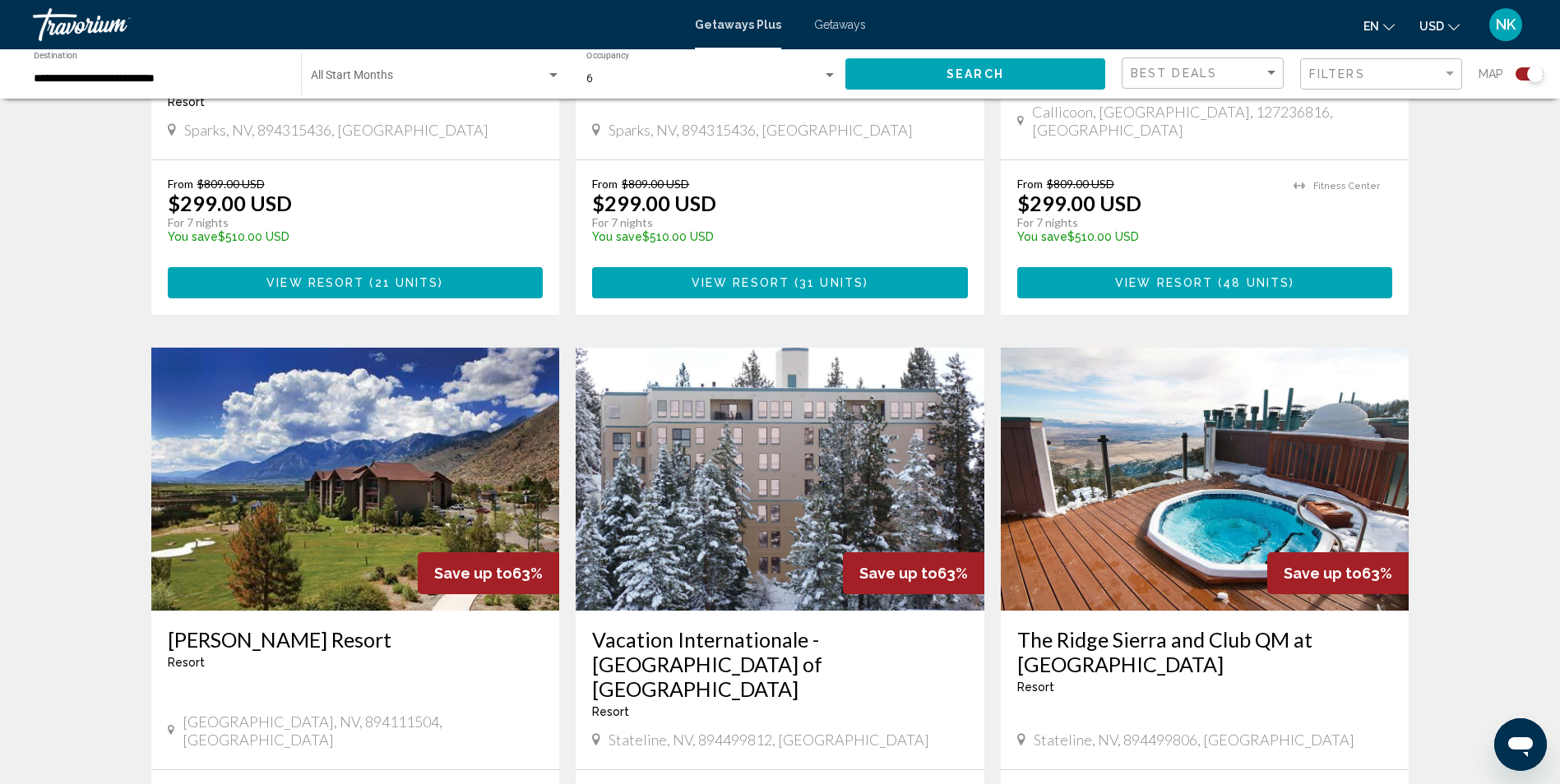
click at [450, 509] on img "Main content" at bounding box center [356, 479] width 409 height 263
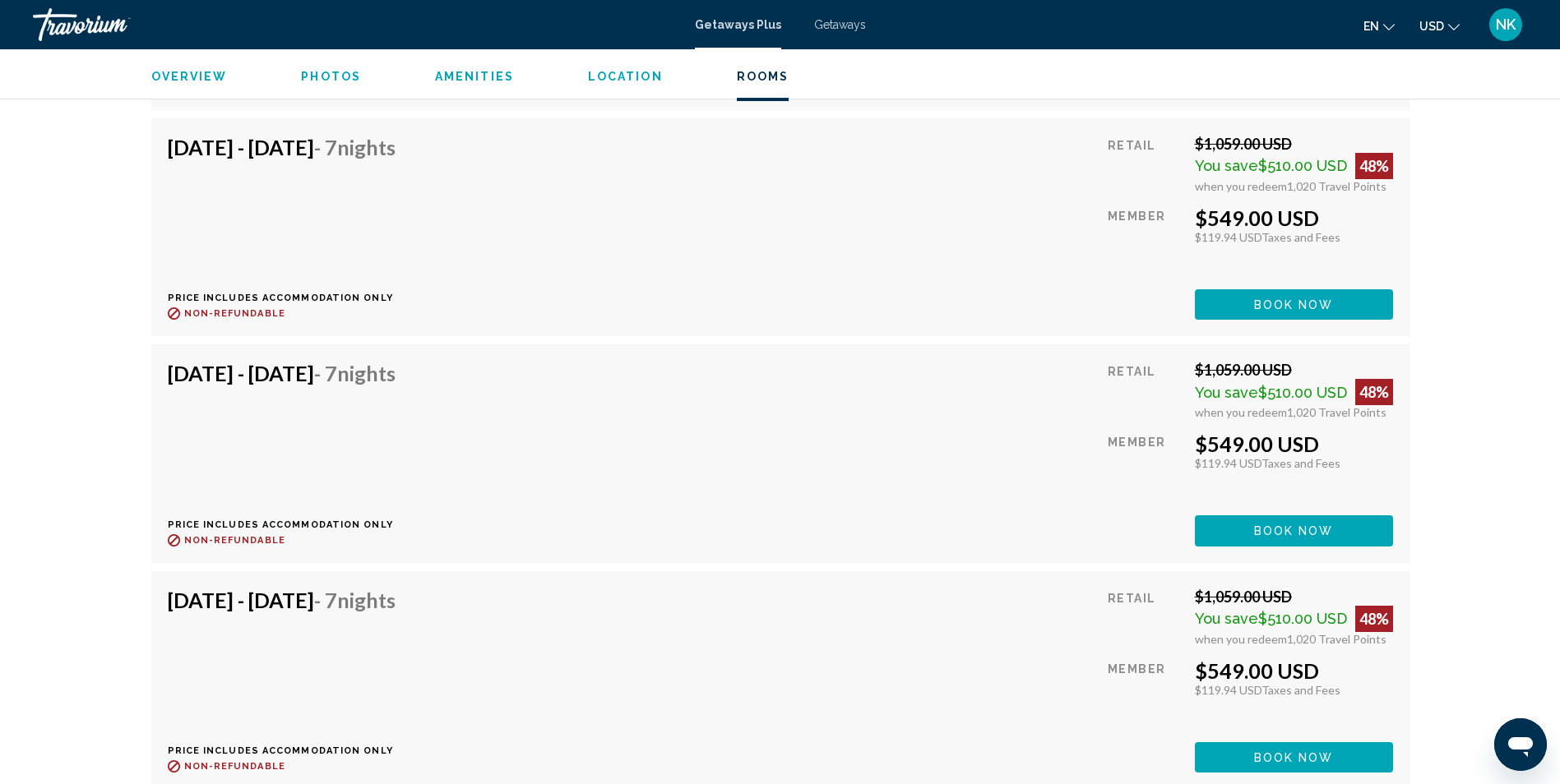
scroll to position [3782, 0]
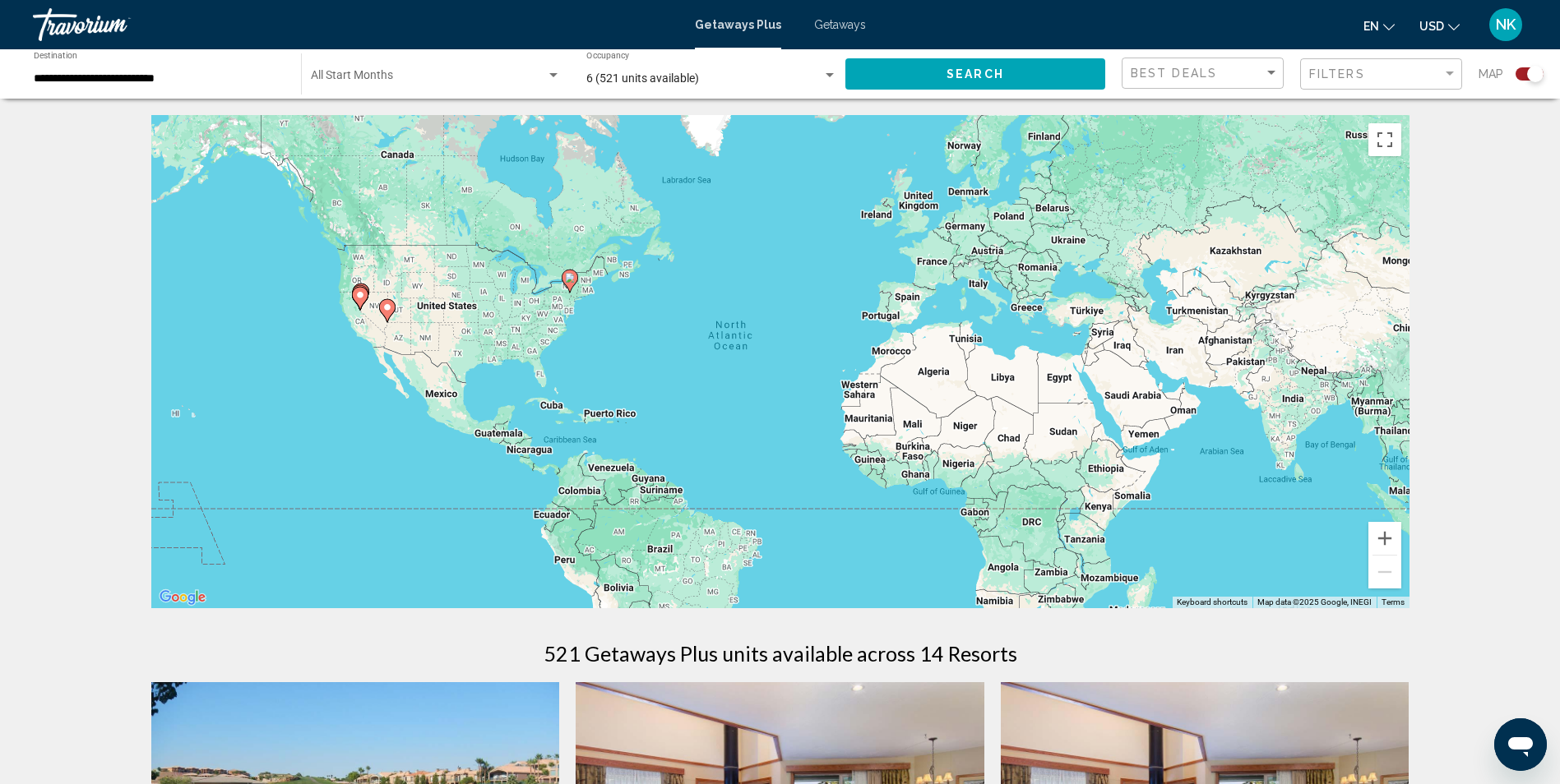
click at [183, 81] on input "**********" at bounding box center [159, 79] width 251 height 13
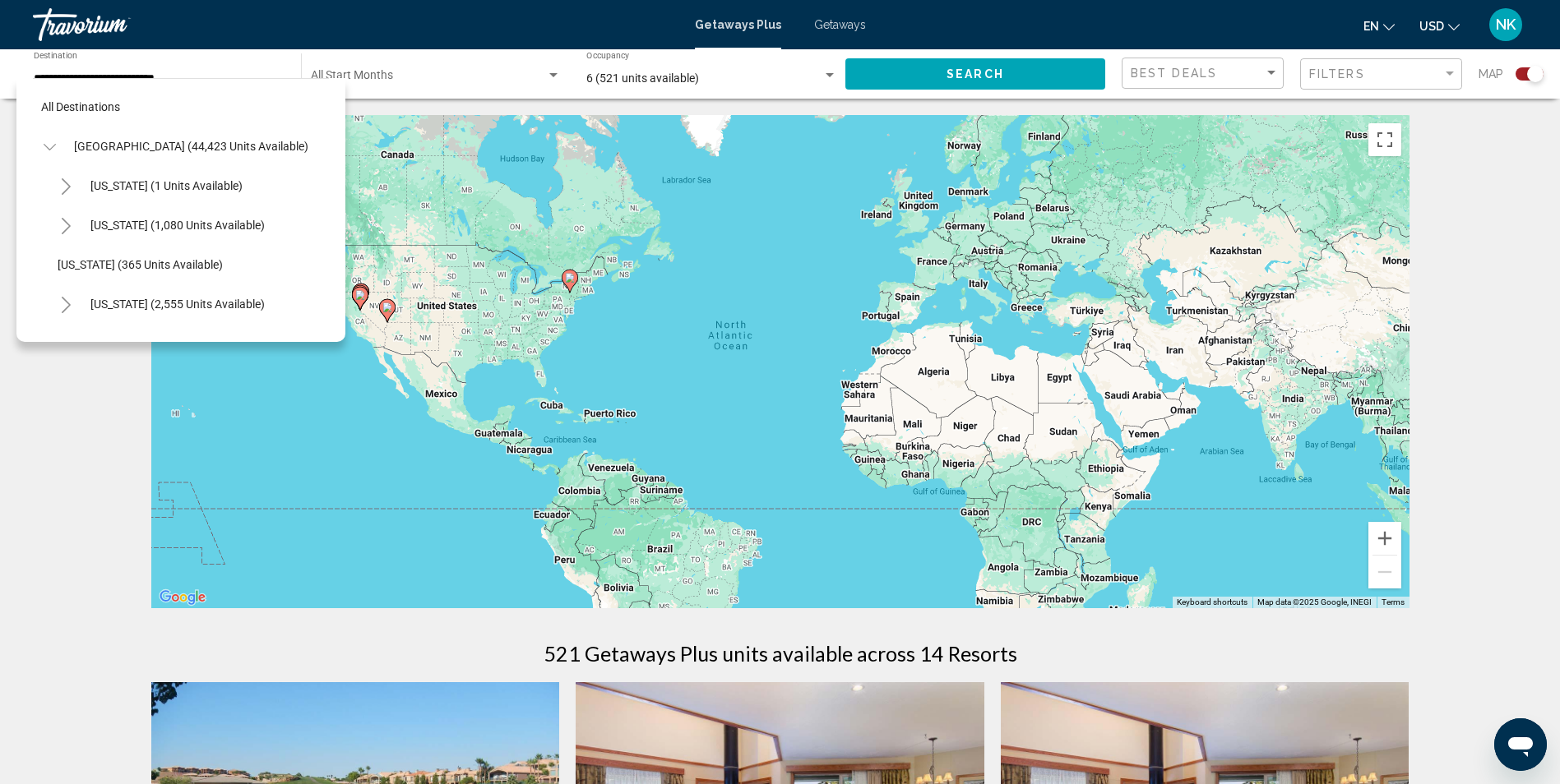
click at [67, 304] on icon "Toggle California (2,555 units available)" at bounding box center [66, 305] width 12 height 17
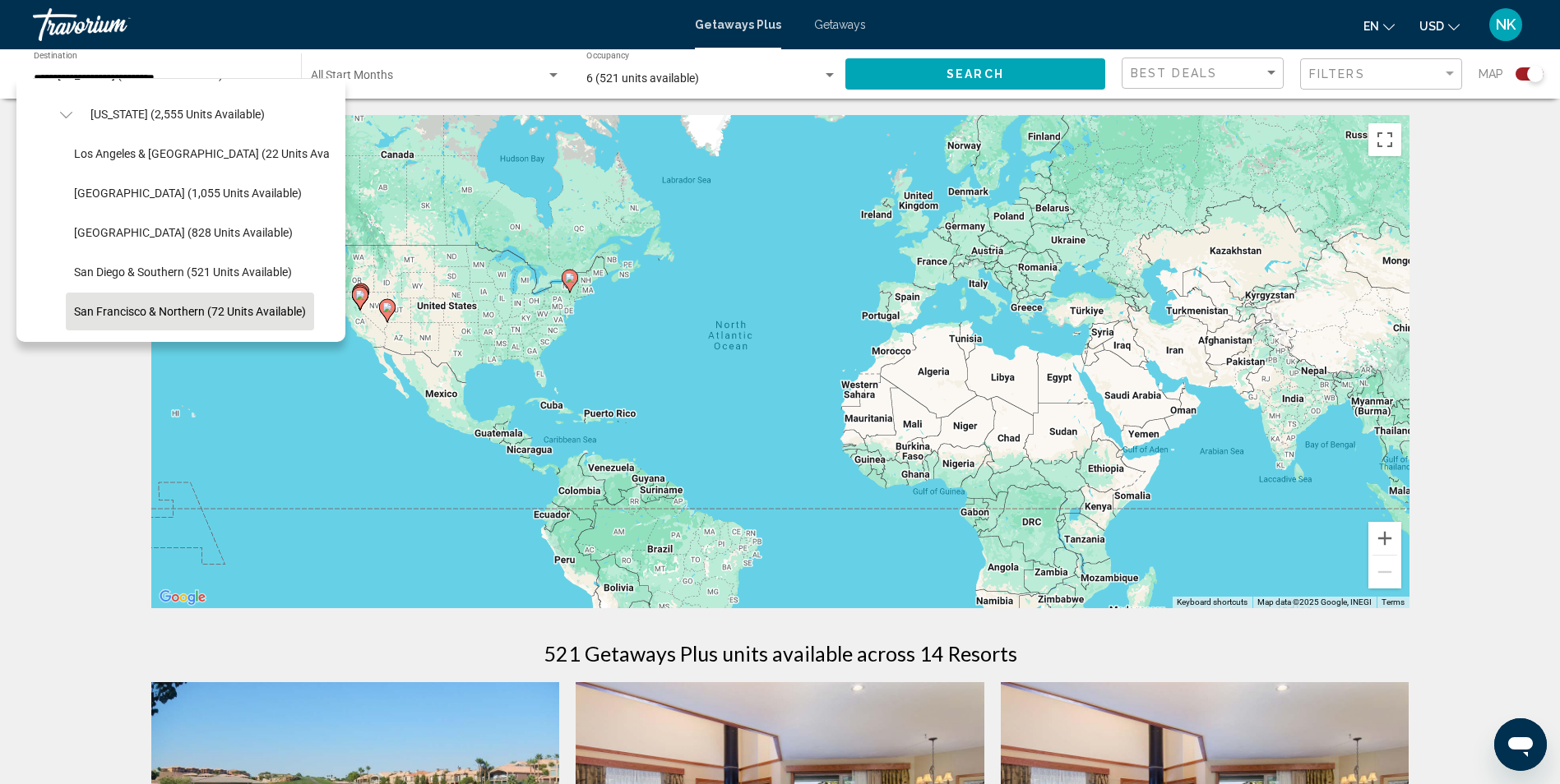
scroll to position [165, 0]
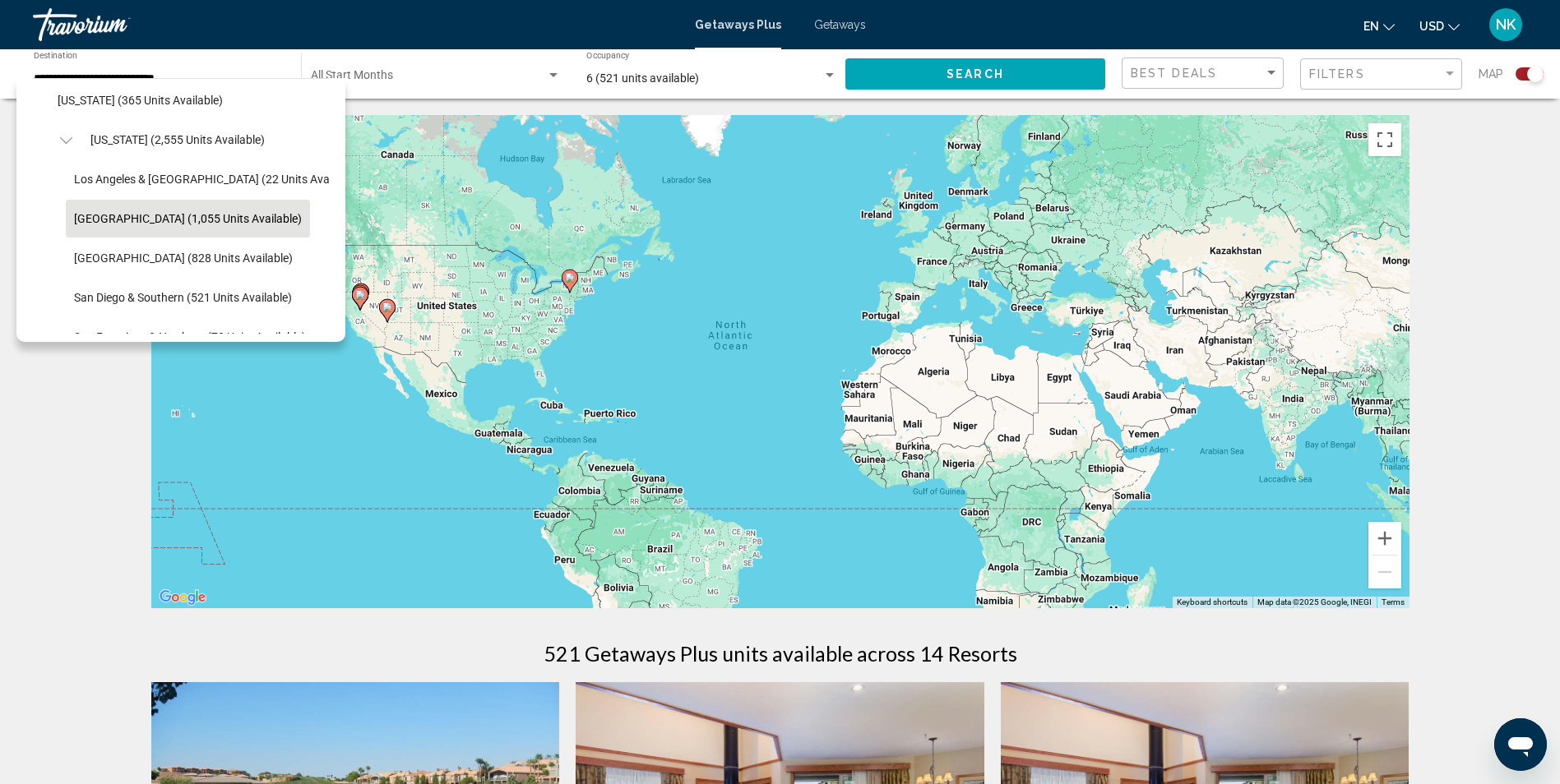
click at [101, 215] on span "[GEOGRAPHIC_DATA] (1,055 units available)" at bounding box center [187, 218] width 227 height 13
type input "**********"
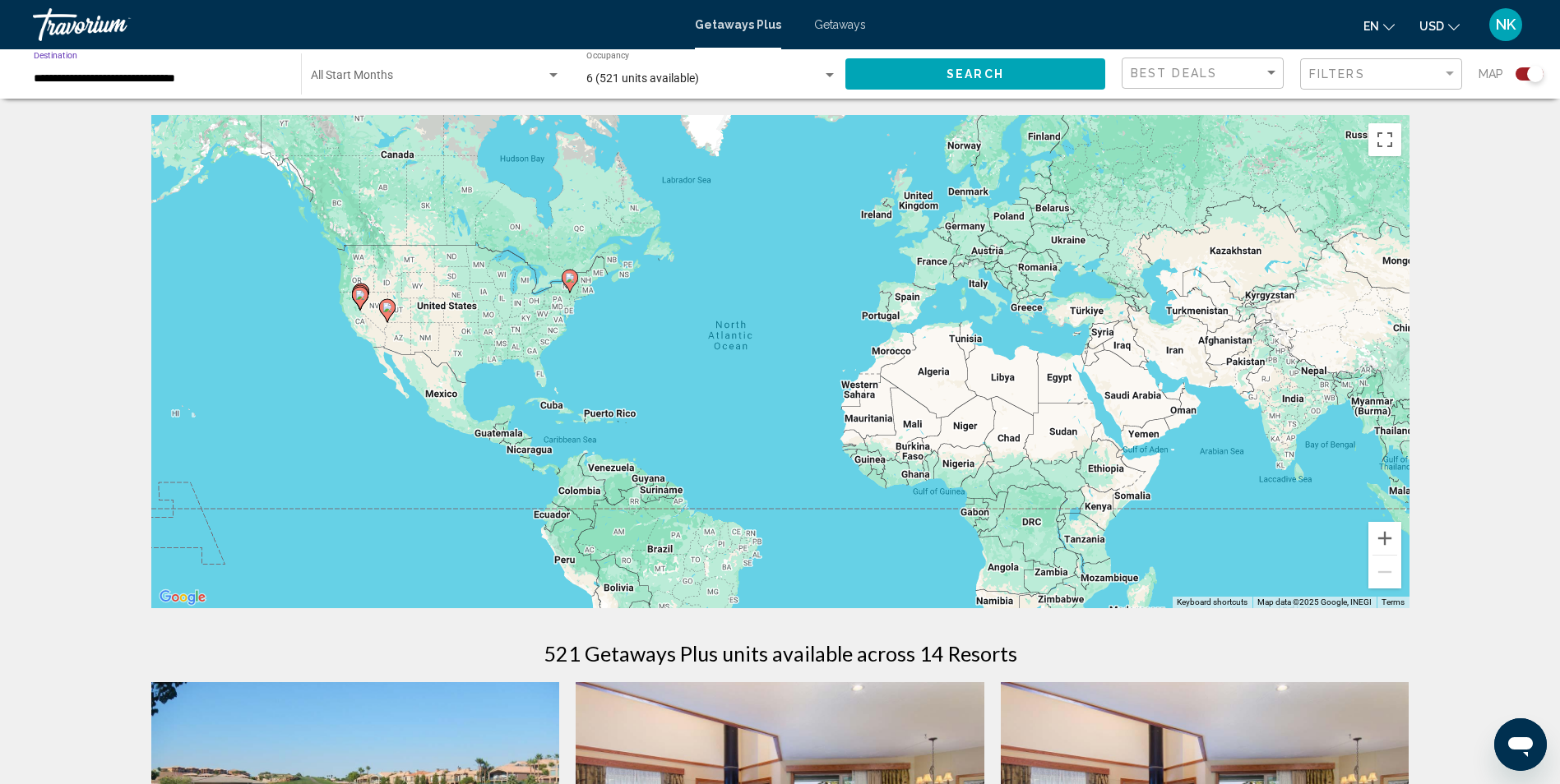
click at [826, 74] on div "Search widget" at bounding box center [830, 74] width 8 height 4
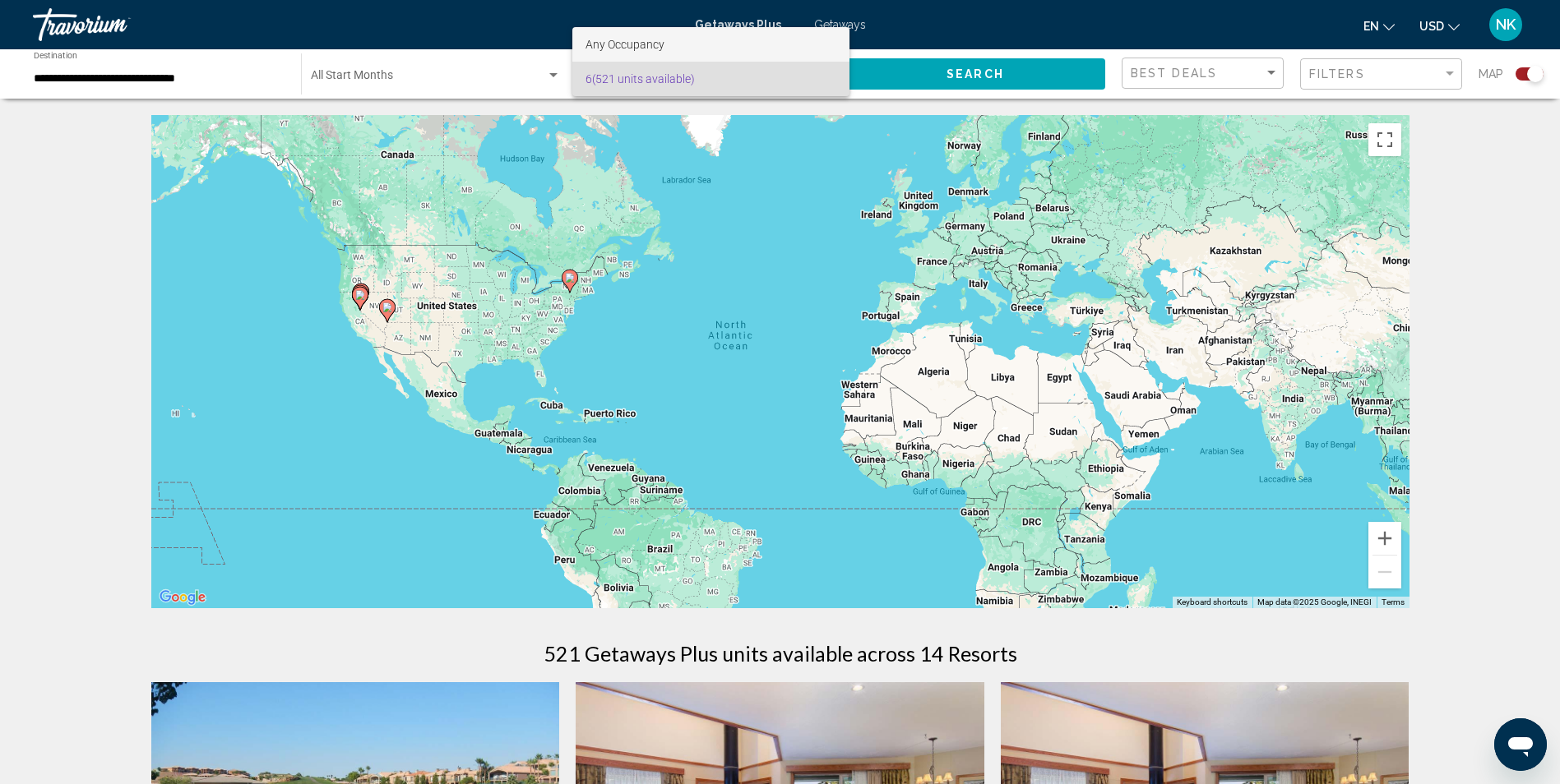
click at [615, 43] on span "Any Occupancy" at bounding box center [624, 45] width 79 height 13
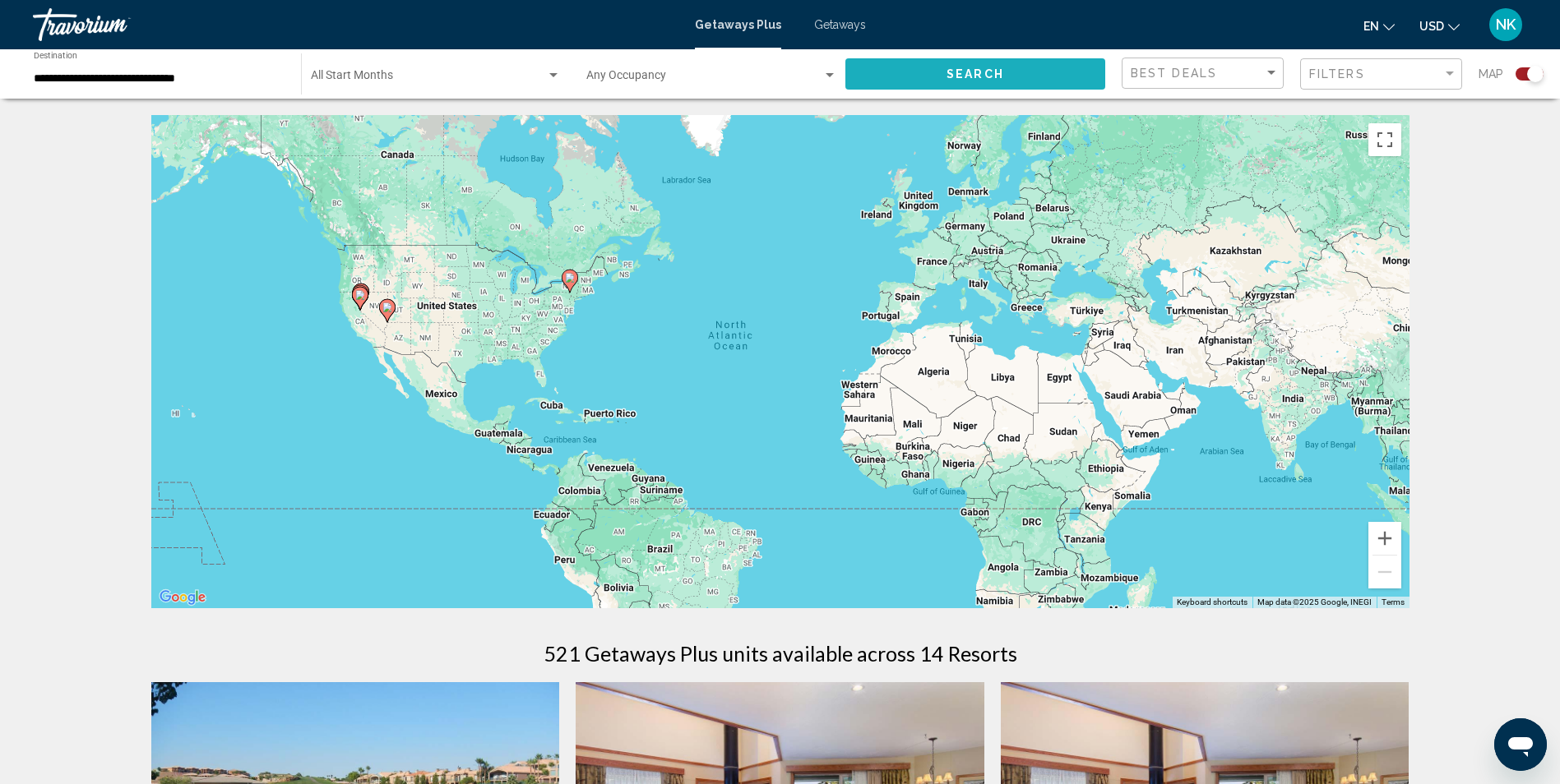
click at [1017, 65] on button "Search" at bounding box center [975, 74] width 260 height 31
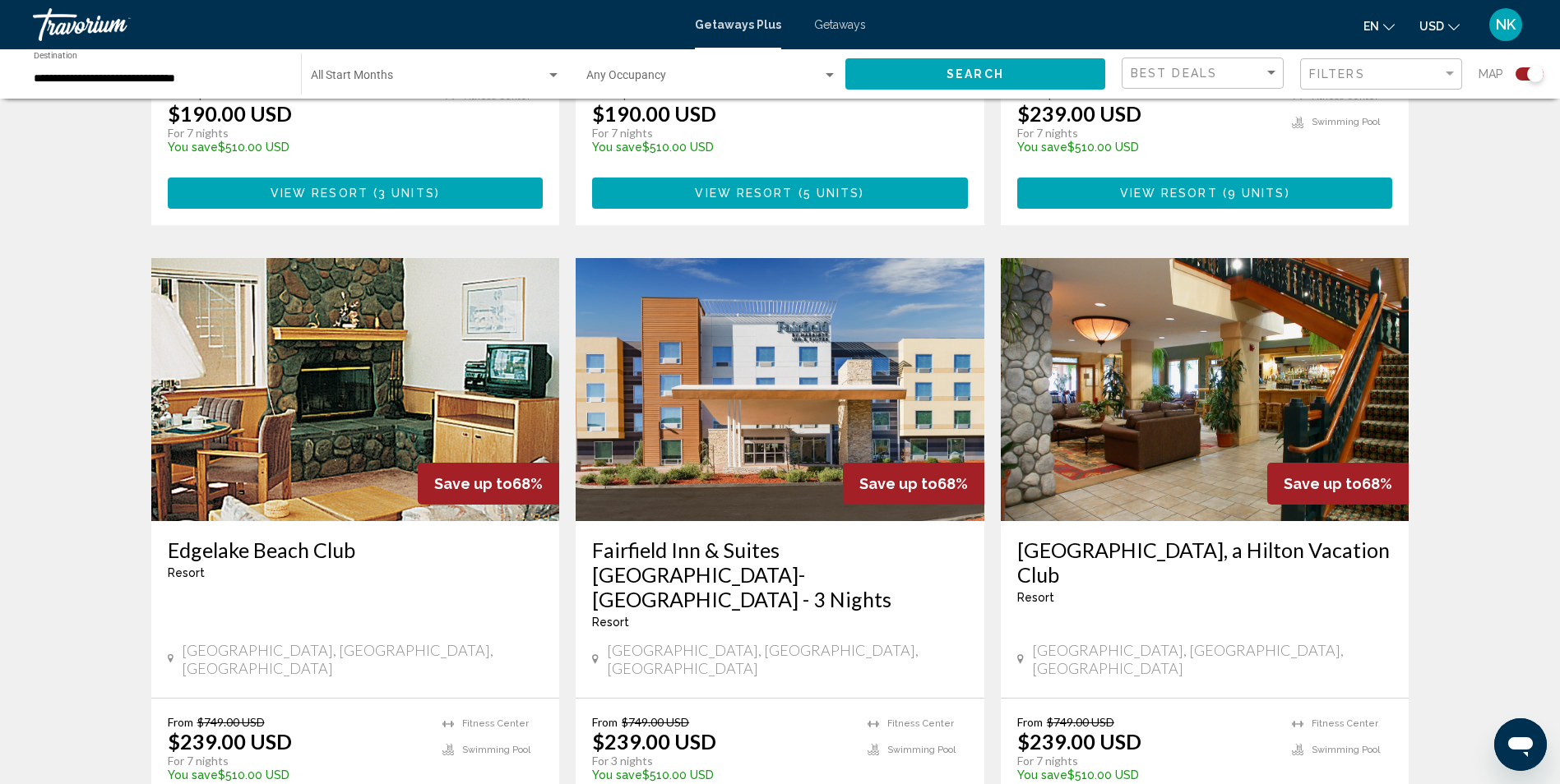
scroll to position [1644, 0]
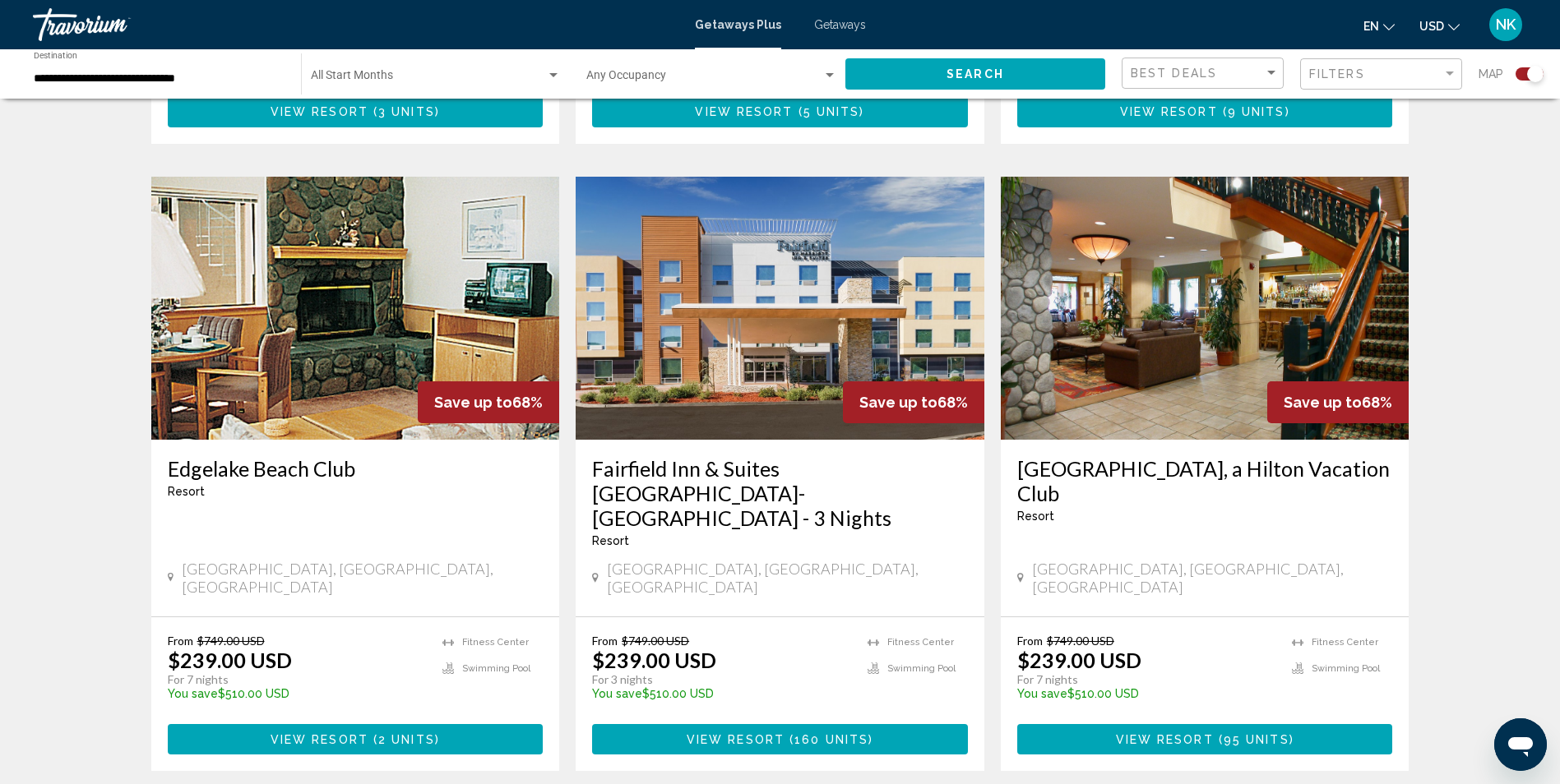
click at [1132, 299] on img "Main content" at bounding box center [1205, 308] width 409 height 263
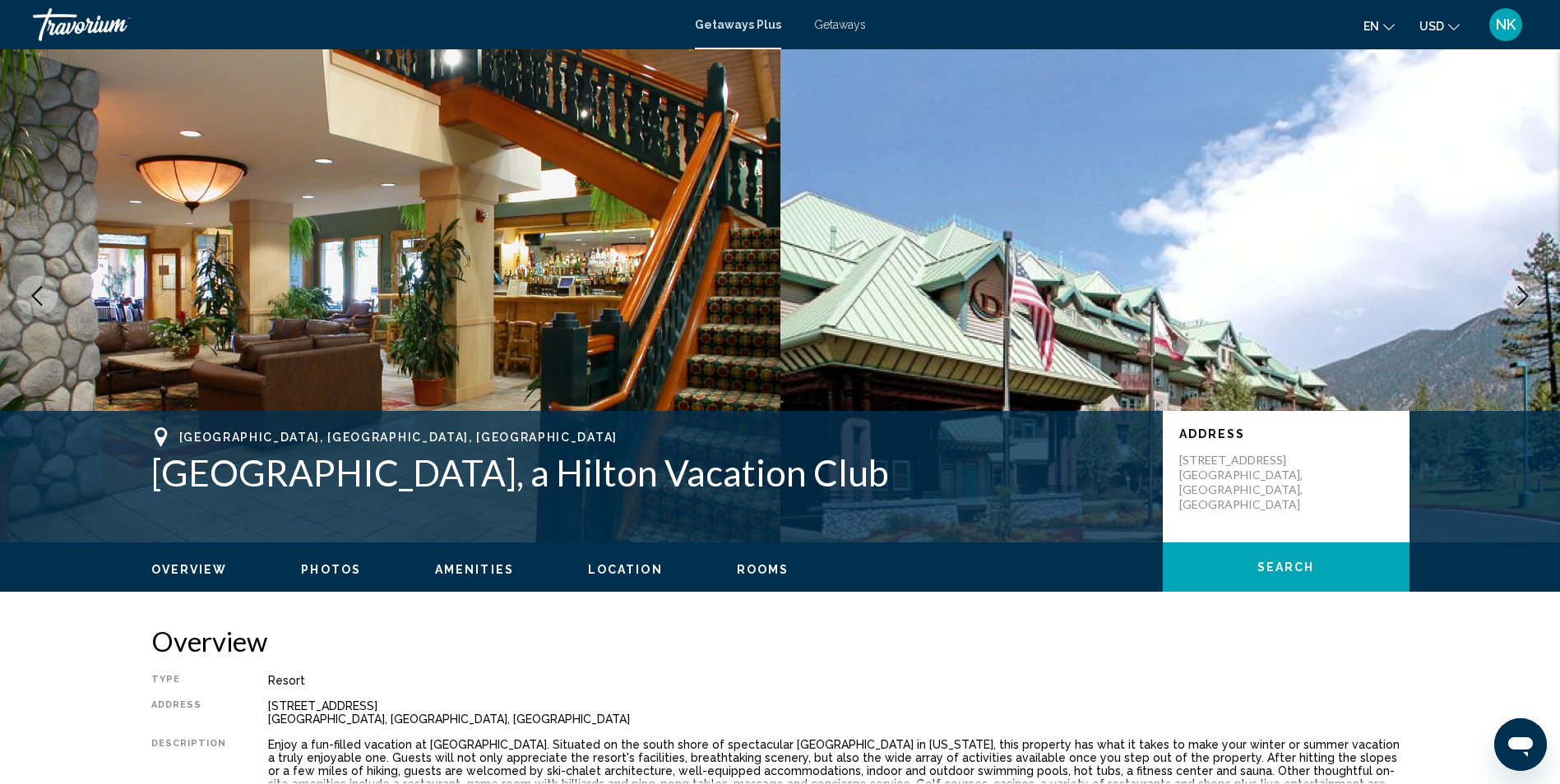
click at [1528, 298] on icon "Next image" at bounding box center [1523, 296] width 20 height 20
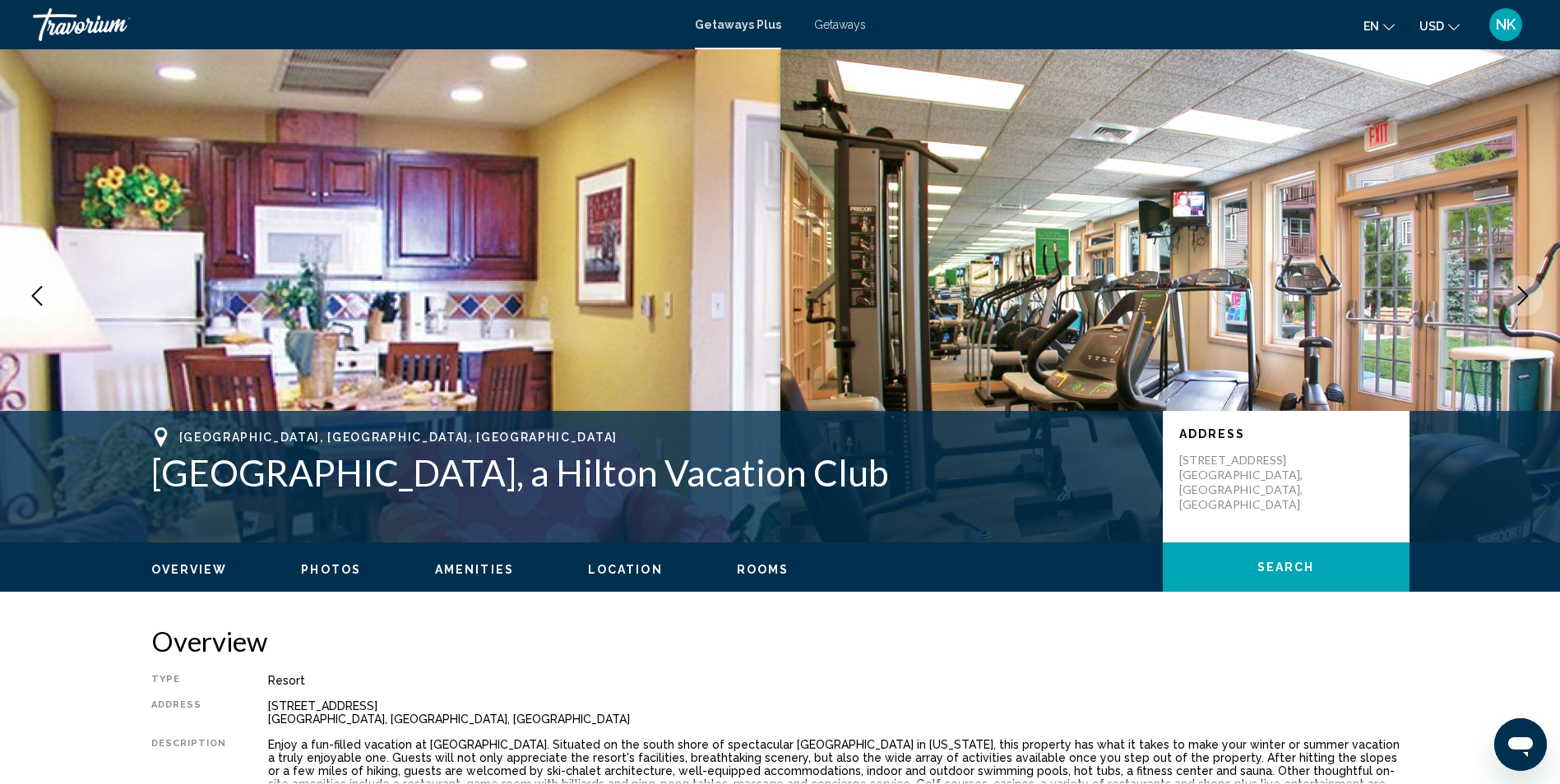
click at [1528, 298] on icon "Next image" at bounding box center [1523, 296] width 20 height 20
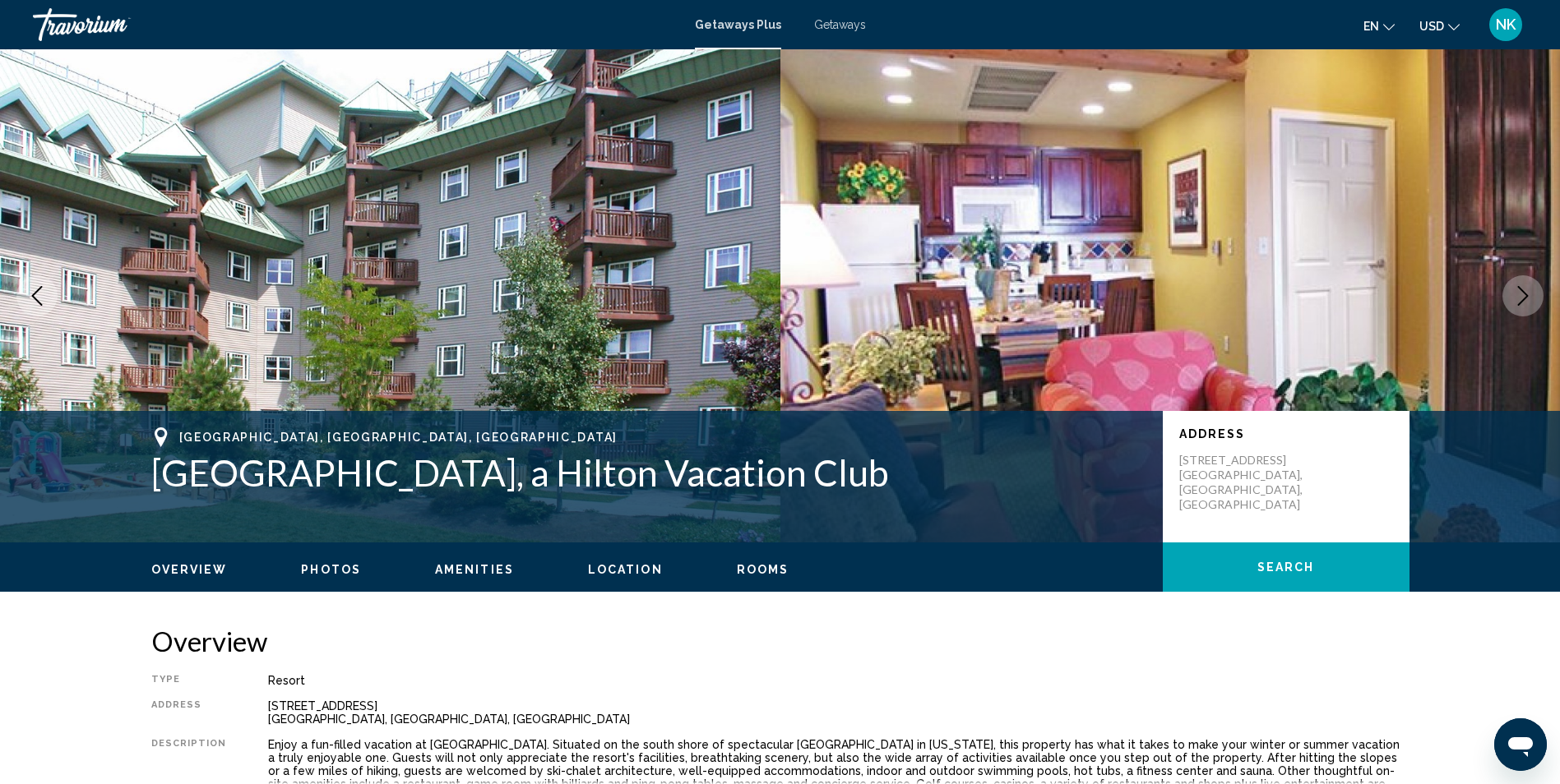
click at [1528, 297] on icon "Next image" at bounding box center [1523, 296] width 20 height 20
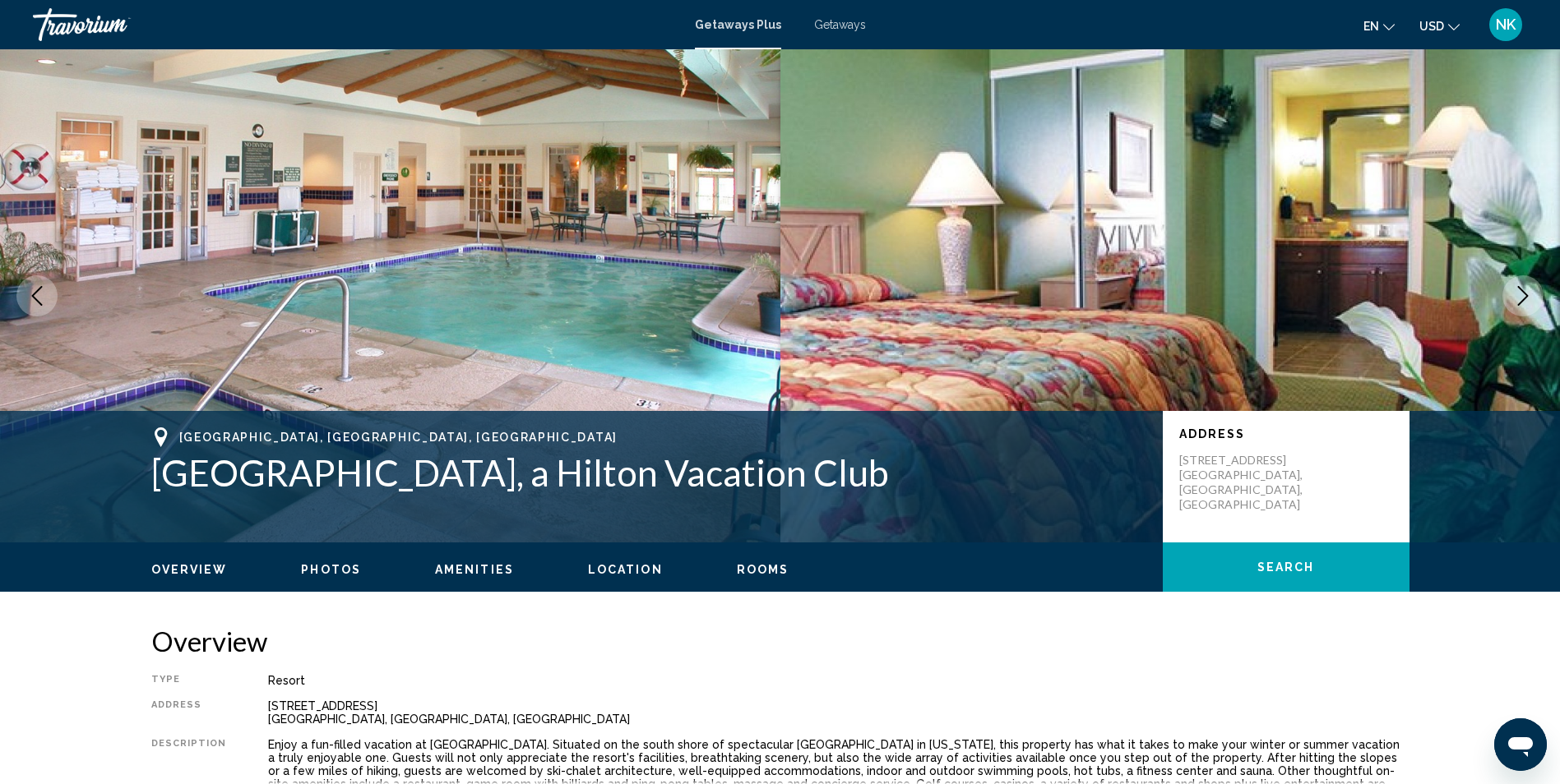
click at [1528, 298] on icon "Next image" at bounding box center [1523, 296] width 20 height 20
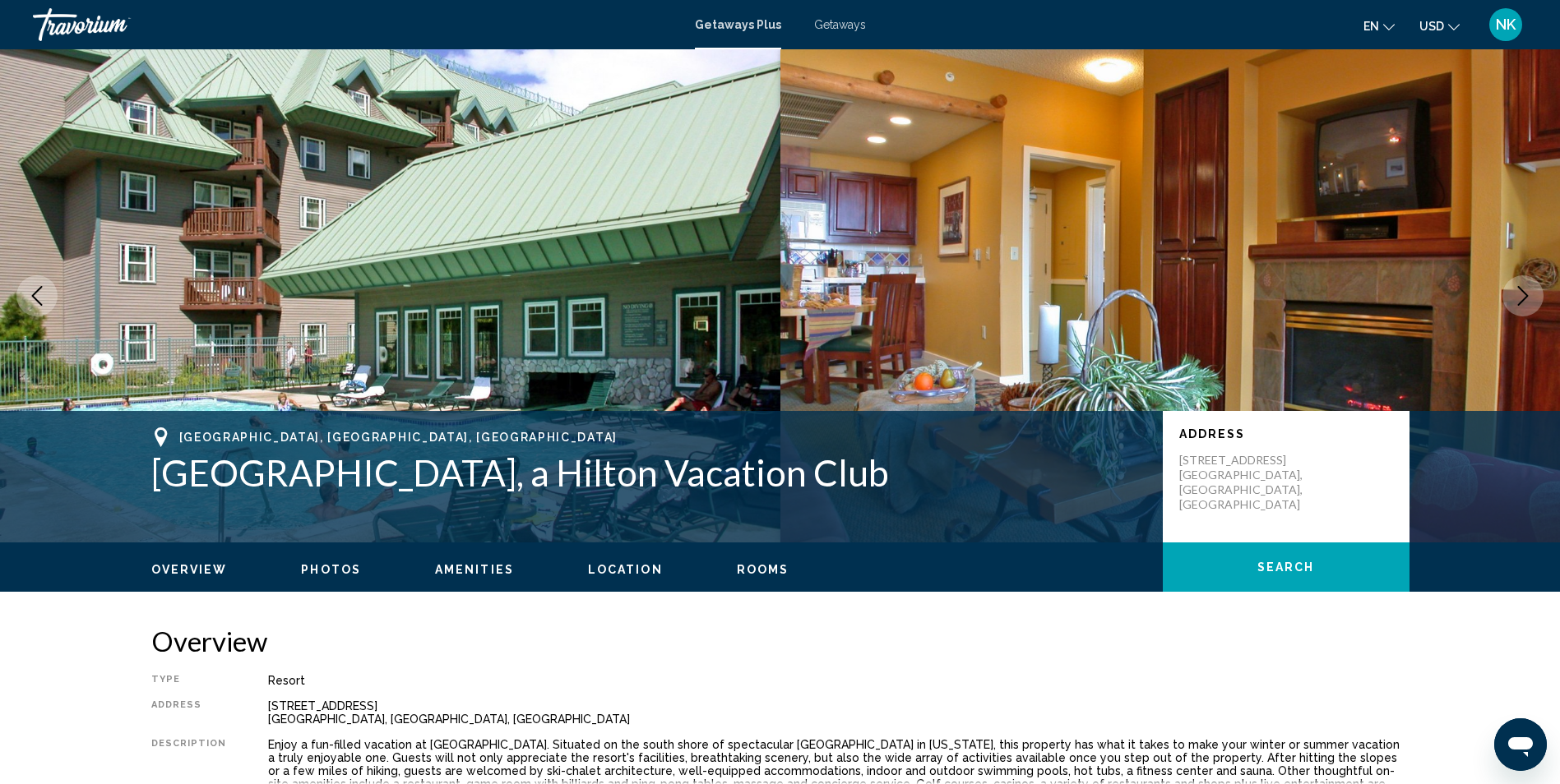
click at [1529, 298] on icon "Next image" at bounding box center [1523, 296] width 20 height 20
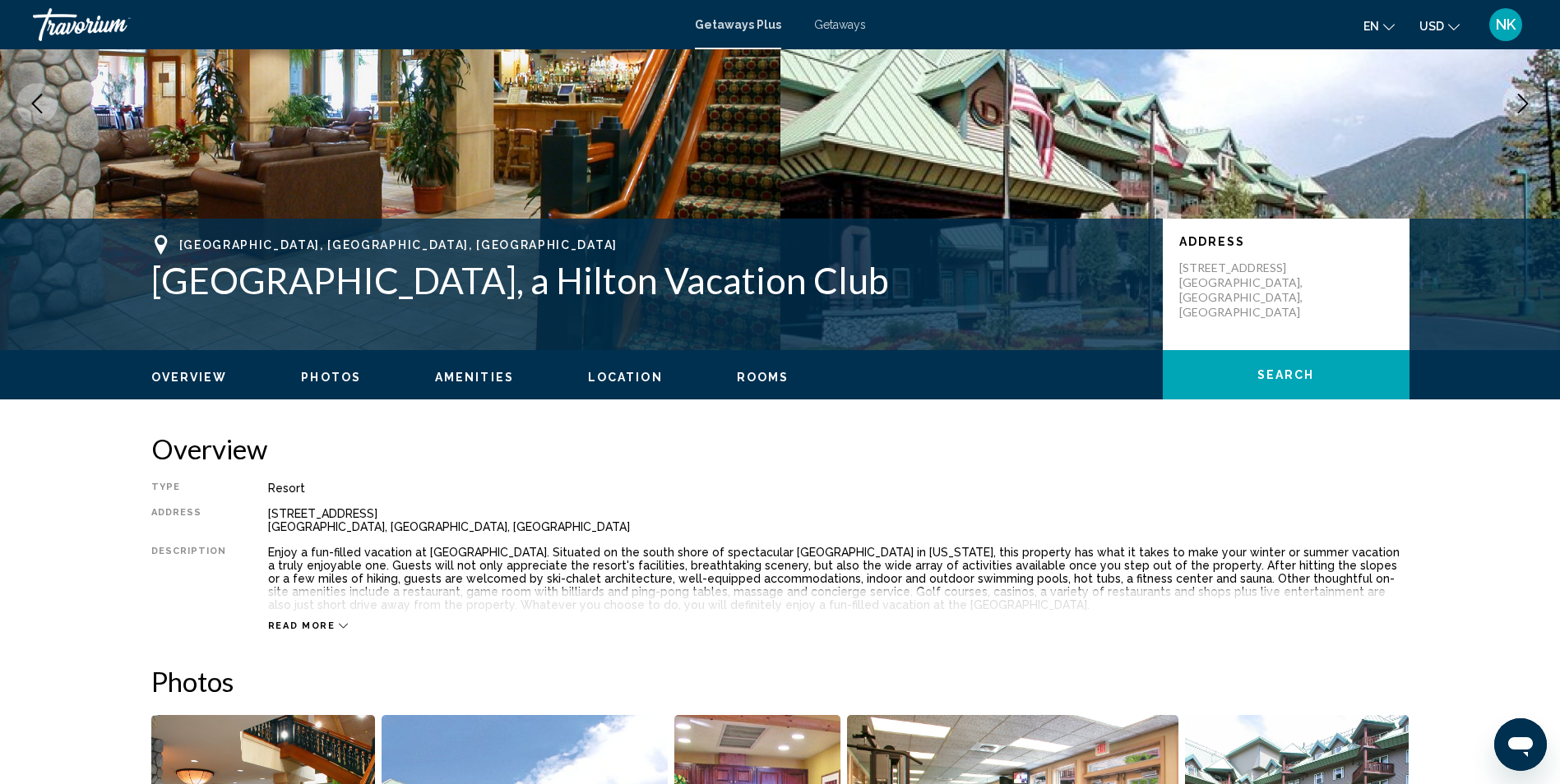
scroll to position [329, 0]
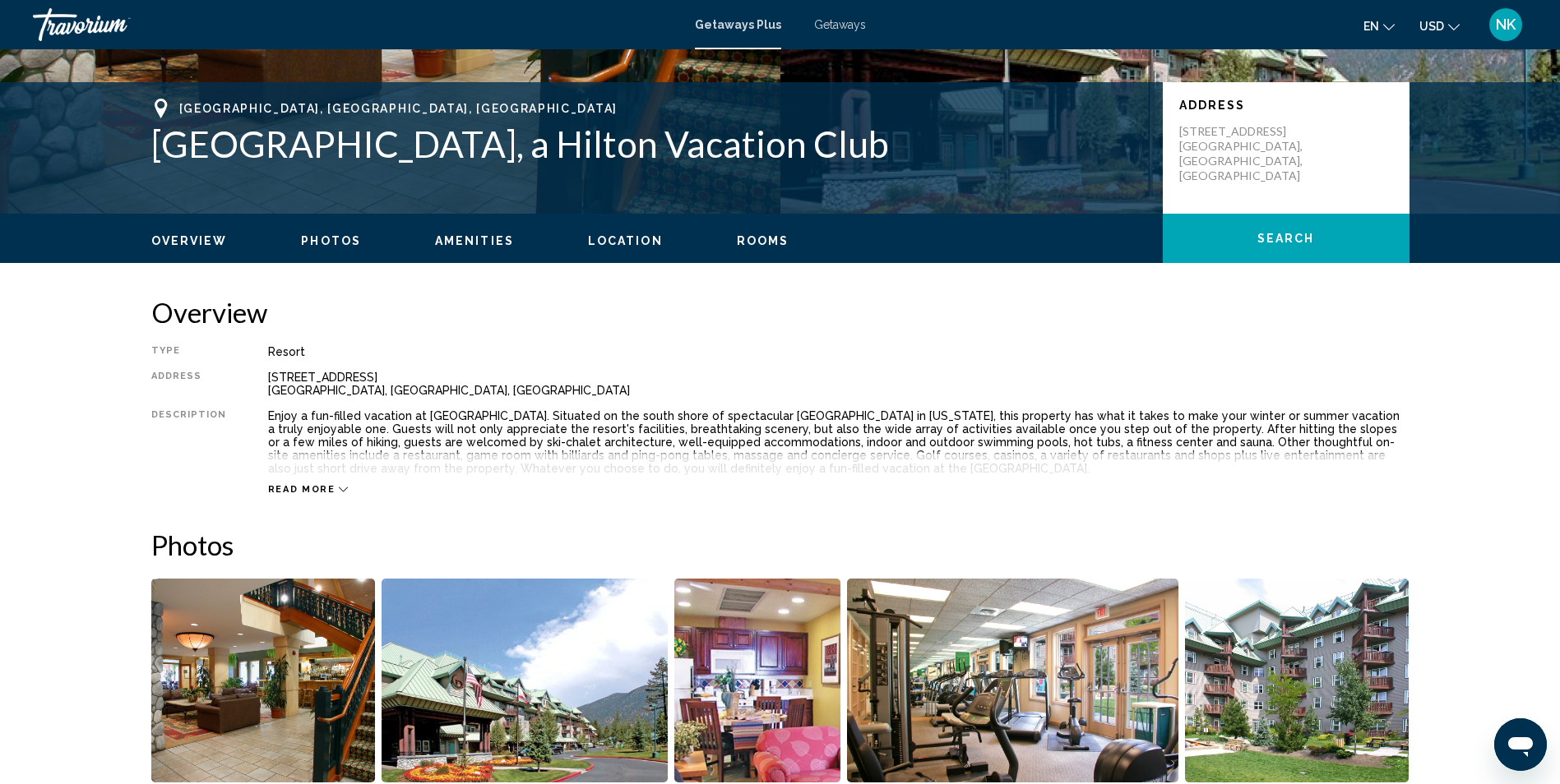
click at [298, 485] on span "Read more" at bounding box center [302, 489] width 68 height 11
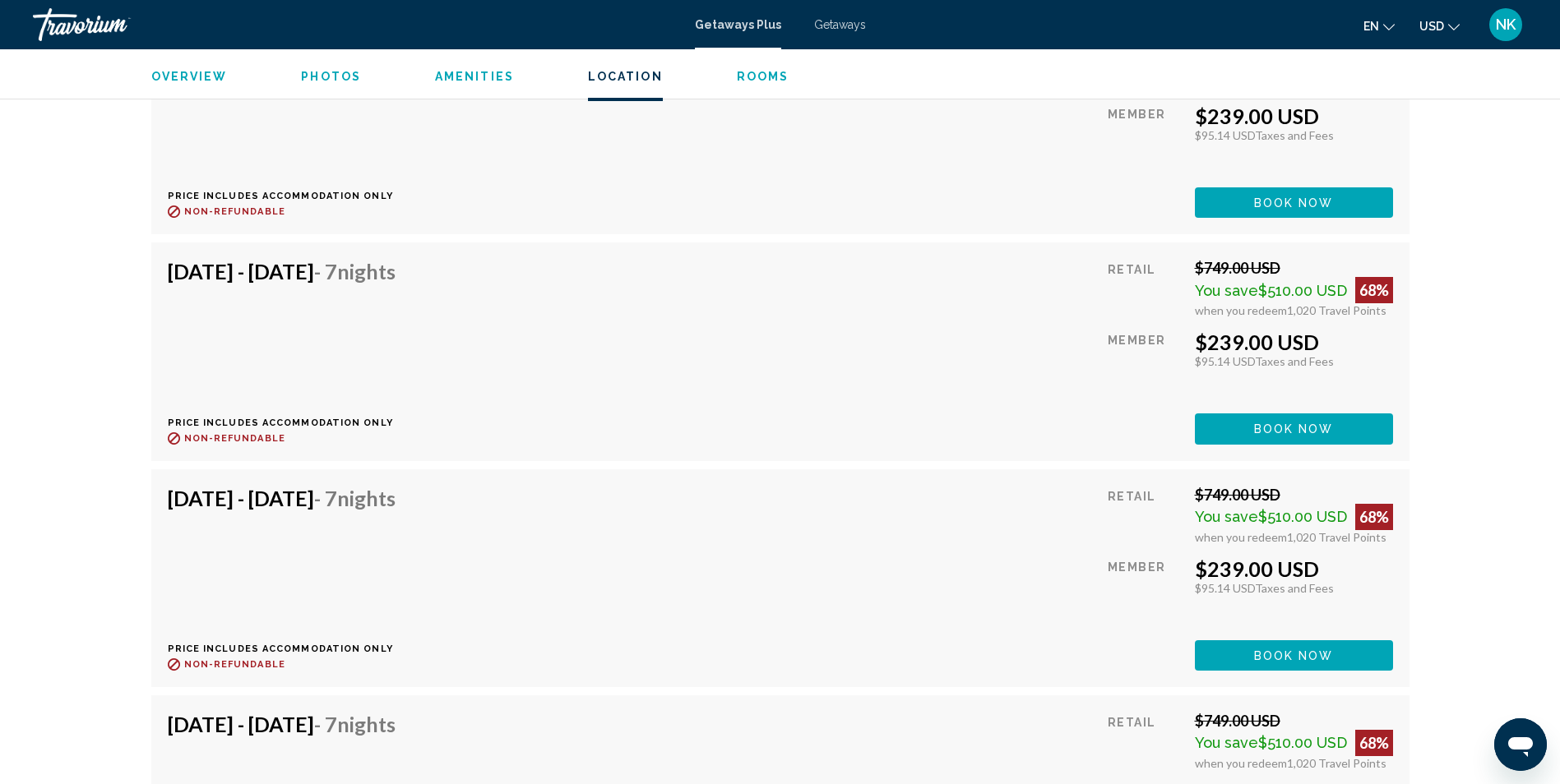
scroll to position [3782, 0]
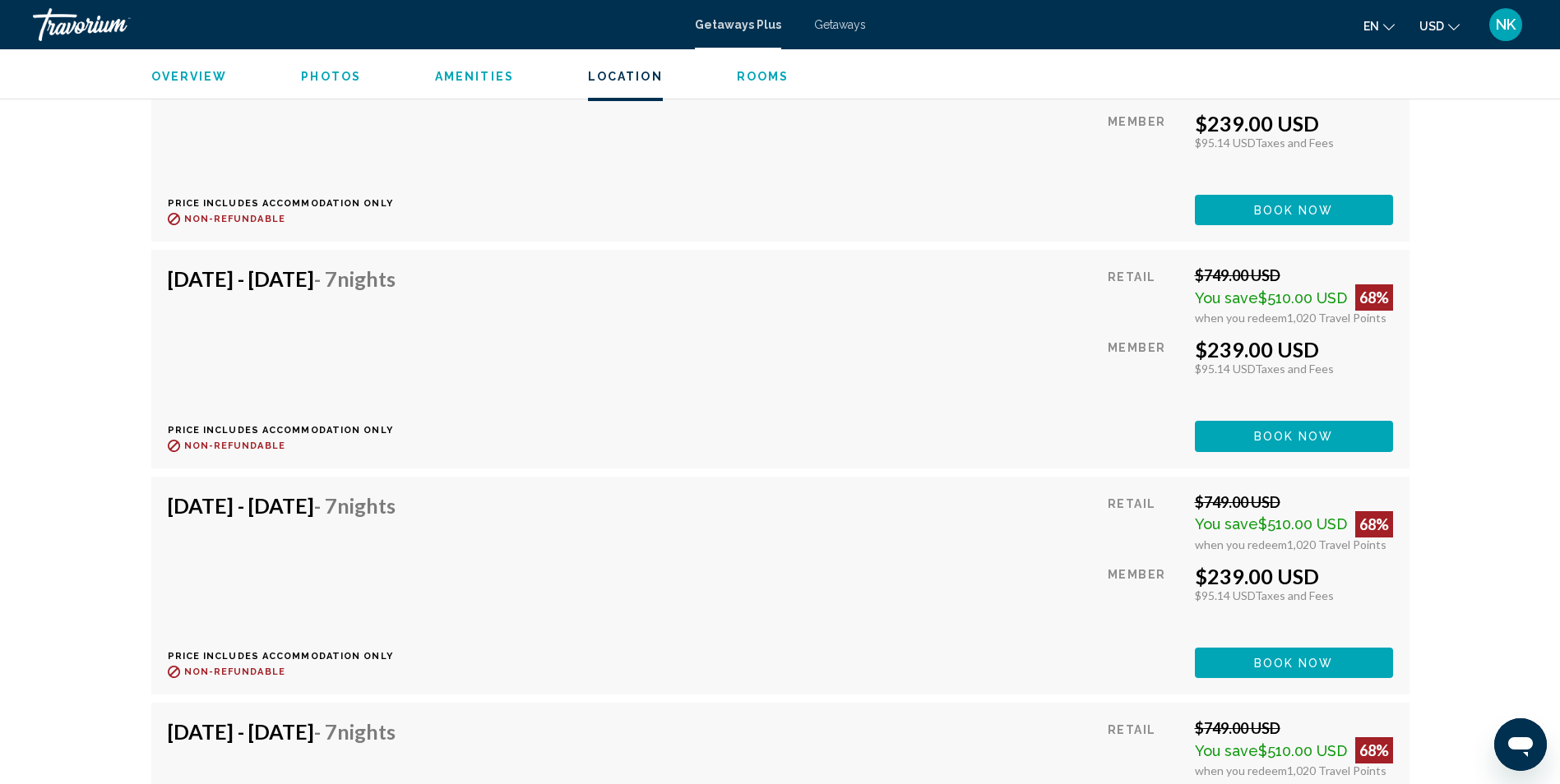
click at [744, 74] on span "Rooms" at bounding box center [763, 76] width 53 height 13
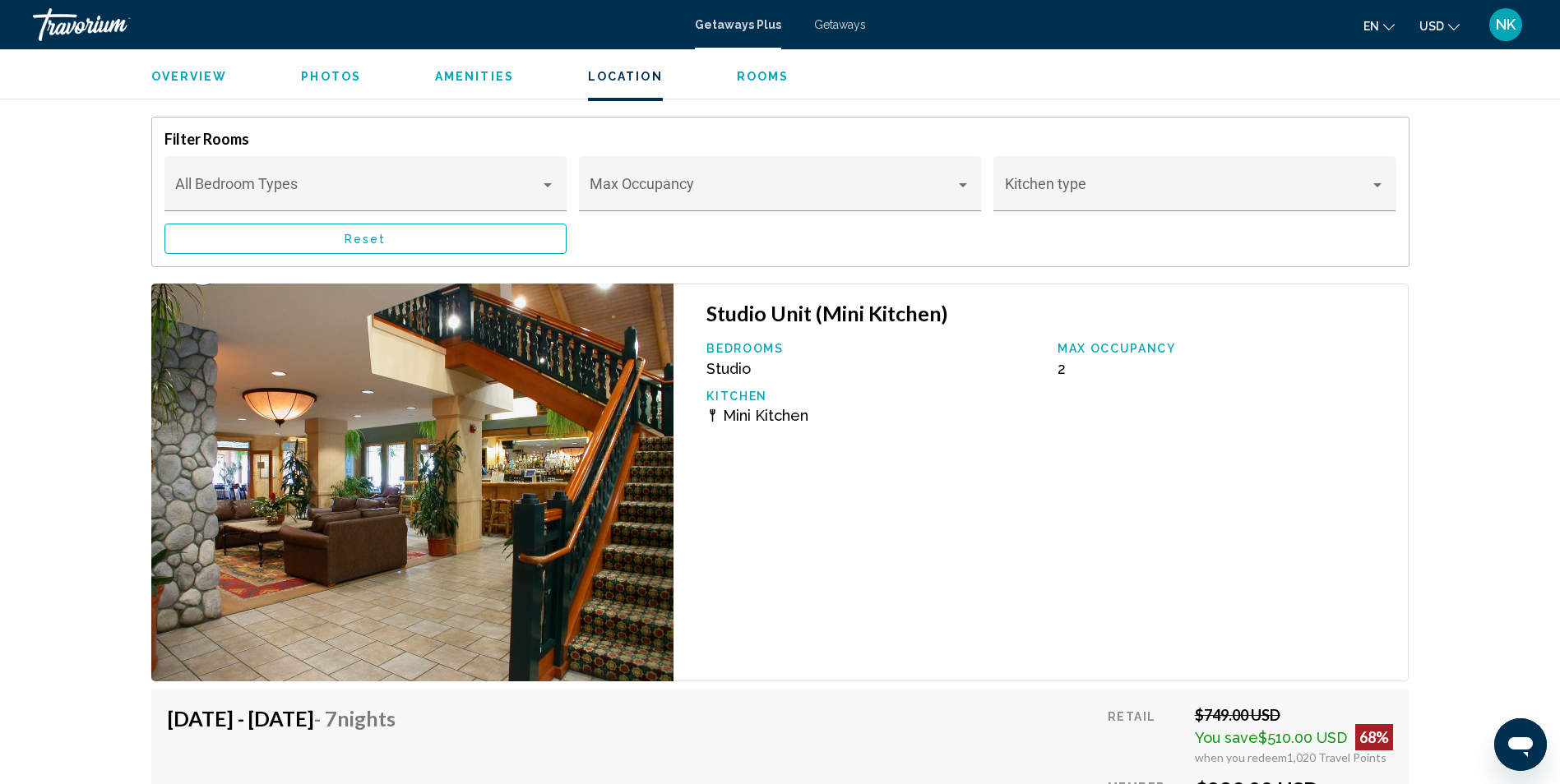
scroll to position [2632, 0]
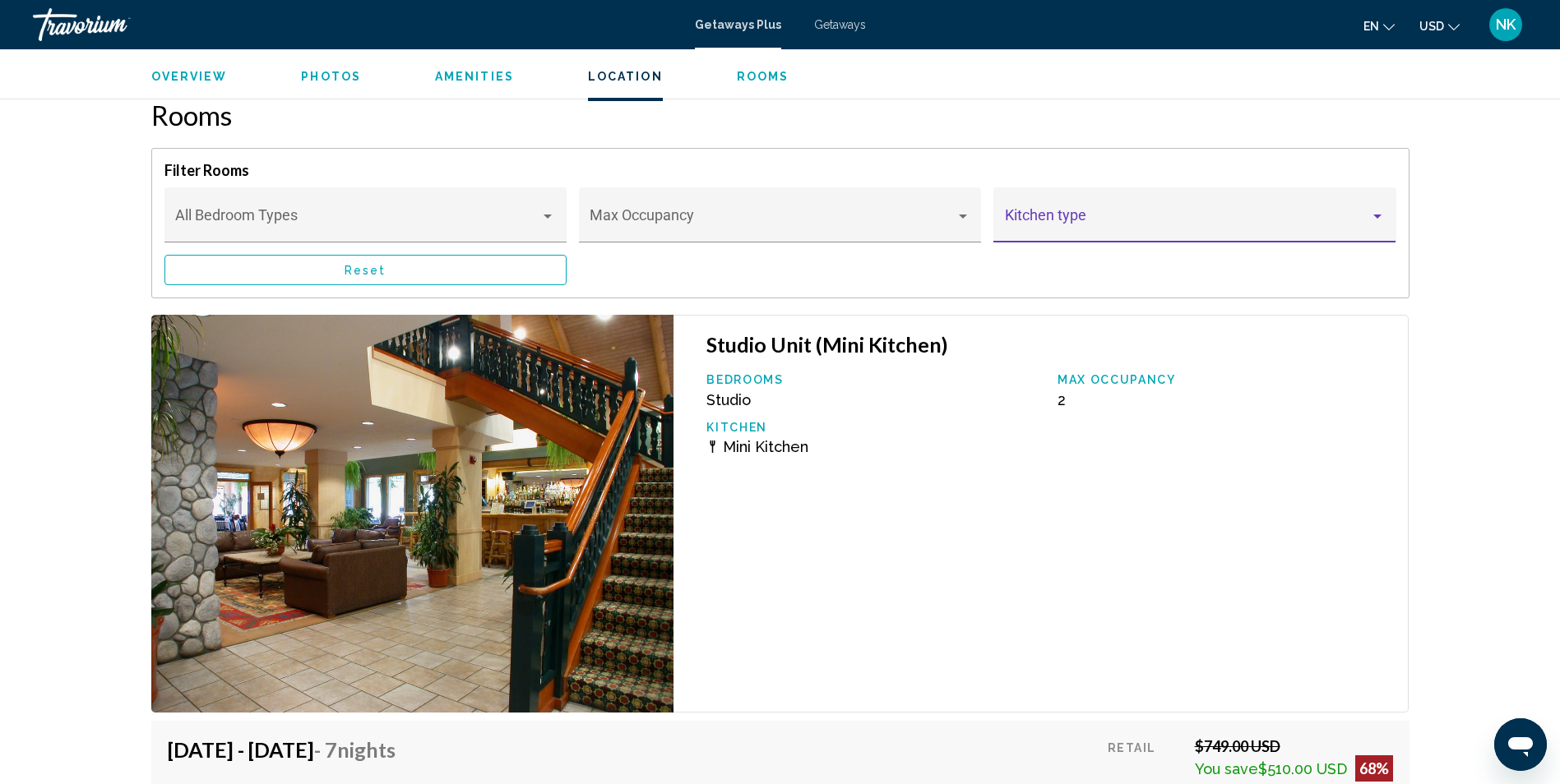
click at [1375, 215] on div "Main content" at bounding box center [1377, 216] width 8 height 4
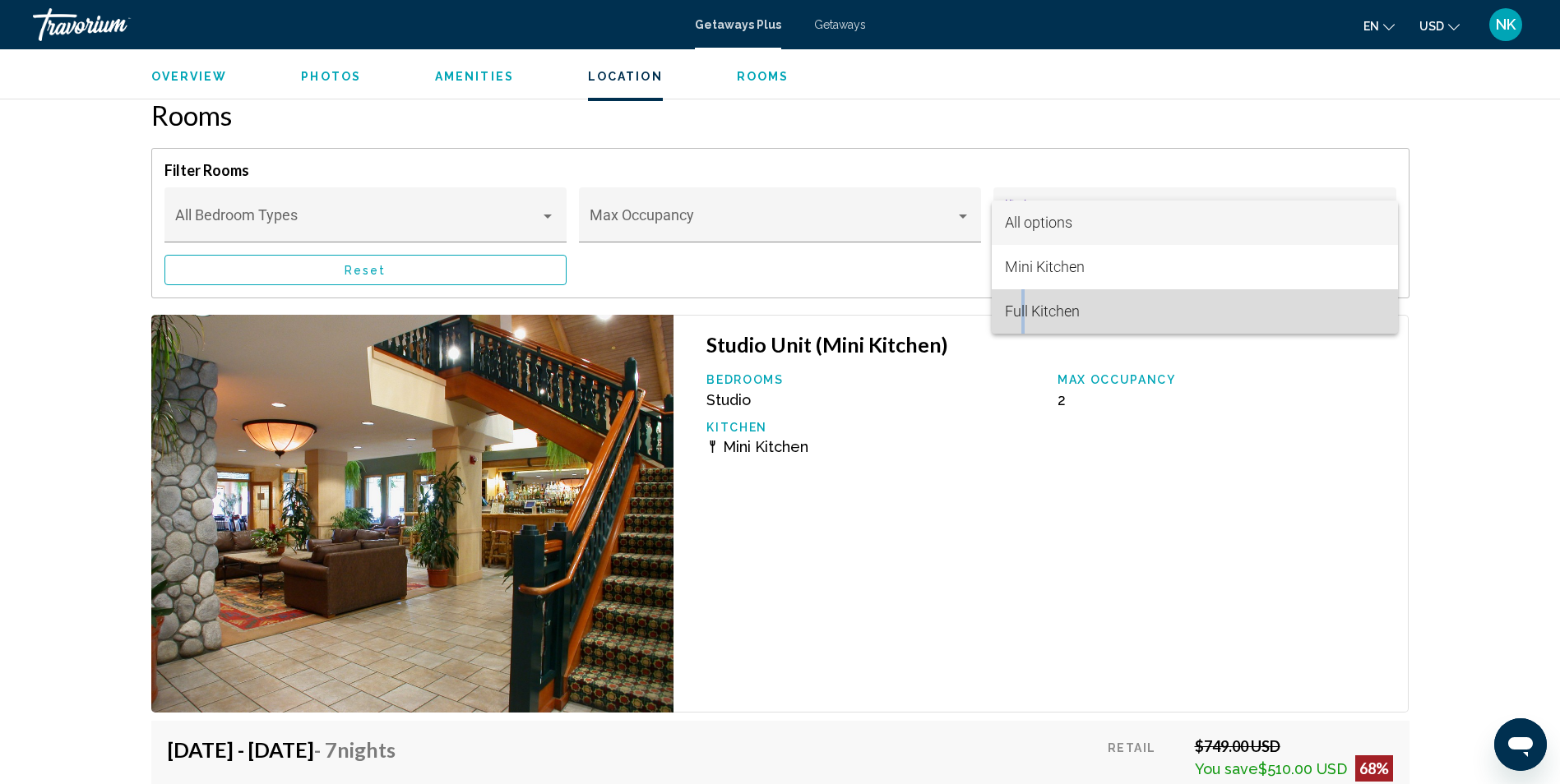
click at [1023, 315] on span "Full Kitchen" at bounding box center [1042, 311] width 74 height 17
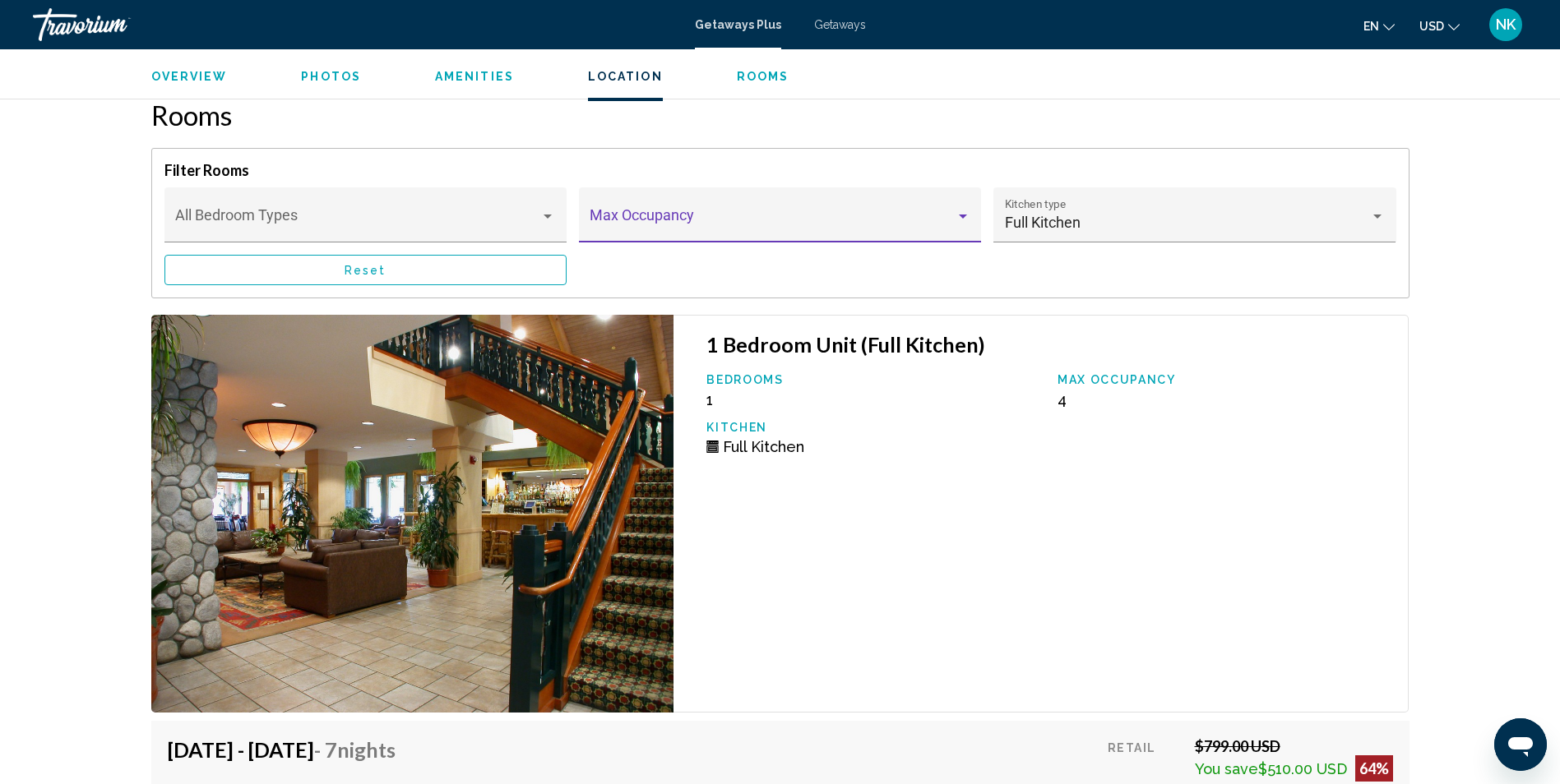
drag, startPoint x: 1023, startPoint y: 313, endPoint x: 961, endPoint y: 213, distance: 117.7
click at [961, 214] on div "Main content" at bounding box center [963, 216] width 8 height 4
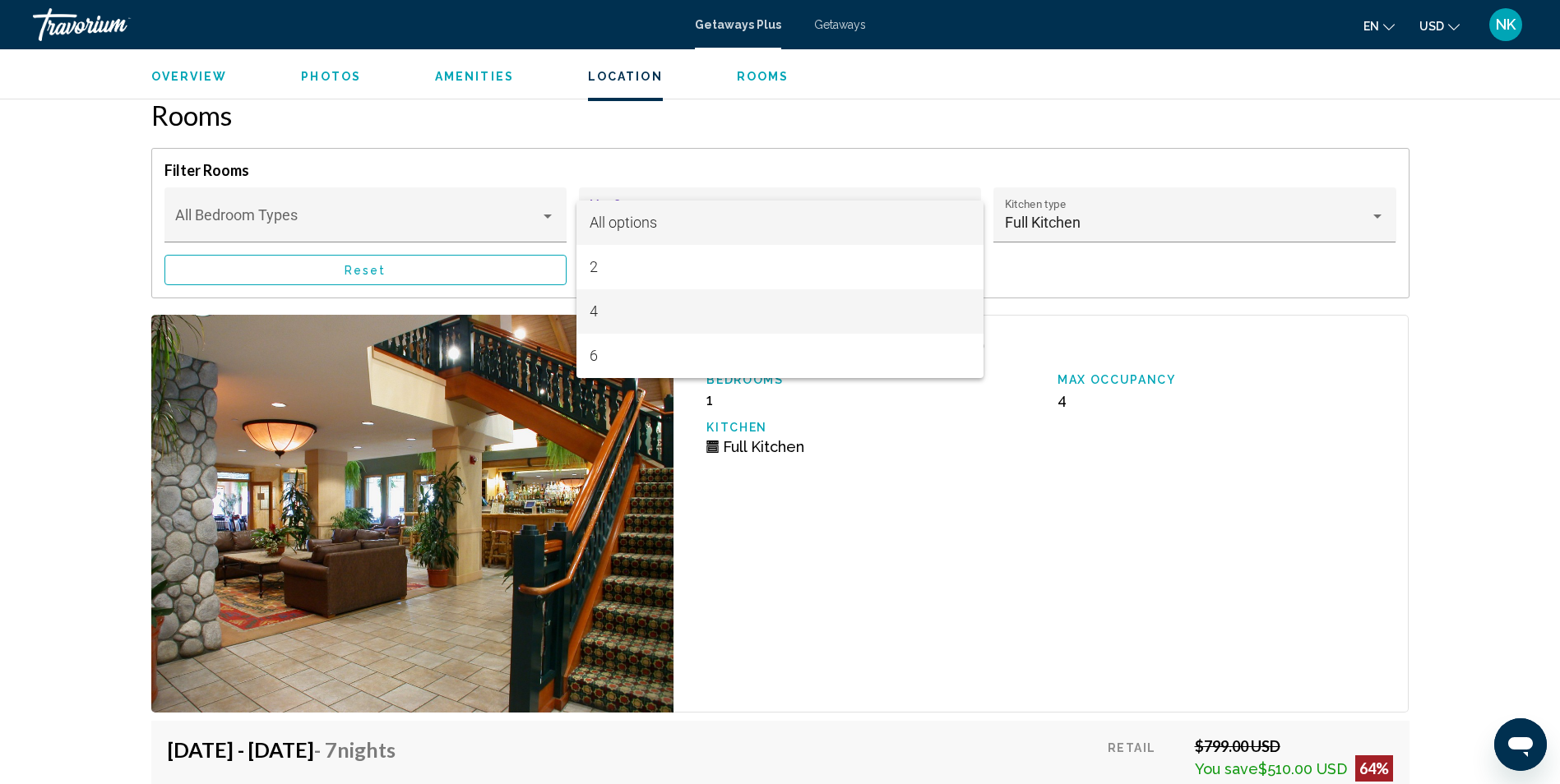
click at [607, 308] on span "4" at bounding box center [779, 312] width 380 height 45
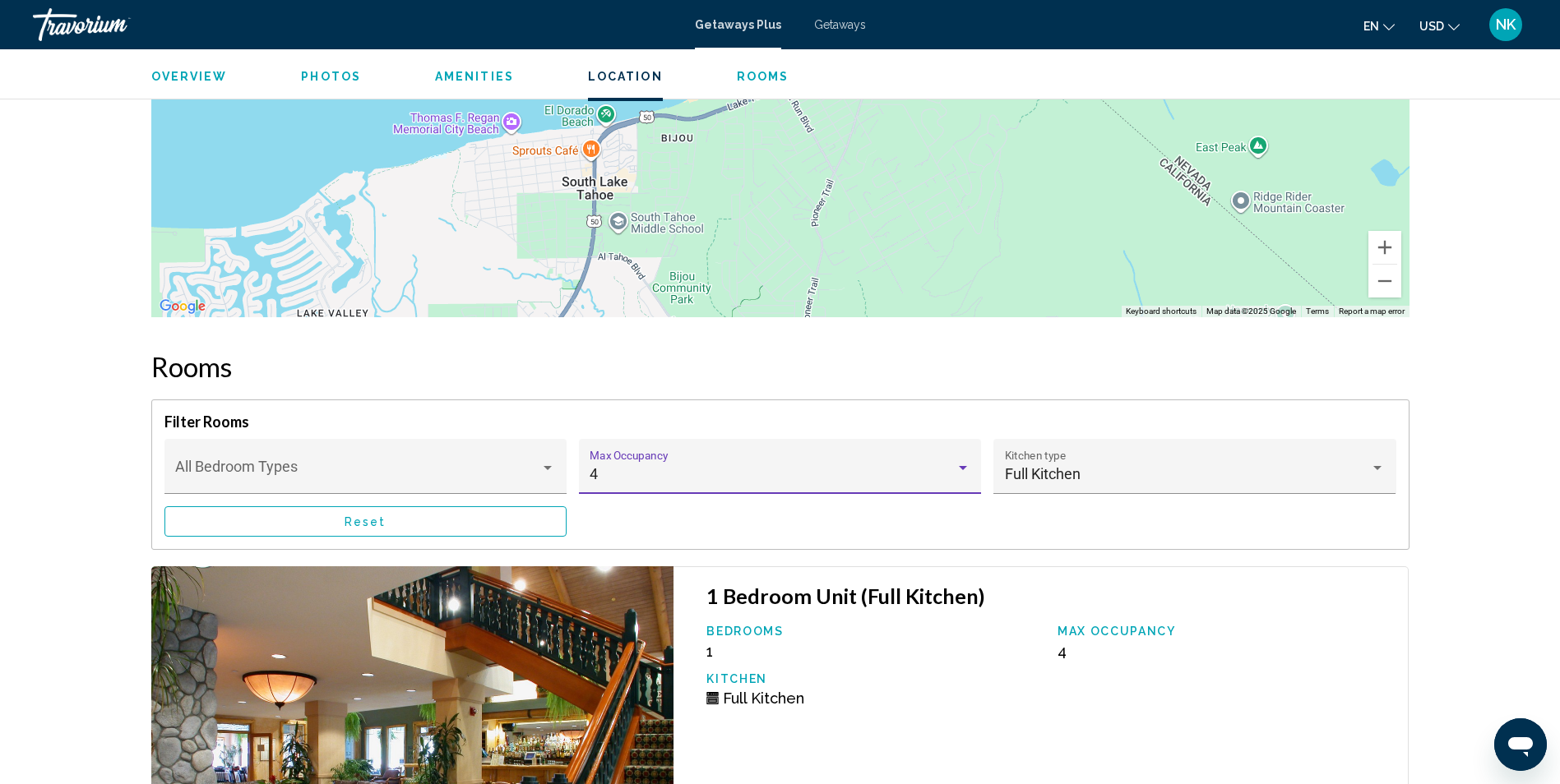
scroll to position [2385, 0]
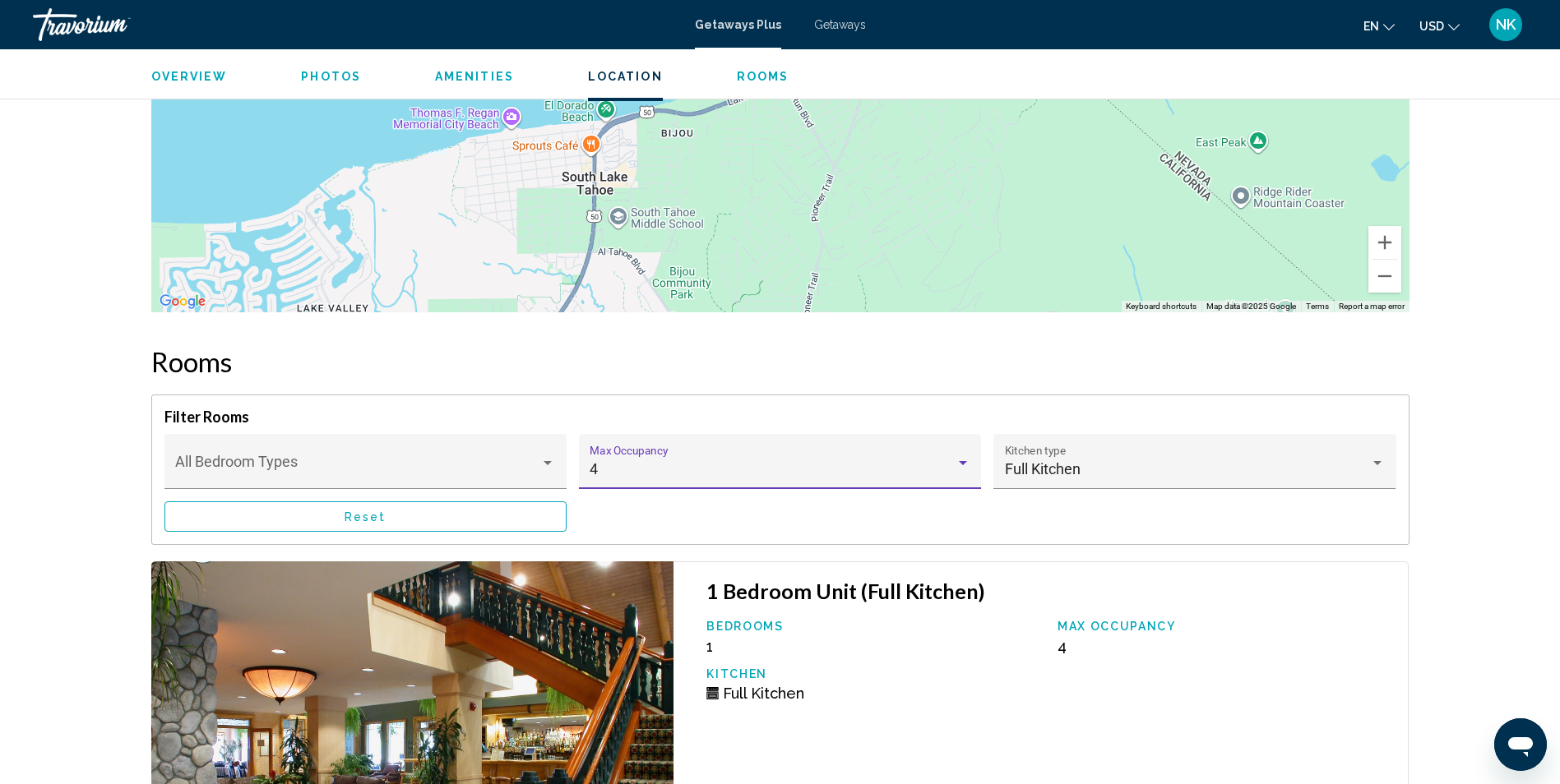
click at [969, 458] on div "Main content" at bounding box center [963, 463] width 15 height 13
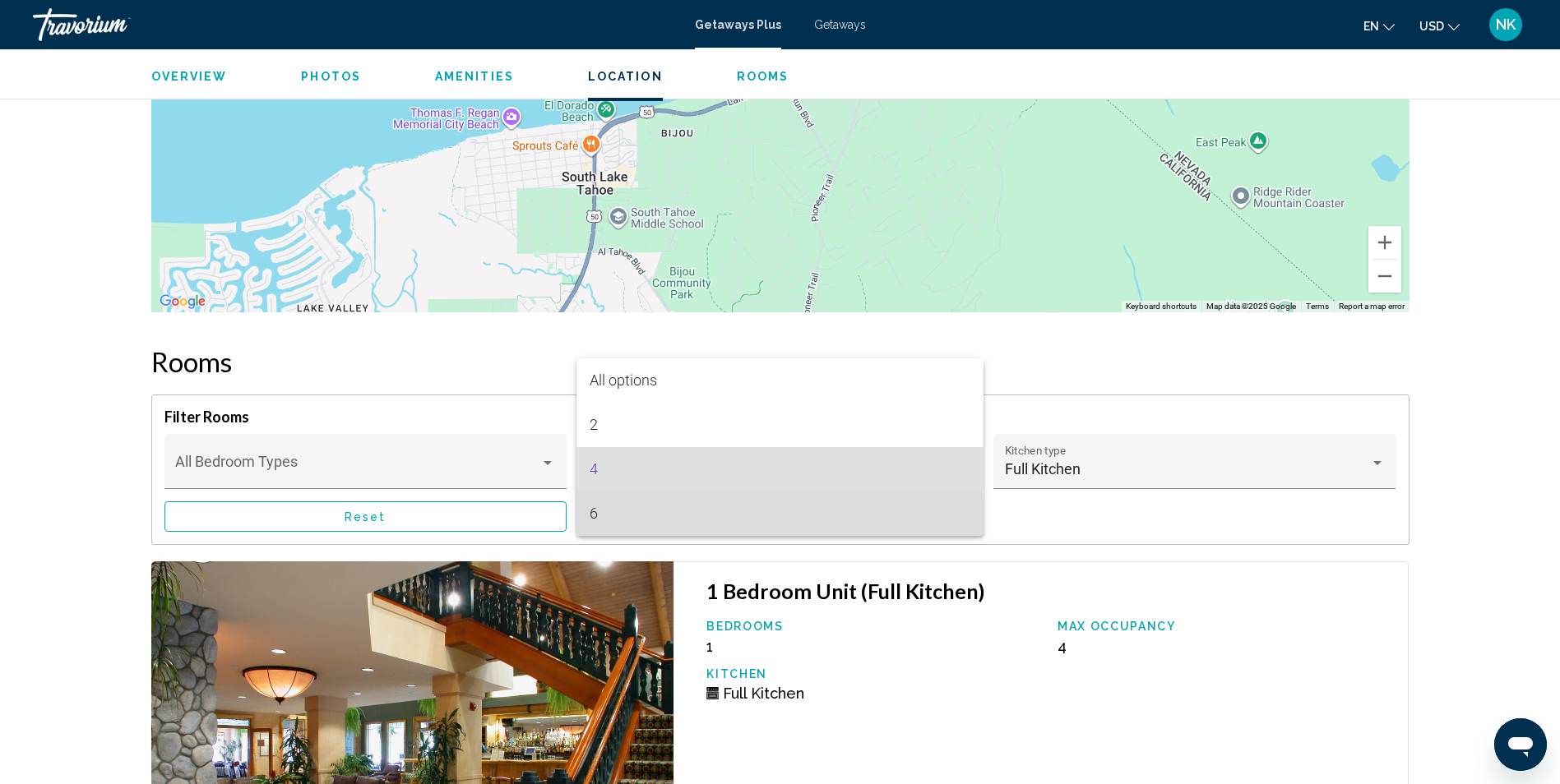
click at [605, 522] on span "6" at bounding box center [779, 514] width 380 height 45
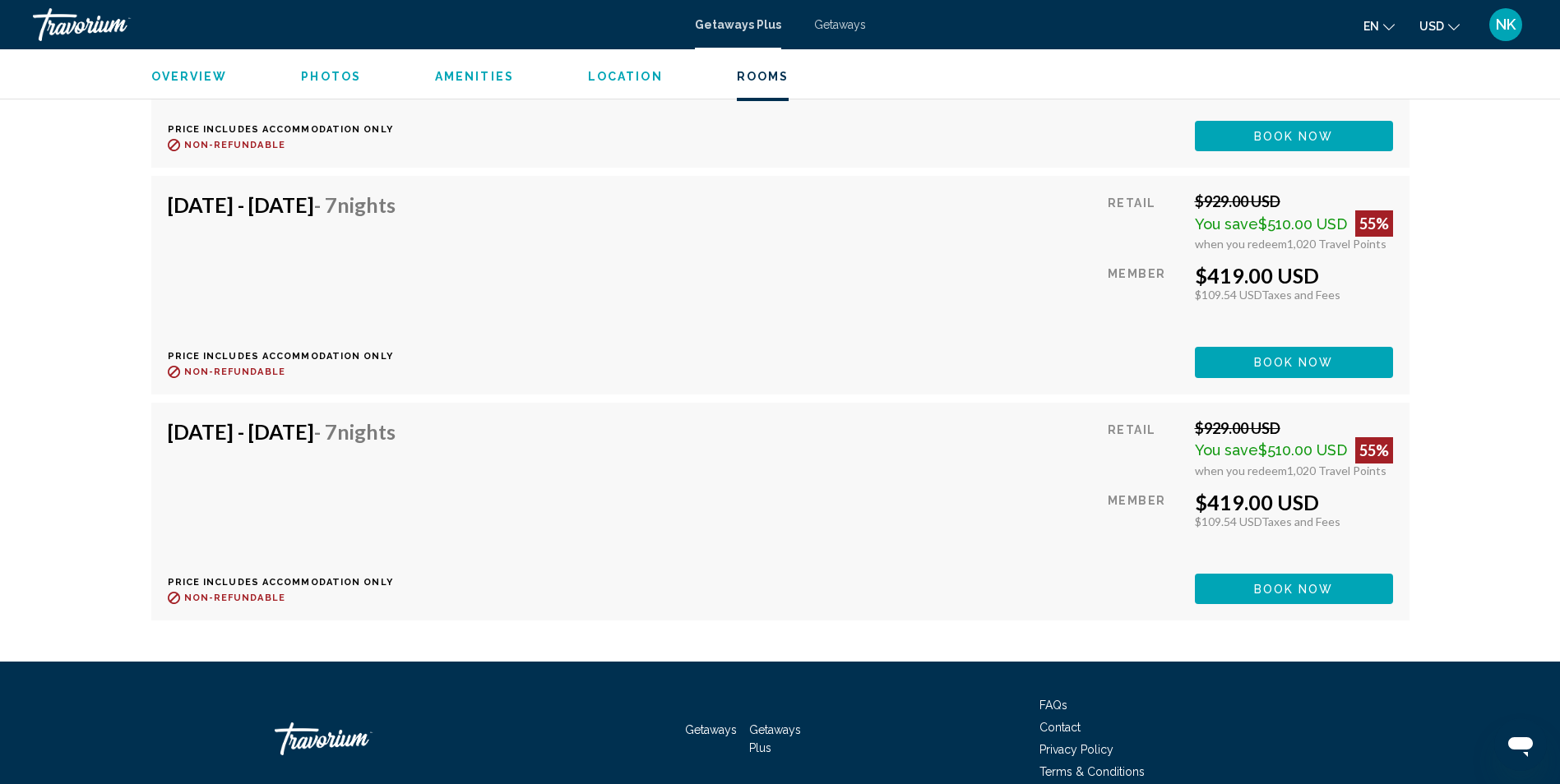
scroll to position [4769, 0]
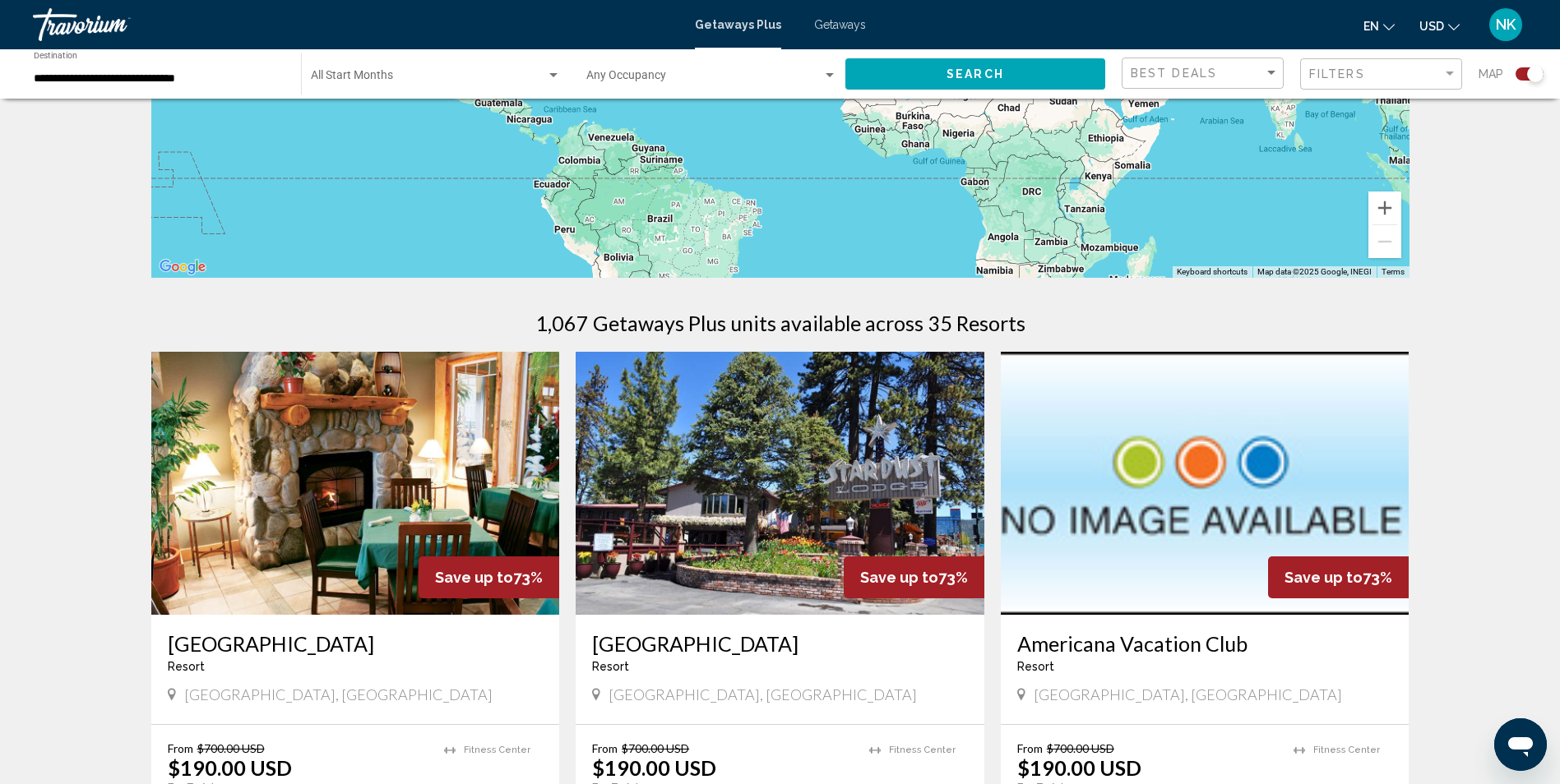
scroll to position [329, 0]
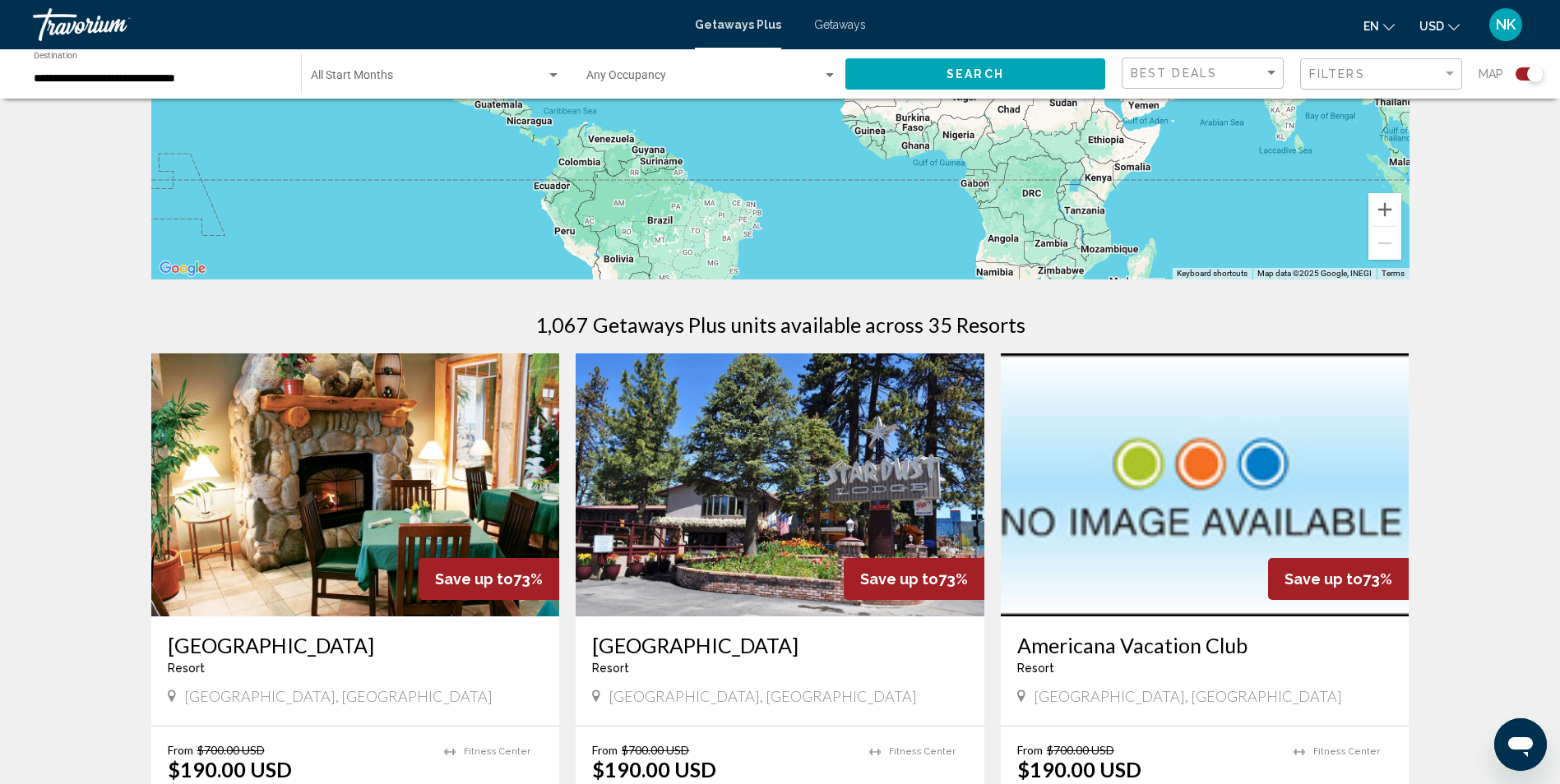
click at [755, 79] on span "Search widget" at bounding box center [704, 79] width 236 height 13
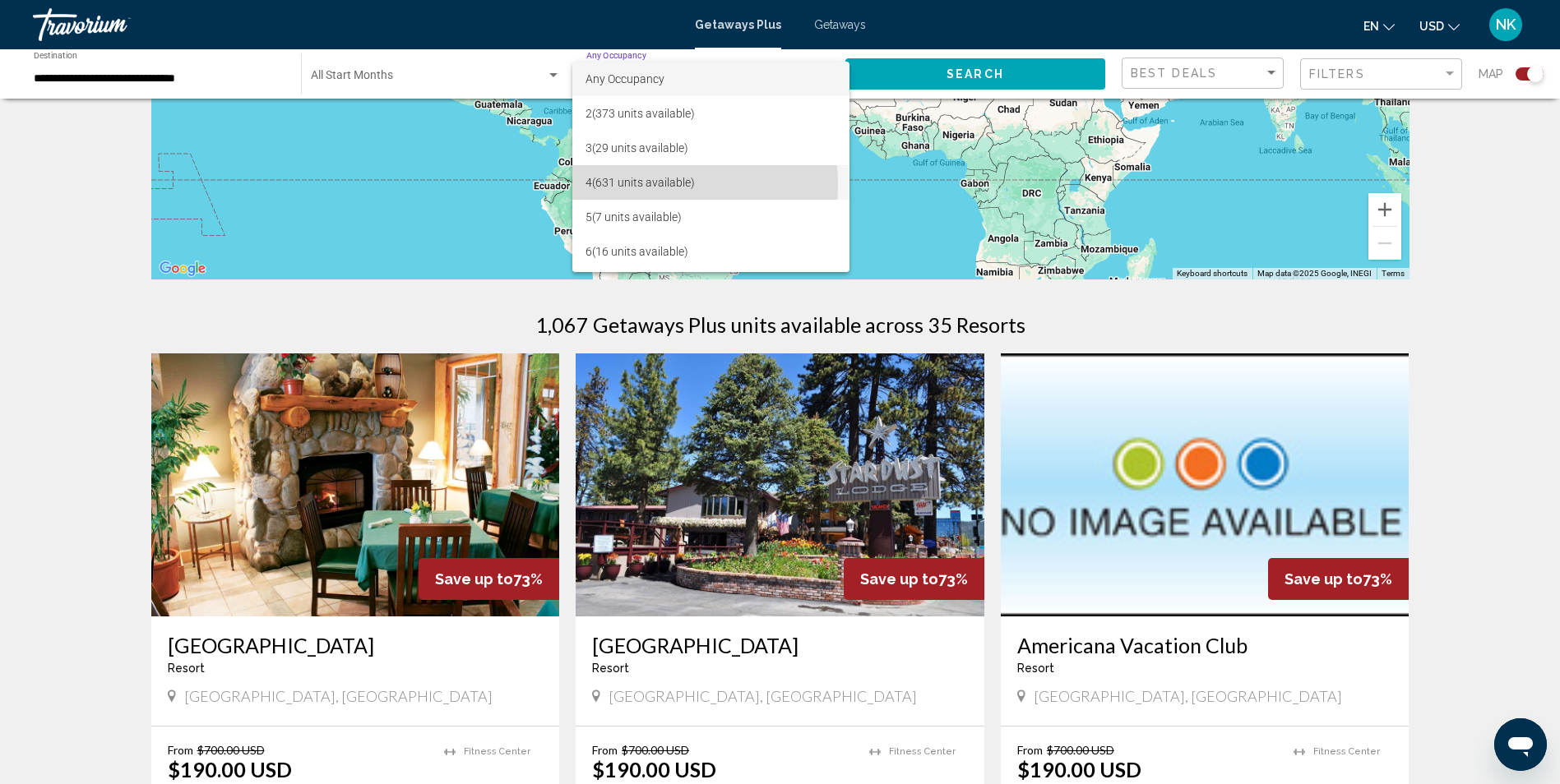
click at [620, 186] on span "4 (631 units available)" at bounding box center [711, 183] width 251 height 35
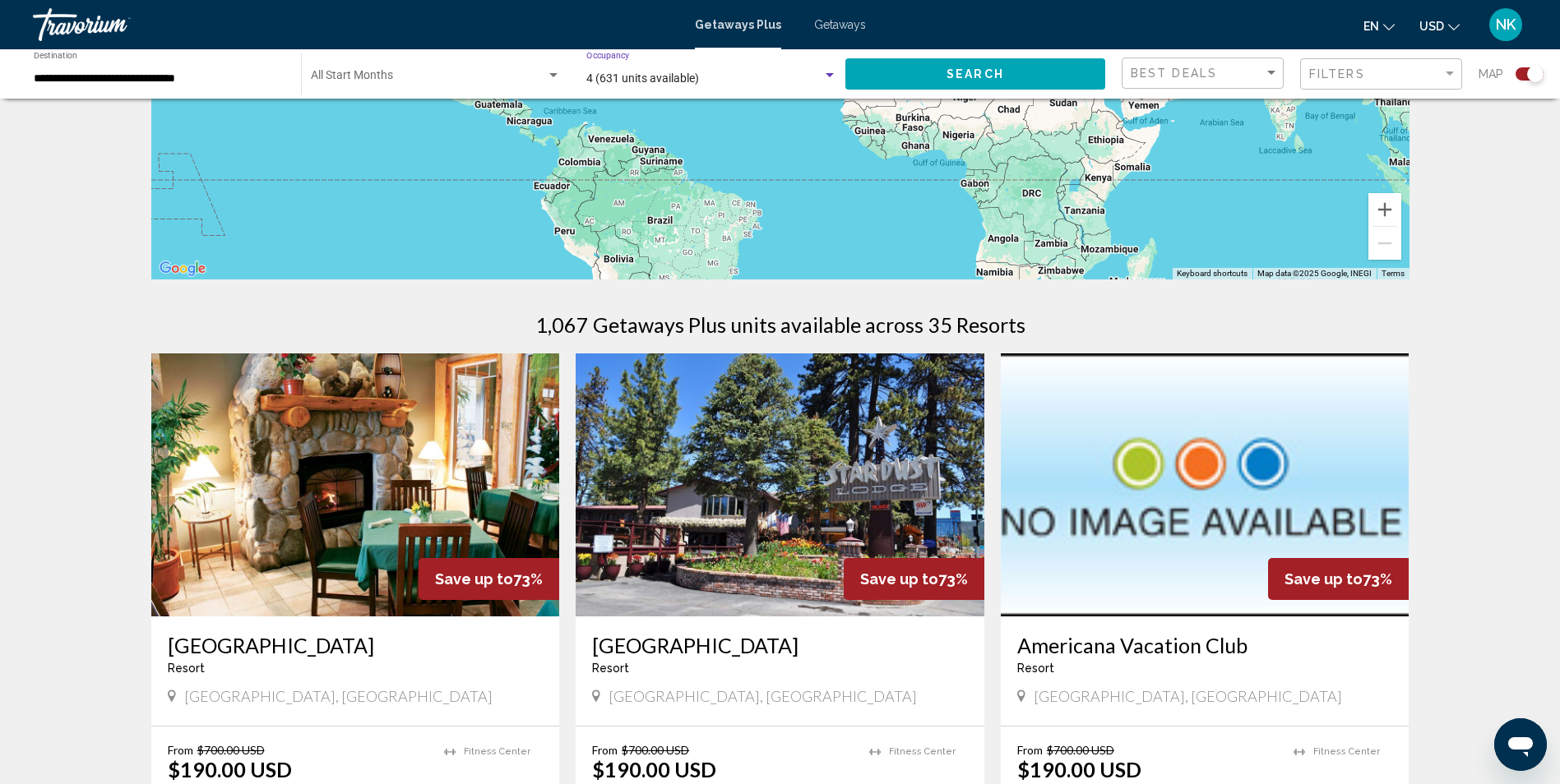
click at [908, 73] on button "Search" at bounding box center [975, 74] width 260 height 31
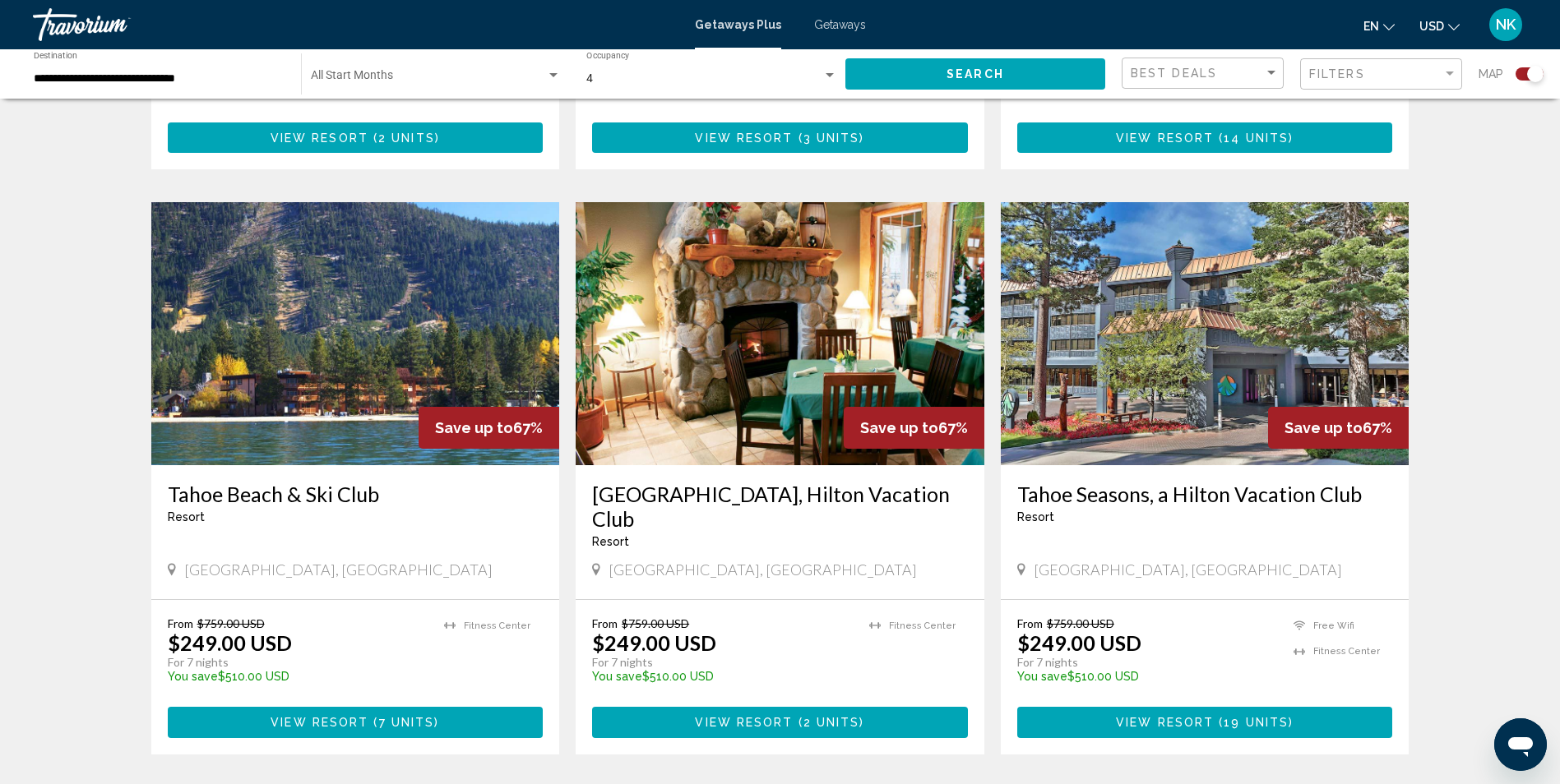
scroll to position [1068, 0]
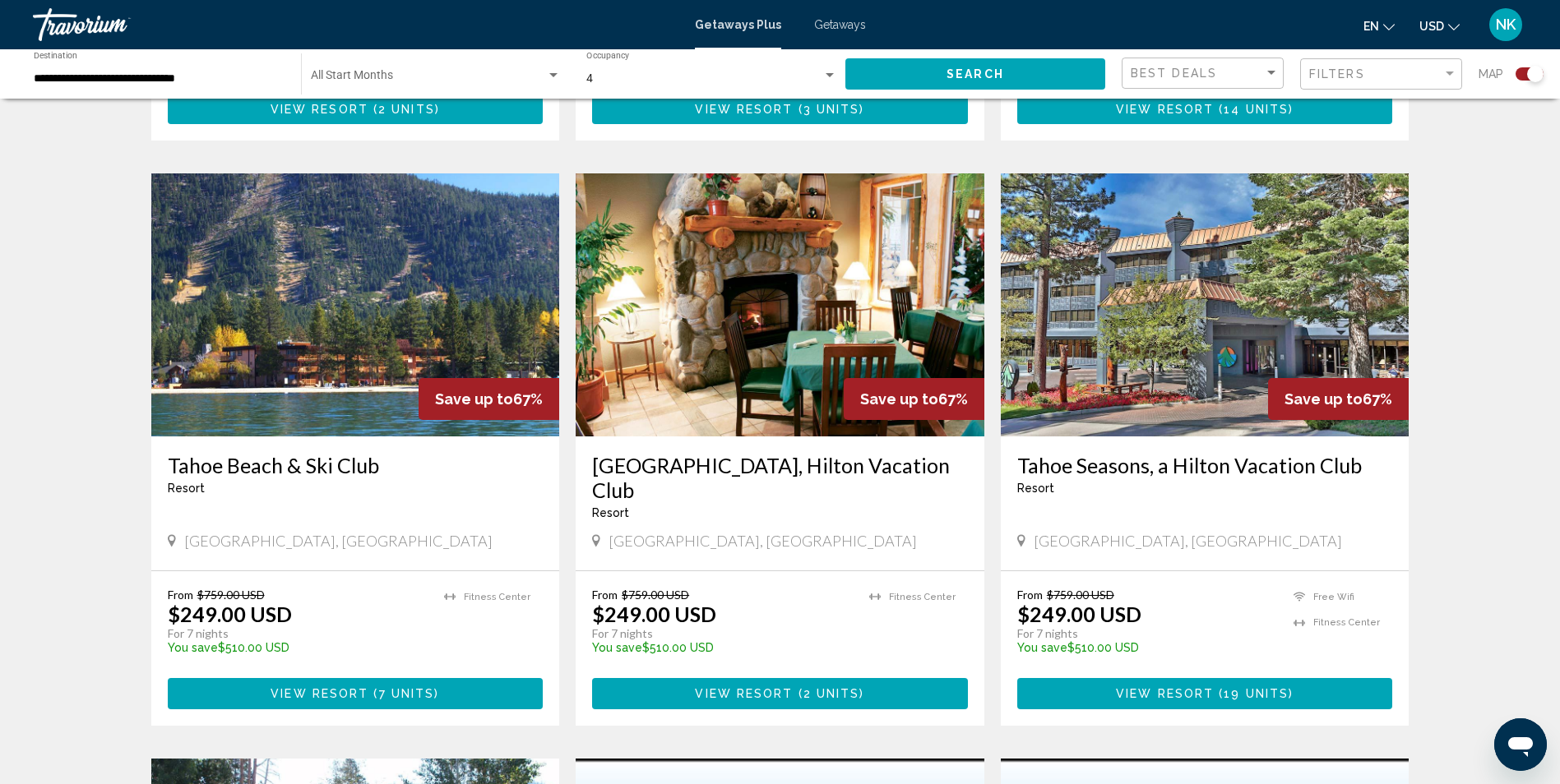
click at [1145, 368] on img "Main content" at bounding box center [1205, 305] width 409 height 263
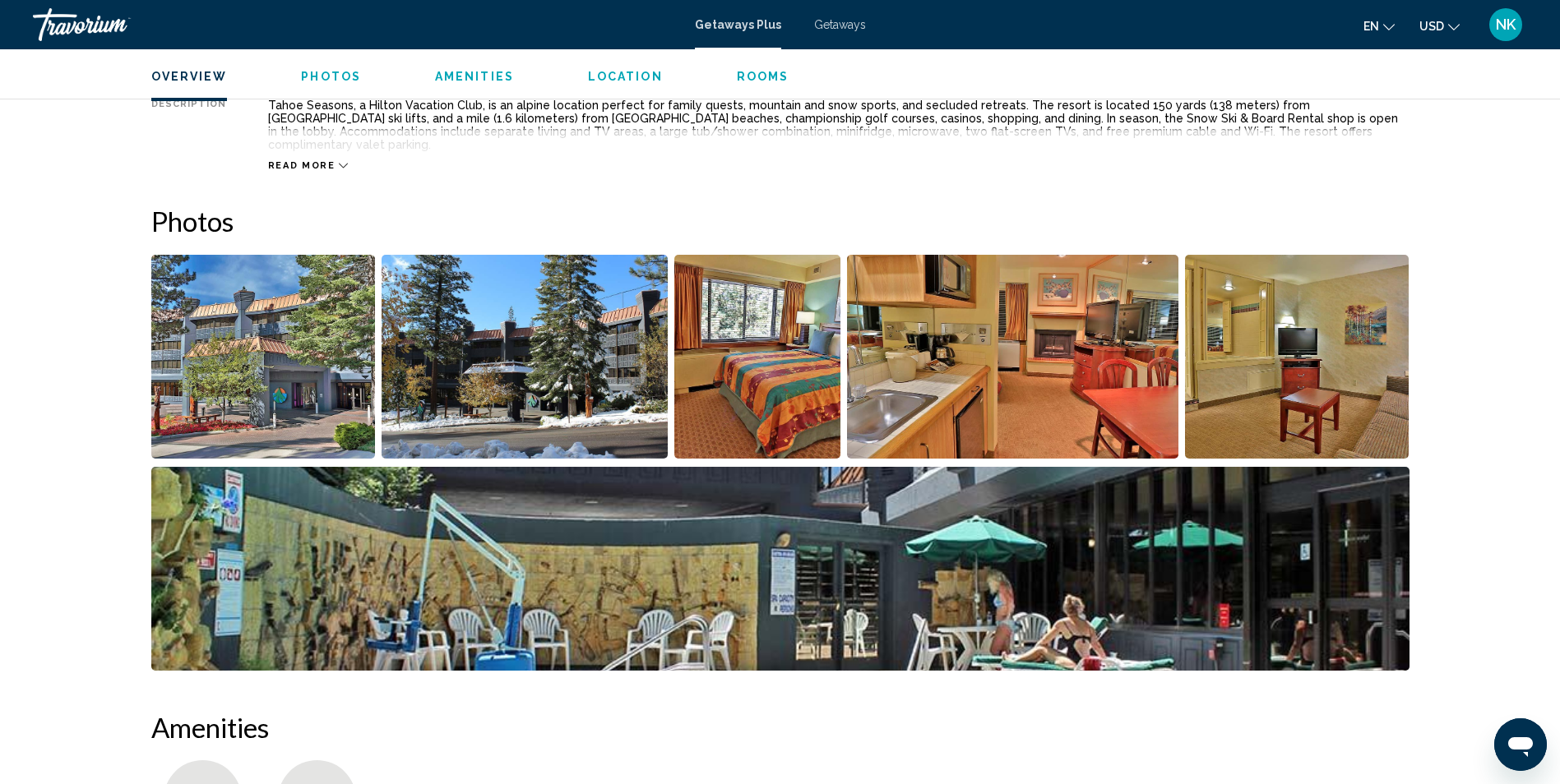
scroll to position [576, 0]
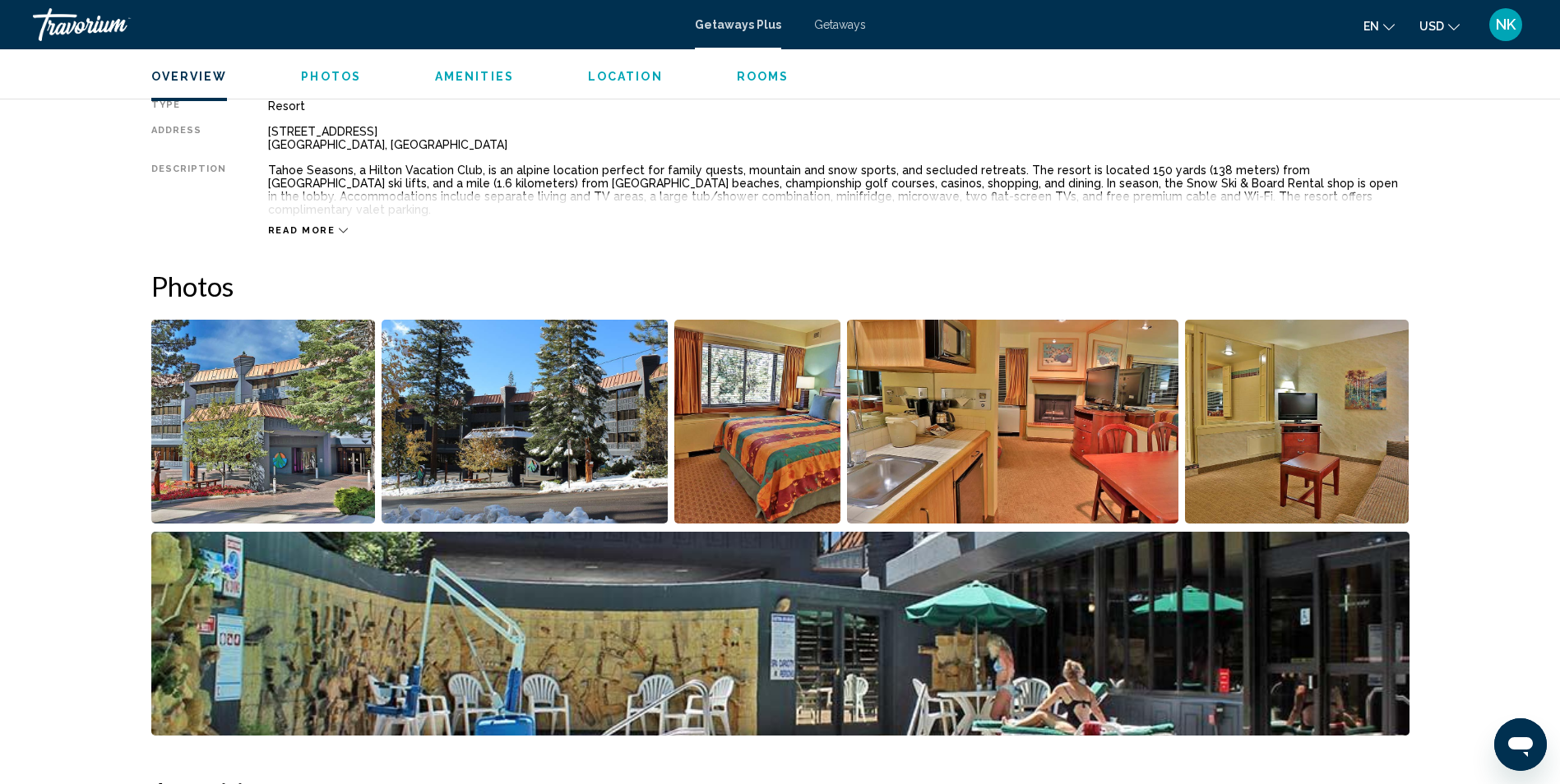
click at [1326, 403] on img "Open full-screen image slider" at bounding box center [1296, 422] width 224 height 204
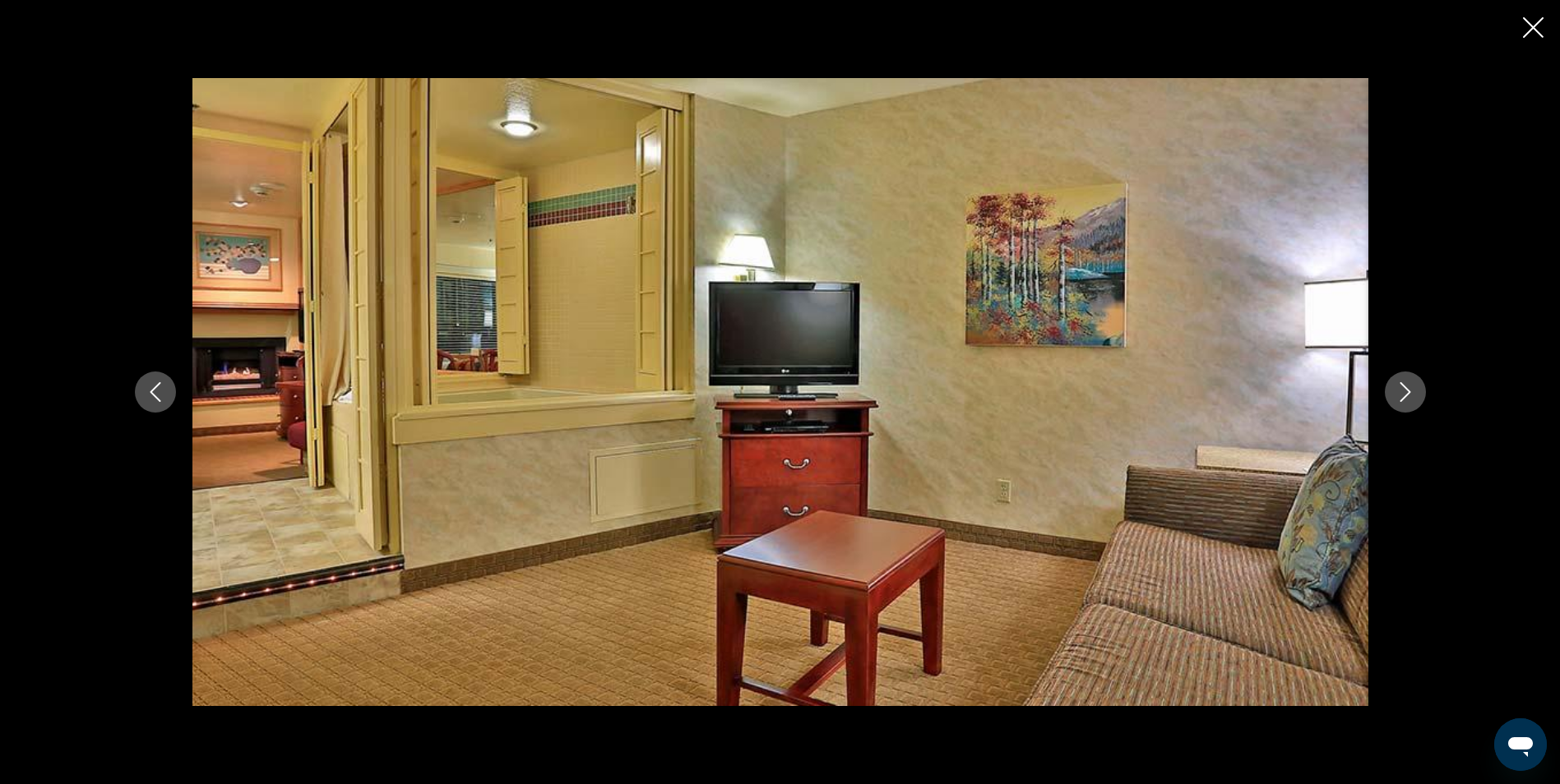
click at [1415, 387] on button "Next image" at bounding box center [1405, 392] width 41 height 41
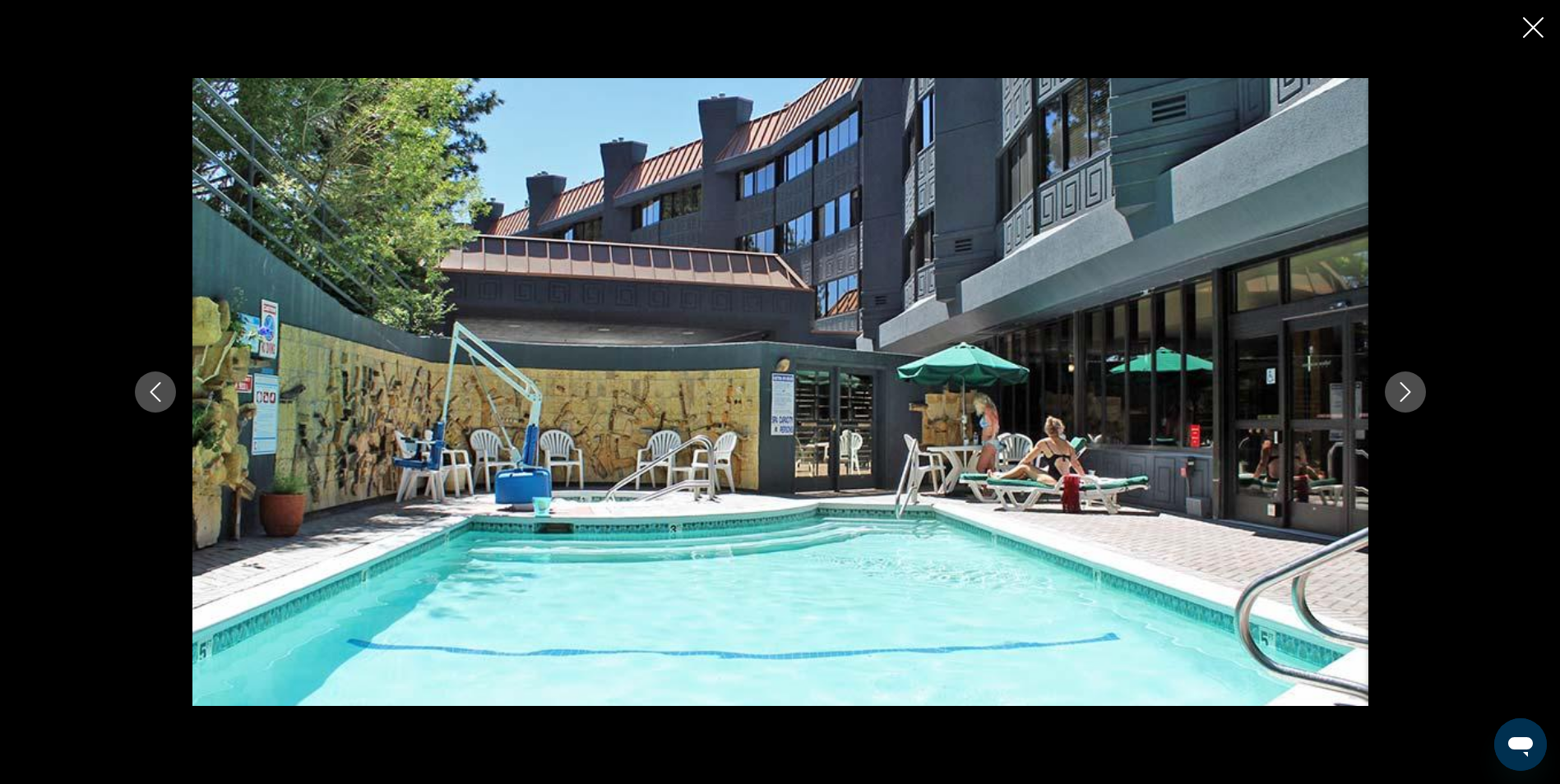
click at [1417, 386] on button "Next image" at bounding box center [1405, 392] width 41 height 41
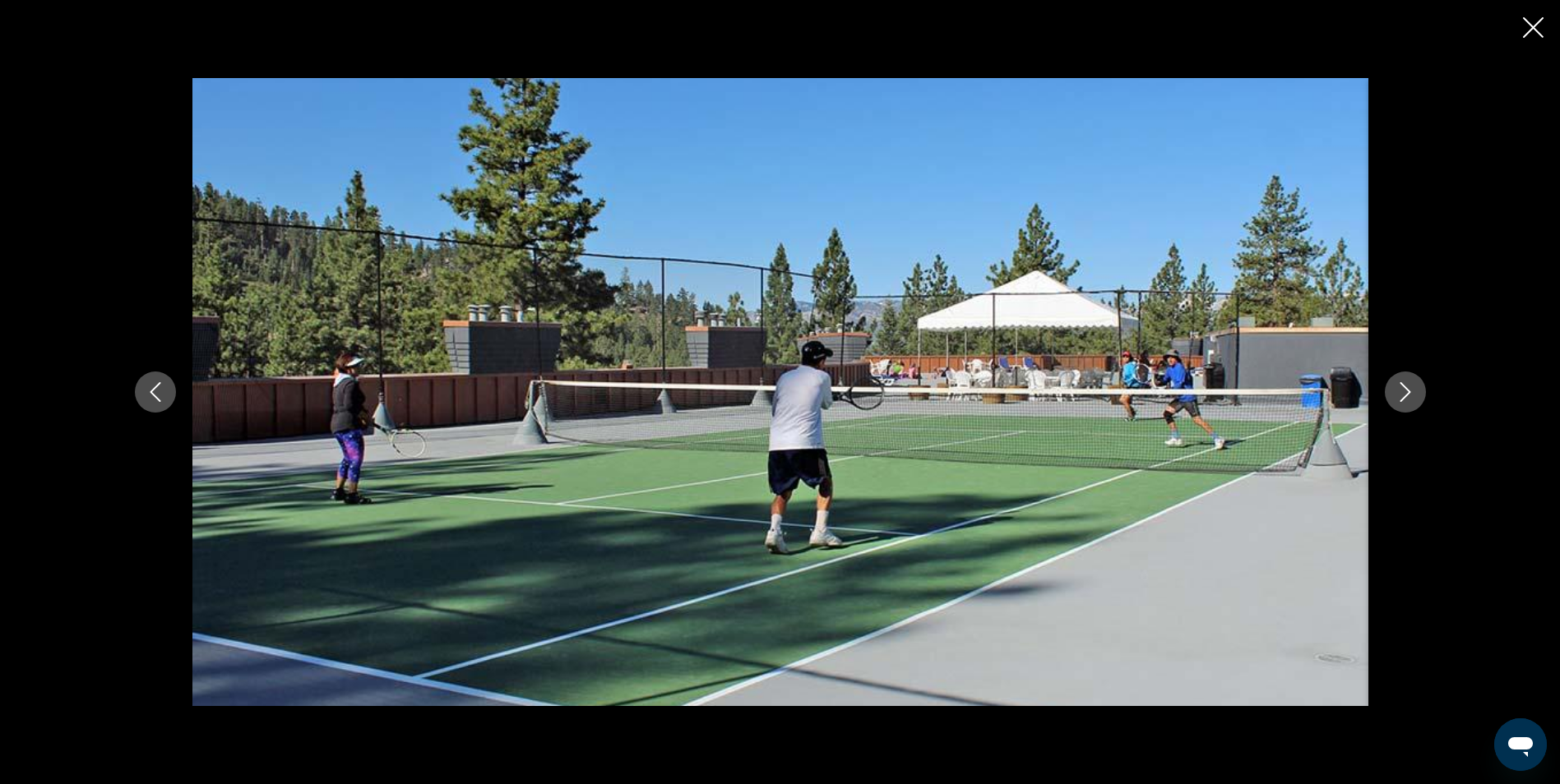
click at [1415, 385] on button "Next image" at bounding box center [1405, 392] width 41 height 41
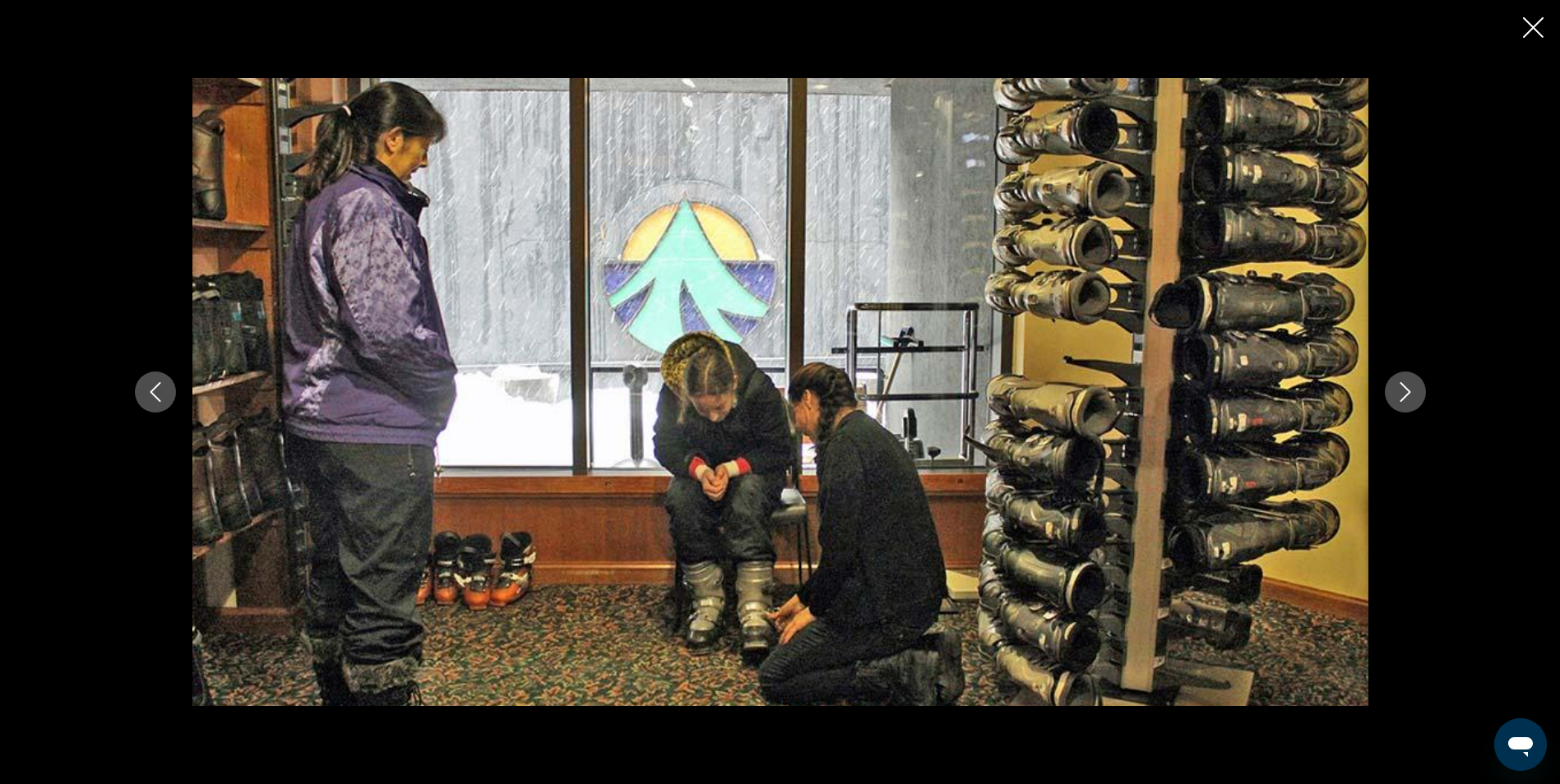
click at [1415, 386] on button "Next image" at bounding box center [1405, 392] width 41 height 41
click at [1417, 386] on button "Next image" at bounding box center [1405, 392] width 41 height 41
click at [1415, 386] on button "Next image" at bounding box center [1405, 392] width 41 height 41
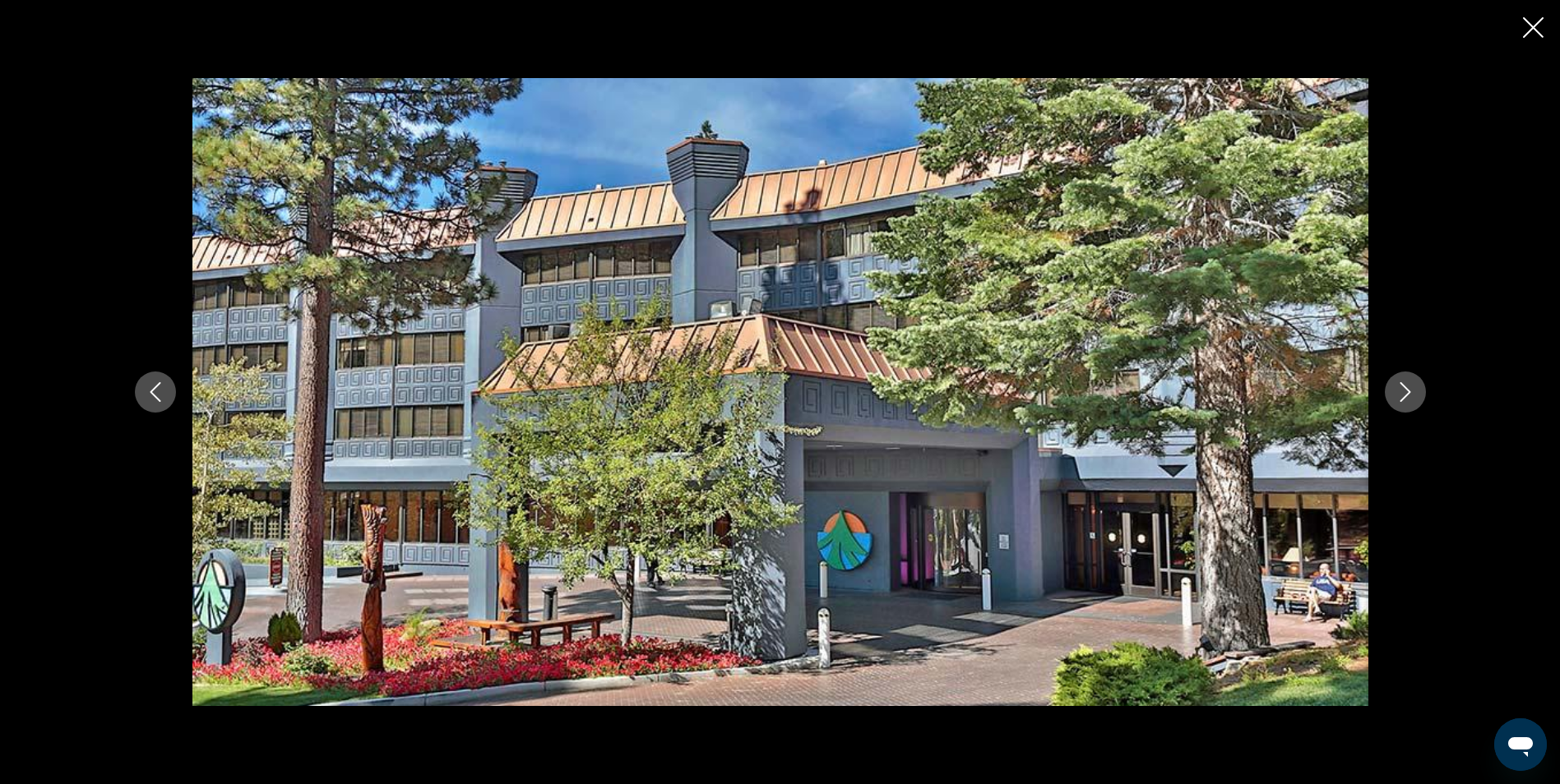
click at [1526, 28] on icon "Close slideshow" at bounding box center [1533, 27] width 21 height 21
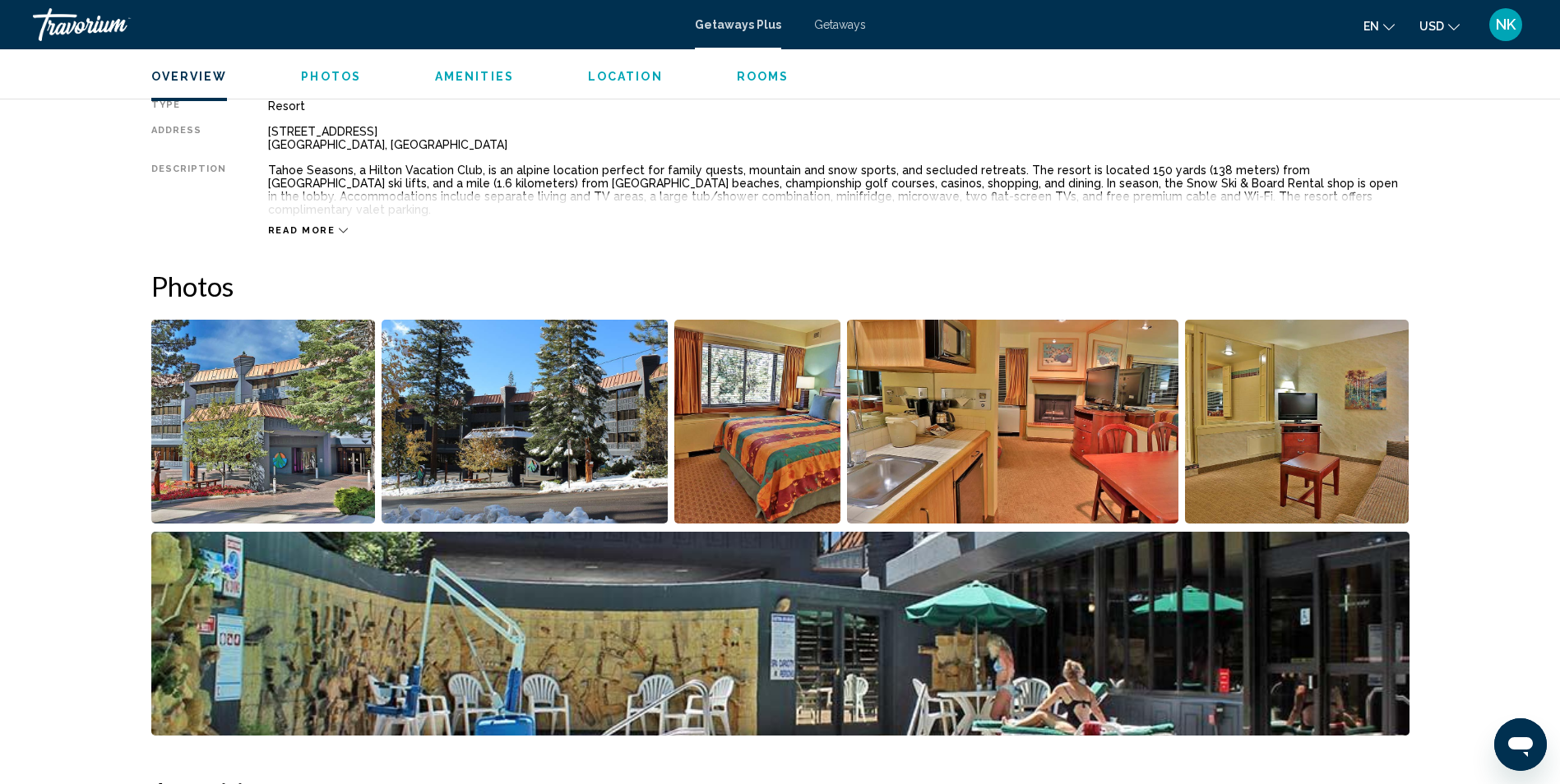
click at [321, 225] on span "Read more" at bounding box center [302, 230] width 68 height 11
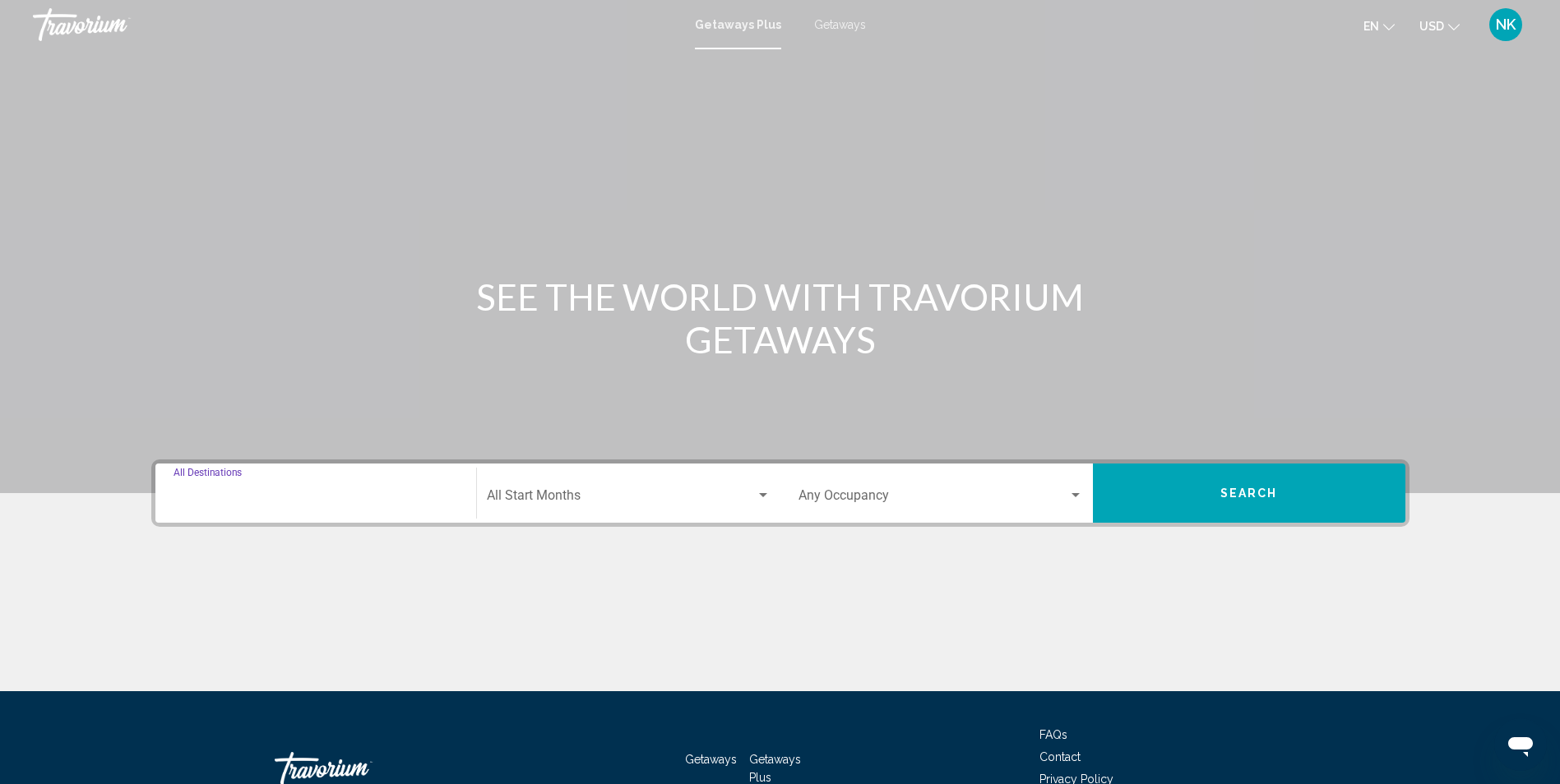
click at [246, 501] on input "Destination All Destinations" at bounding box center [316, 499] width 285 height 15
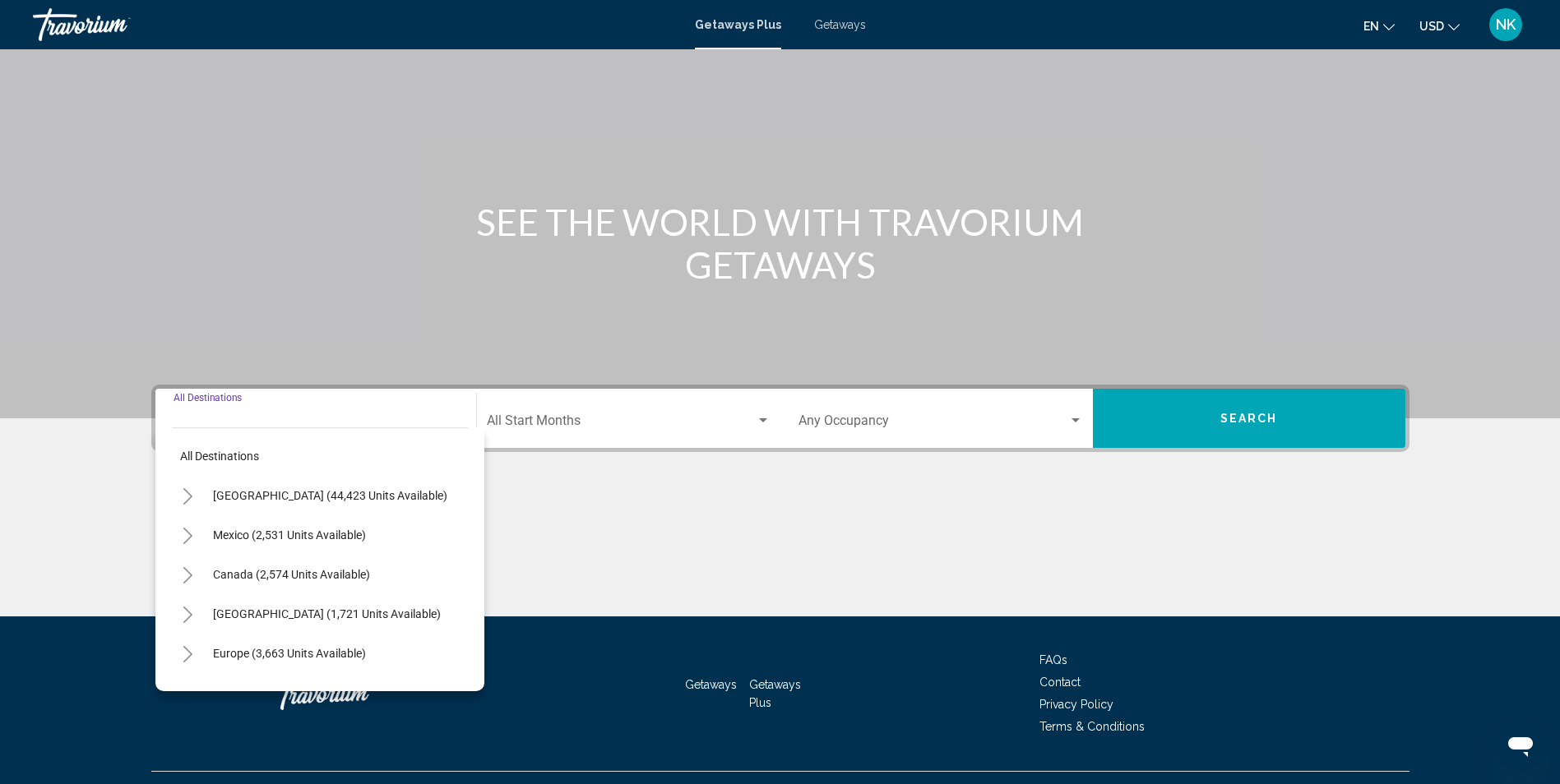
scroll to position [108, 0]
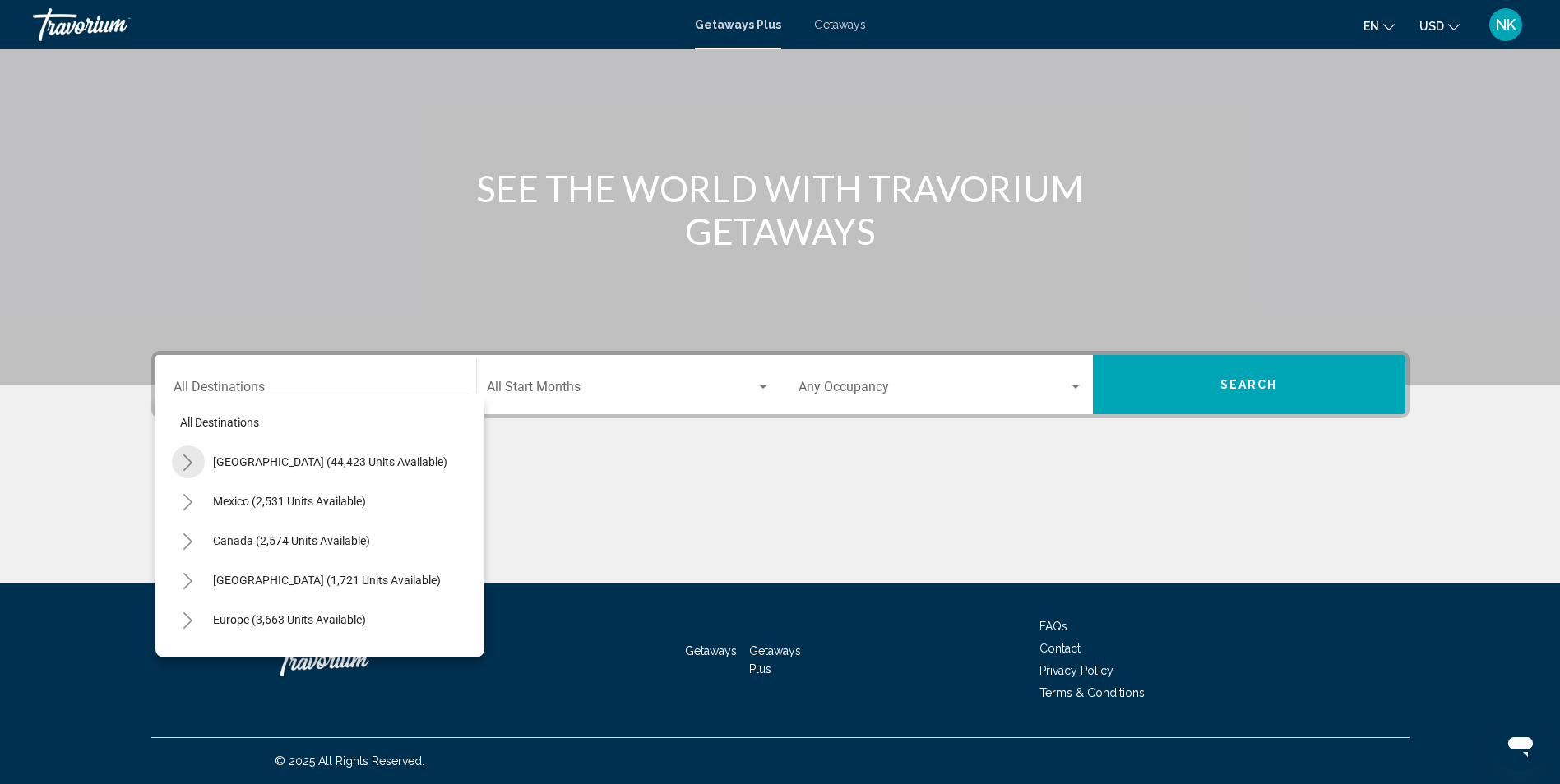
click at [190, 466] on icon "Toggle United States (44,423 units available)" at bounding box center [188, 463] width 12 height 17
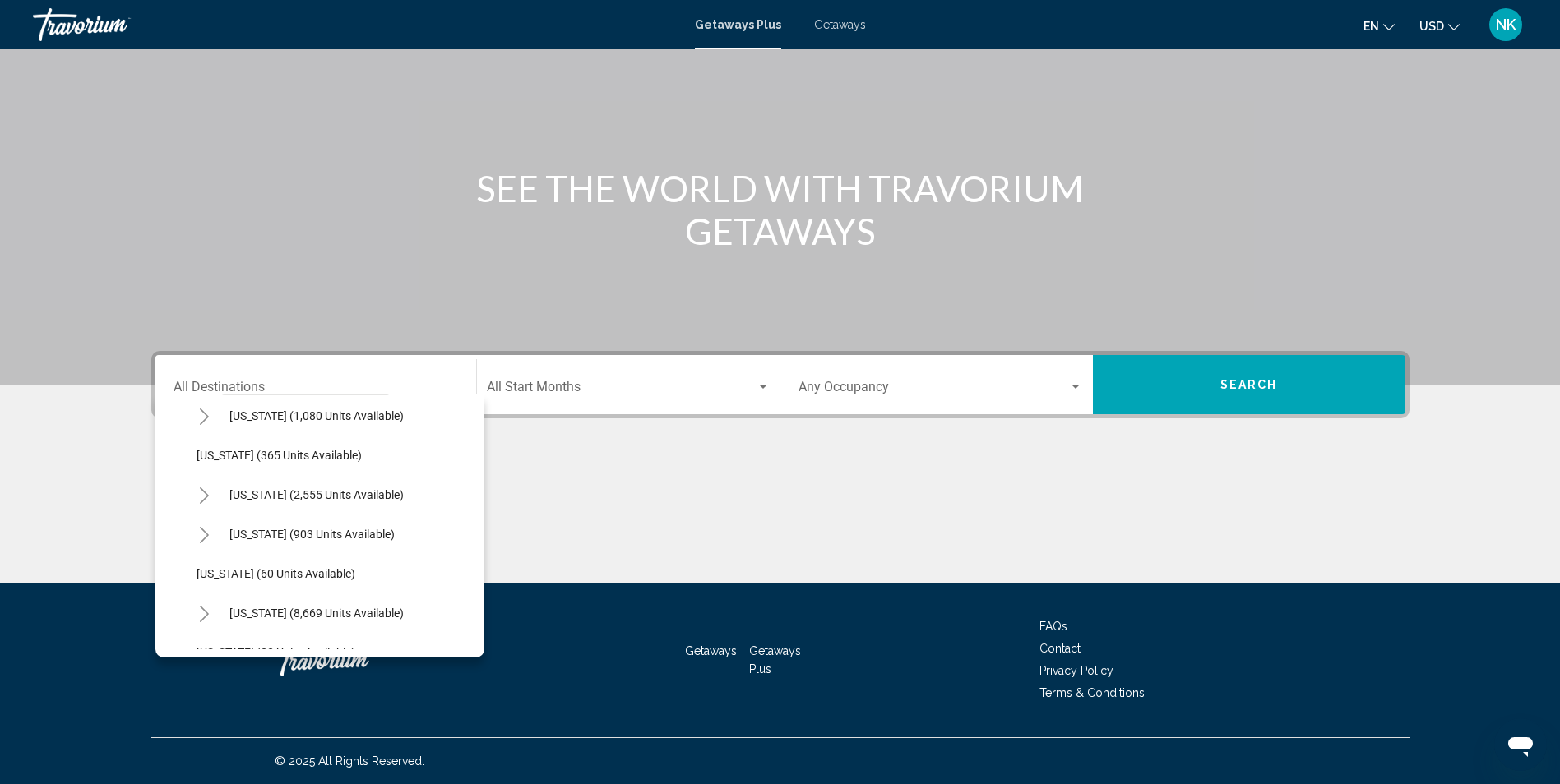
scroll to position [165, 0]
click at [207, 460] on icon "Toggle California (2,555 units available)" at bounding box center [204, 457] width 12 height 17
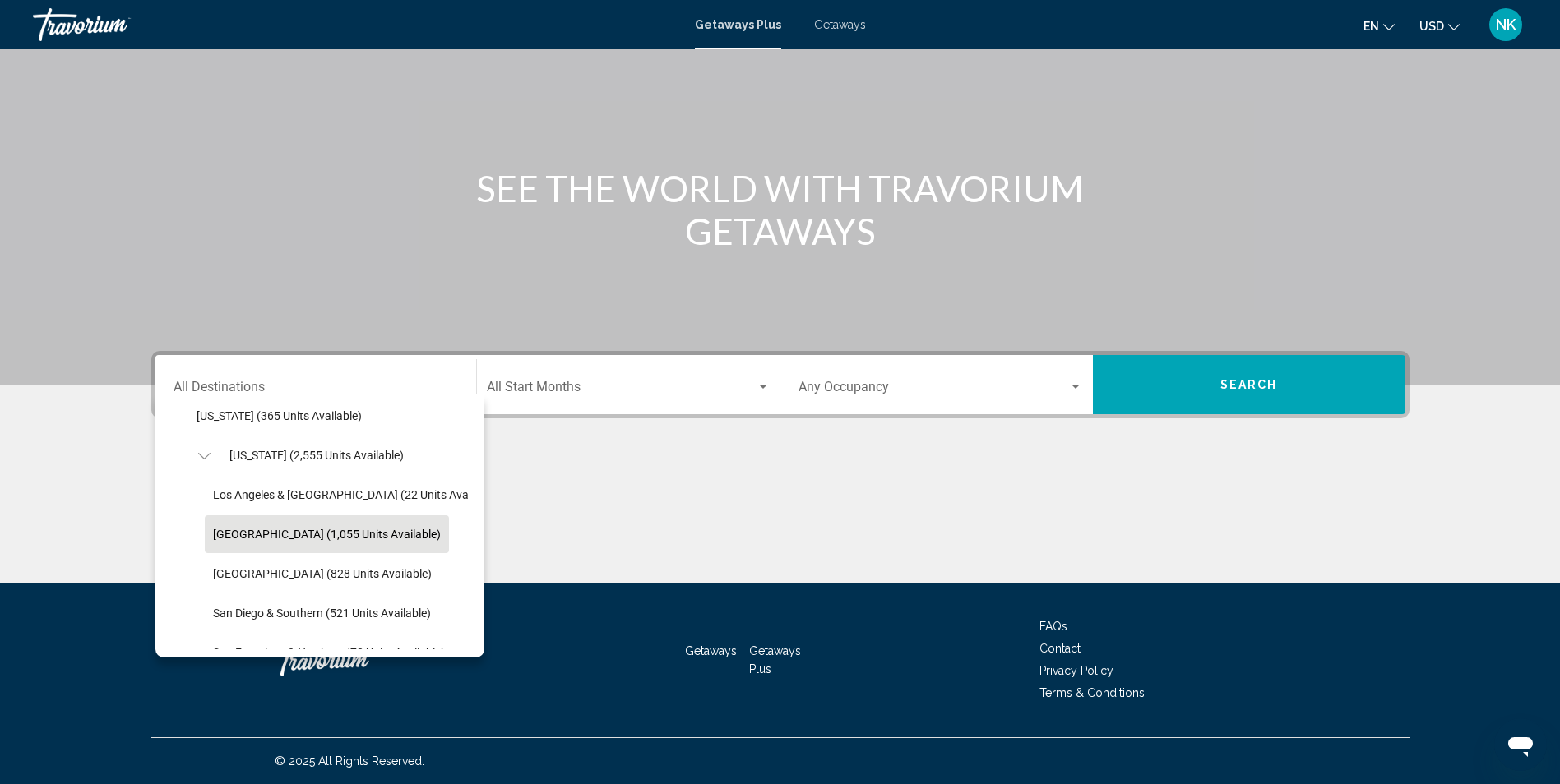
scroll to position [246, 0]
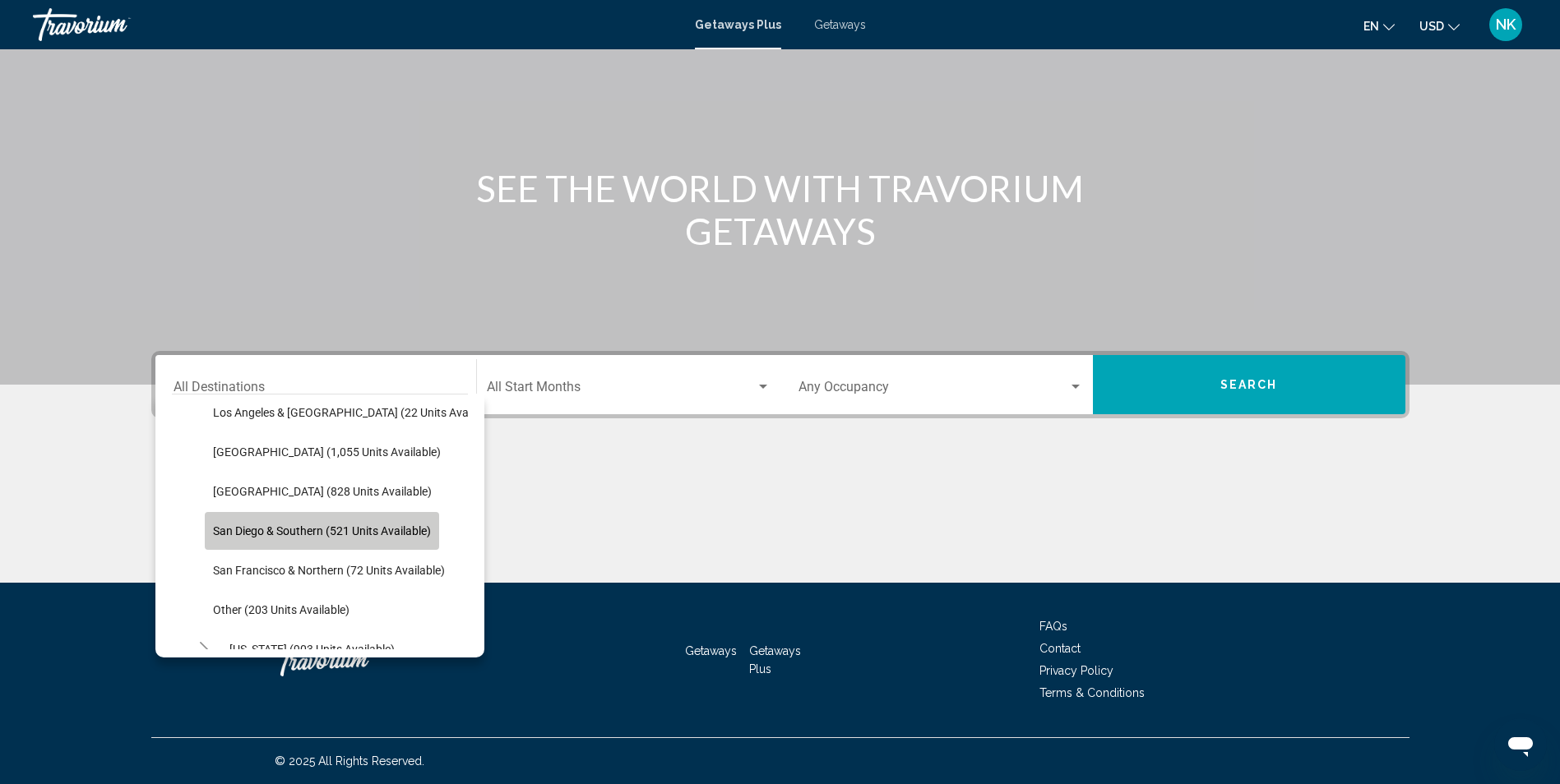
click at [395, 527] on span "San Diego & Southern (521 units available)" at bounding box center [321, 531] width 218 height 13
type input "**********"
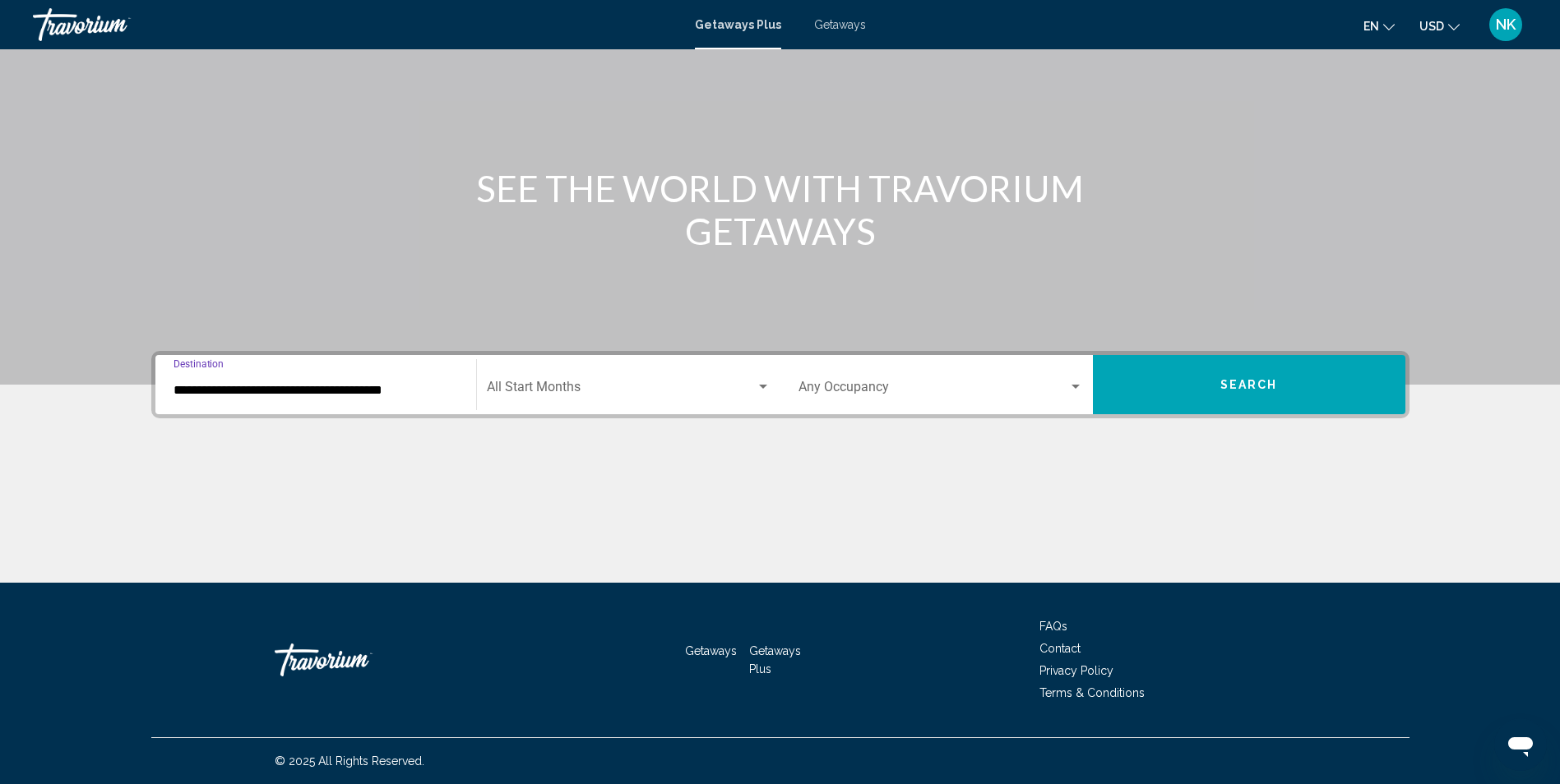
click at [1082, 386] on div "Search widget" at bounding box center [1075, 387] width 15 height 13
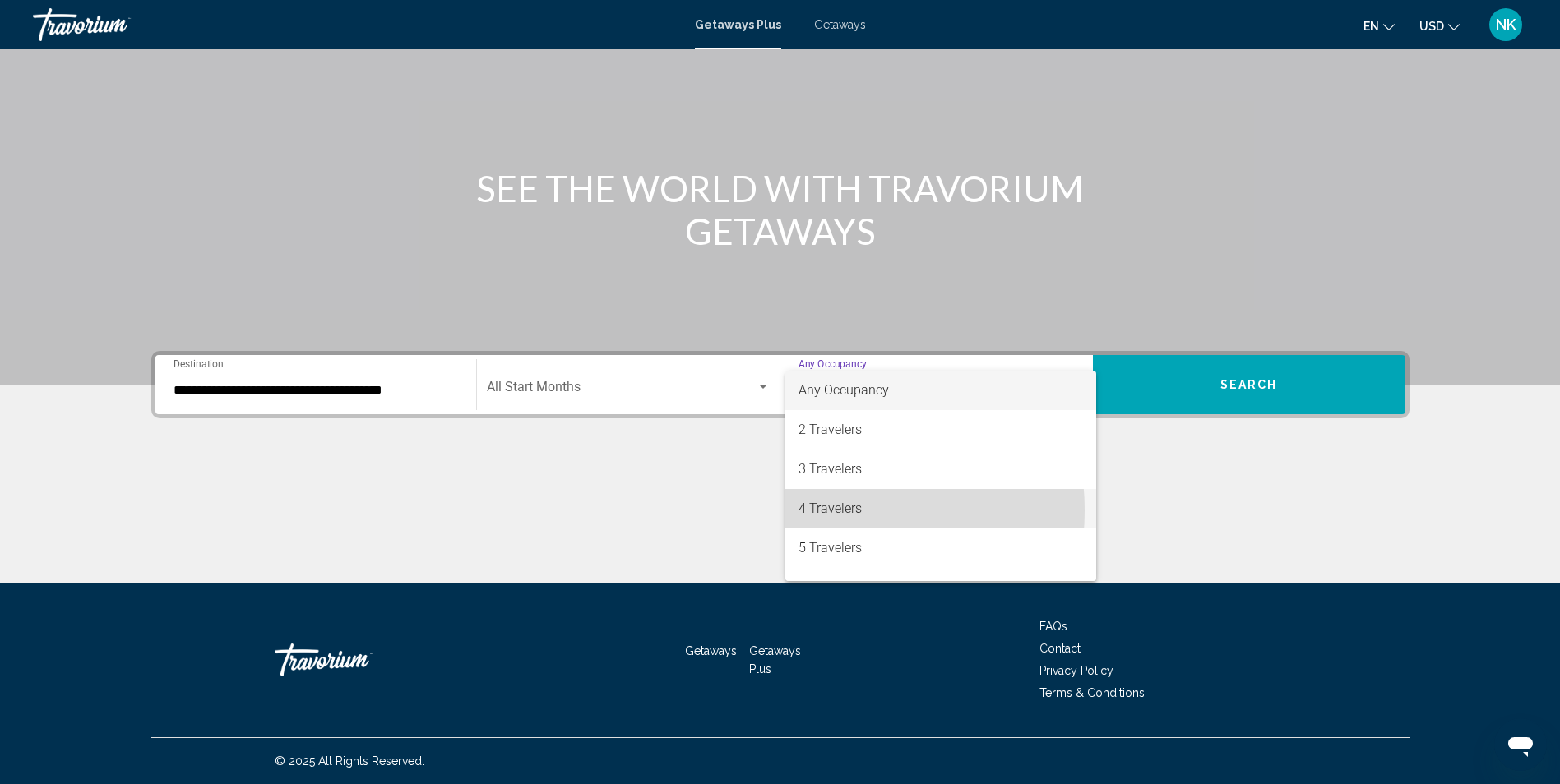
click at [828, 510] on span "4 Travelers" at bounding box center [940, 509] width 285 height 40
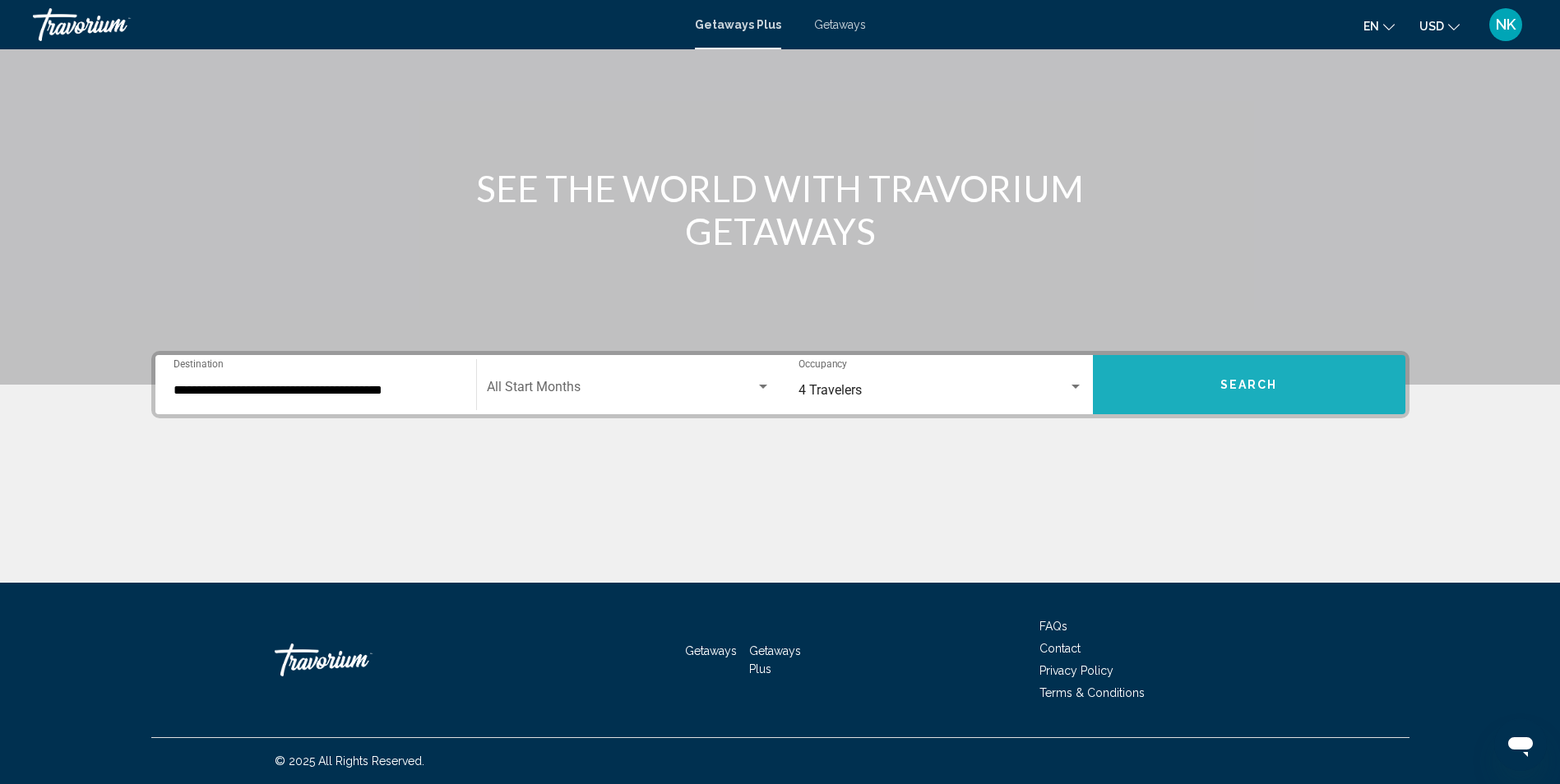
click at [1255, 394] on button "Search" at bounding box center [1249, 385] width 313 height 60
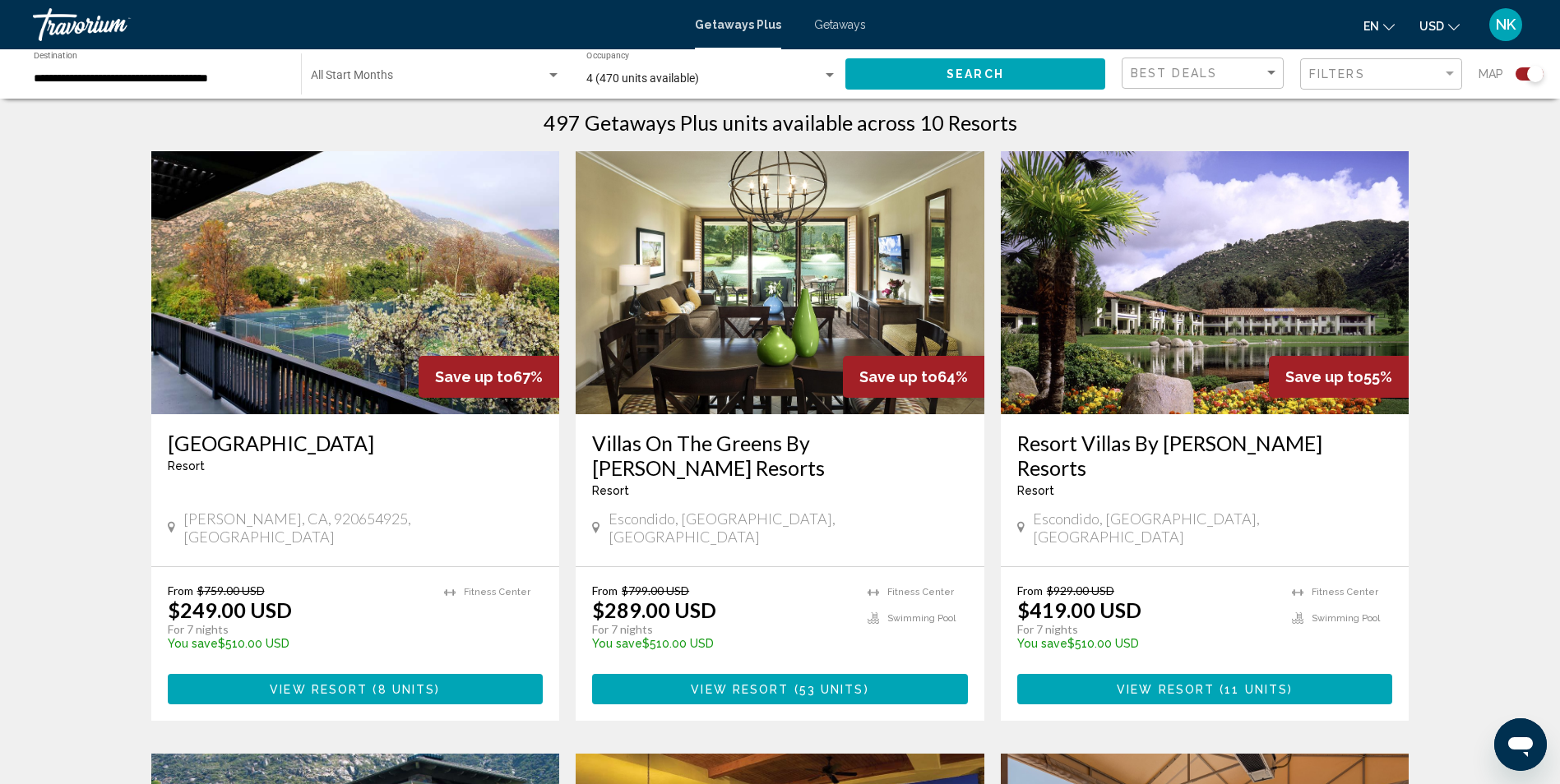
scroll to position [493, 0]
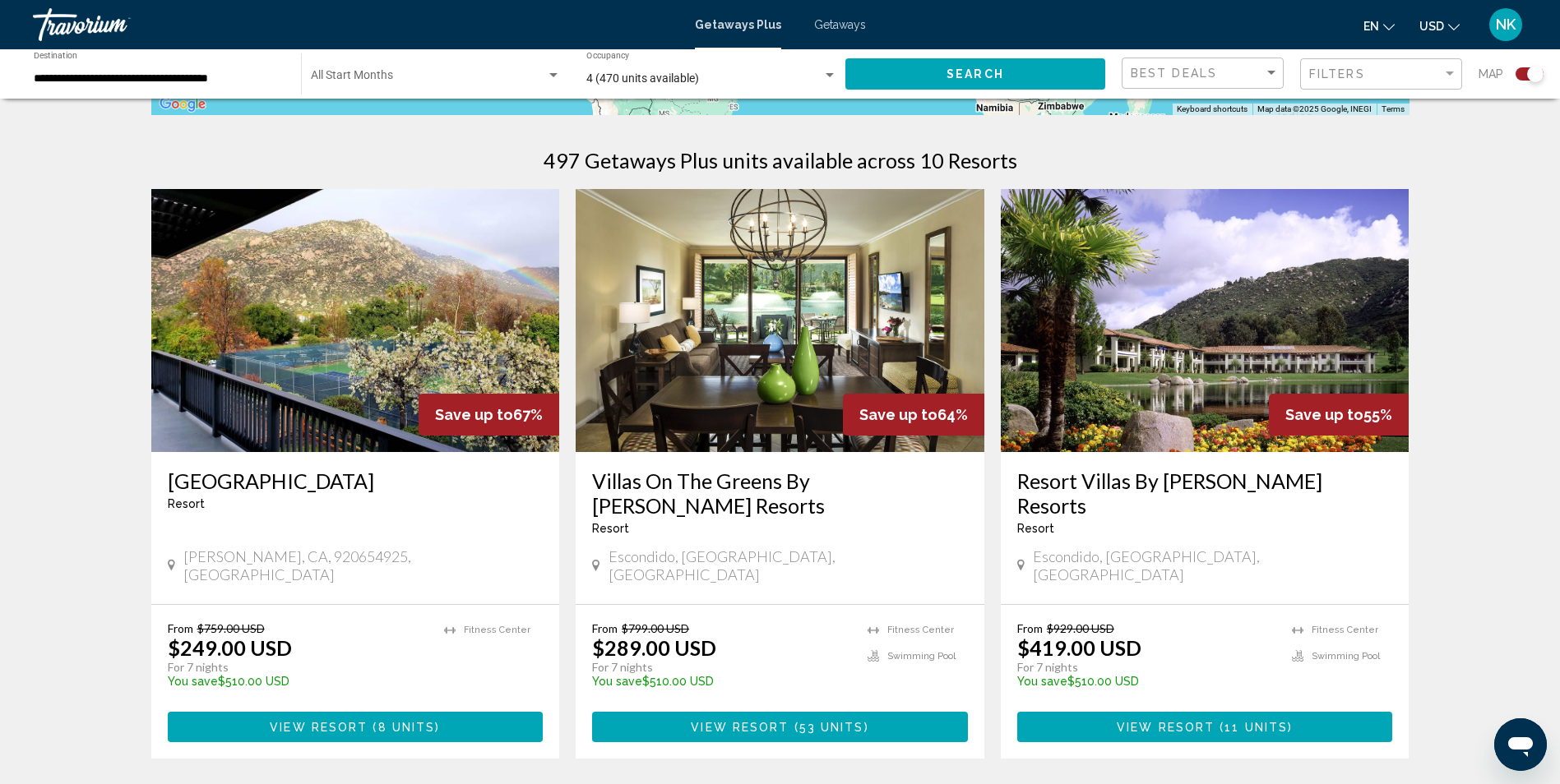
click at [1264, 363] on img "Main content" at bounding box center [1205, 321] width 409 height 263
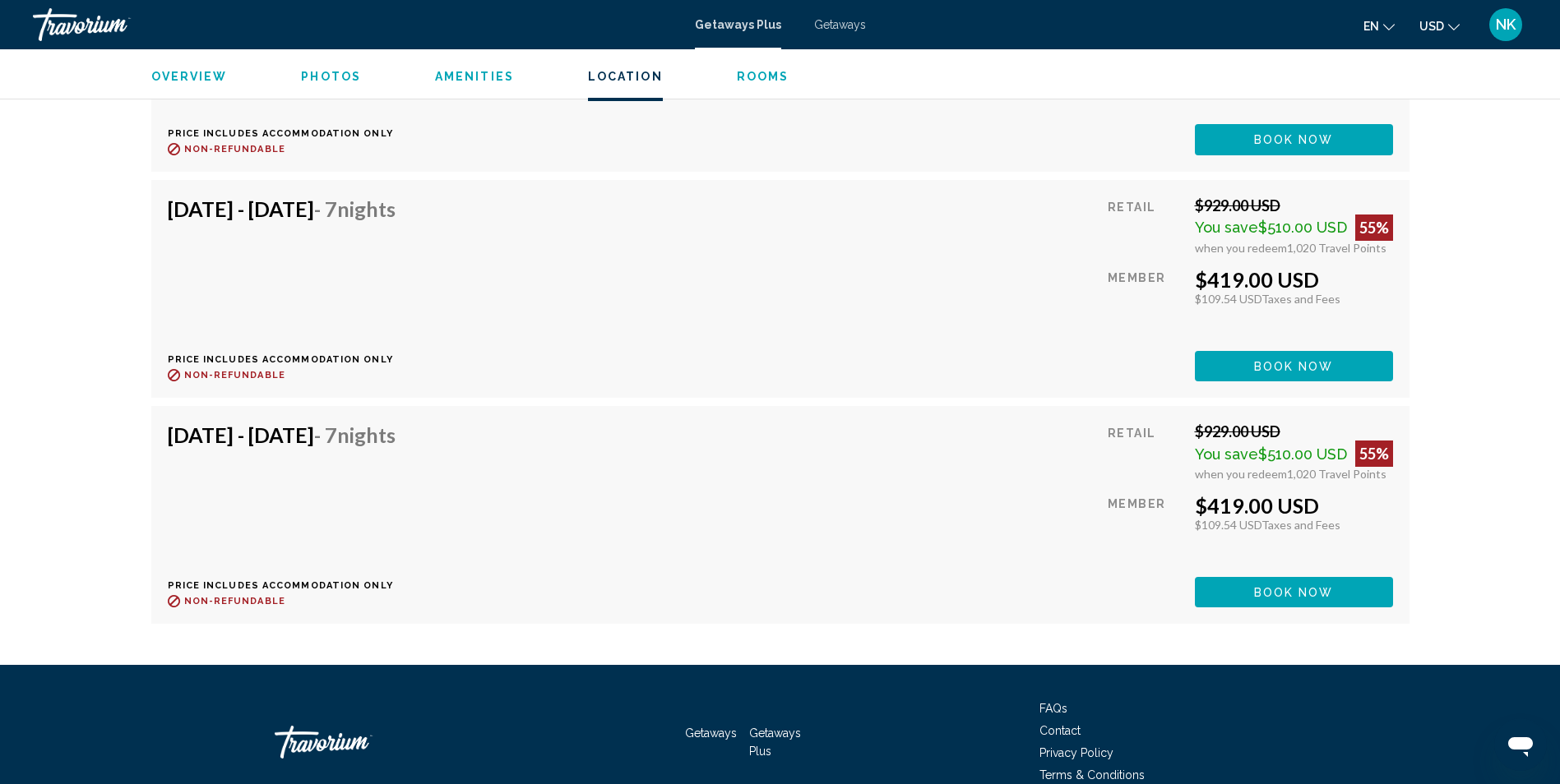
scroll to position [4193, 0]
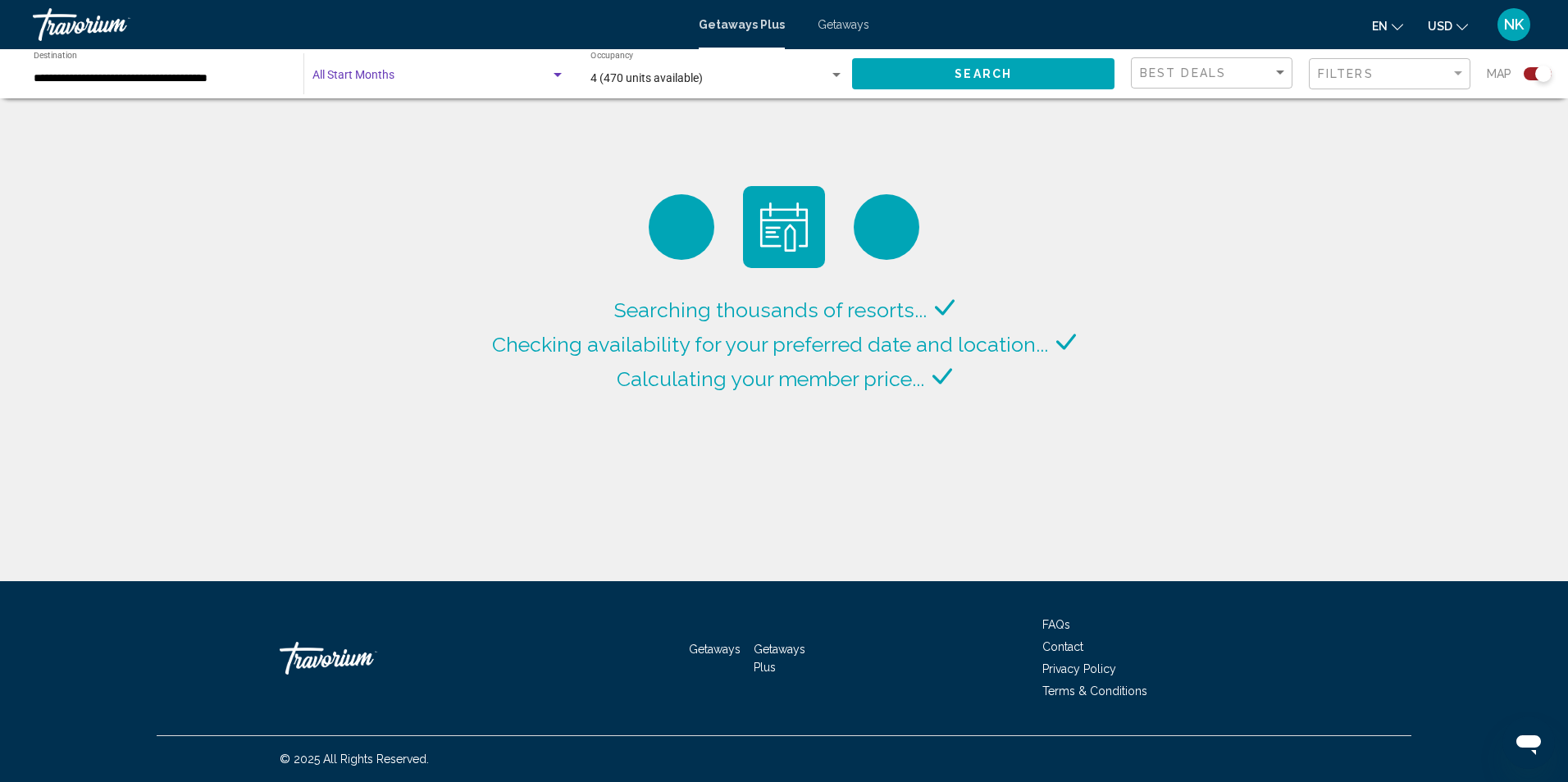
click at [553, 76] on div "Search widget" at bounding box center [558, 74] width 8 height 4
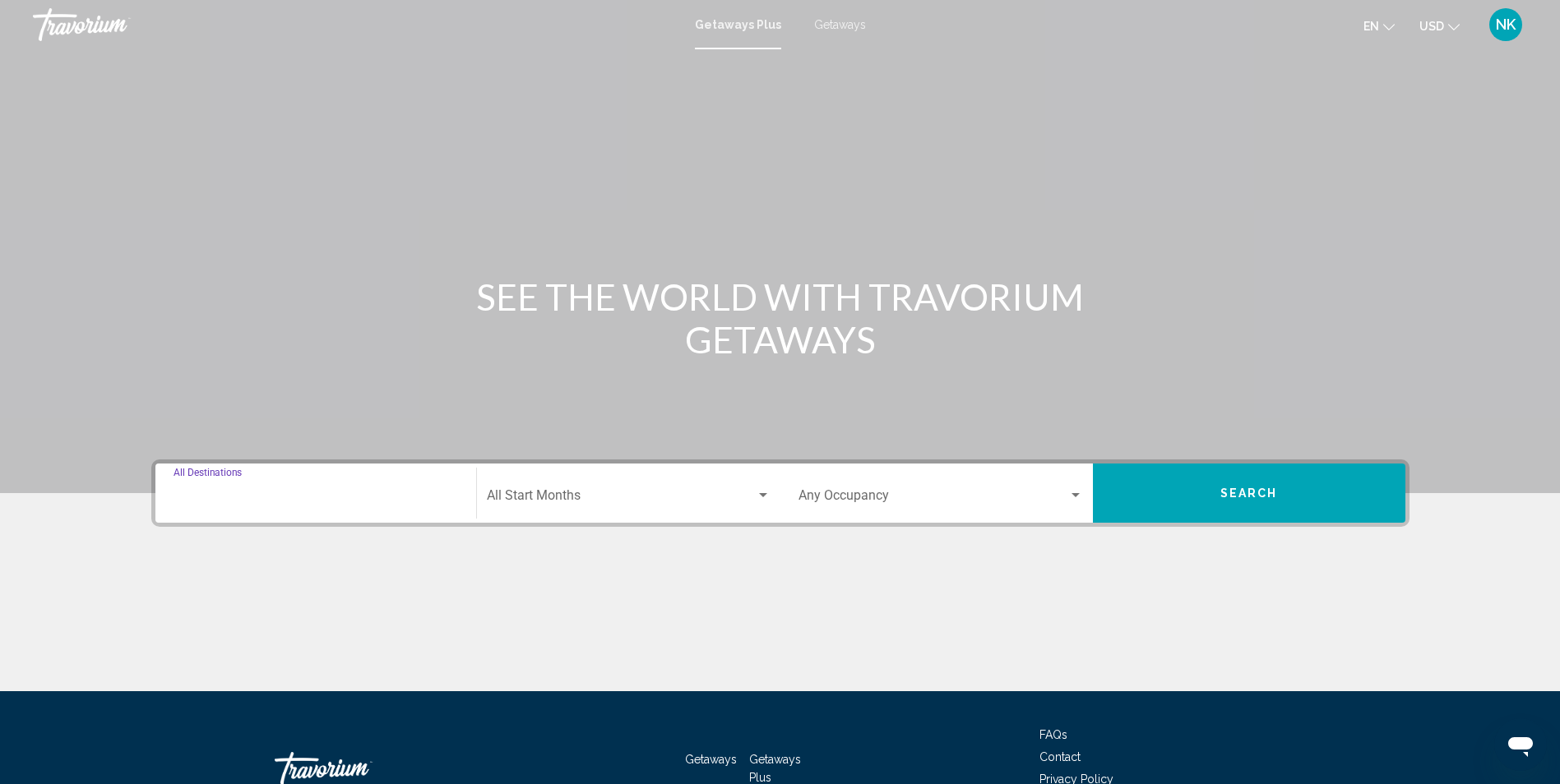
click at [318, 504] on input "Destination All Destinations" at bounding box center [316, 499] width 285 height 15
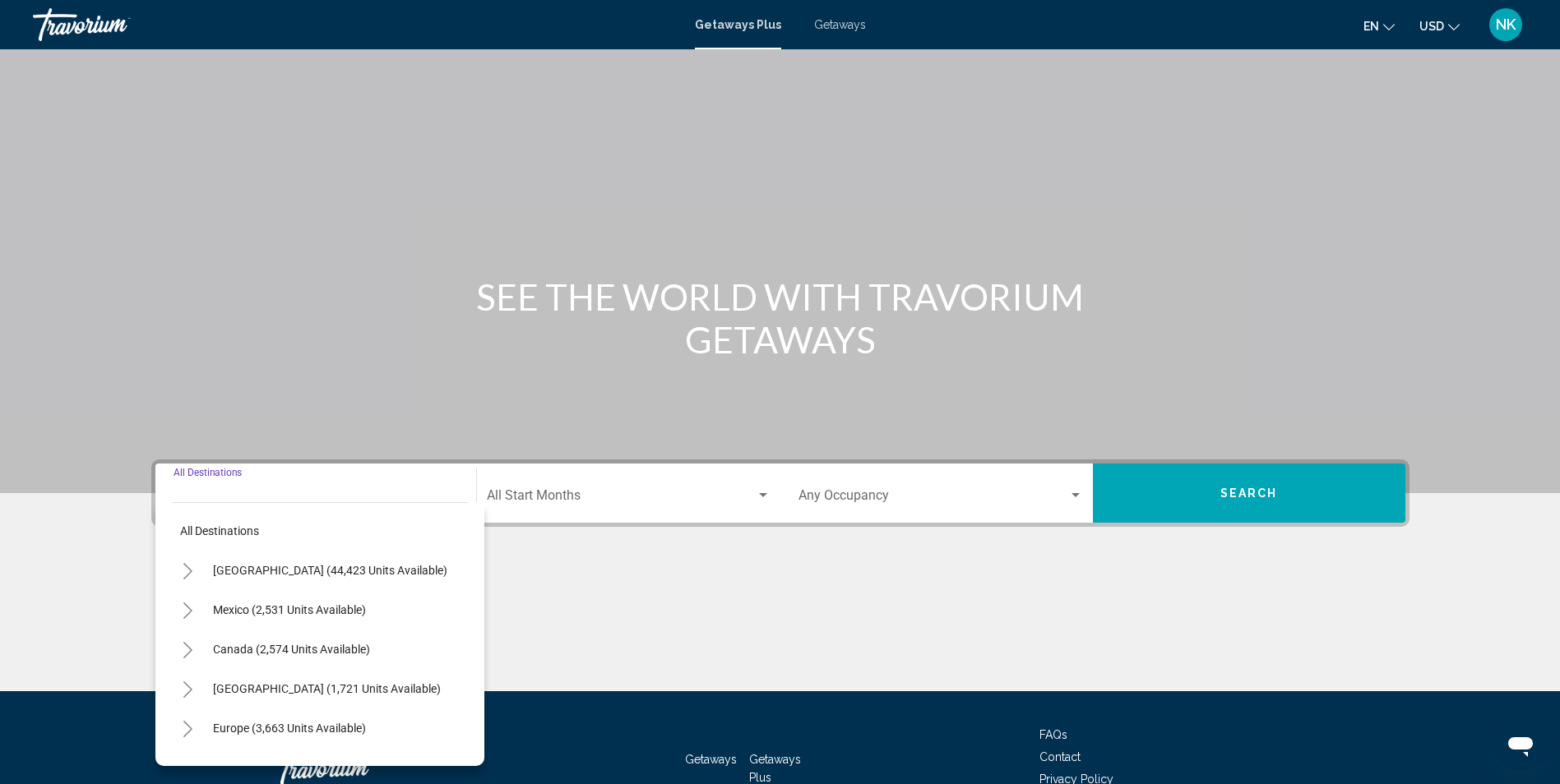
scroll to position [108, 0]
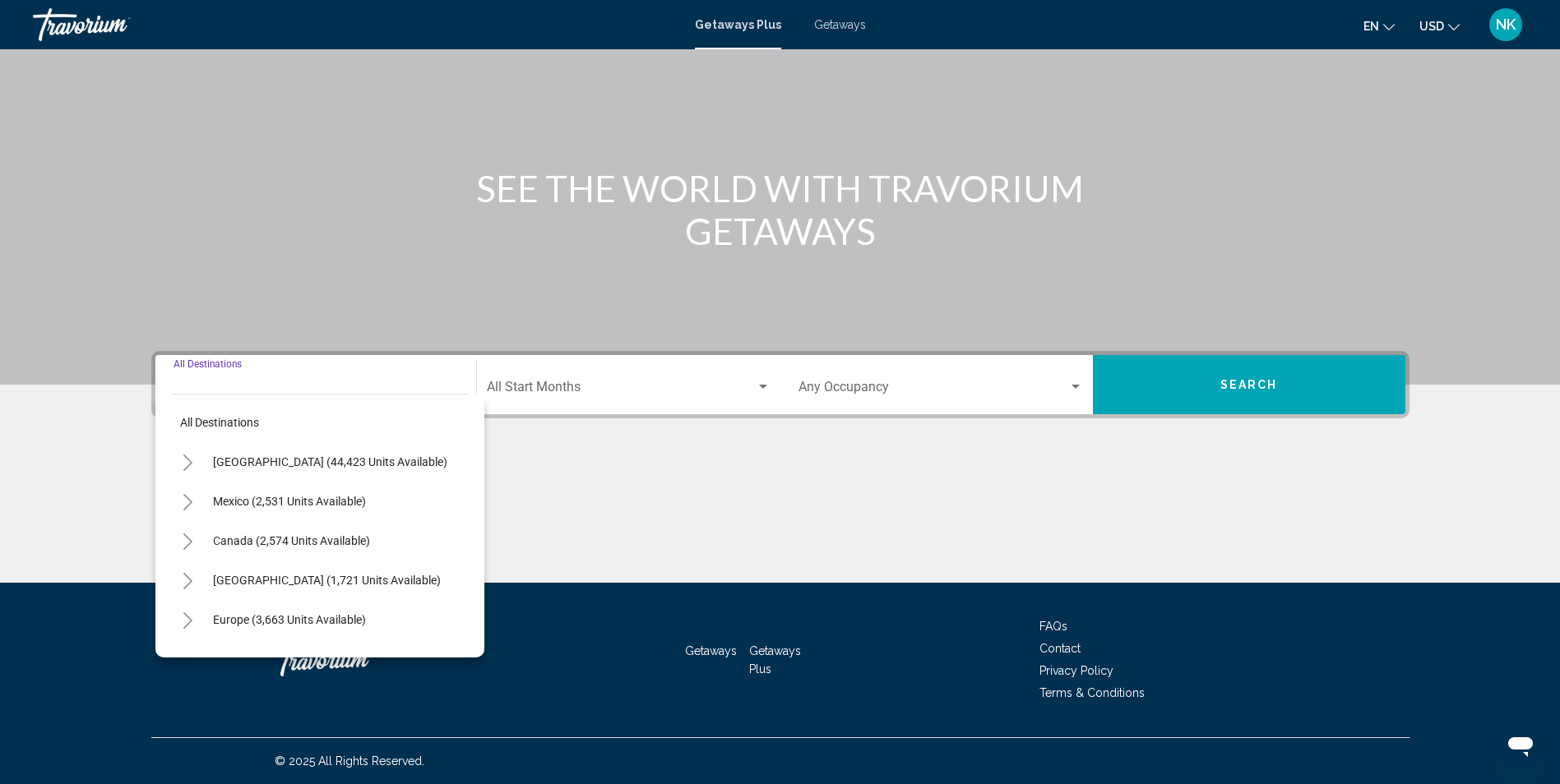
click at [188, 466] on icon "Toggle United States (44,423 units available)" at bounding box center [188, 463] width 12 height 17
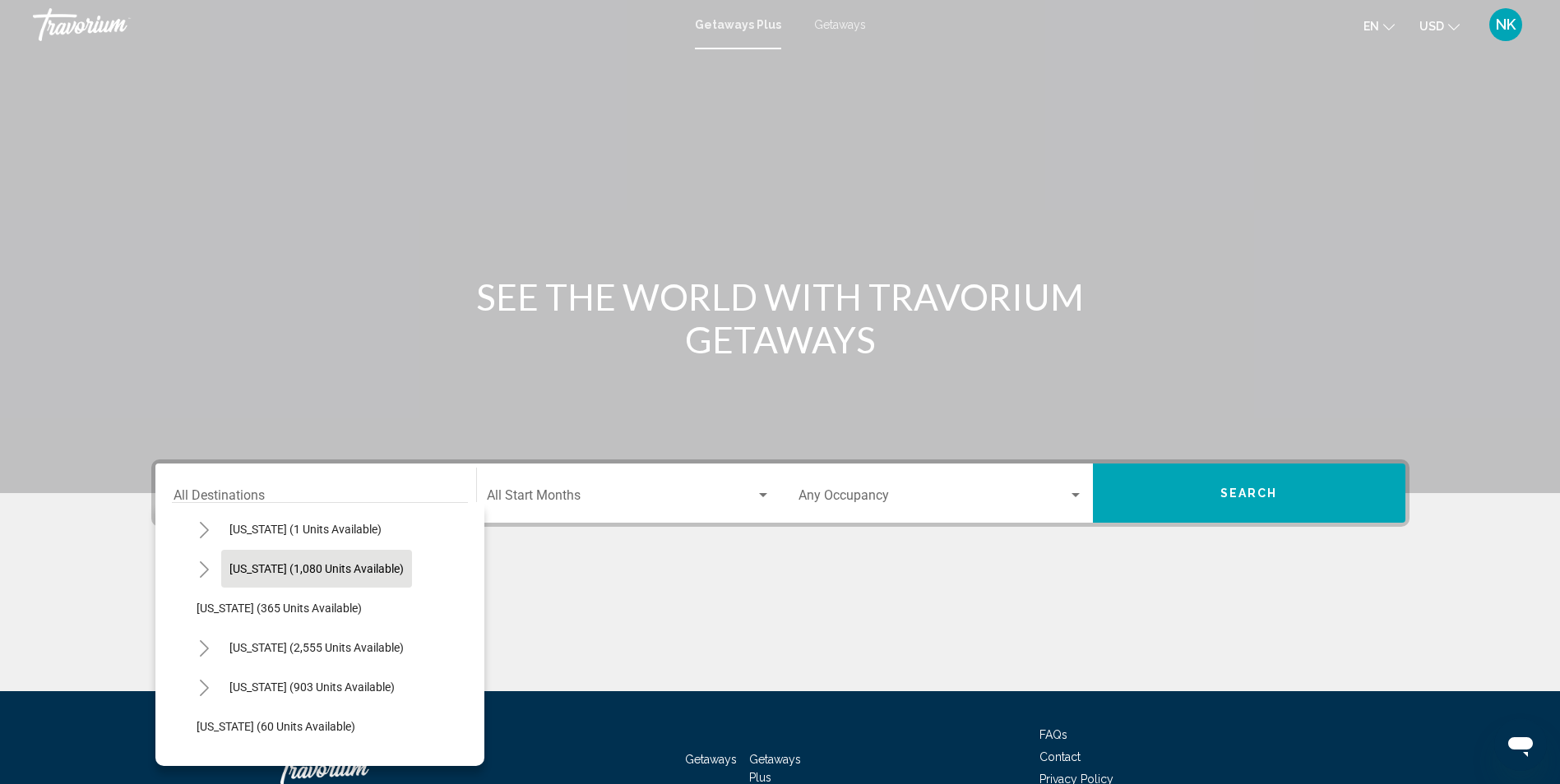
scroll to position [165, 0]
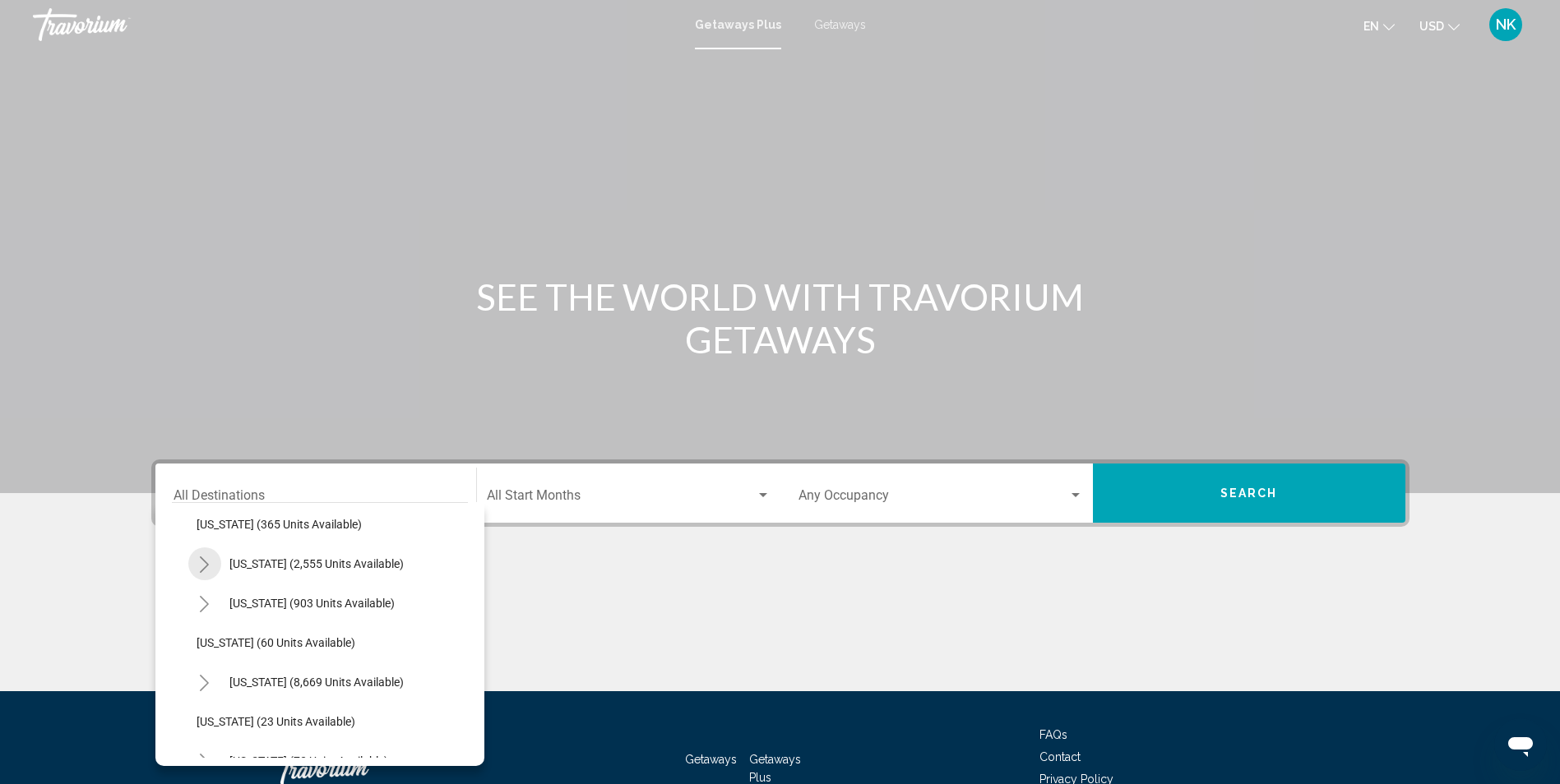
click at [205, 560] on icon "Toggle California (2,555 units available)" at bounding box center [204, 565] width 12 height 17
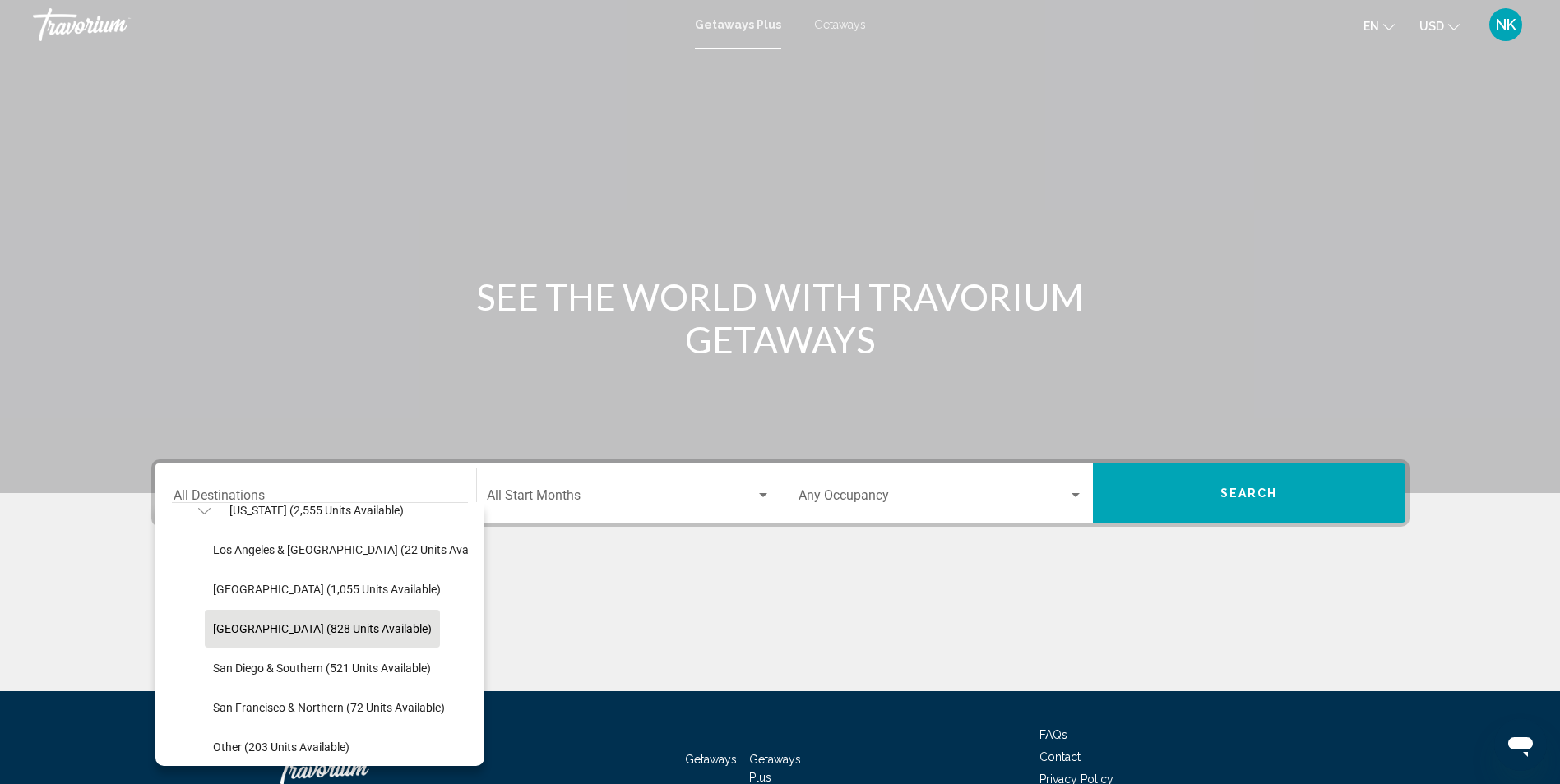
scroll to position [246, 0]
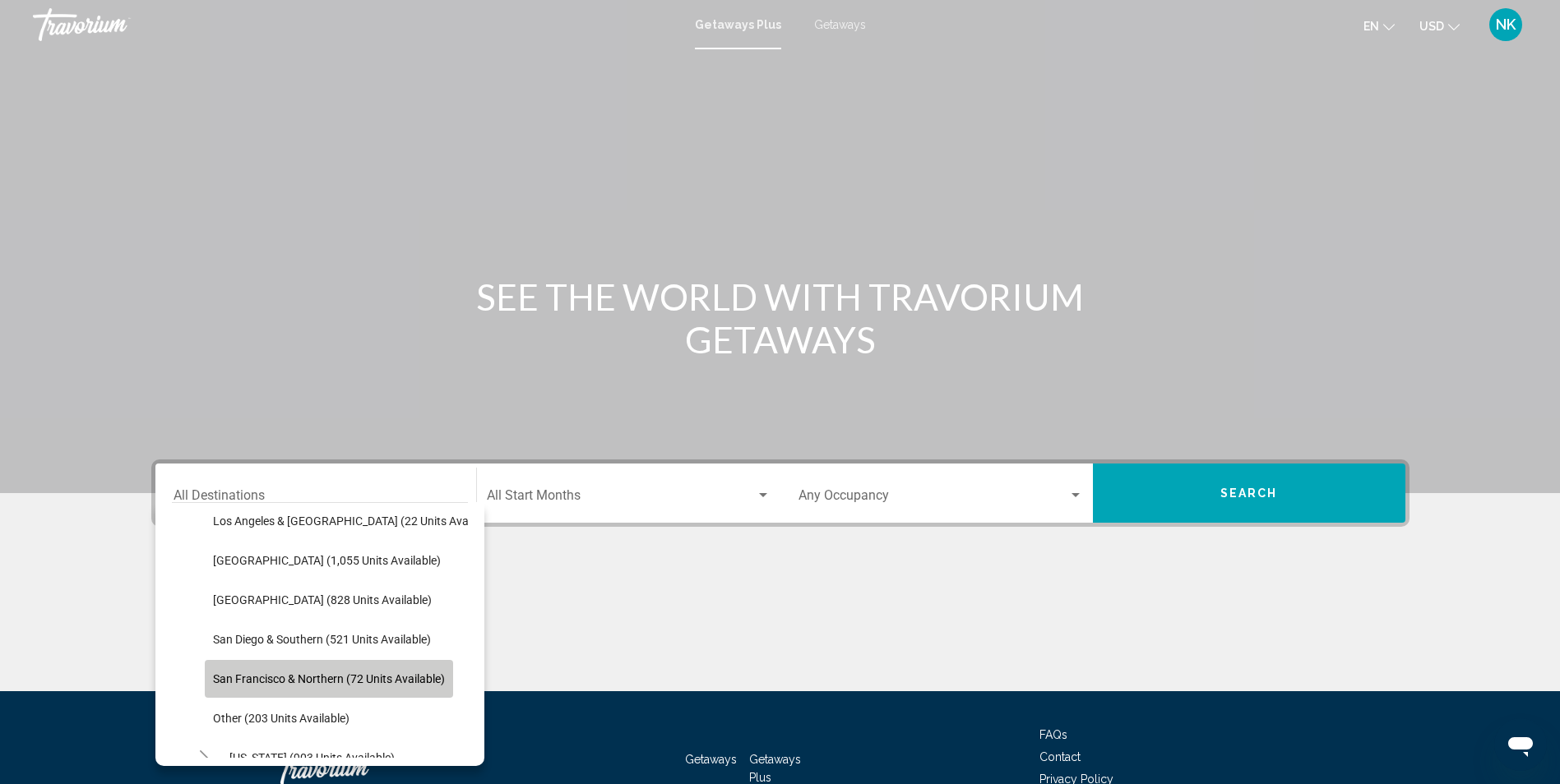
click at [342, 679] on span "San Francisco & Northern (72 units available)" at bounding box center [328, 679] width 232 height 13
type input "**********"
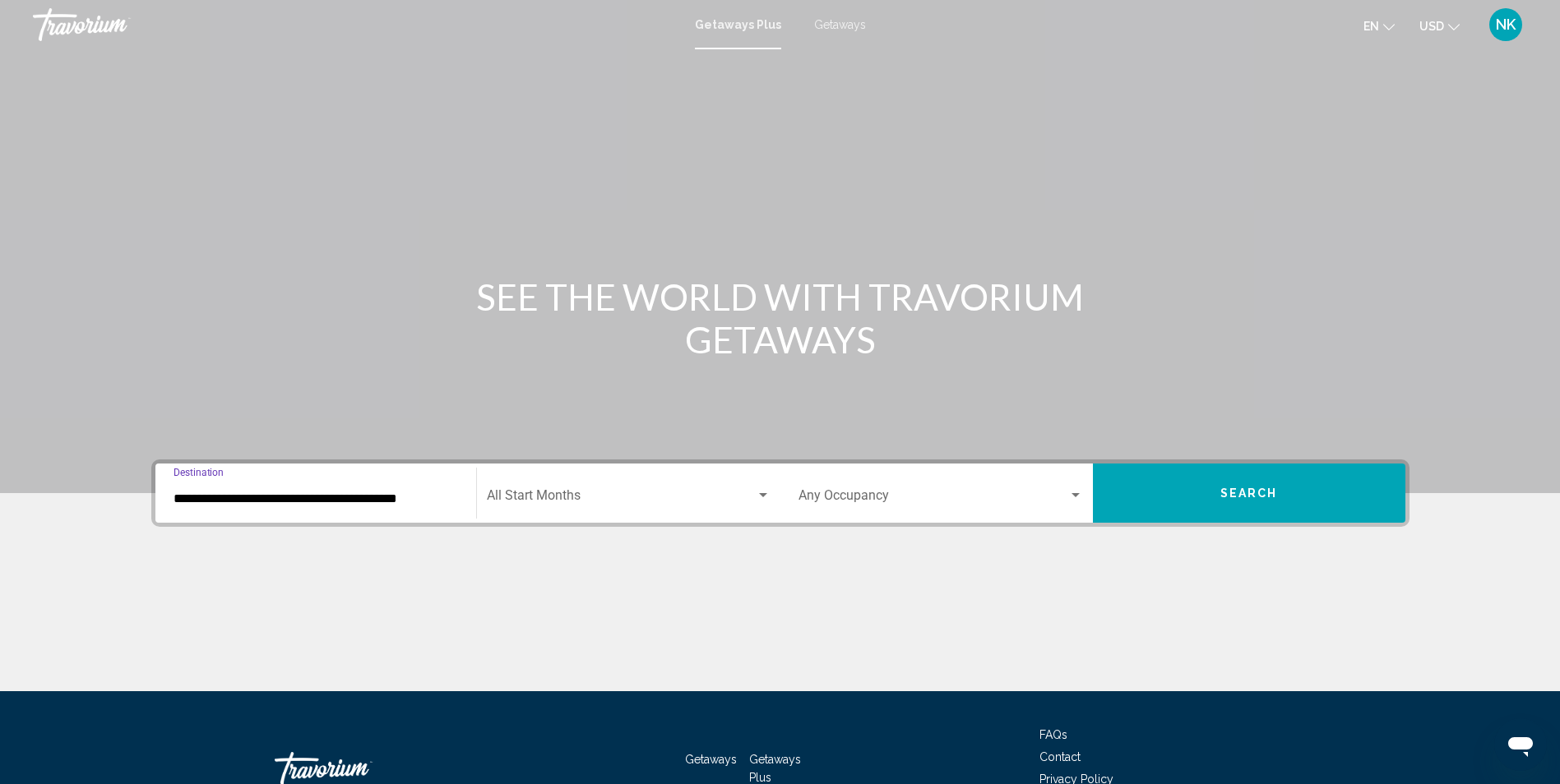
scroll to position [108, 0]
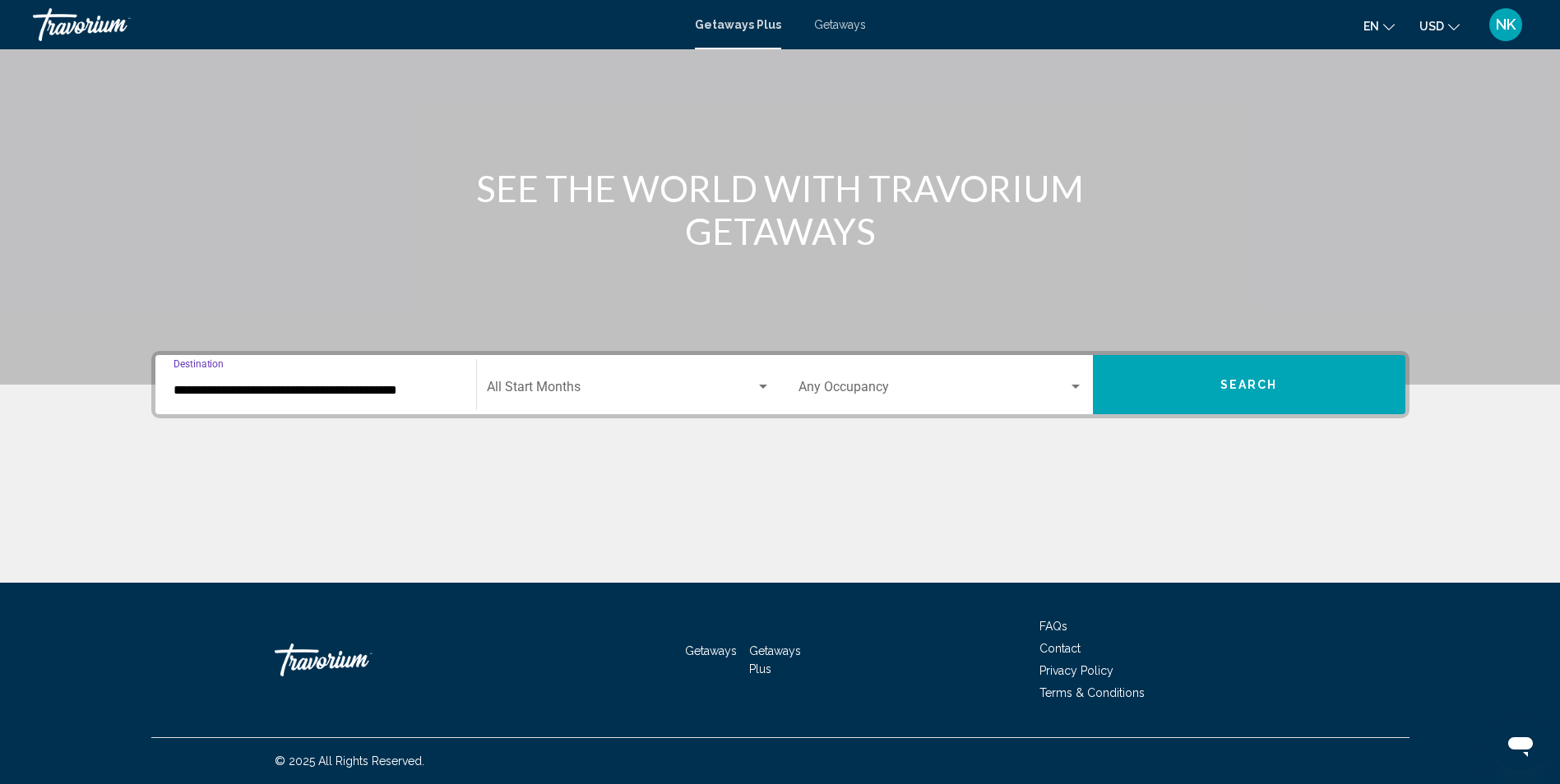
click at [1202, 392] on button "Search" at bounding box center [1249, 385] width 313 height 60
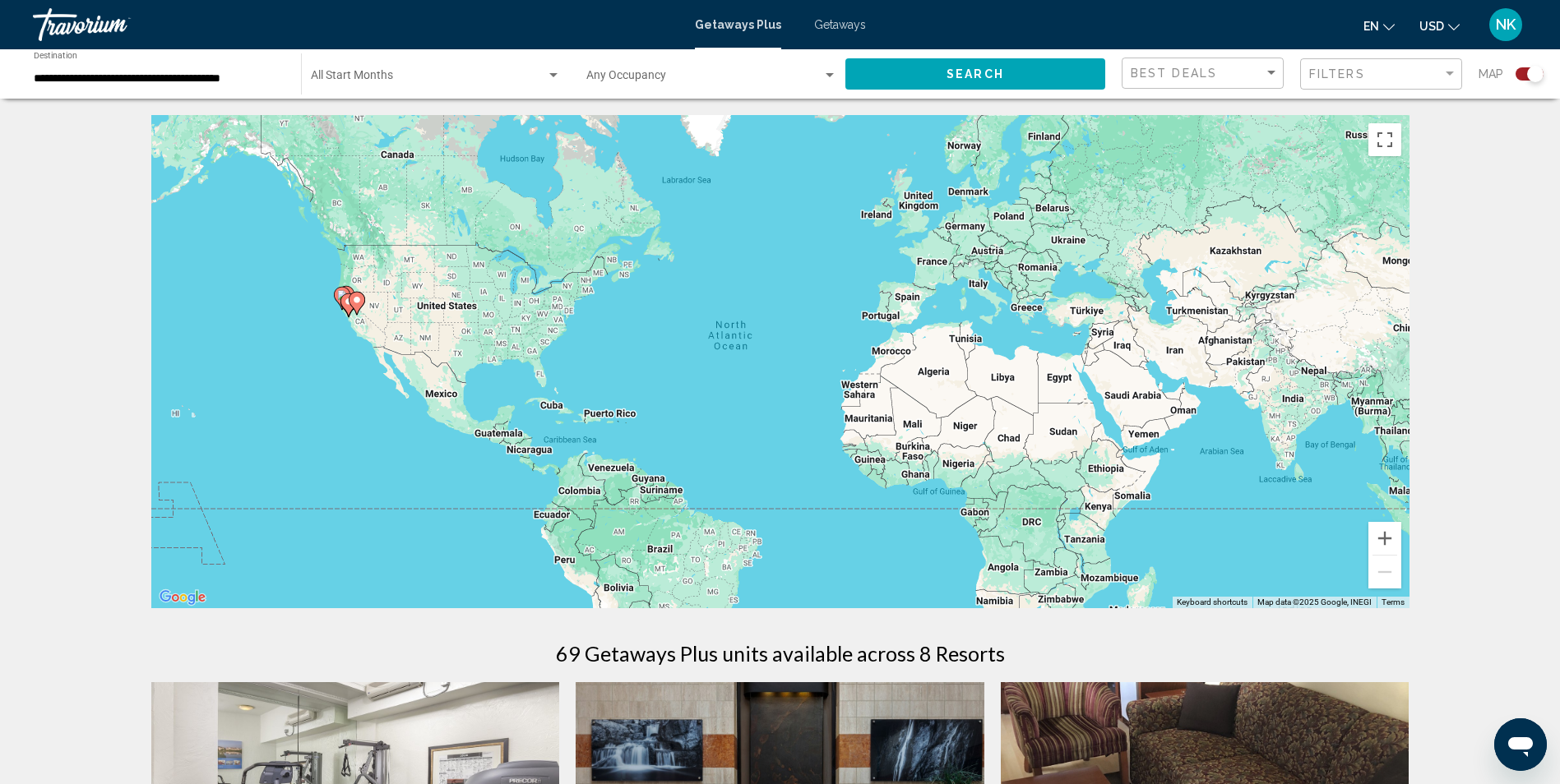
click at [830, 67] on div "Occupancy Any Occupancy" at bounding box center [711, 74] width 251 height 45
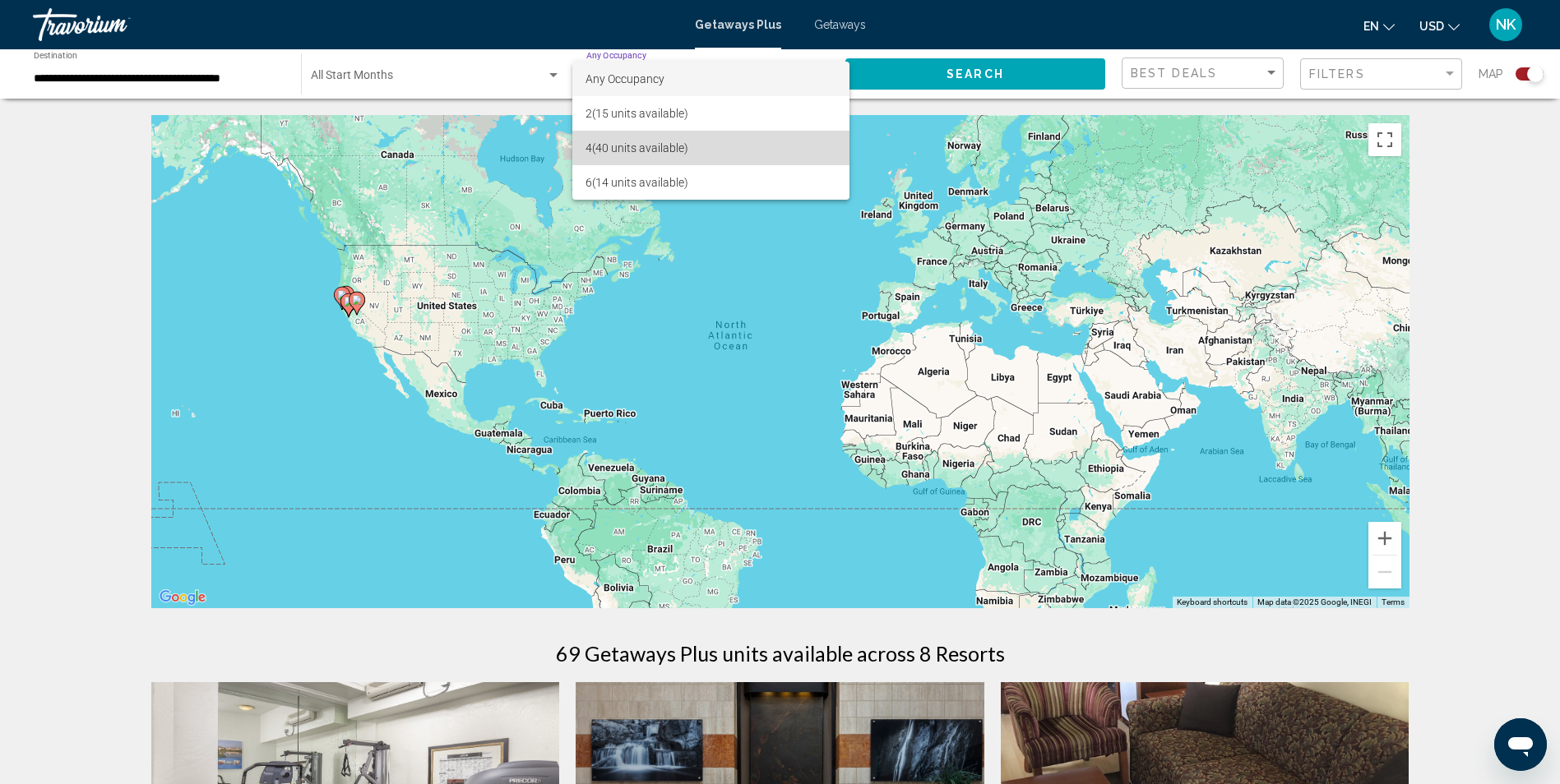
click at [598, 147] on span "4 (40 units available)" at bounding box center [711, 148] width 251 height 35
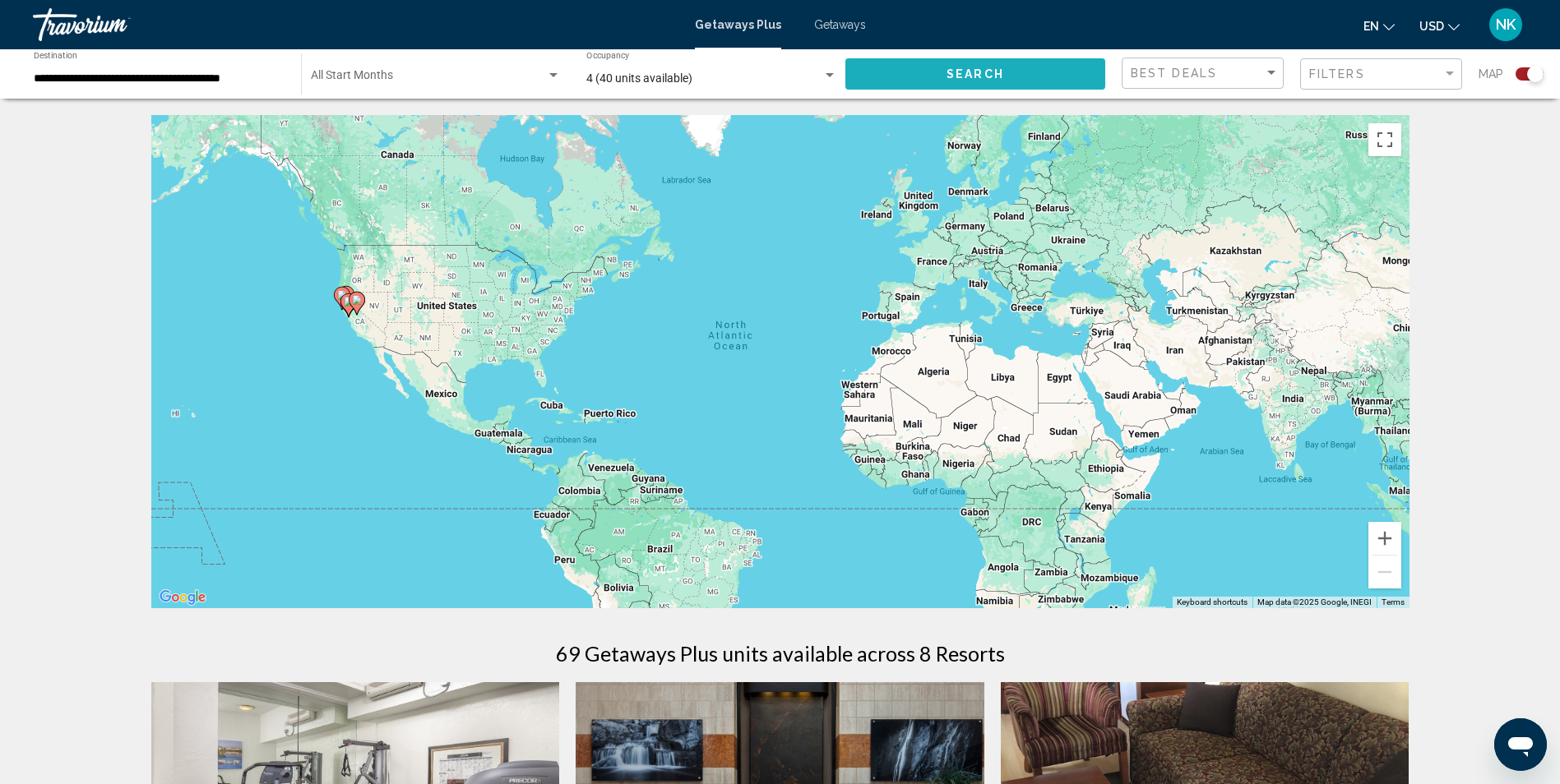
click at [969, 74] on span "Search" at bounding box center [975, 75] width 58 height 13
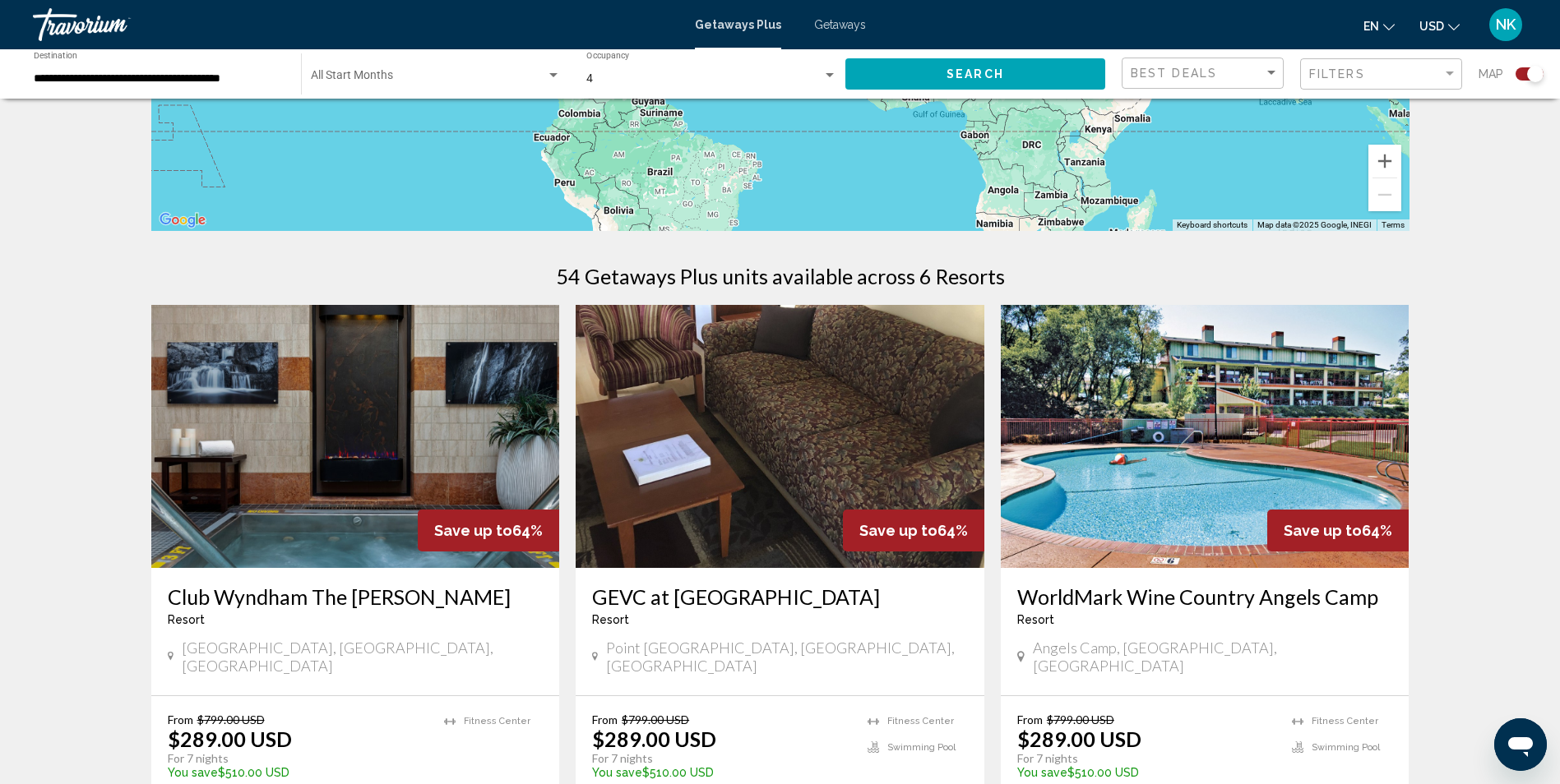
scroll to position [406, 0]
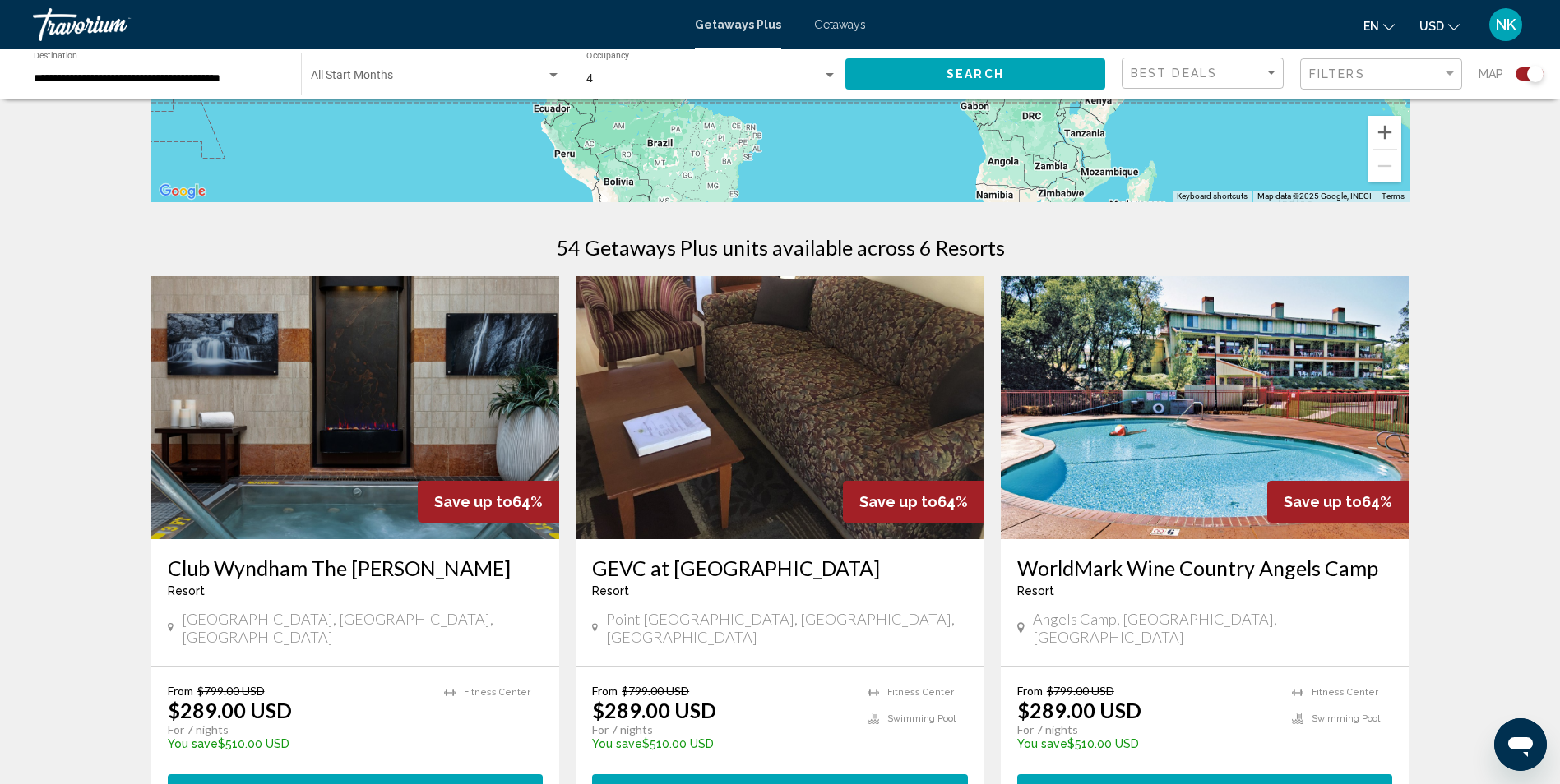
click at [402, 409] on img "Main content" at bounding box center [356, 408] width 409 height 263
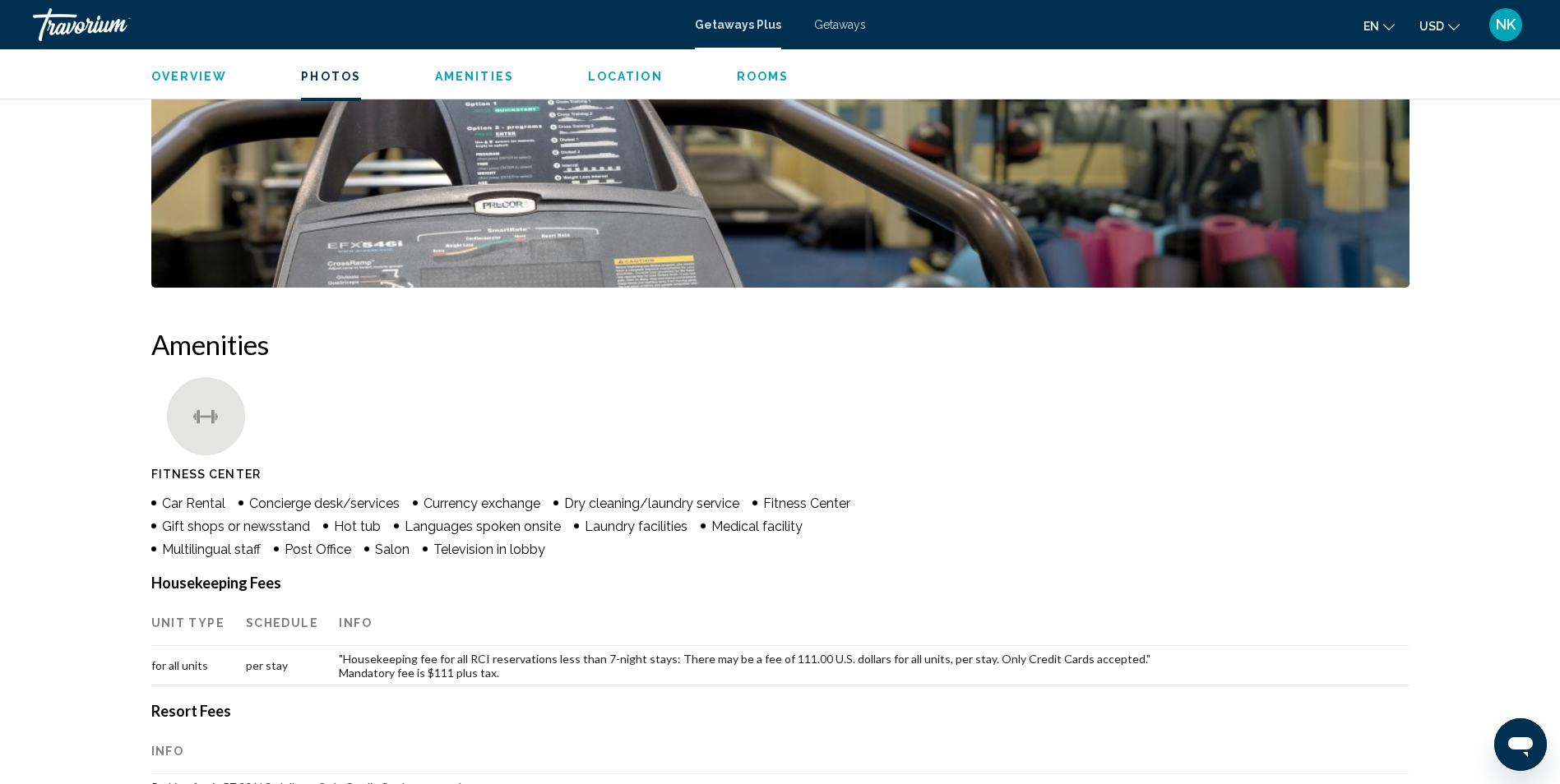
scroll to position [1315, 0]
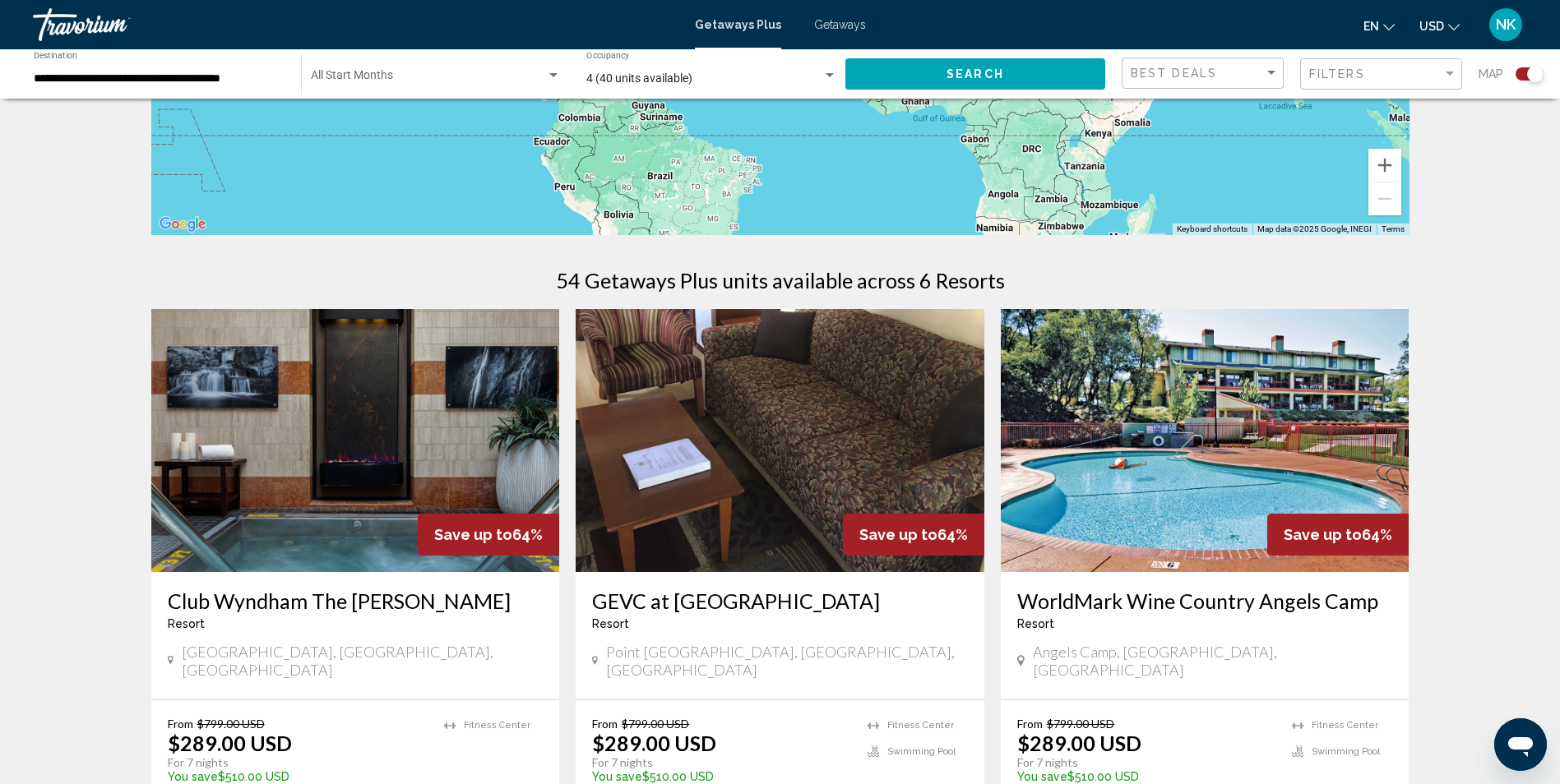
scroll to position [411, 0]
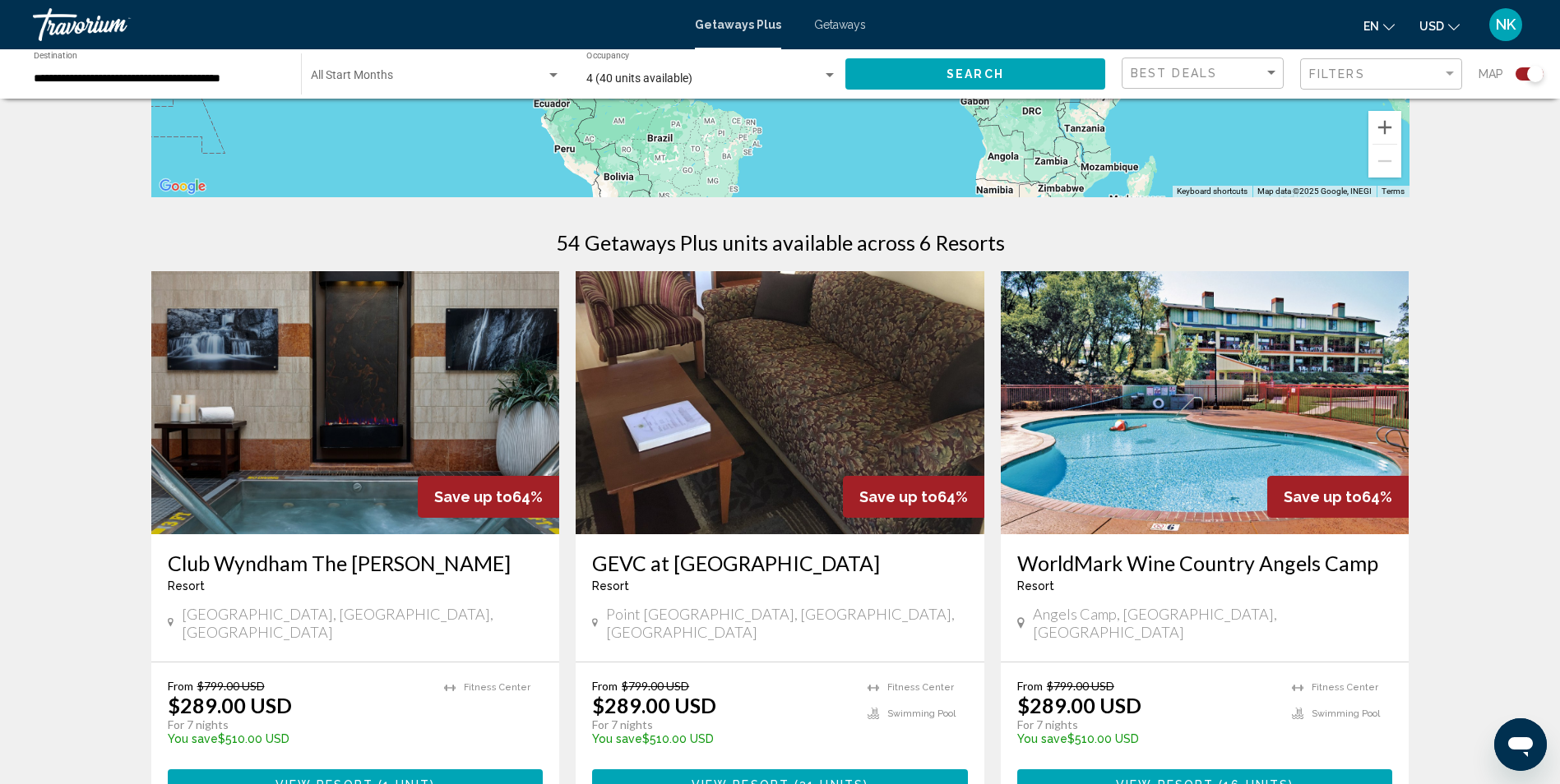
click at [1153, 471] on img "Main content" at bounding box center [1205, 403] width 409 height 263
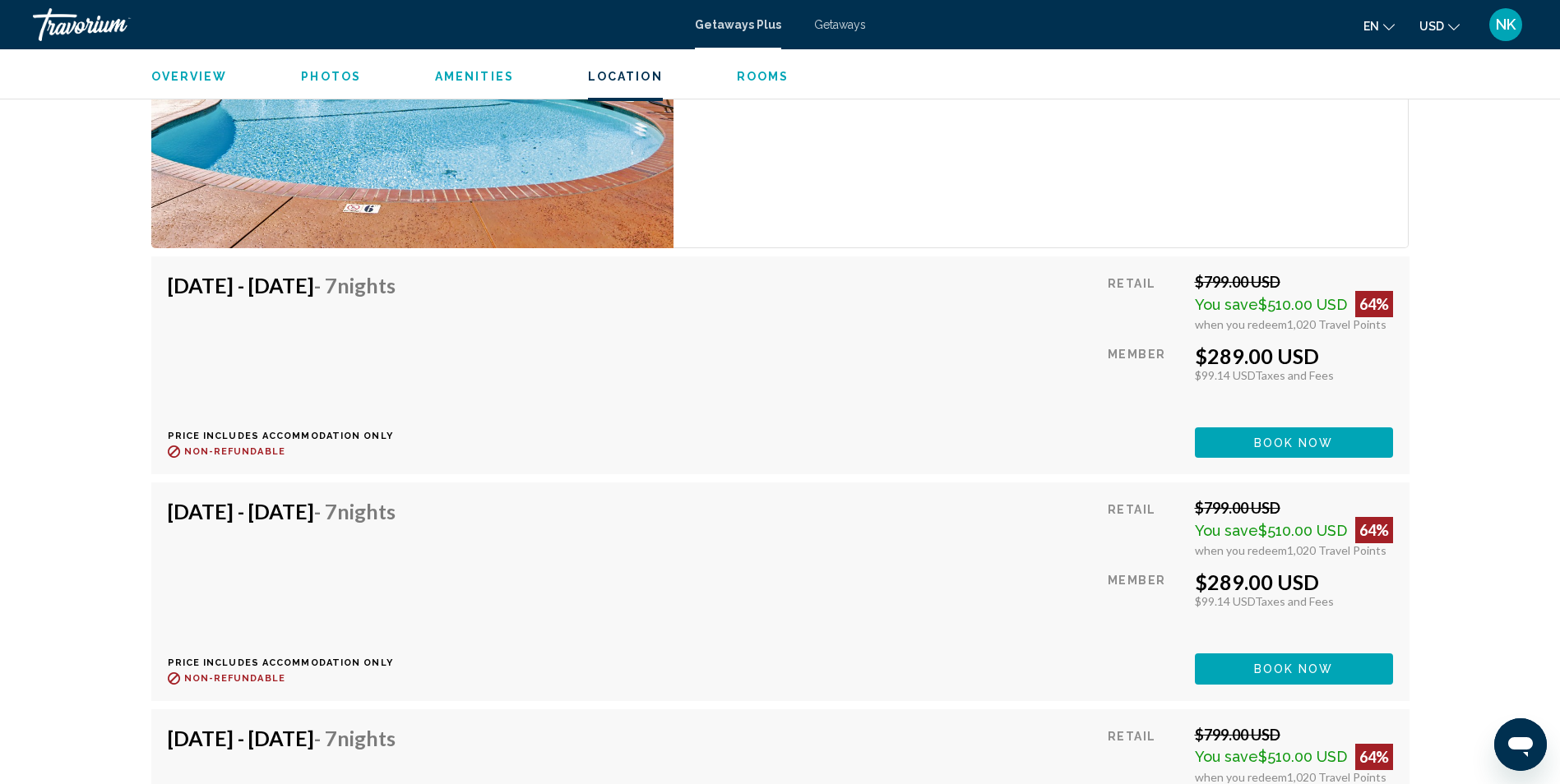
scroll to position [5383, 0]
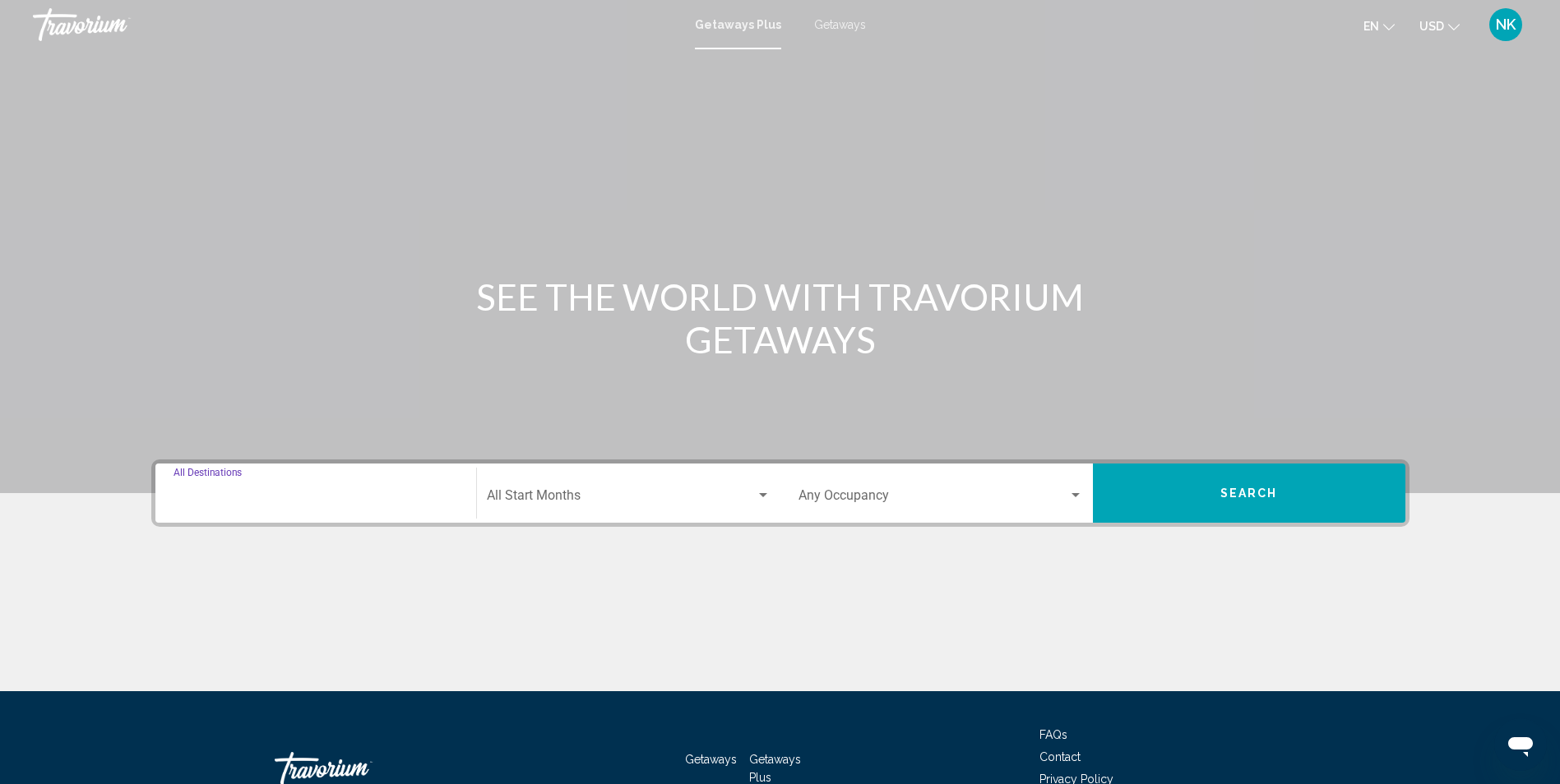
click at [213, 500] on input "Destination All Destinations" at bounding box center [316, 499] width 285 height 15
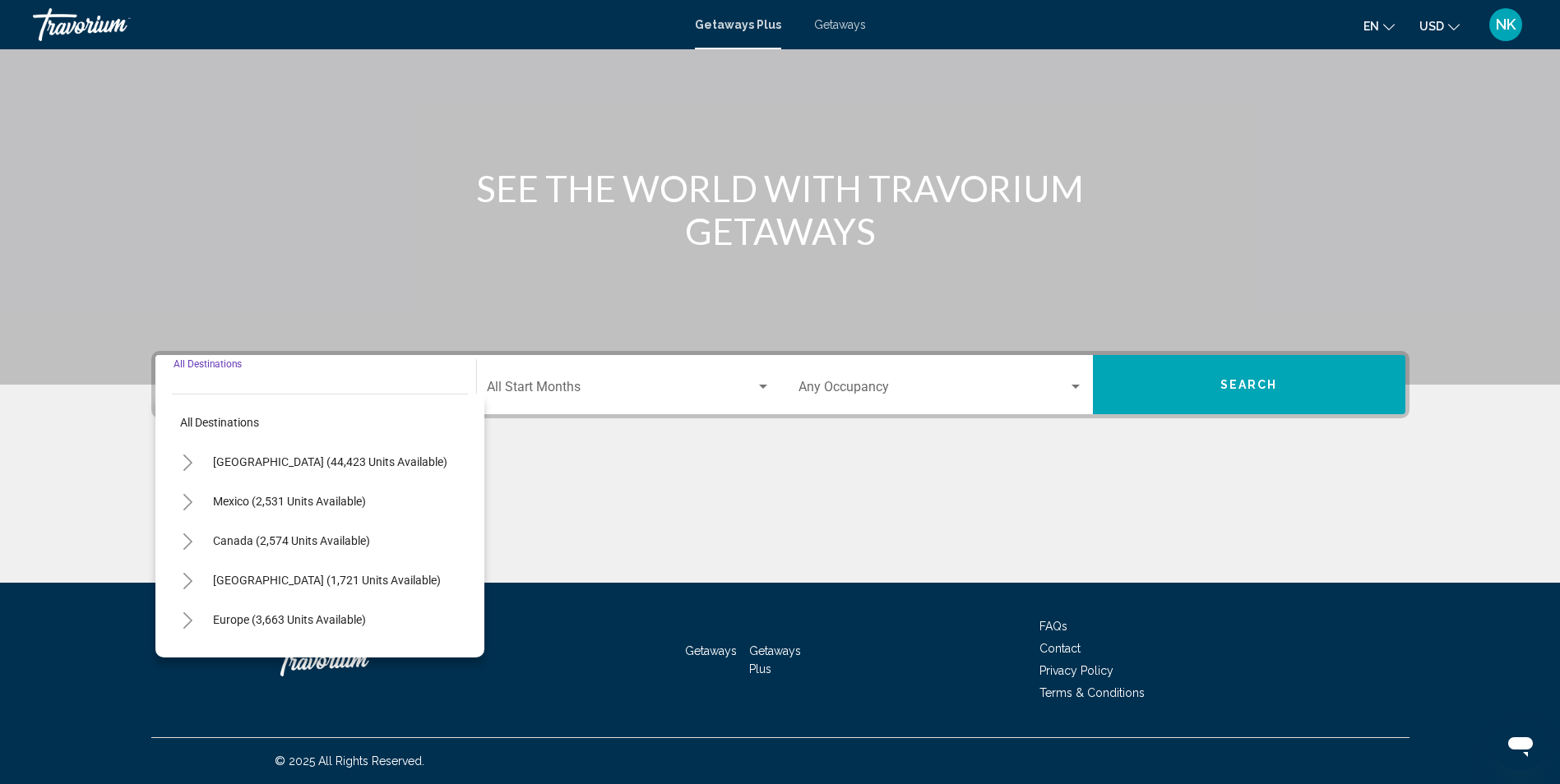
click at [185, 470] on icon "Toggle United States (44,423 units available)" at bounding box center [188, 463] width 9 height 17
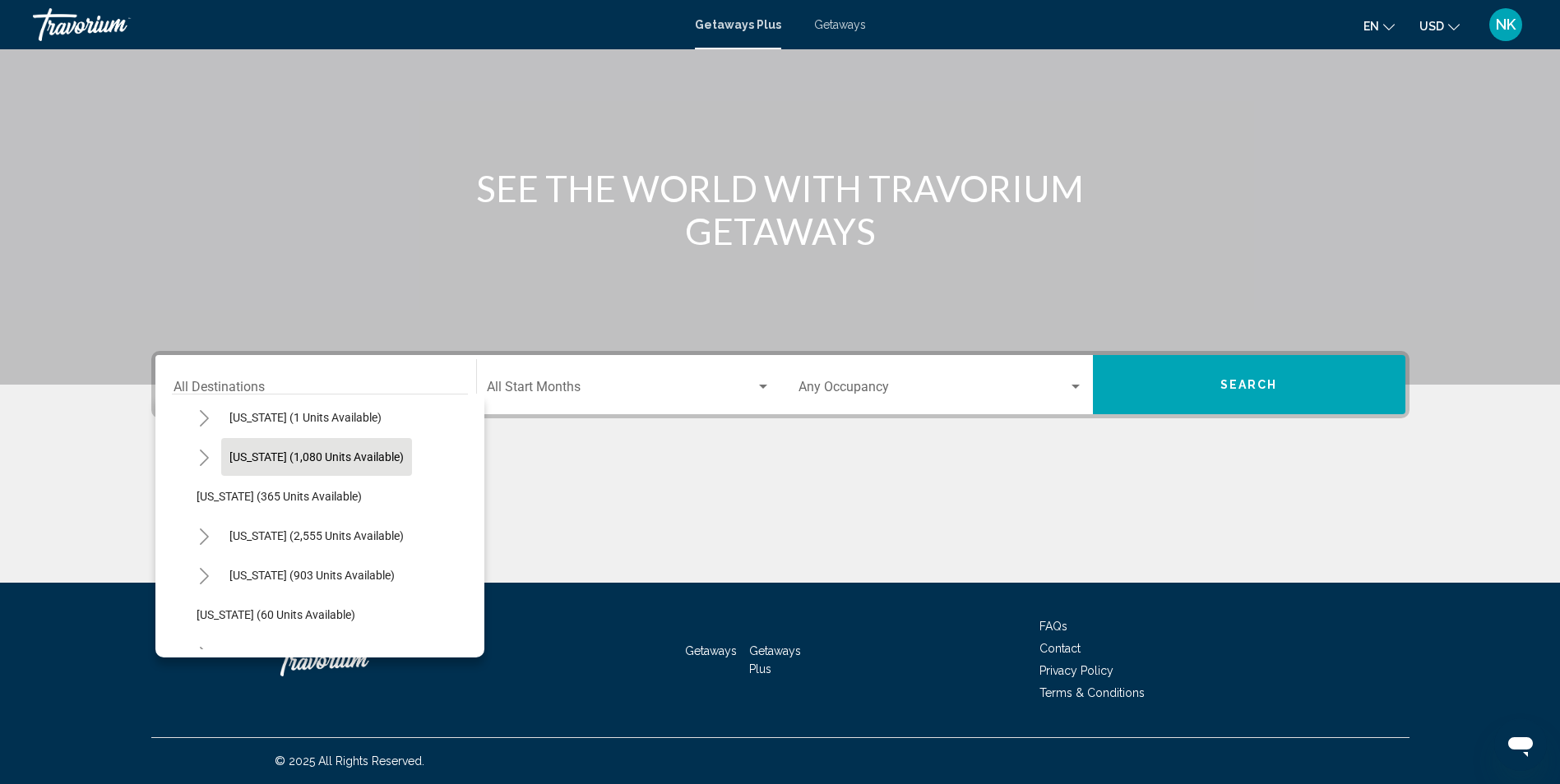
scroll to position [165, 0]
